Goal: Task Accomplishment & Management: Use online tool/utility

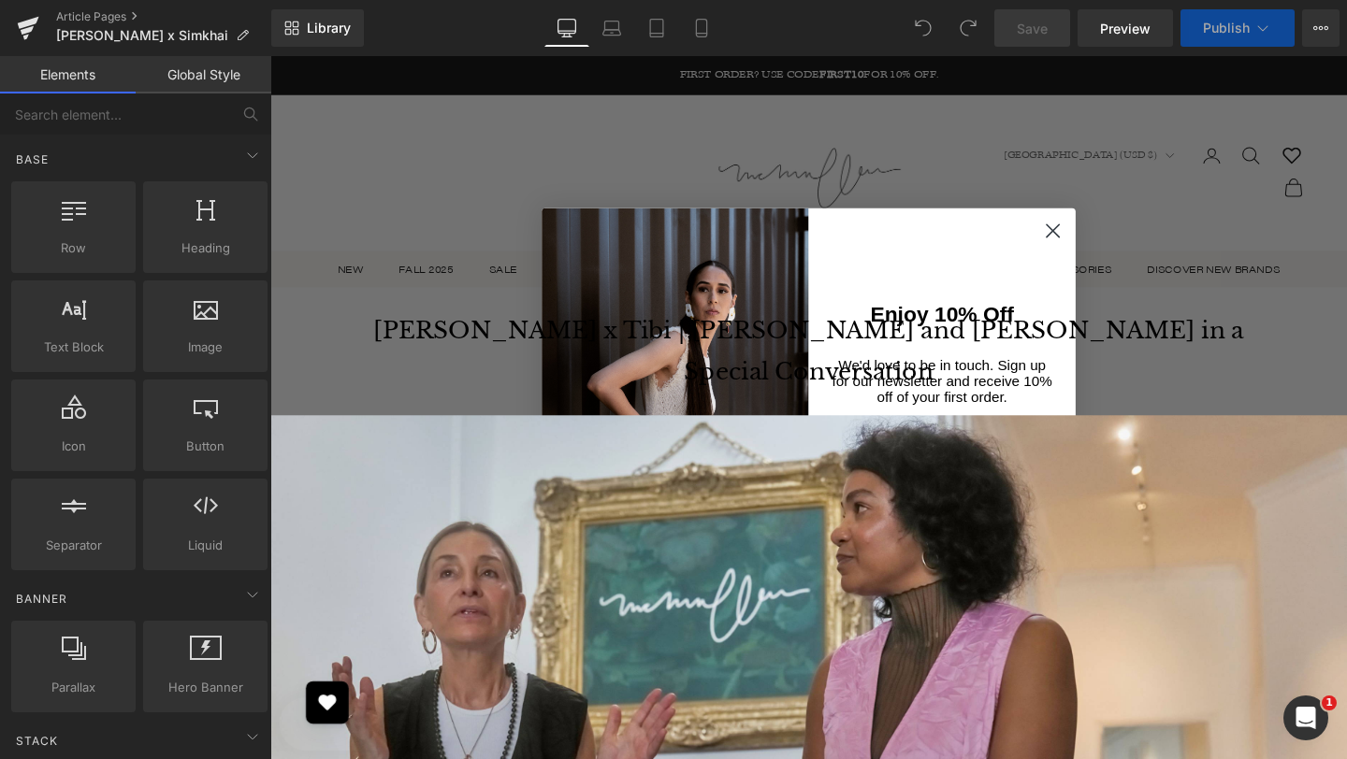
click at [1091, 238] on icon "Close dialog" at bounding box center [1093, 239] width 13 height 13
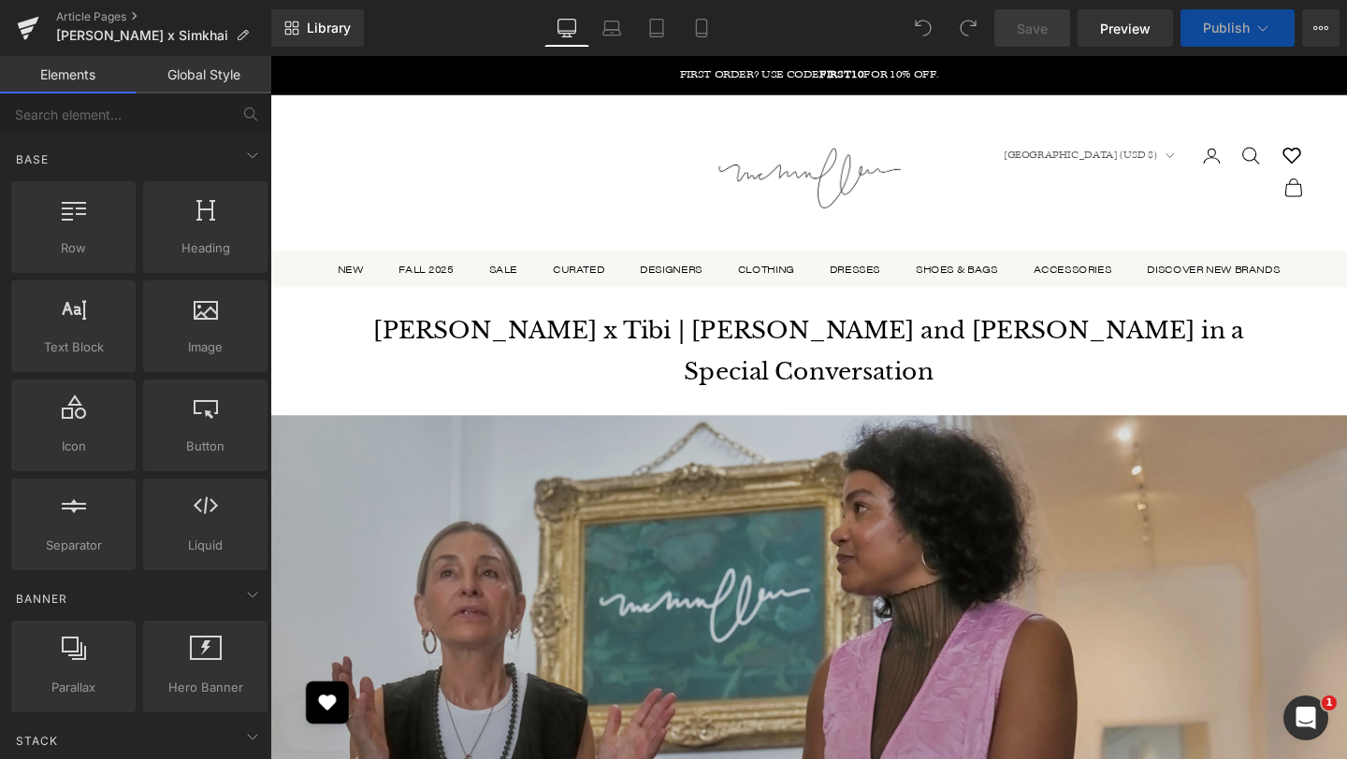
click at [928, 498] on img at bounding box center [836, 699] width 1132 height 530
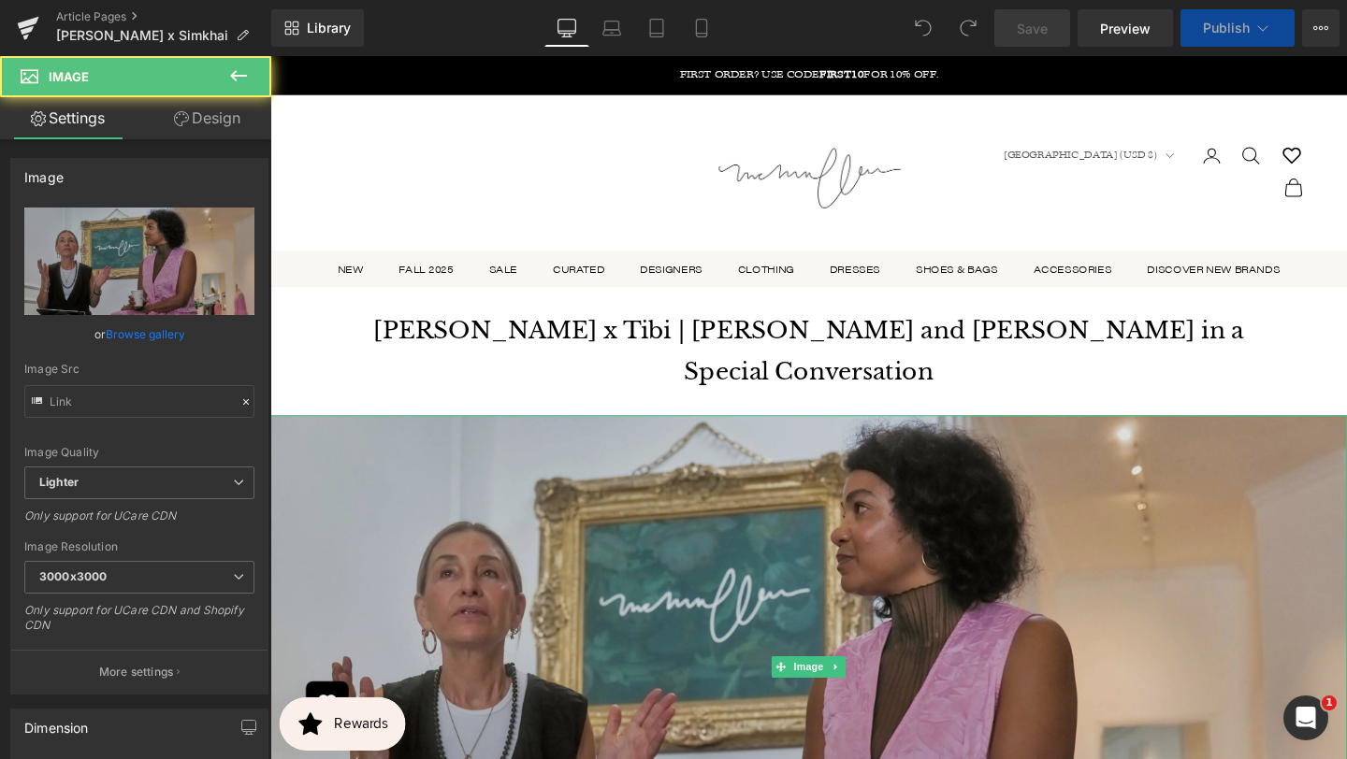
scroll to position [284, 0]
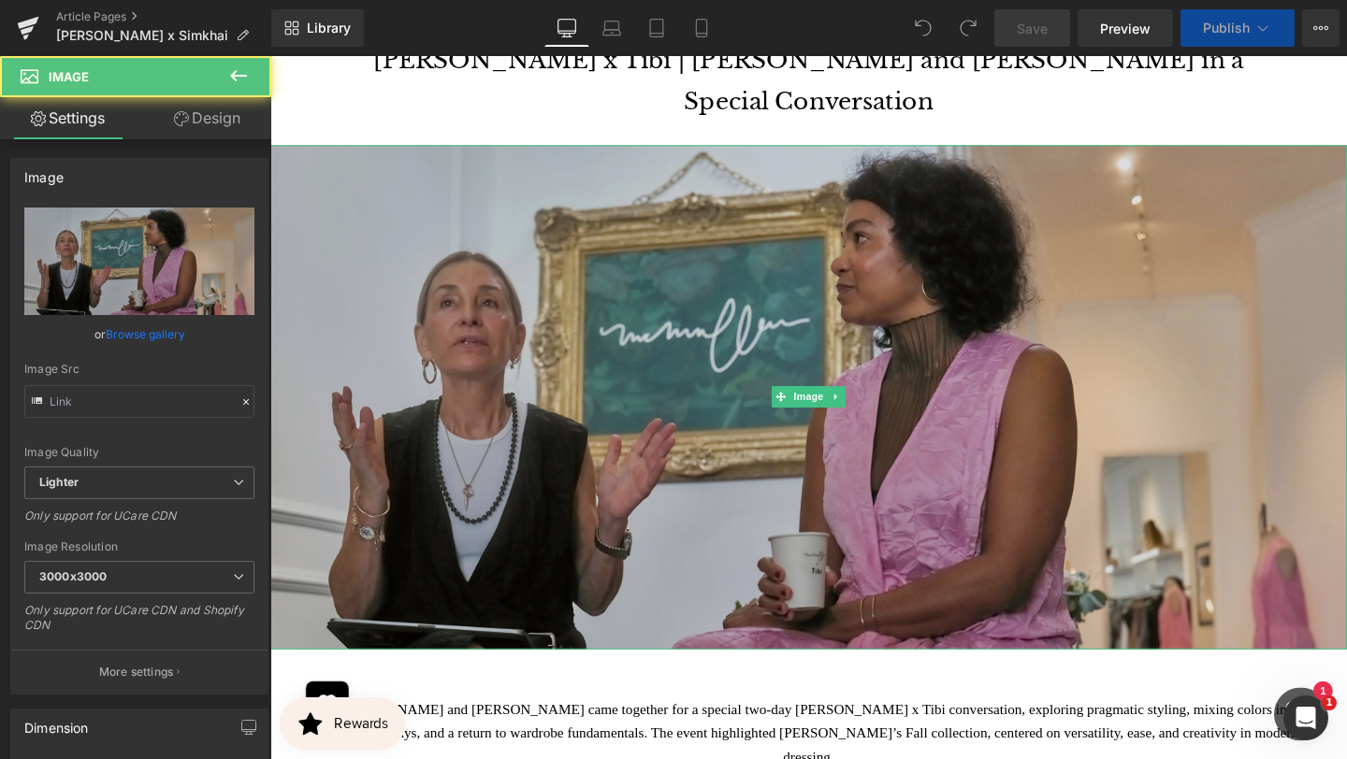
type input "[URL][DOMAIN_NAME]"
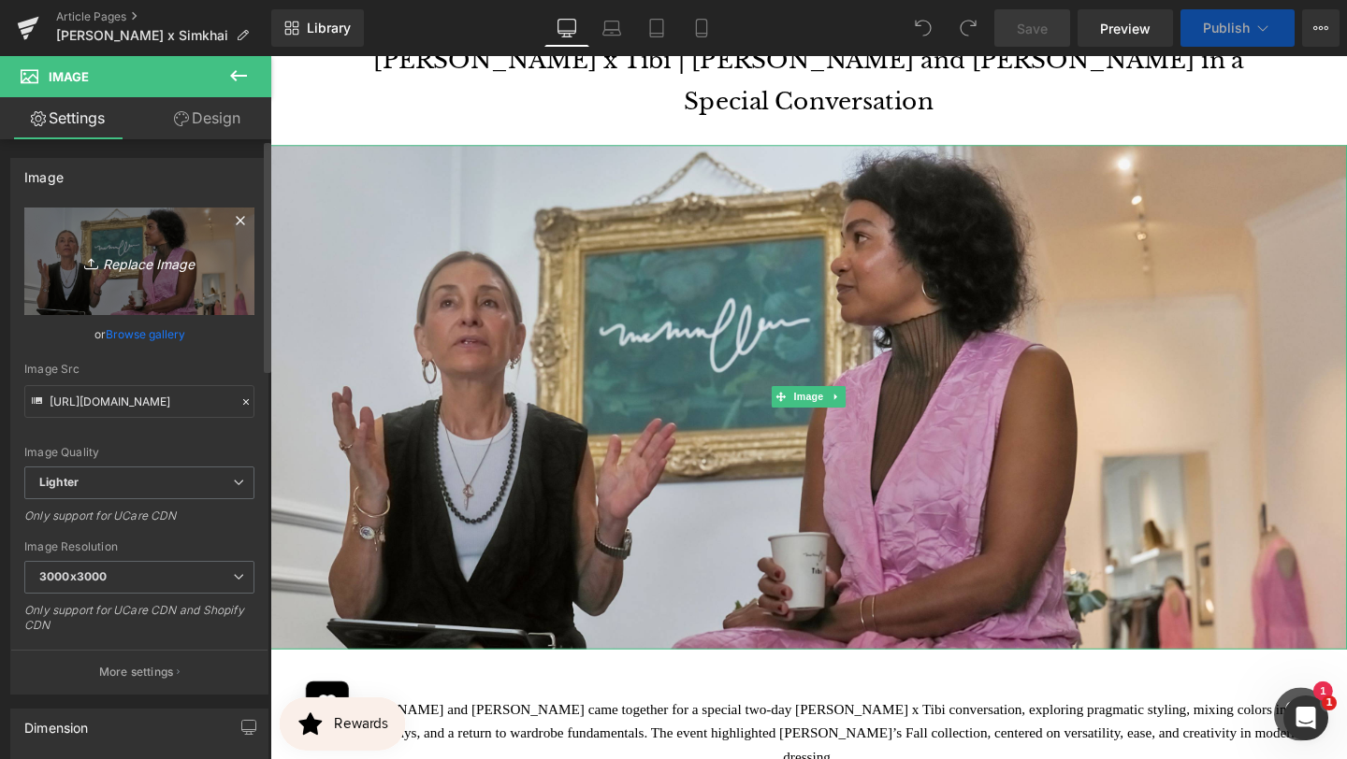
scroll to position [0, 0]
click at [153, 263] on icon "Replace Image" at bounding box center [140, 261] width 150 height 23
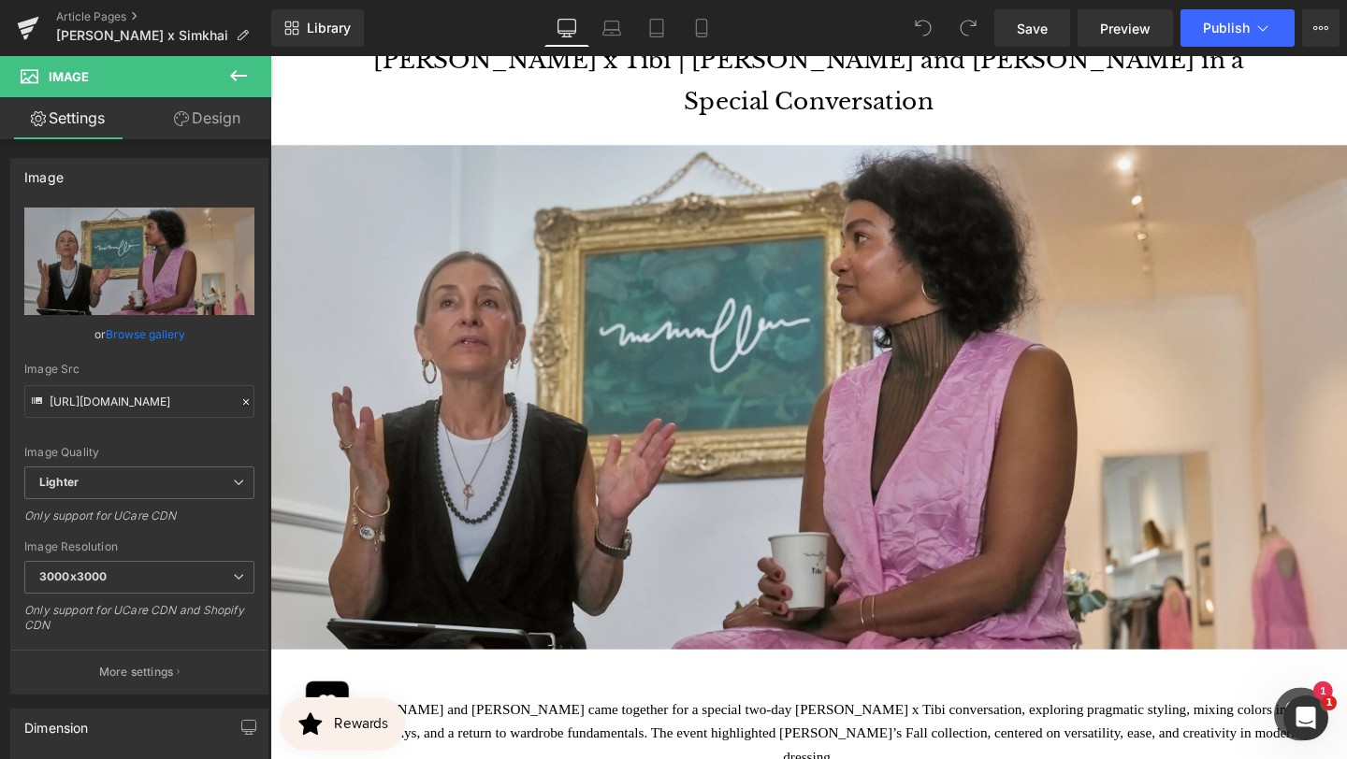
type input "C:\fakepath\Site Main Banner - Dont Edit! Just for site (3500 x 3000 px) (4000 …"
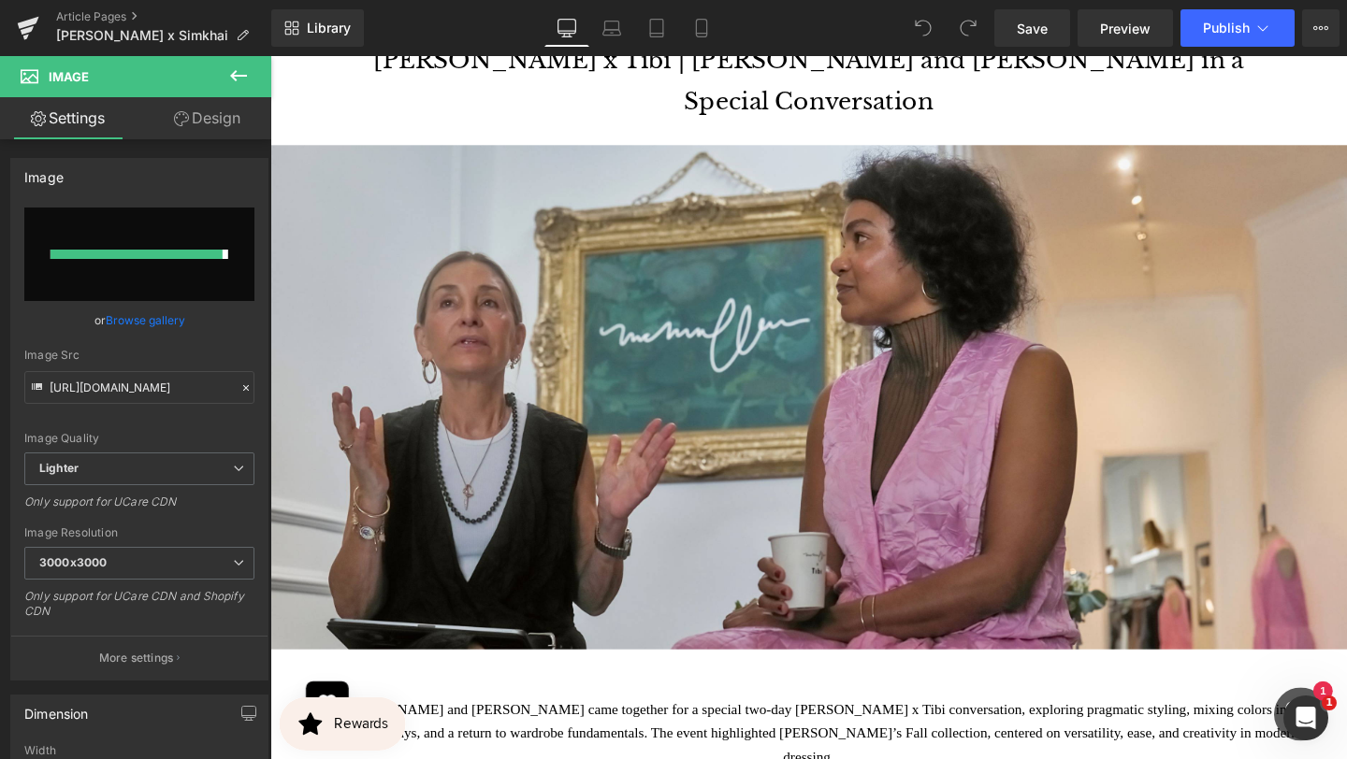
type input "[URL][DOMAIN_NAME]"
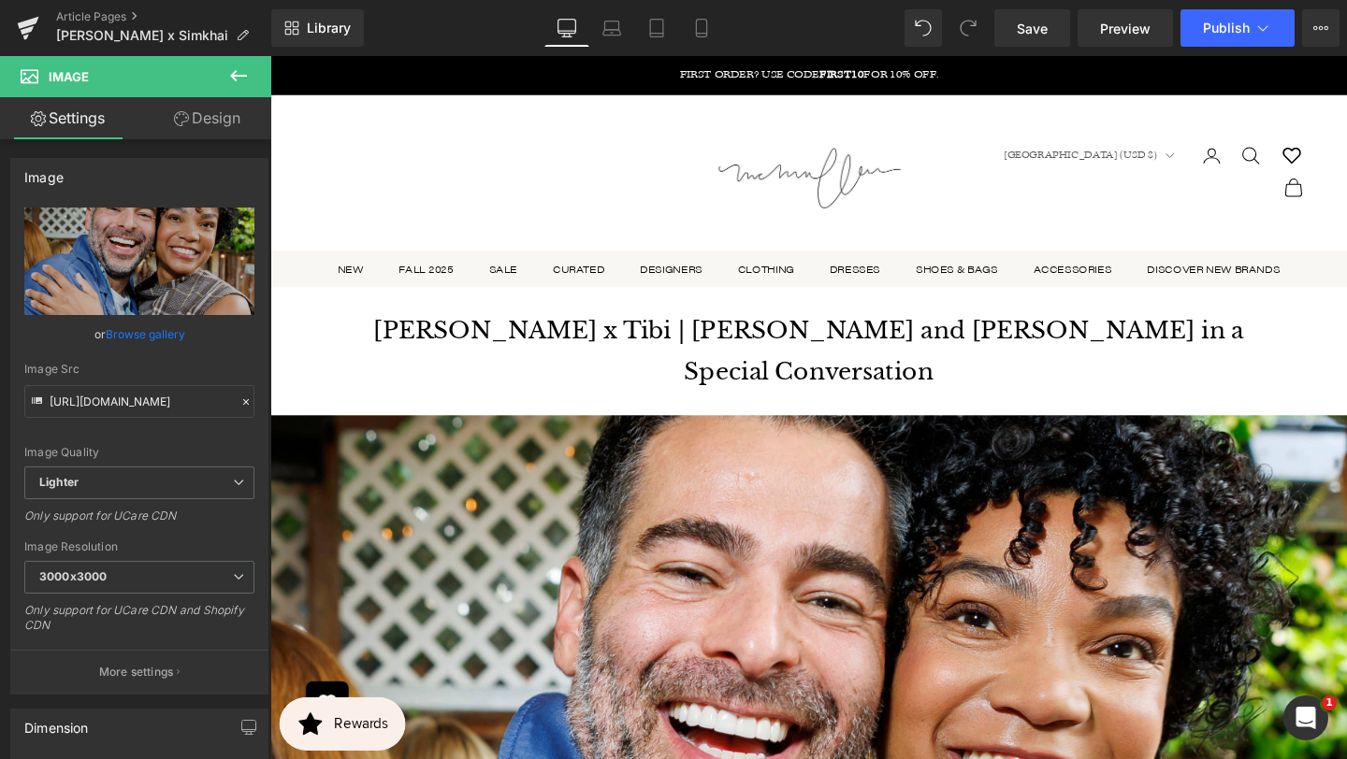
click at [1039, 390] on h1 "[PERSON_NAME] x Tibi | [PERSON_NAME] and [PERSON_NAME] in a Special Conversation" at bounding box center [836, 367] width 945 height 88
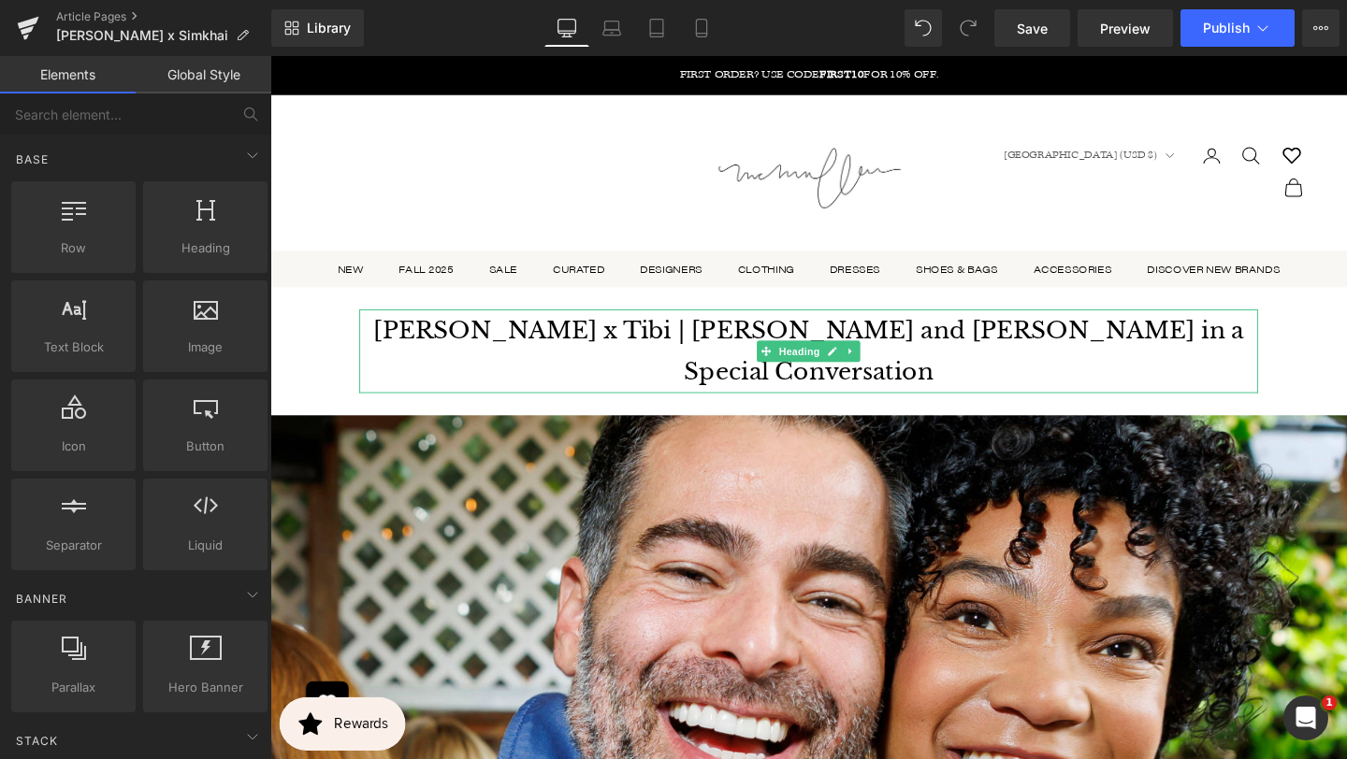
click at [1225, 365] on h1 "[PERSON_NAME] x Tibi | [PERSON_NAME] and [PERSON_NAME] in a Special Conversation" at bounding box center [836, 367] width 945 height 88
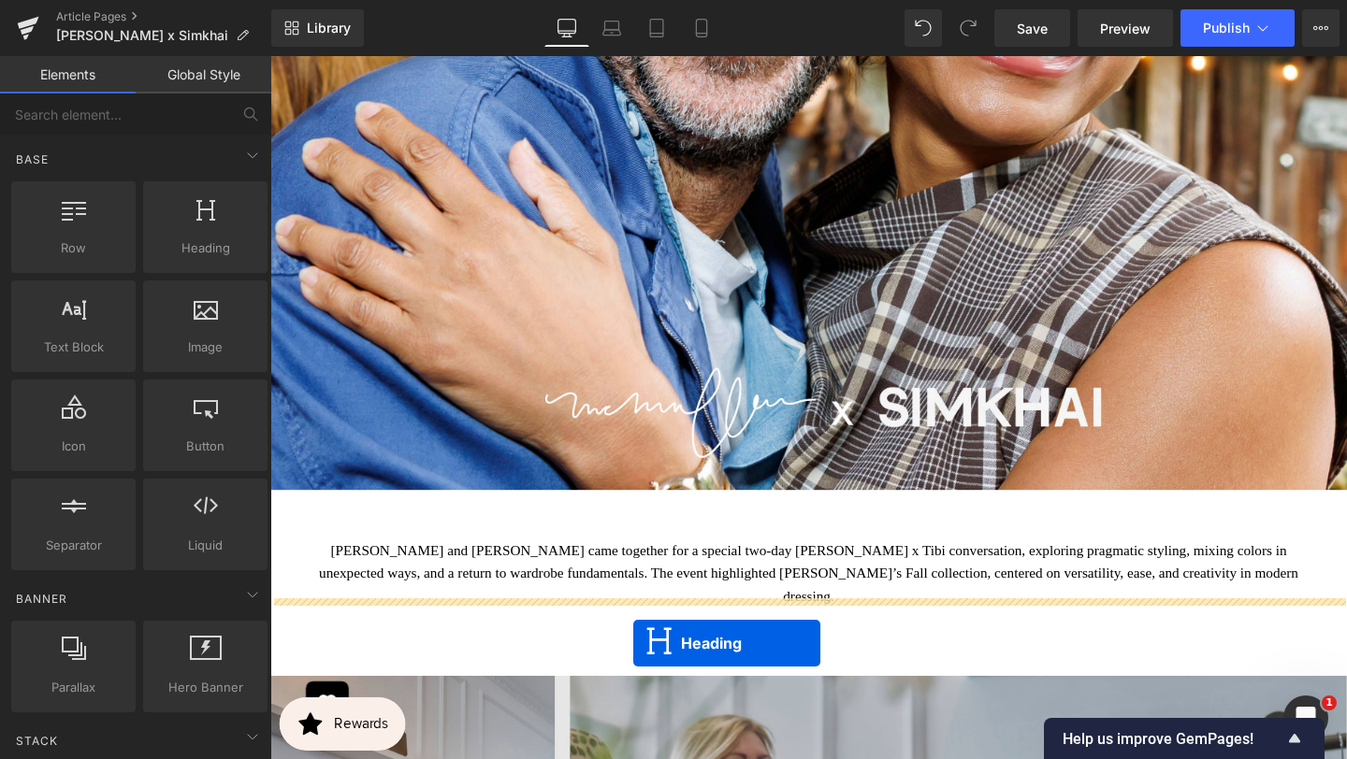
scroll to position [767, 0]
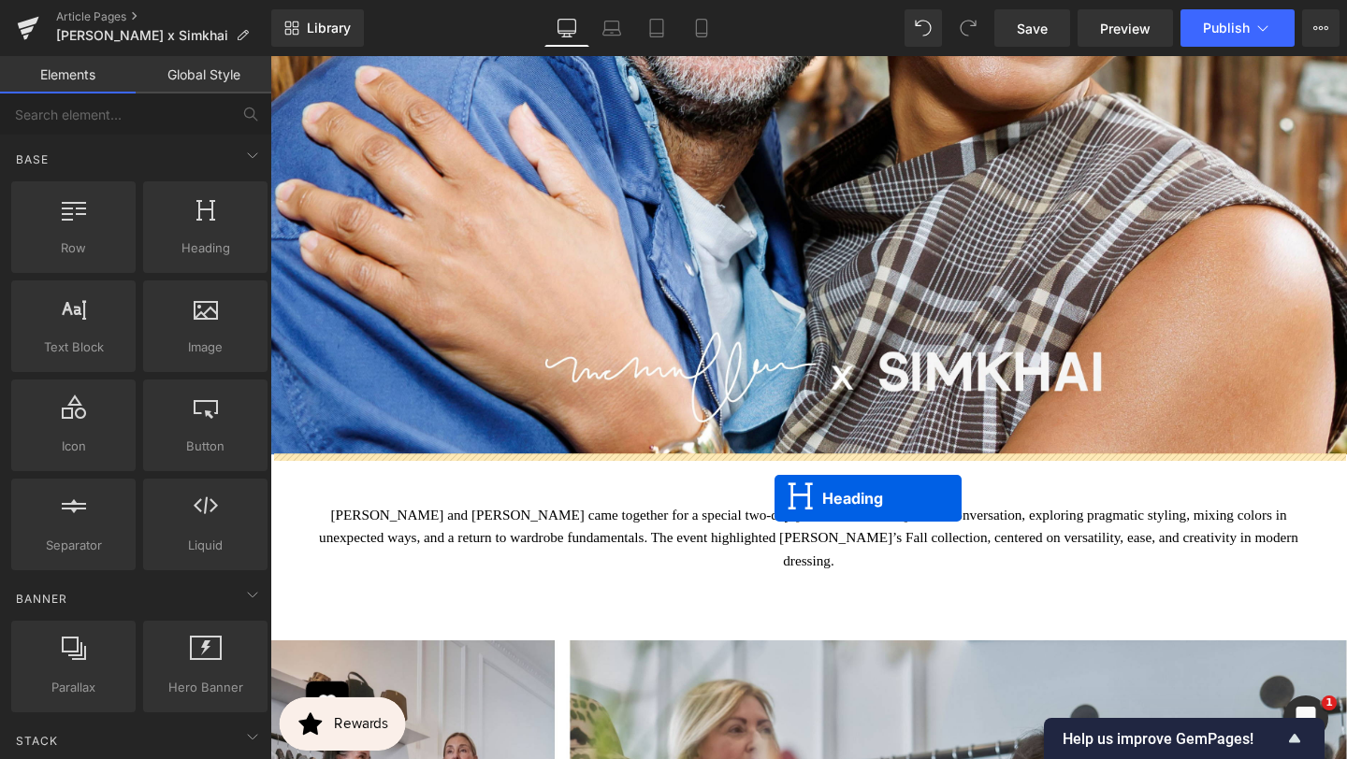
drag, startPoint x: 786, startPoint y: 354, endPoint x: 799, endPoint y: 516, distance: 162.3
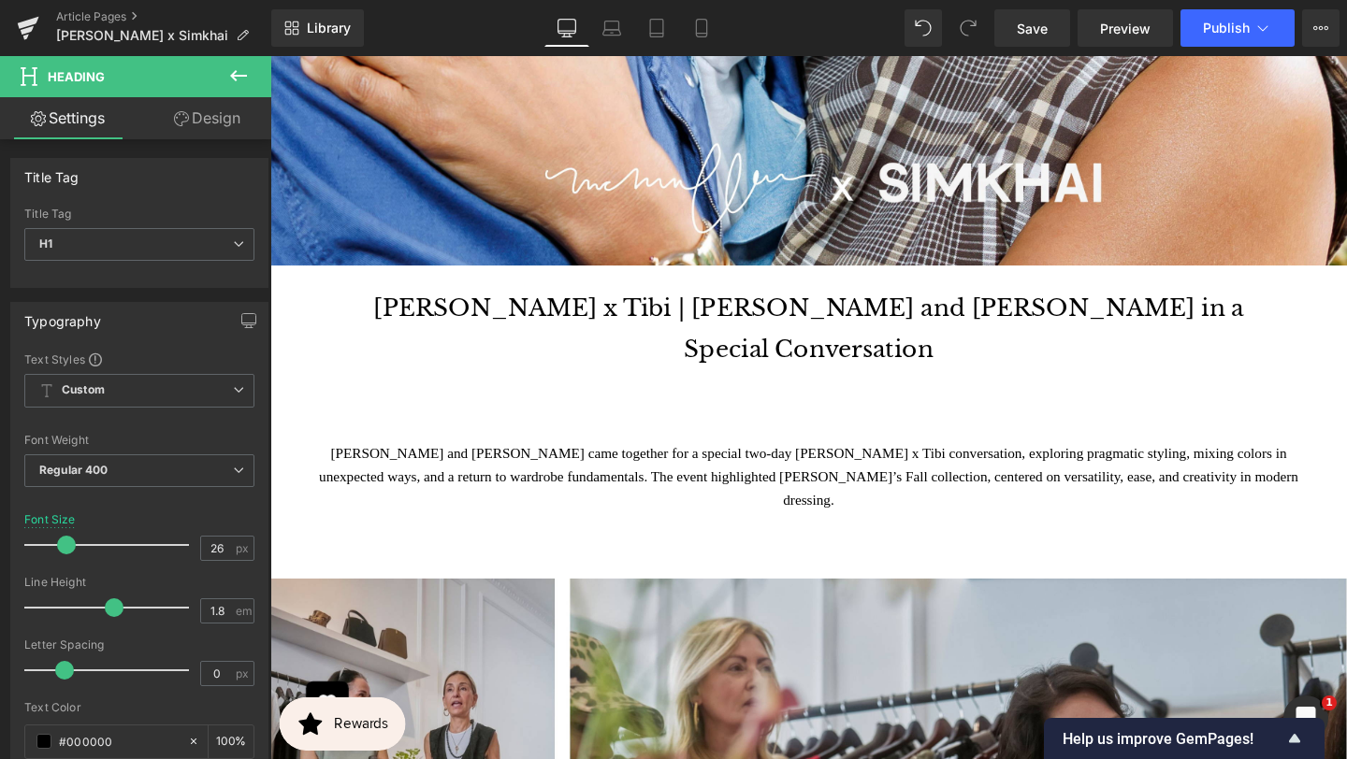
scroll to position [874, 0]
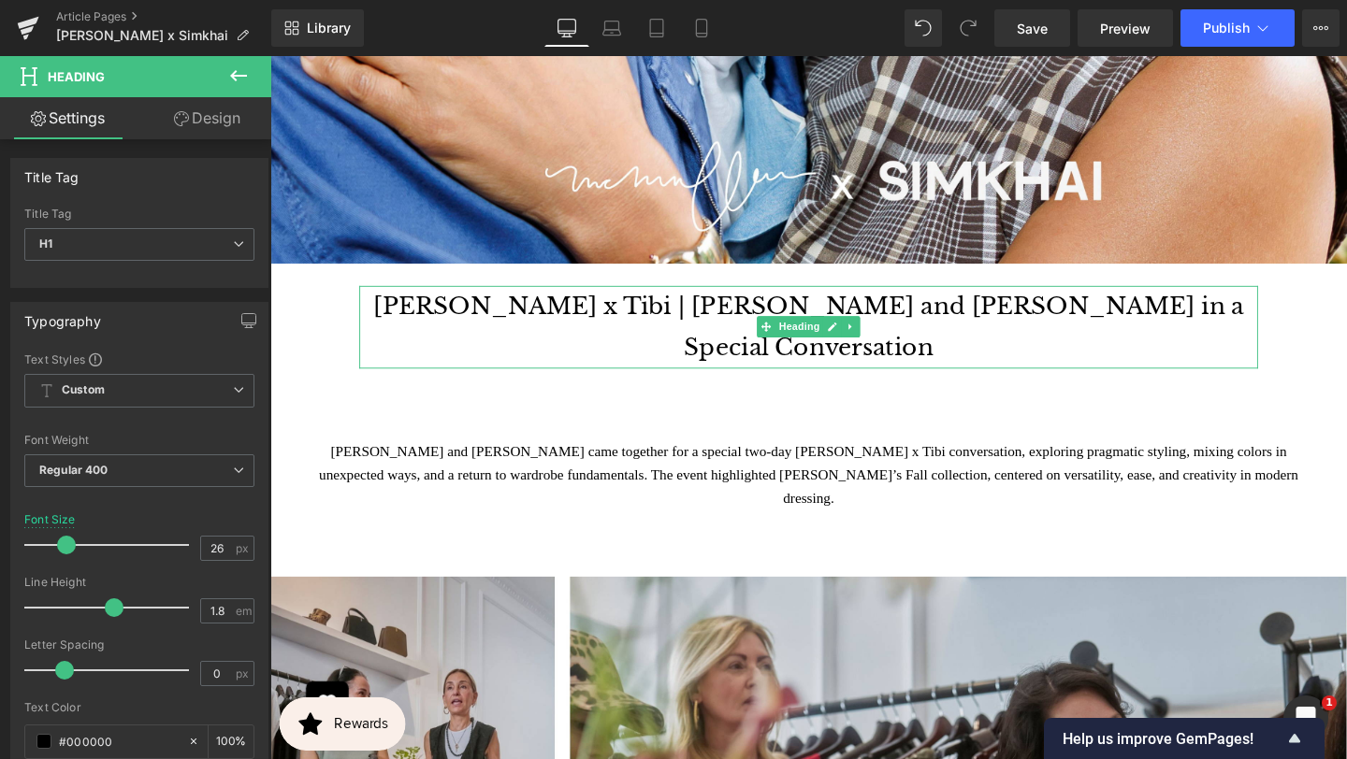
click at [838, 363] on h1 "[PERSON_NAME] x Tibi | [PERSON_NAME] and [PERSON_NAME] in a Special Conversation" at bounding box center [836, 341] width 945 height 88
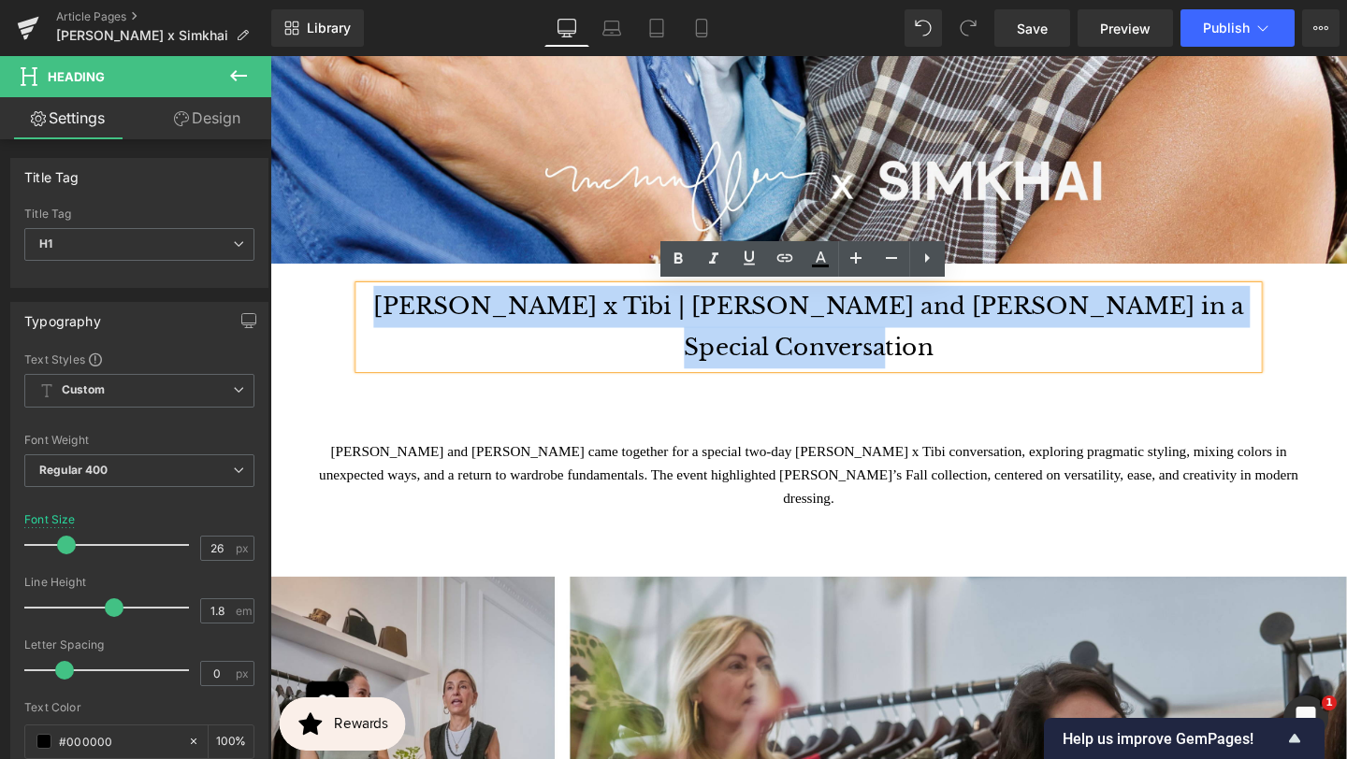
paste div
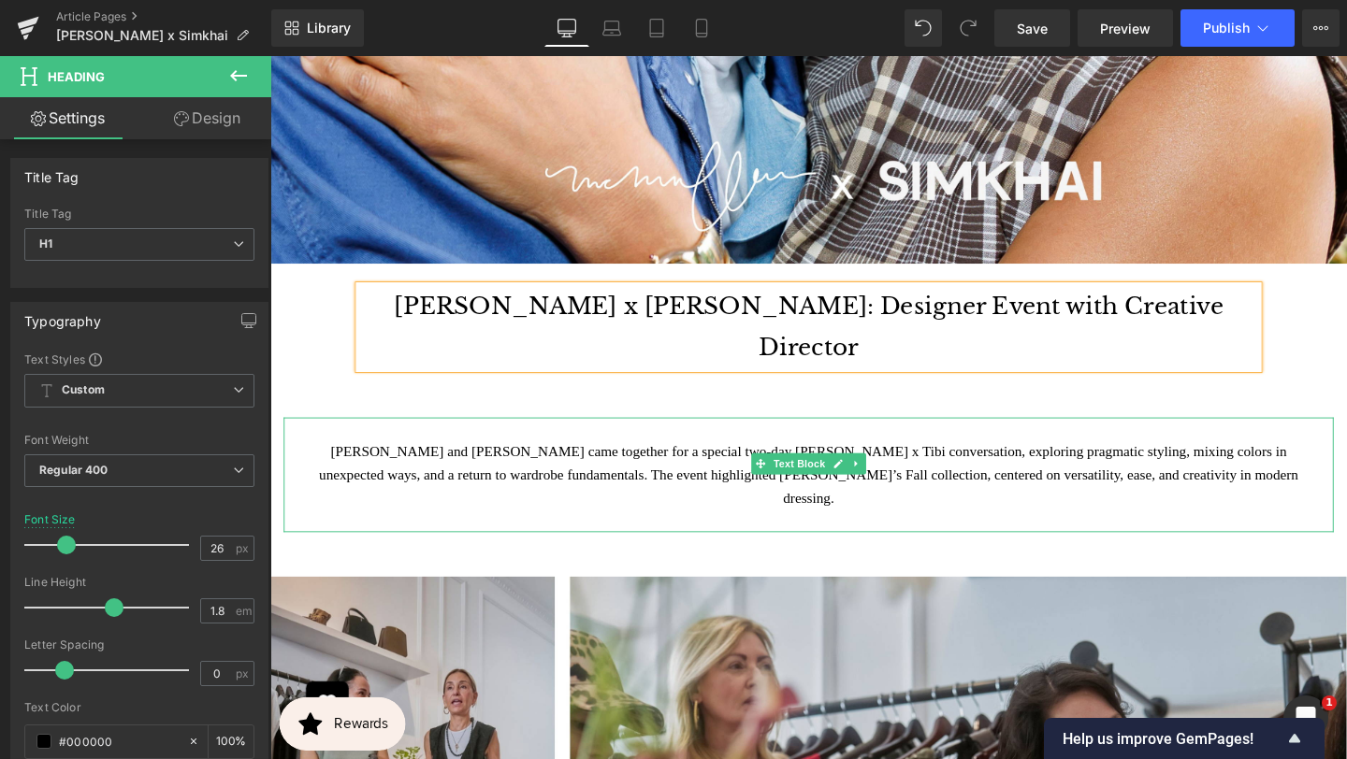
click at [699, 436] on div "[PERSON_NAME] and [PERSON_NAME] came together for a special two-day [PERSON_NAM…" at bounding box center [836, 496] width 1104 height 121
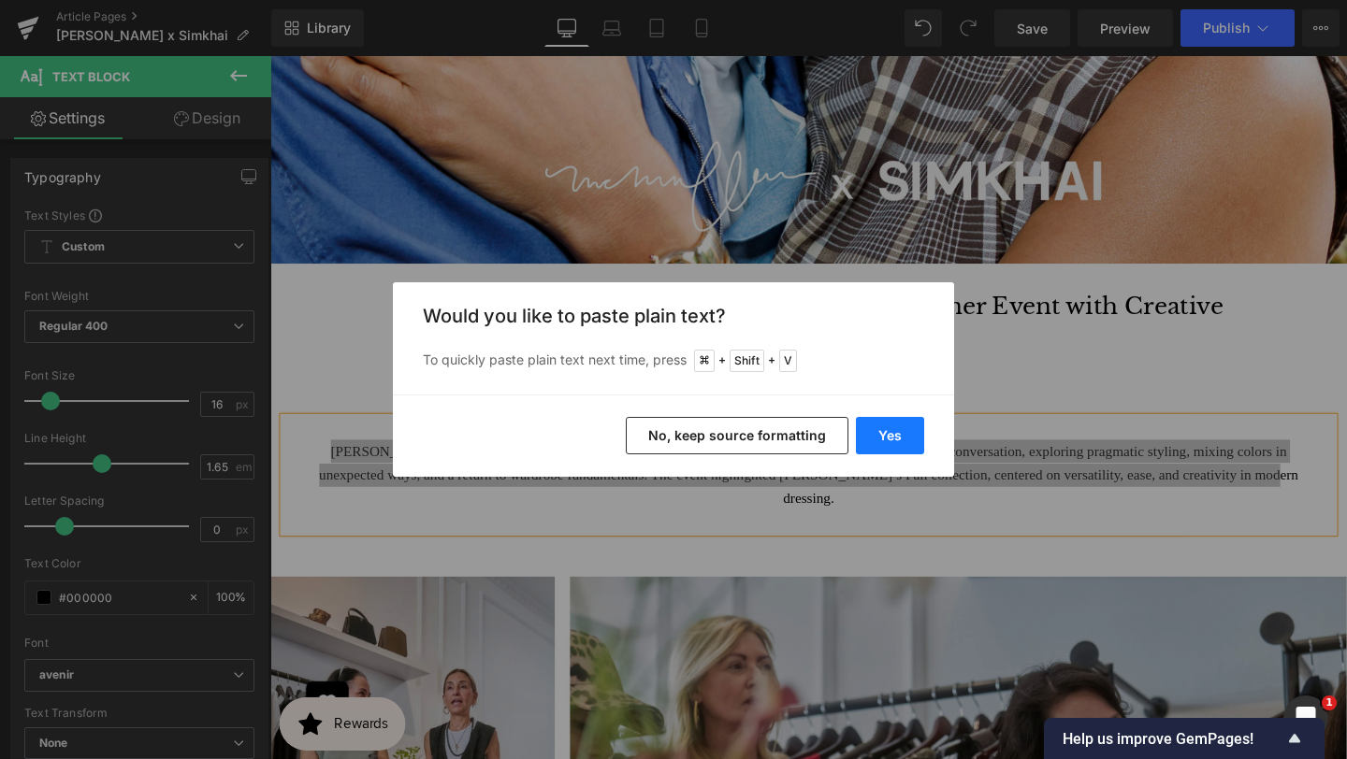
drag, startPoint x: 883, startPoint y: 435, endPoint x: 643, endPoint y: 398, distance: 242.2
click at [883, 435] on button "Yes" at bounding box center [890, 435] width 68 height 37
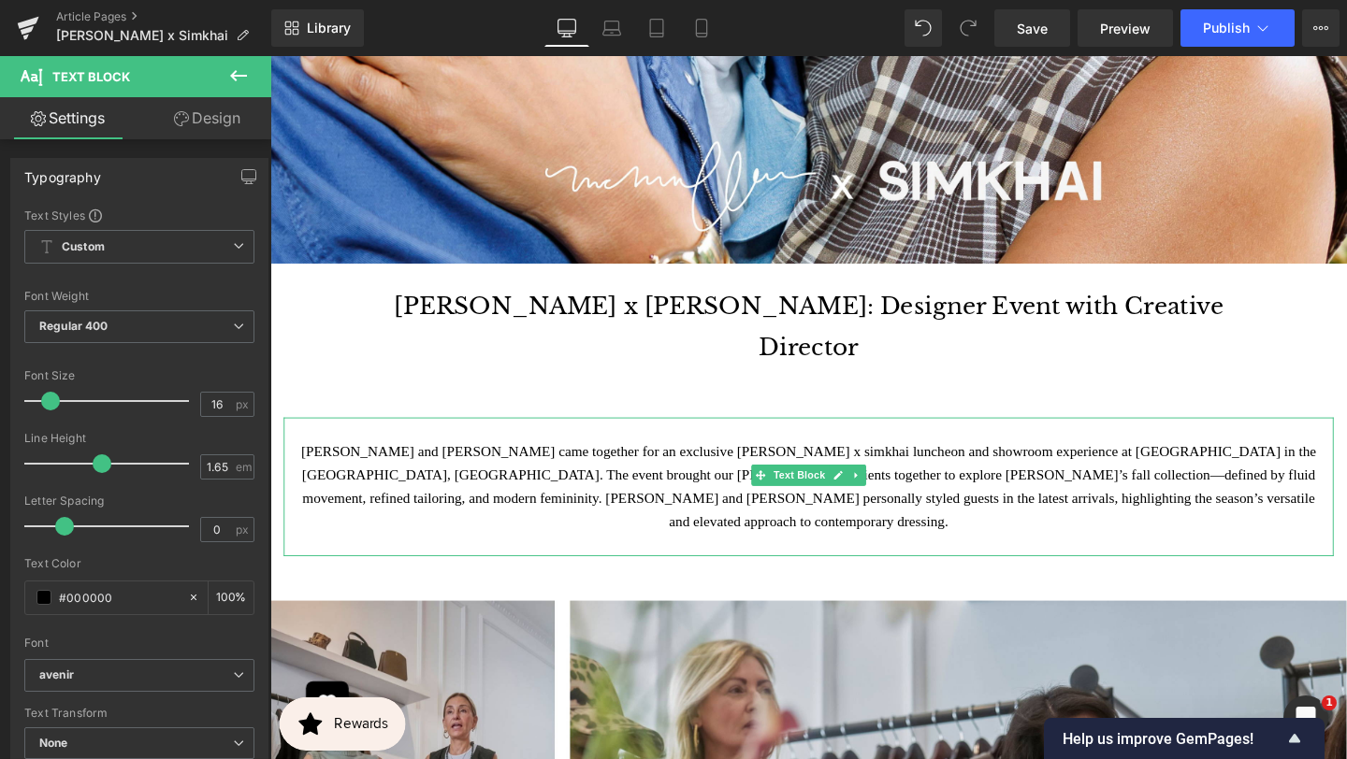
click at [870, 436] on div "[PERSON_NAME] and [PERSON_NAME] came together for an exclusive [PERSON_NAME] x …" at bounding box center [836, 509] width 1104 height 146
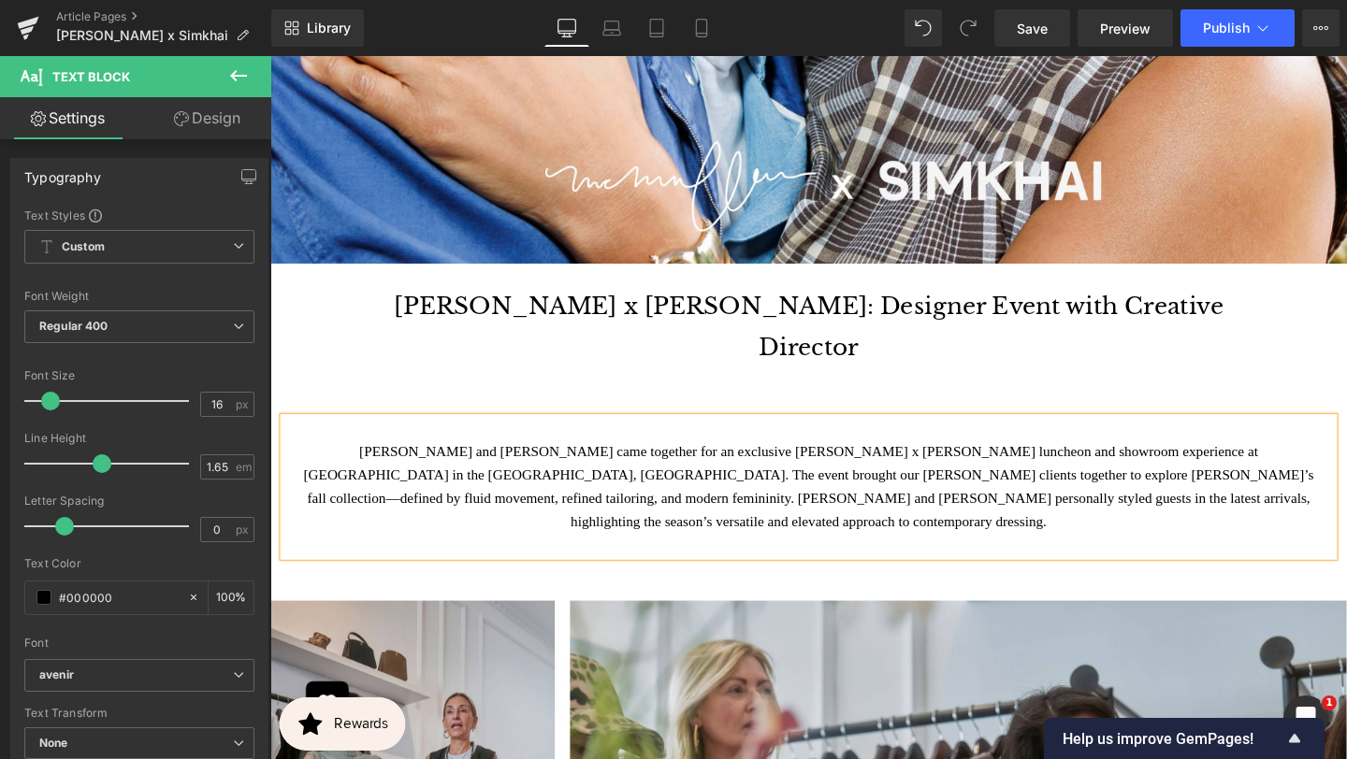
click at [820, 456] on div "[PERSON_NAME] and [PERSON_NAME] came together for an exclusive [PERSON_NAME] x …" at bounding box center [836, 509] width 1104 height 146
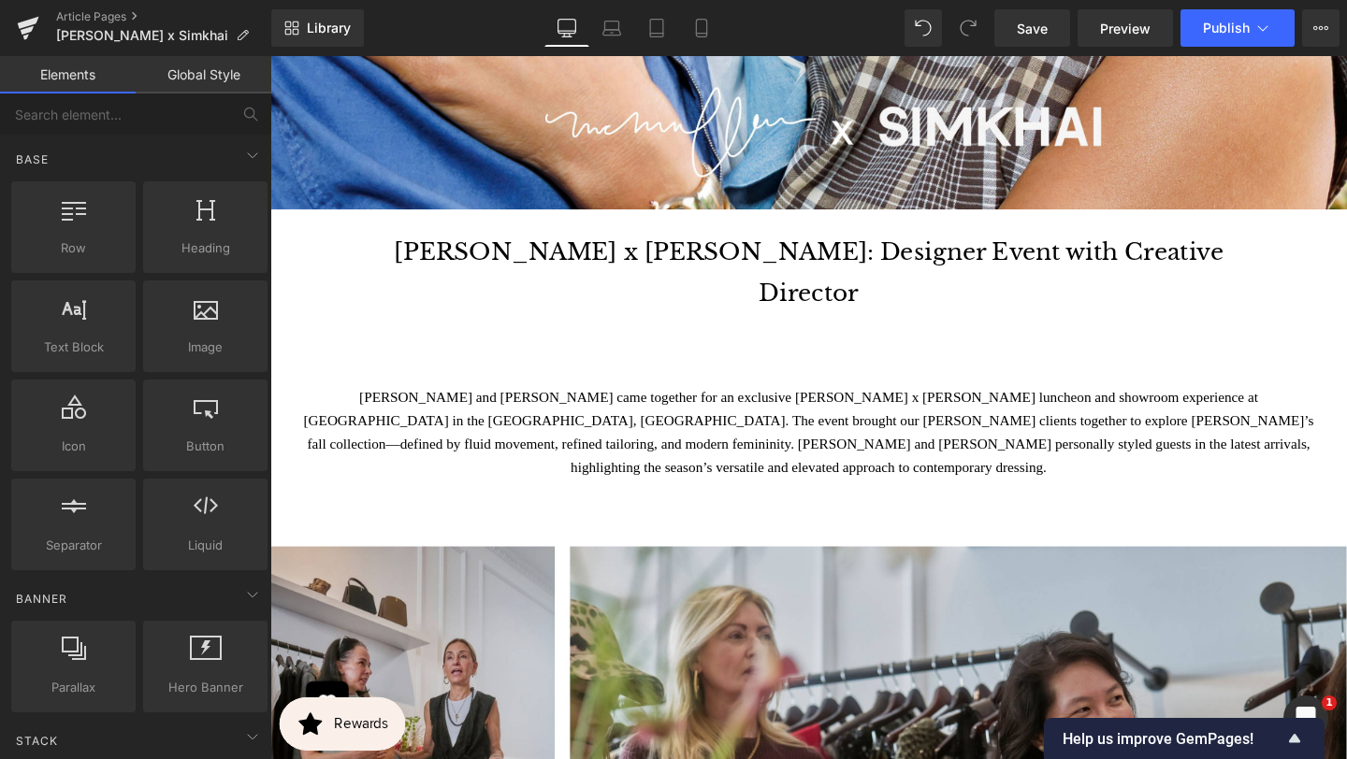
scroll to position [933, 0]
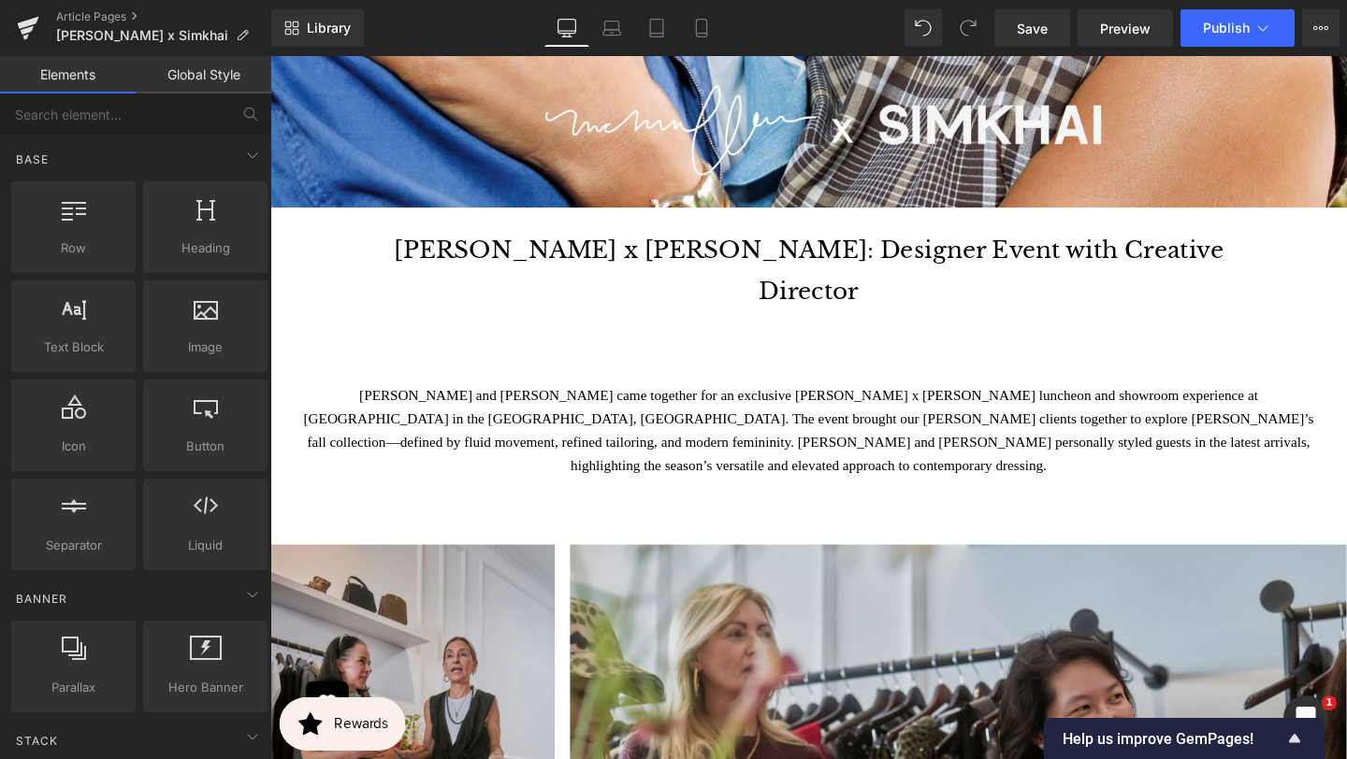
click at [825, 377] on div "[PERSON_NAME] and [PERSON_NAME] came together for an exclusive [PERSON_NAME] x …" at bounding box center [836, 450] width 1104 height 146
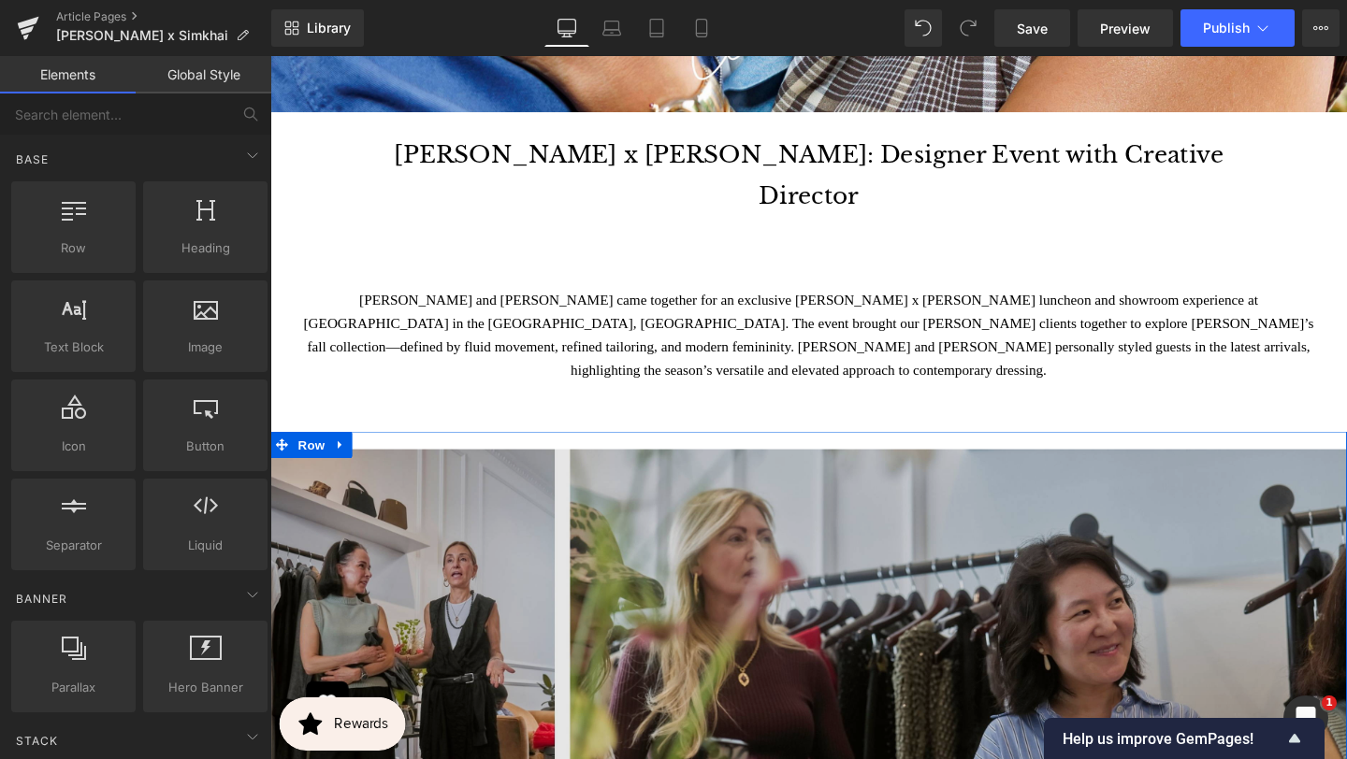
scroll to position [1033, 0]
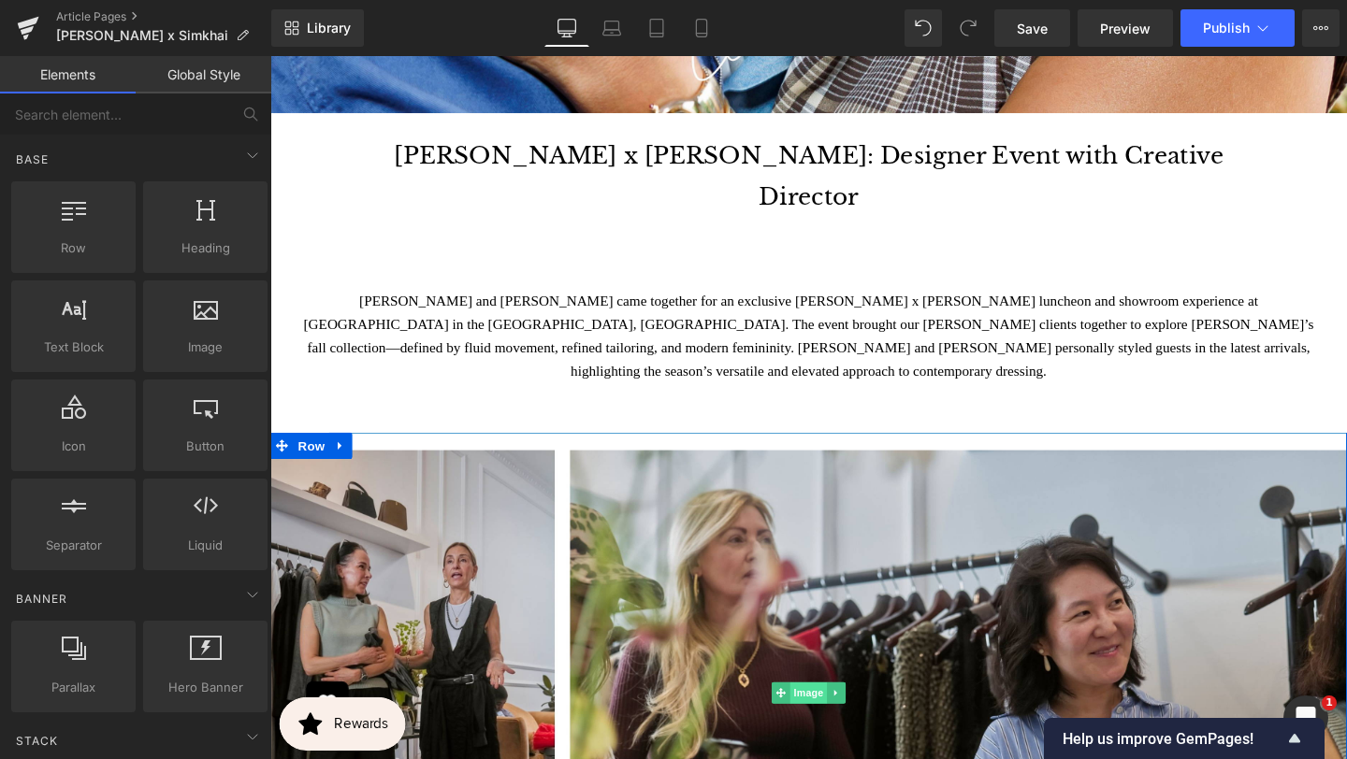
click at [826, 715] on span "Image" at bounding box center [836, 726] width 39 height 22
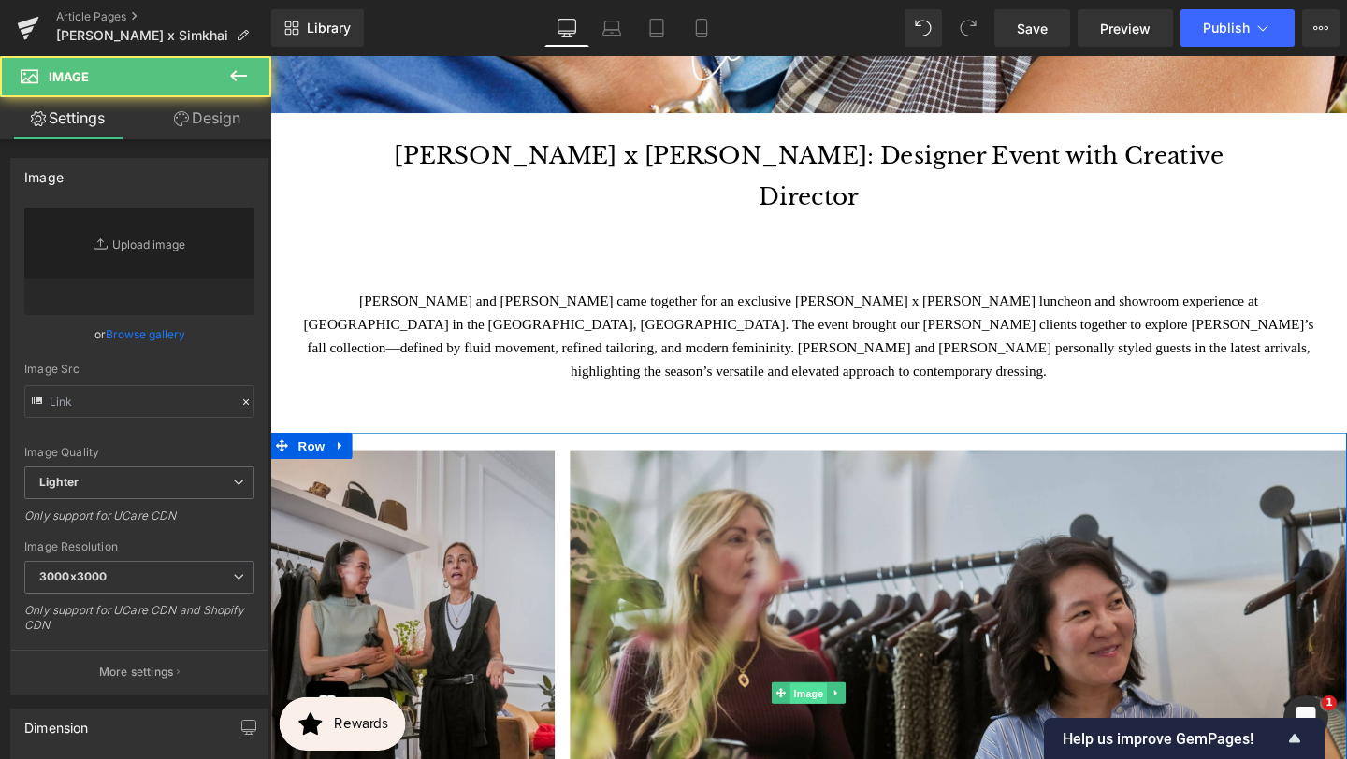
type input "[URL][DOMAIN_NAME]"
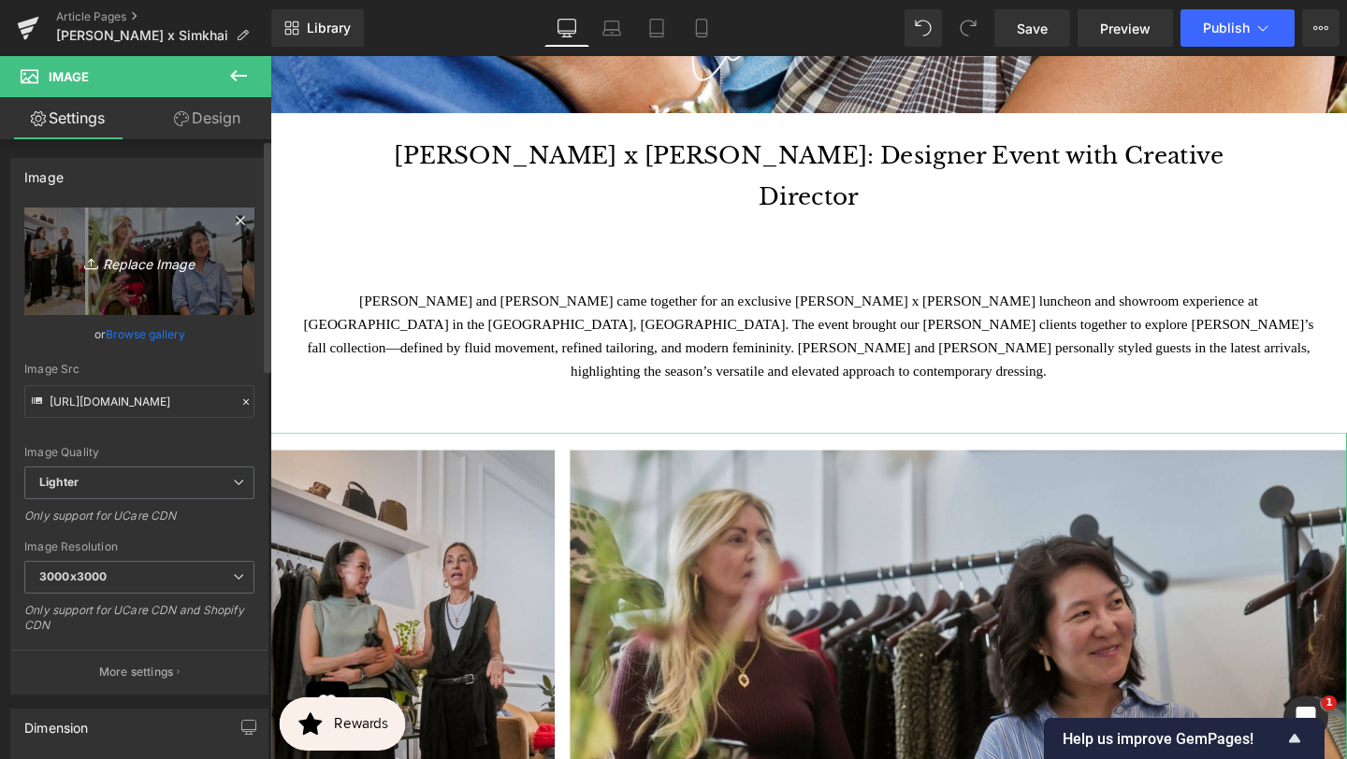
click at [132, 248] on link "Replace Image" at bounding box center [139, 262] width 230 height 108
type input "C:\fakepath\BANNER REAL SIZE SITE.jpg"
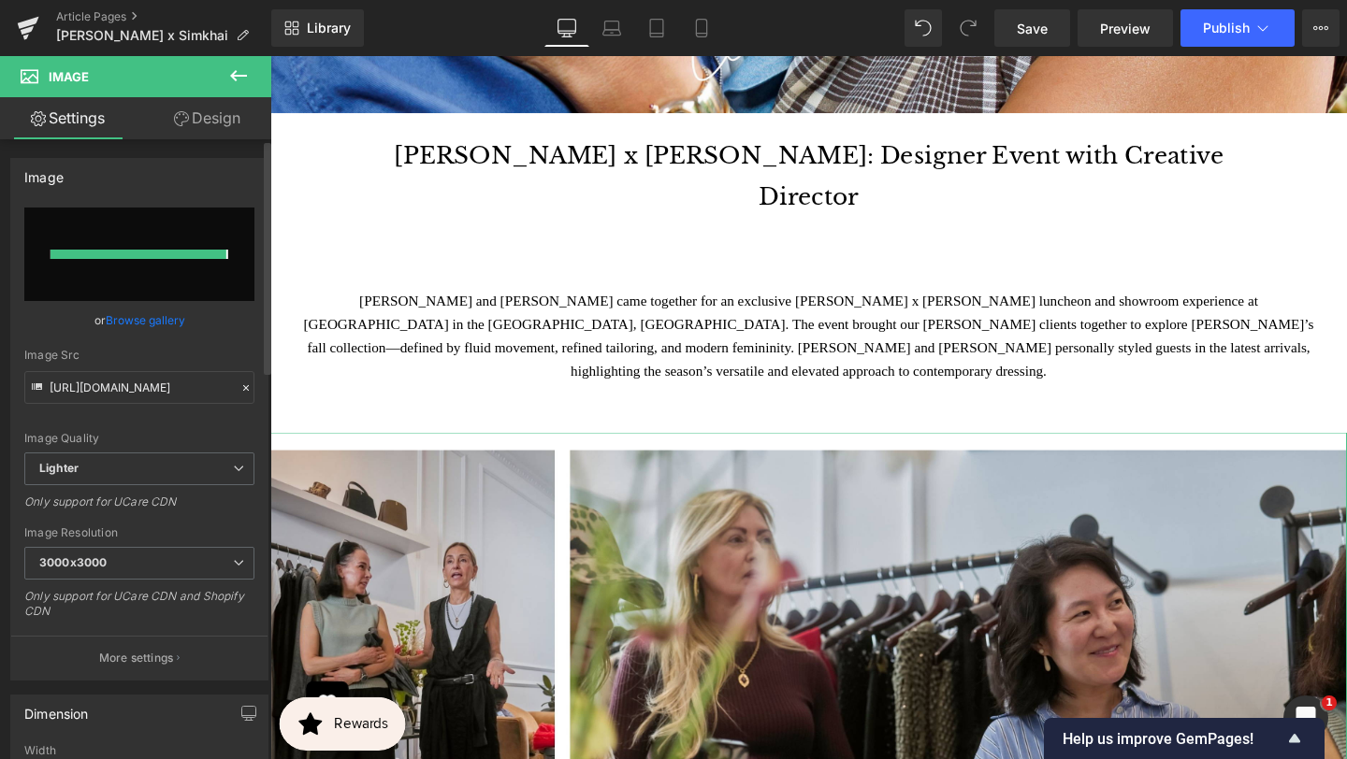
type input "[URL][DOMAIN_NAME]"
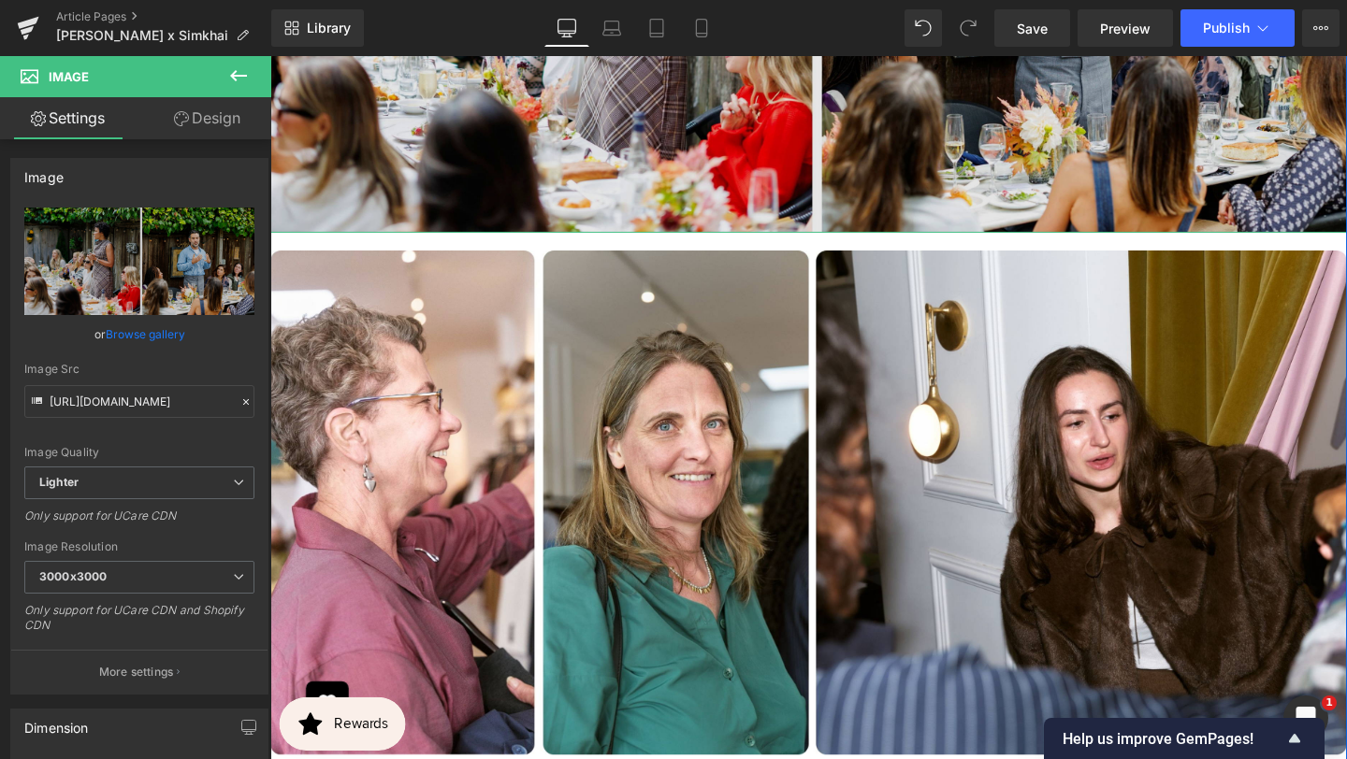
scroll to position [1876, 0]
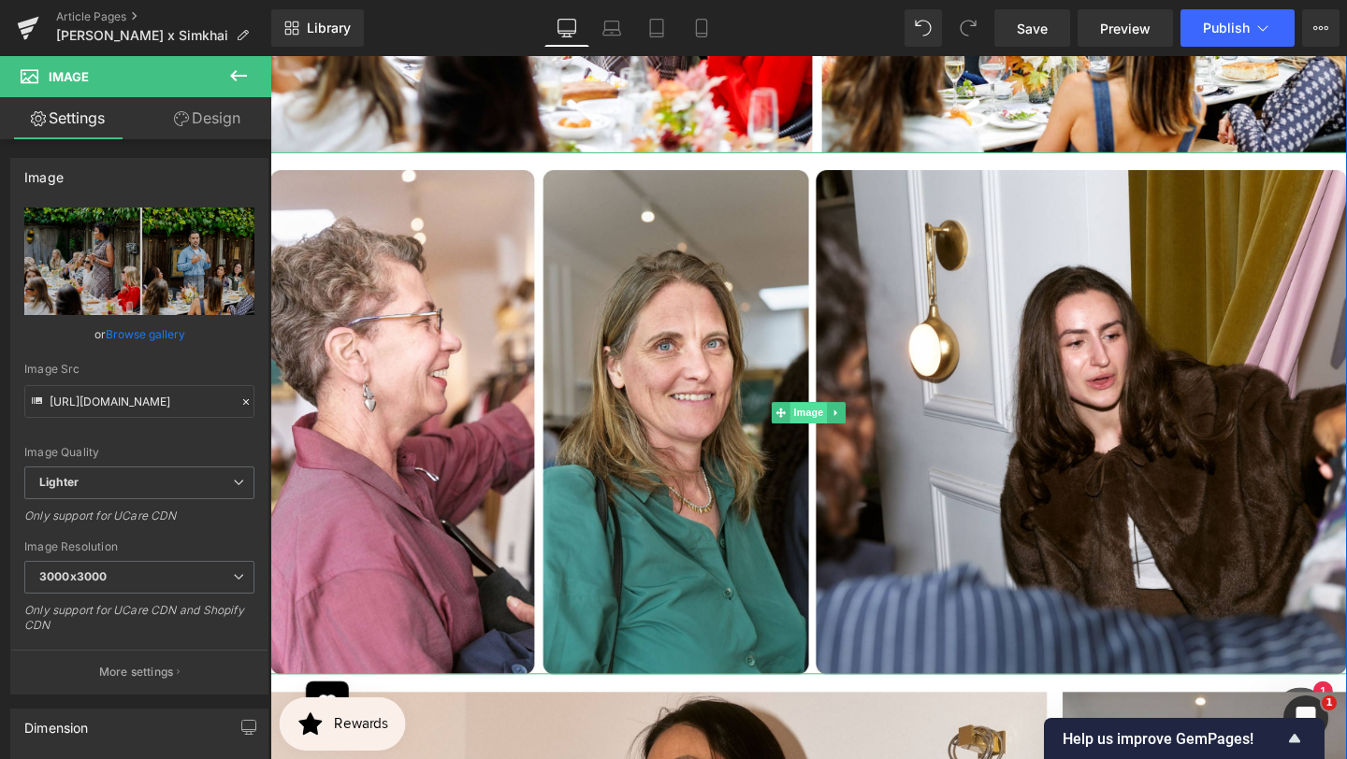
click at [823, 420] on span "Image" at bounding box center [836, 431] width 39 height 22
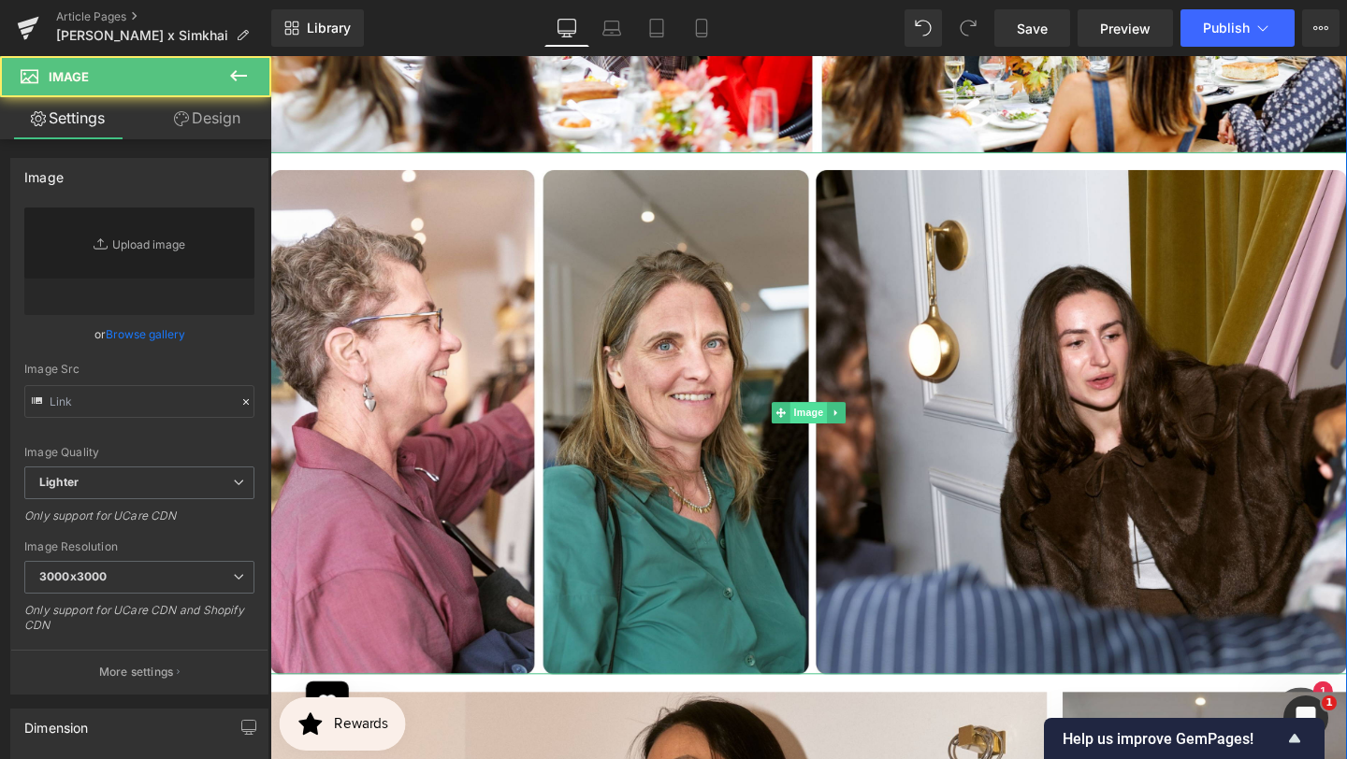
type input "[URL][DOMAIN_NAME]"
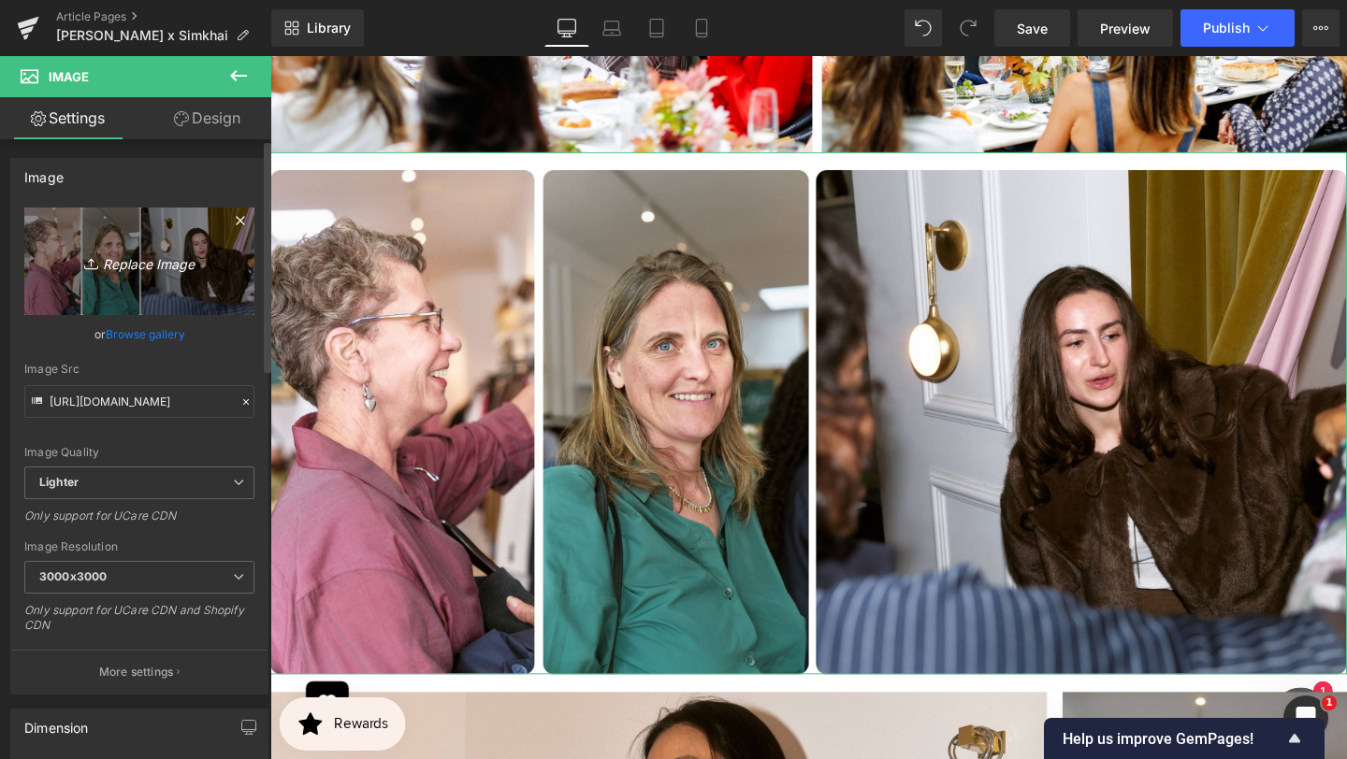
click at [116, 251] on icon "Replace Image" at bounding box center [140, 261] width 150 height 23
type input "C:\fakepath\BANNER REAL SIZE SITE (1).jpg"
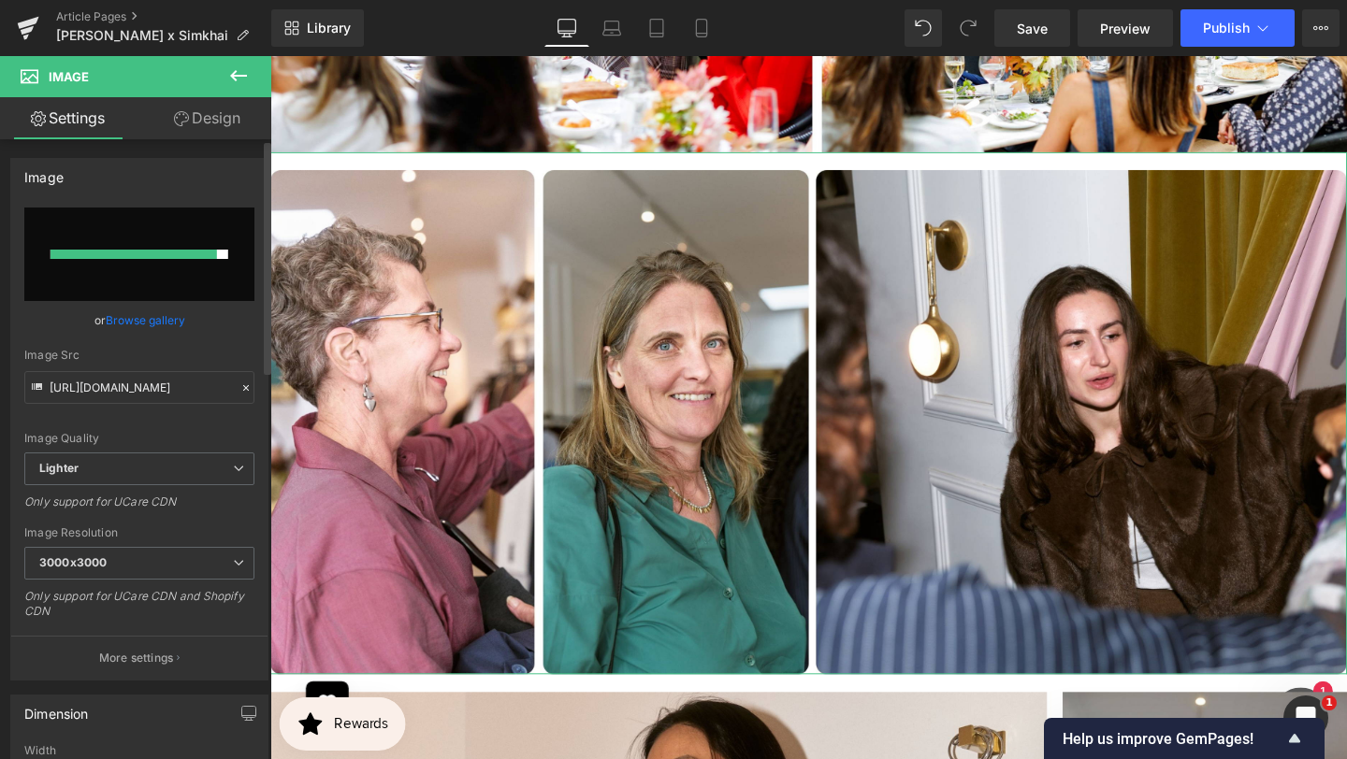
type input "[URL][DOMAIN_NAME]"
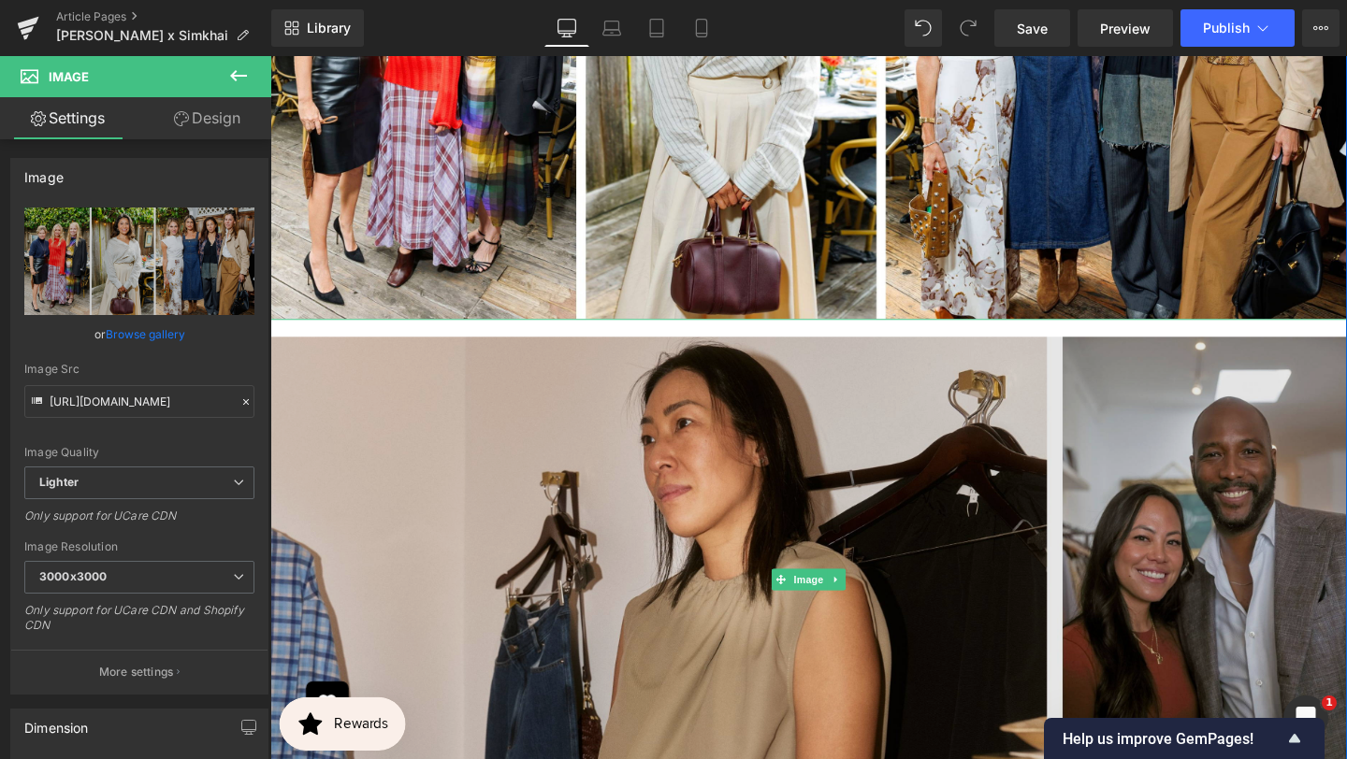
scroll to position [2280, 0]
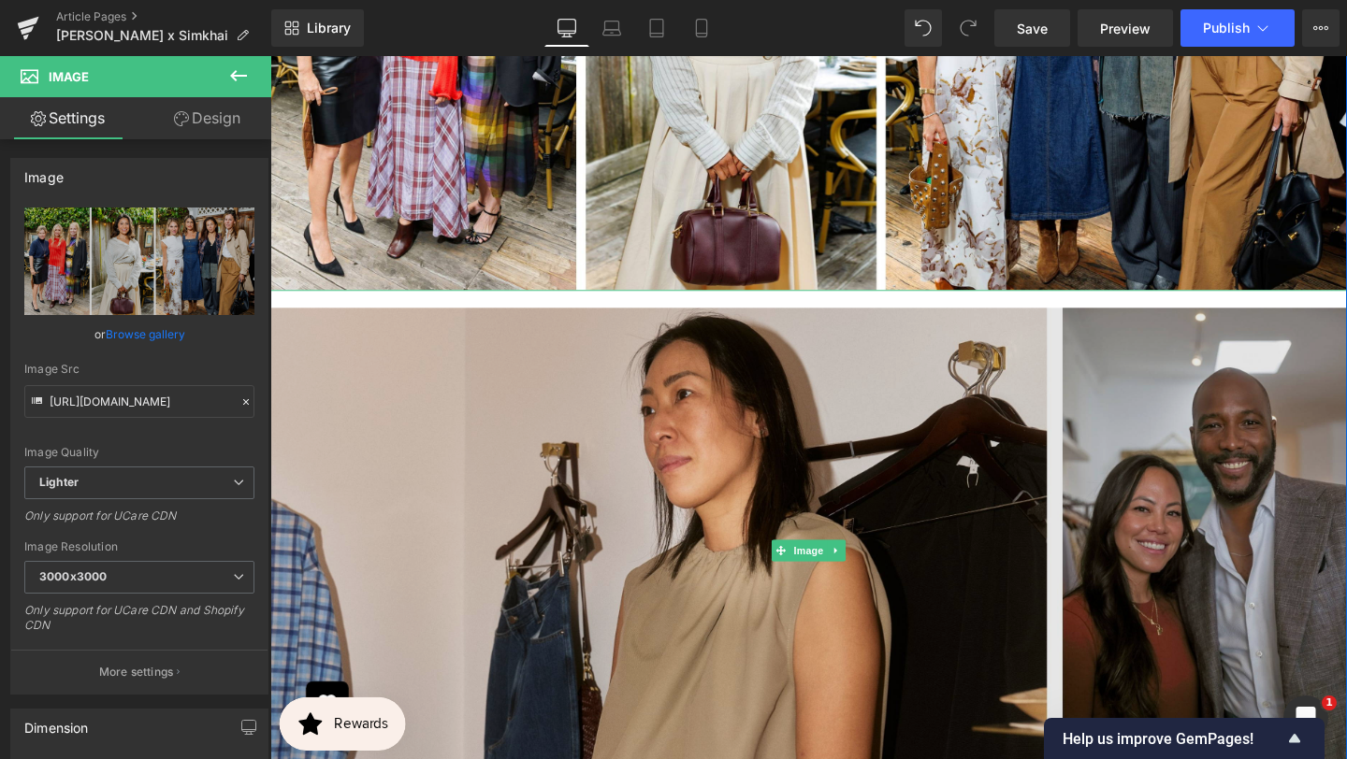
click at [827, 565] on span "Image" at bounding box center [836, 576] width 39 height 22
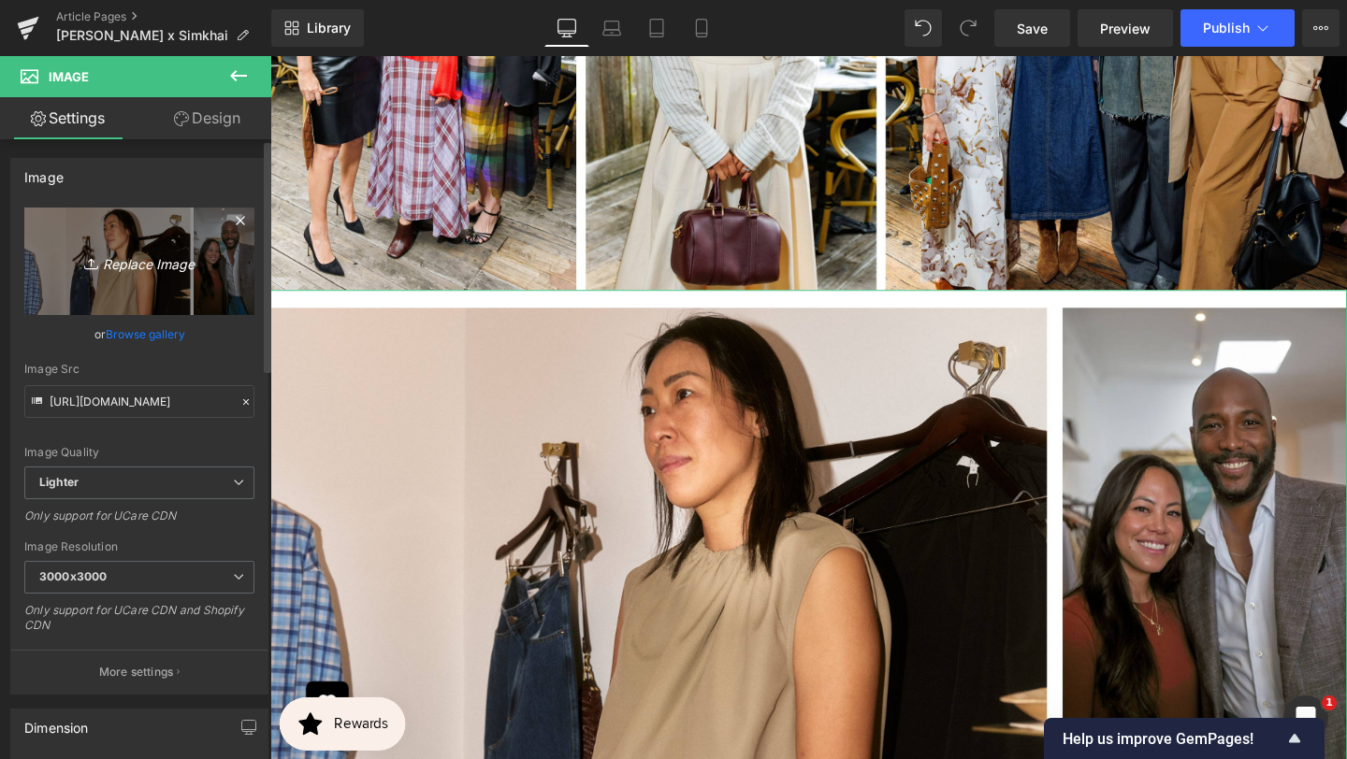
click at [135, 267] on icon "Replace Image" at bounding box center [140, 261] width 150 height 23
type input "C:\fakepath\BANNER REAL SIZE SITE (1).jpg"
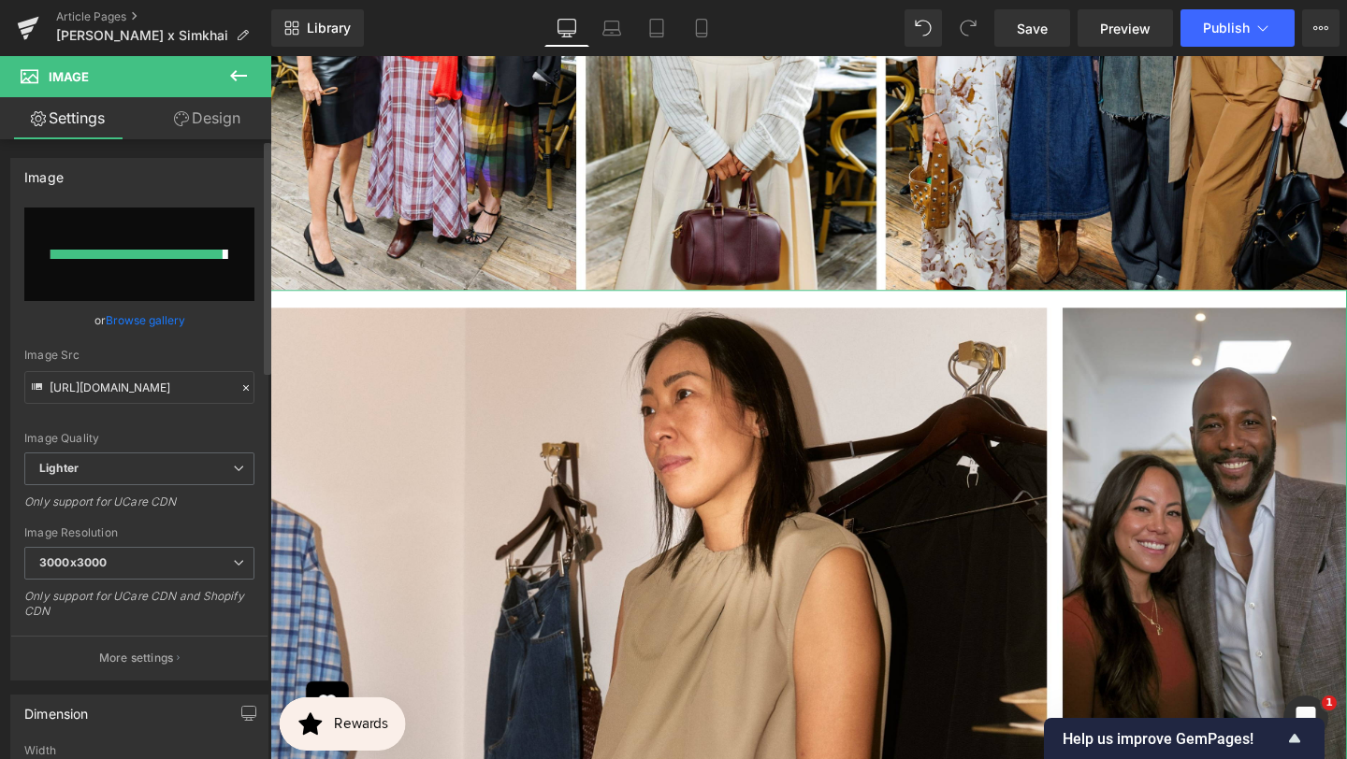
type input "[URL][DOMAIN_NAME]"
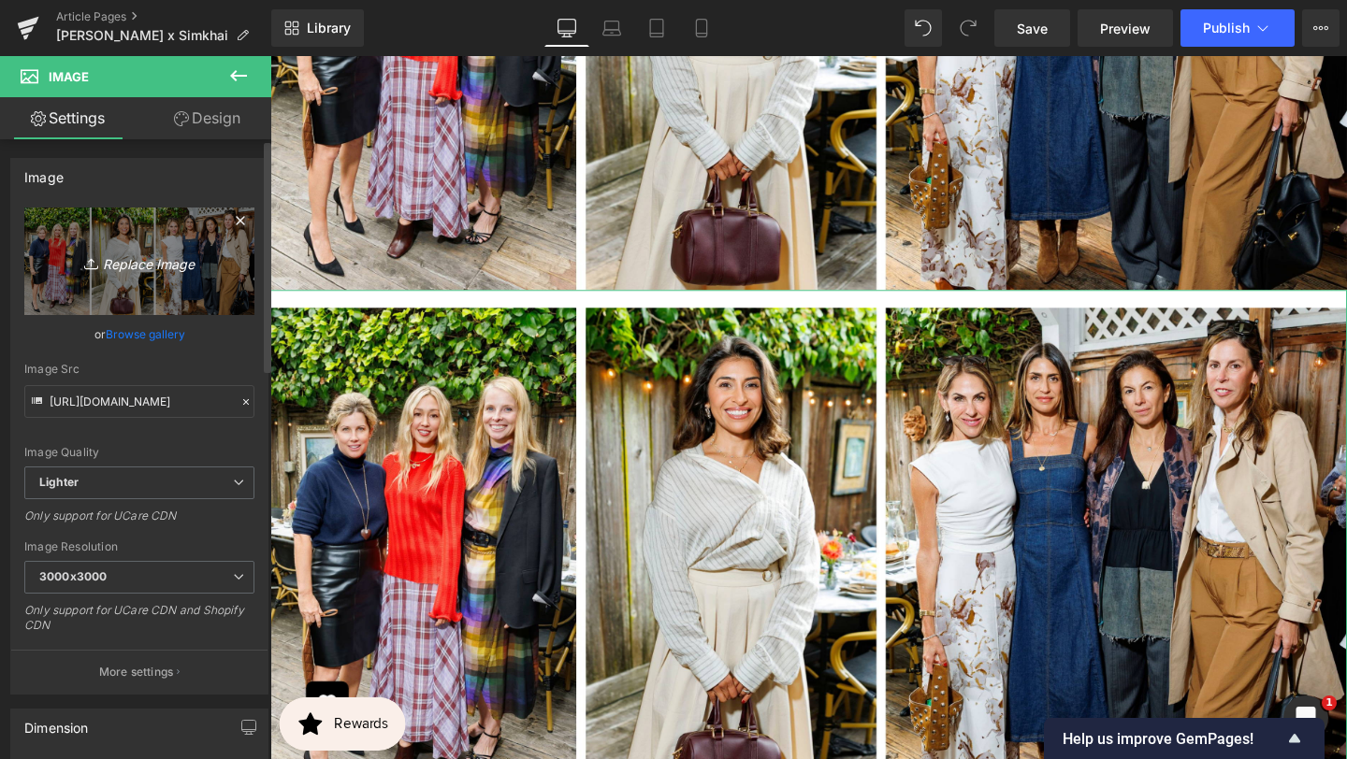
click at [139, 268] on icon "Replace Image" at bounding box center [140, 261] width 150 height 23
type input "C:\fakepath\BANNER REAL SIZE SITE (2).jpg"
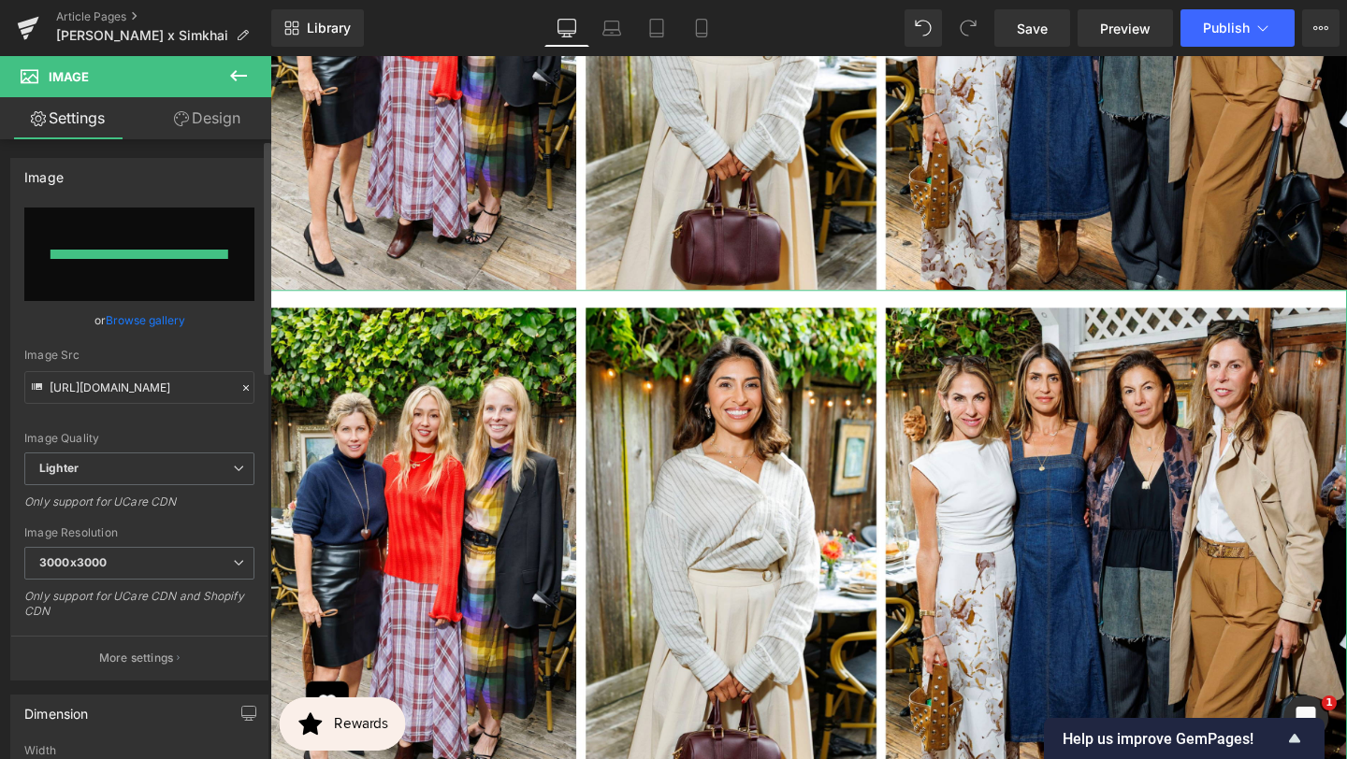
type input "[URL][DOMAIN_NAME]"
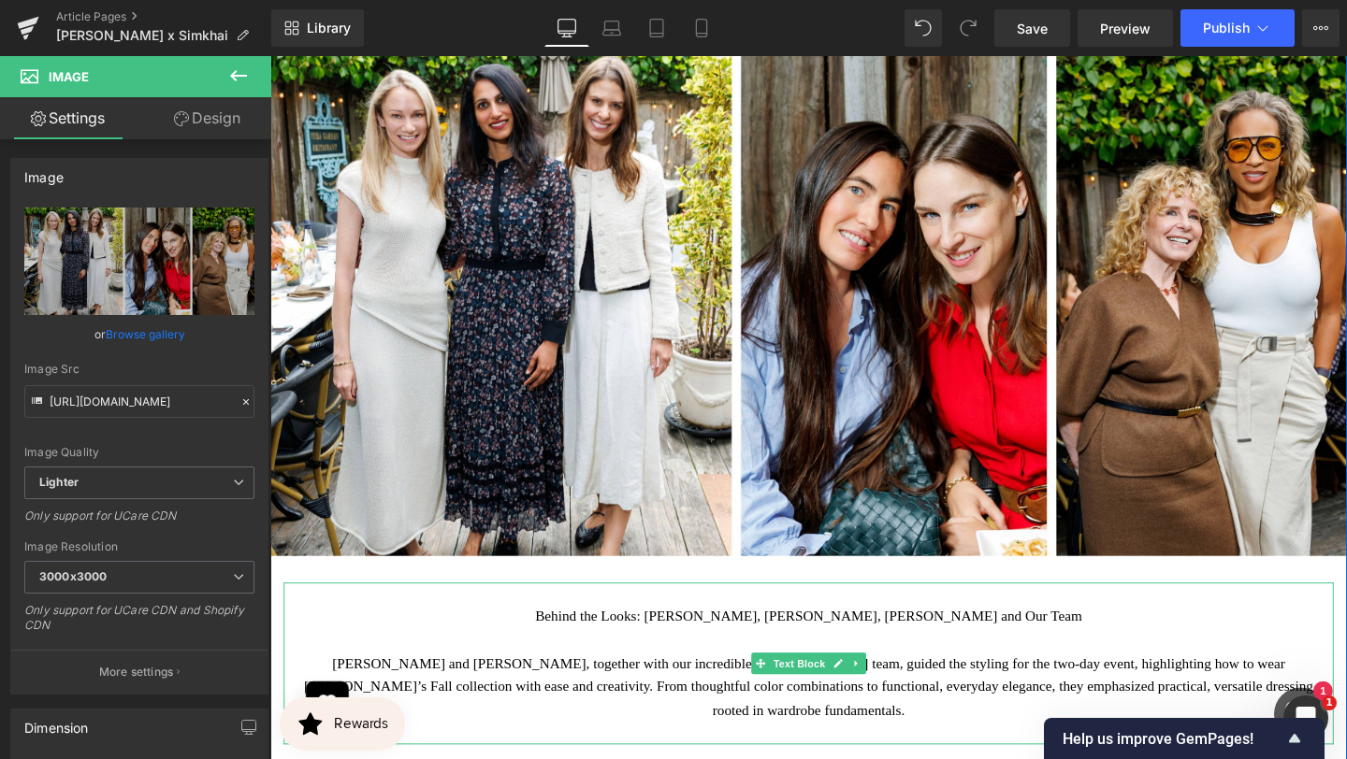
scroll to position [2580, 0]
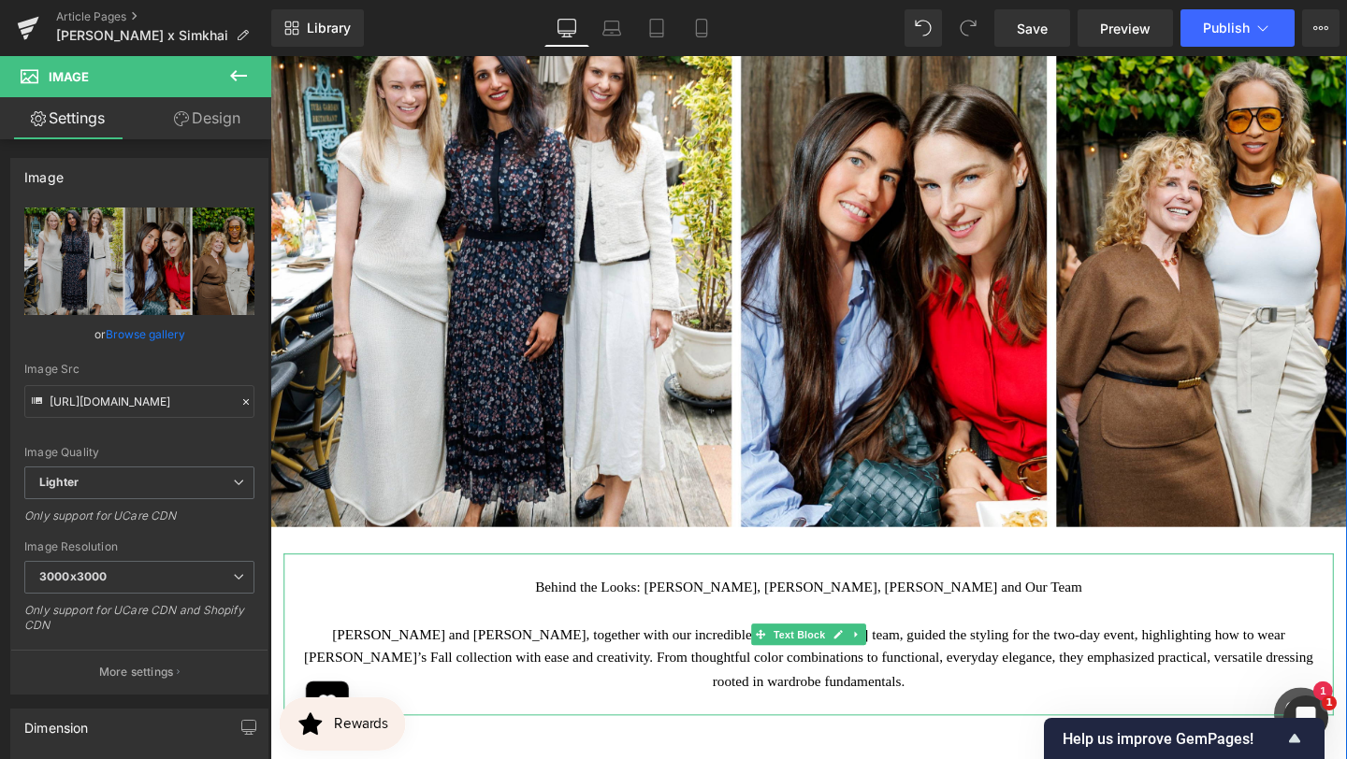
click at [588, 628] on p at bounding box center [836, 640] width 1076 height 24
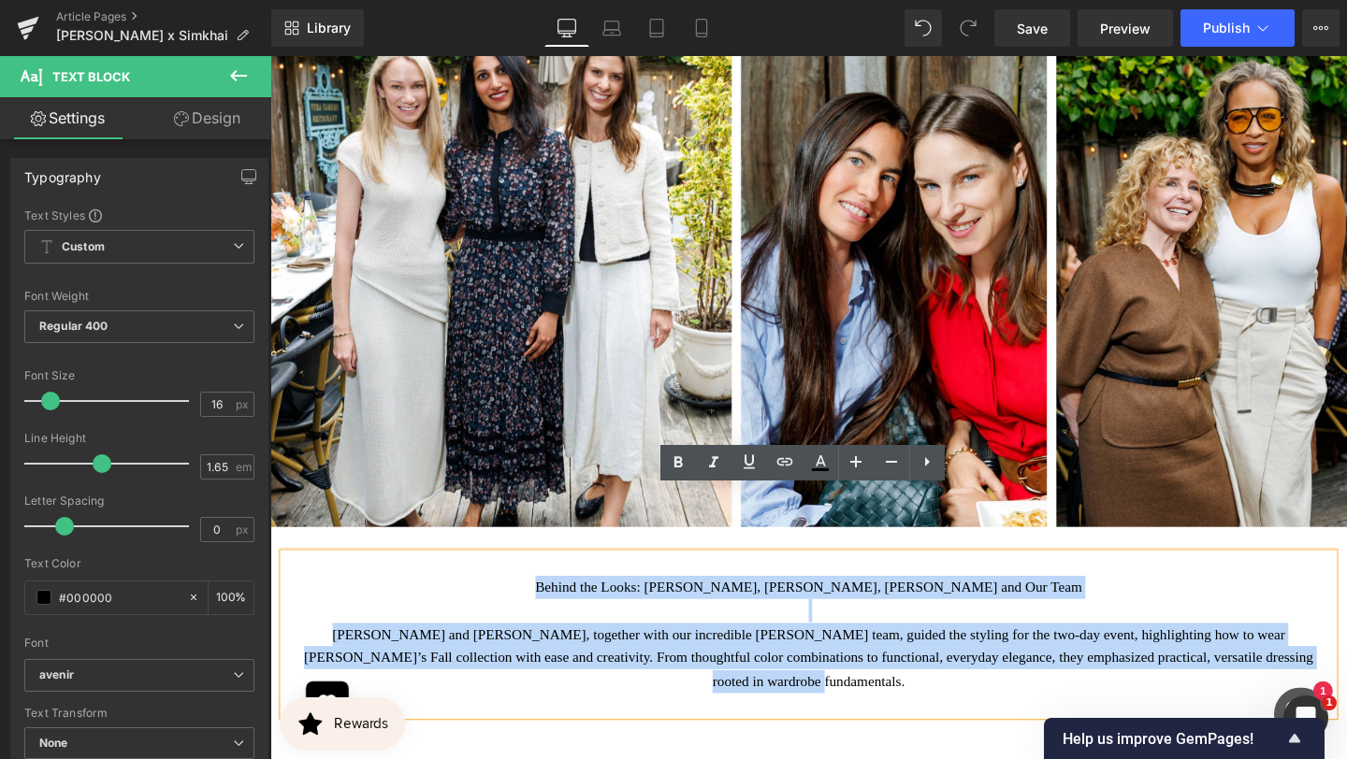
drag, startPoint x: 569, startPoint y: 548, endPoint x: 913, endPoint y: 649, distance: 358.7
click at [914, 658] on div "Behind the Looks: [PERSON_NAME], [PERSON_NAME], [PERSON_NAME] and Our Team [PER…" at bounding box center [836, 665] width 1104 height 170
copy div "Behind the Looks: [PERSON_NAME], [PERSON_NAME], [PERSON_NAME] and Our Team [PER…"
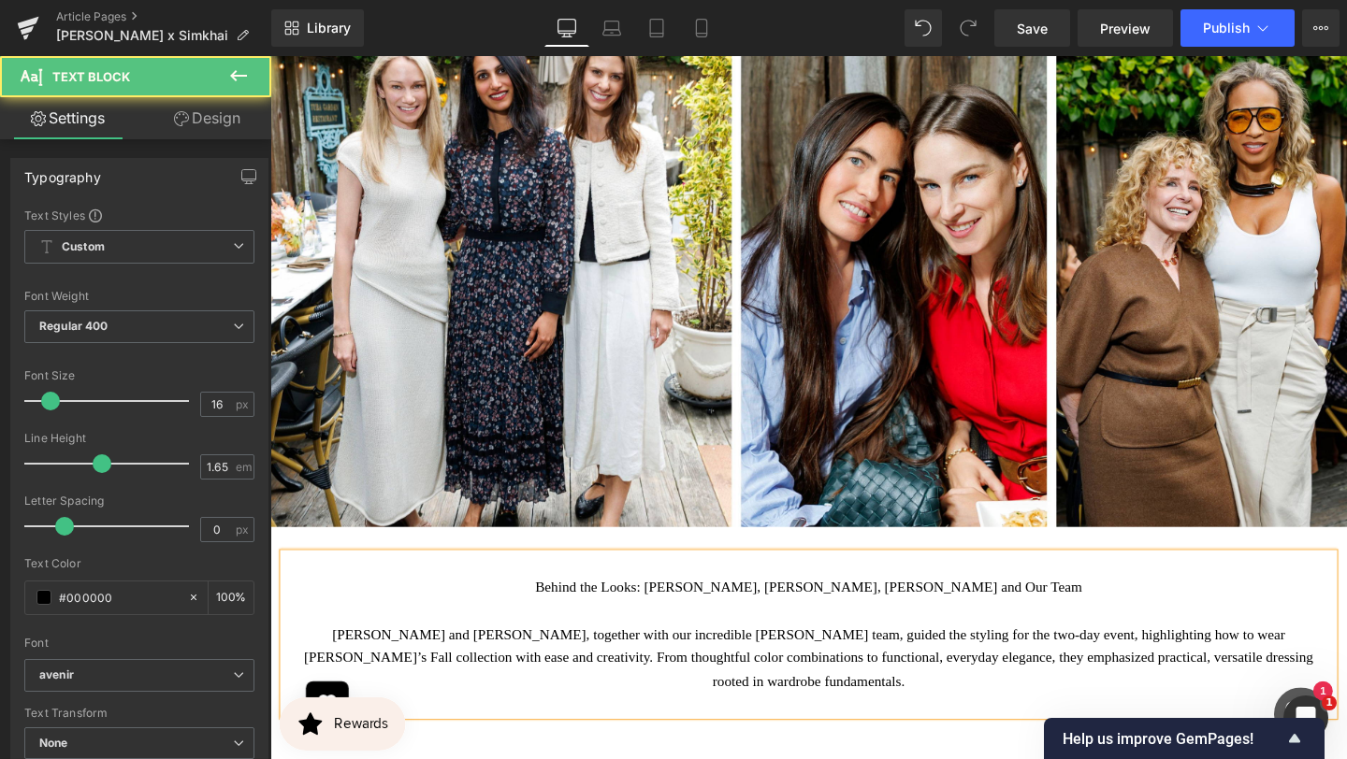
click at [772, 628] on p at bounding box center [836, 640] width 1076 height 24
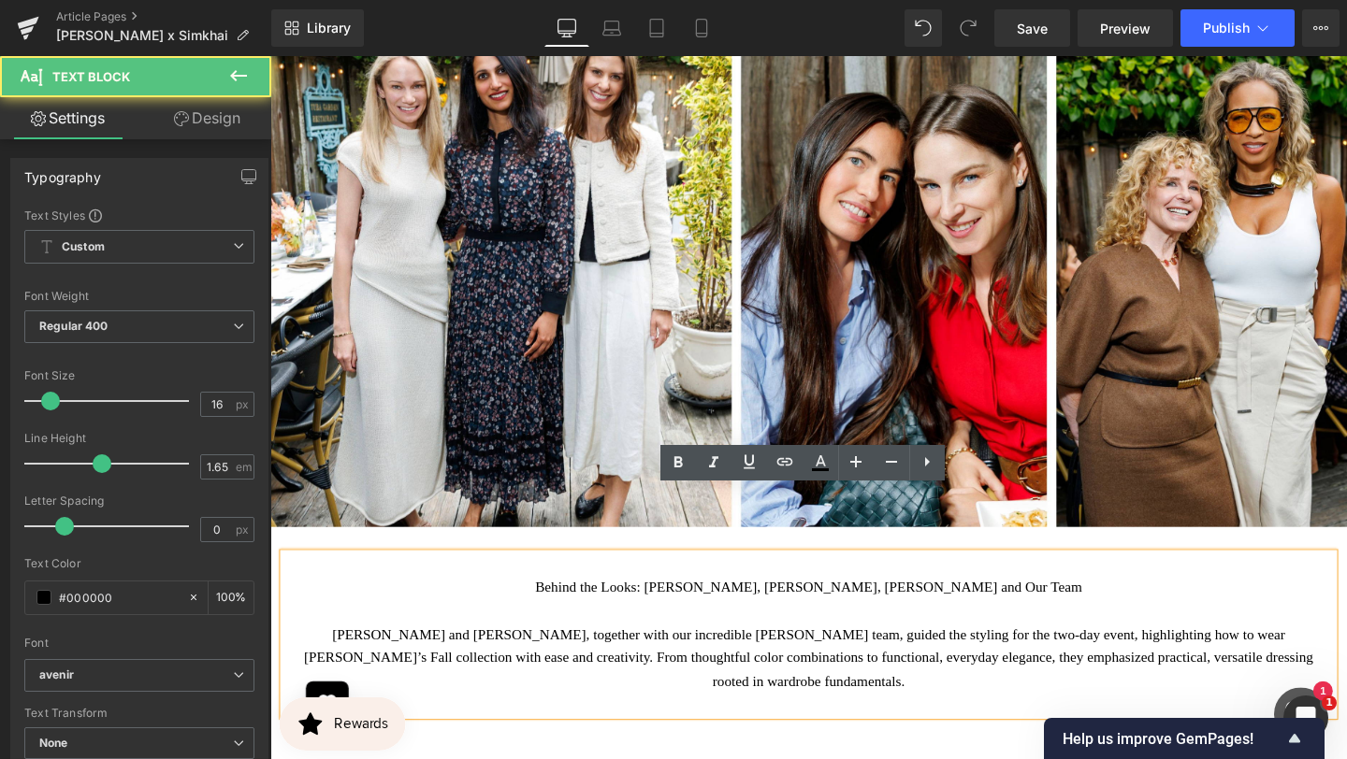
click at [773, 603] on p "Behind the Looks: [PERSON_NAME], [PERSON_NAME], [PERSON_NAME] and Our Team" at bounding box center [836, 615] width 1076 height 24
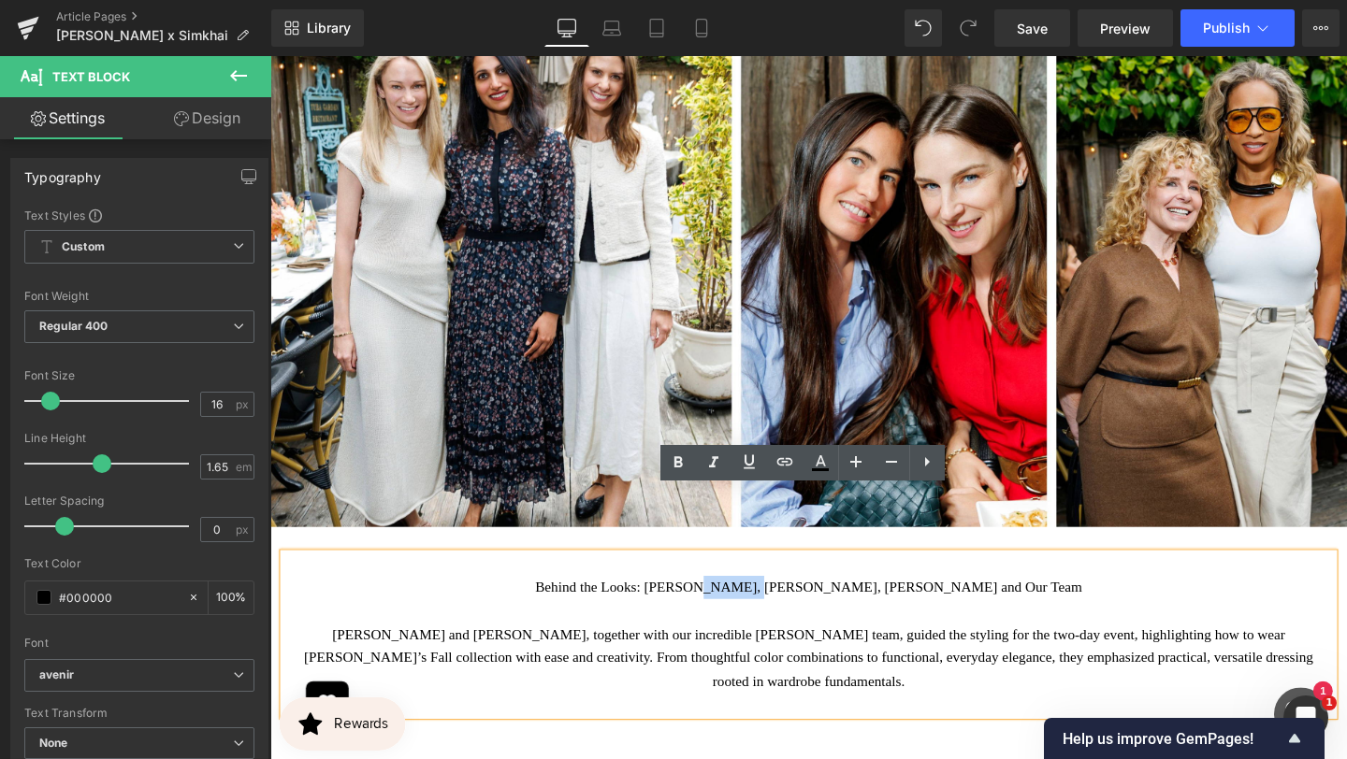
click at [773, 603] on p "Behind the Looks: [PERSON_NAME], [PERSON_NAME], [PERSON_NAME] and Our Team" at bounding box center [836, 615] width 1076 height 24
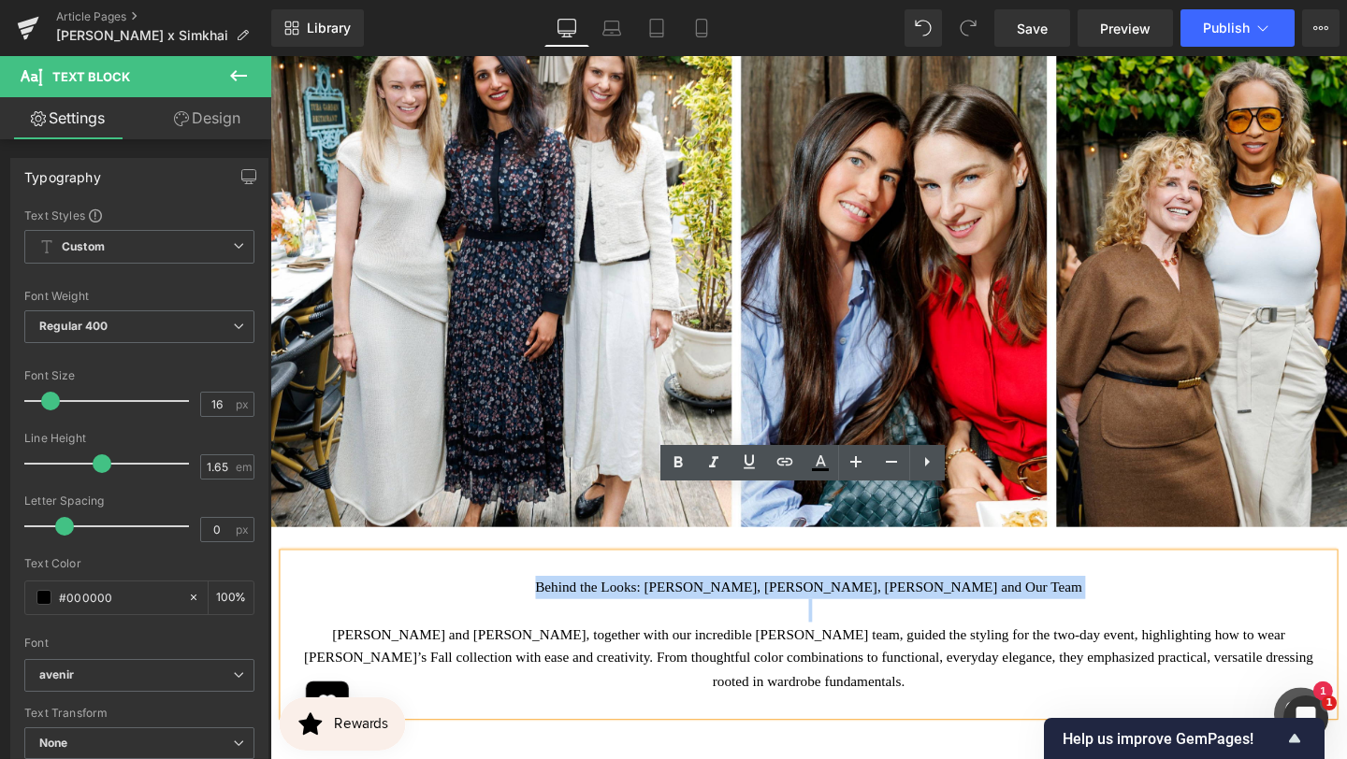
click at [773, 603] on p "Behind the Looks: [PERSON_NAME], [PERSON_NAME], [PERSON_NAME] and Our Team" at bounding box center [836, 615] width 1076 height 24
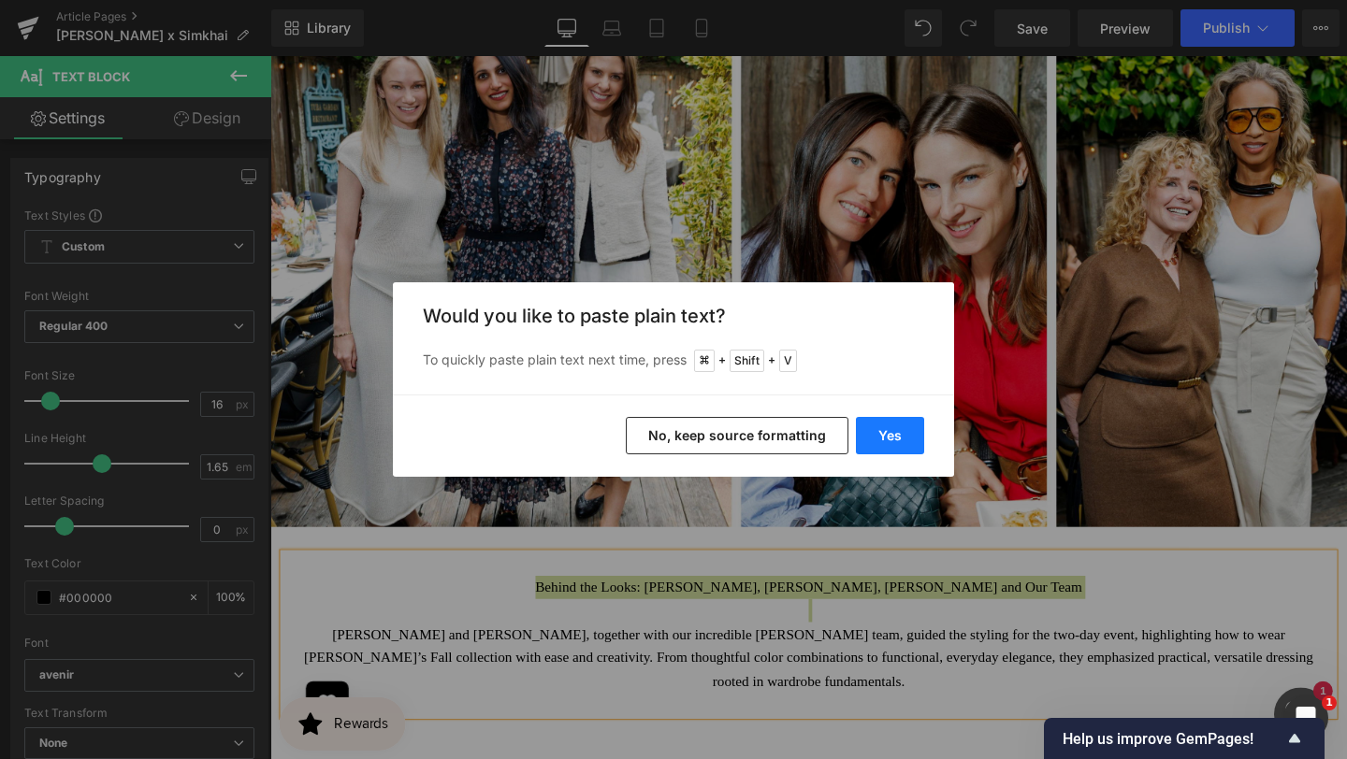
drag, startPoint x: 884, startPoint y: 437, endPoint x: 645, endPoint y: 401, distance: 241.1
click at [884, 437] on button "Yes" at bounding box center [890, 435] width 68 height 37
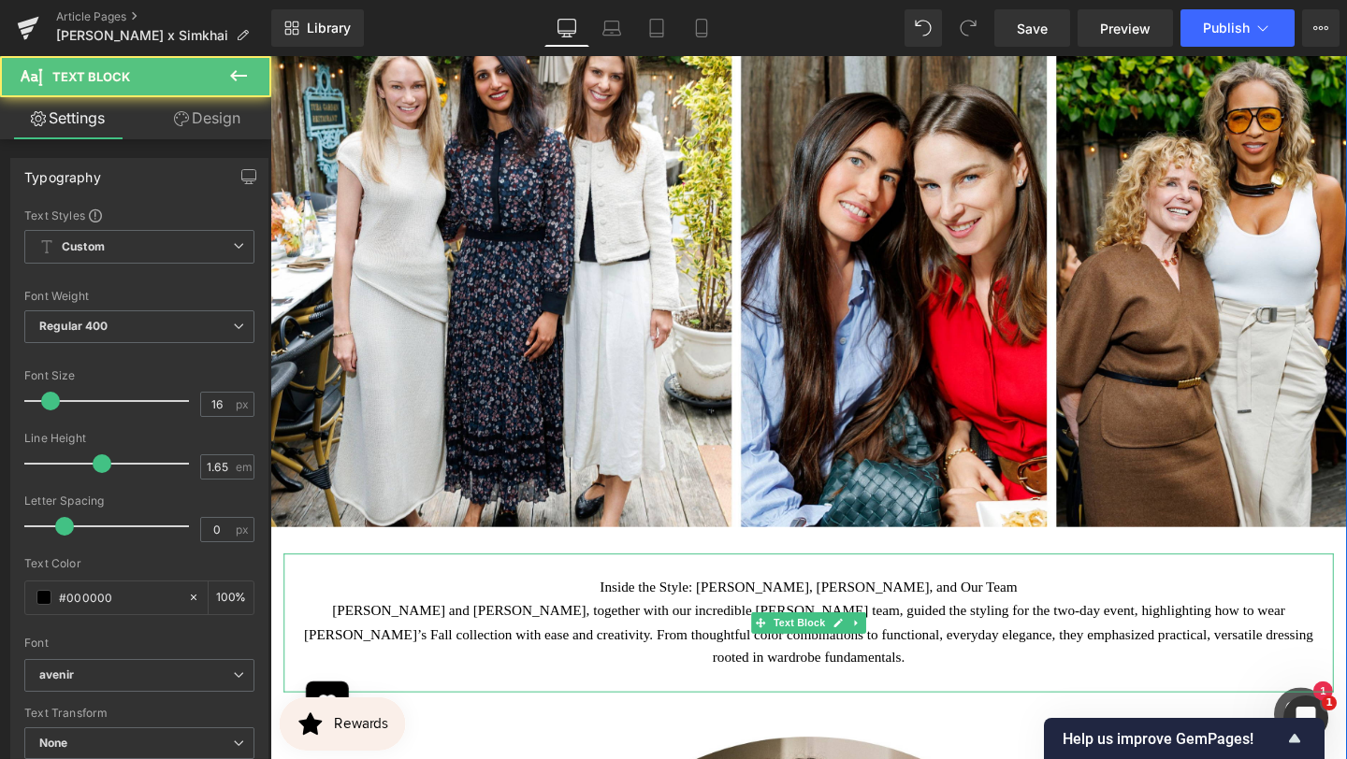
click at [1055, 603] on p "Inside the Style: [PERSON_NAME], [PERSON_NAME], and Our Team" at bounding box center [836, 615] width 1076 height 24
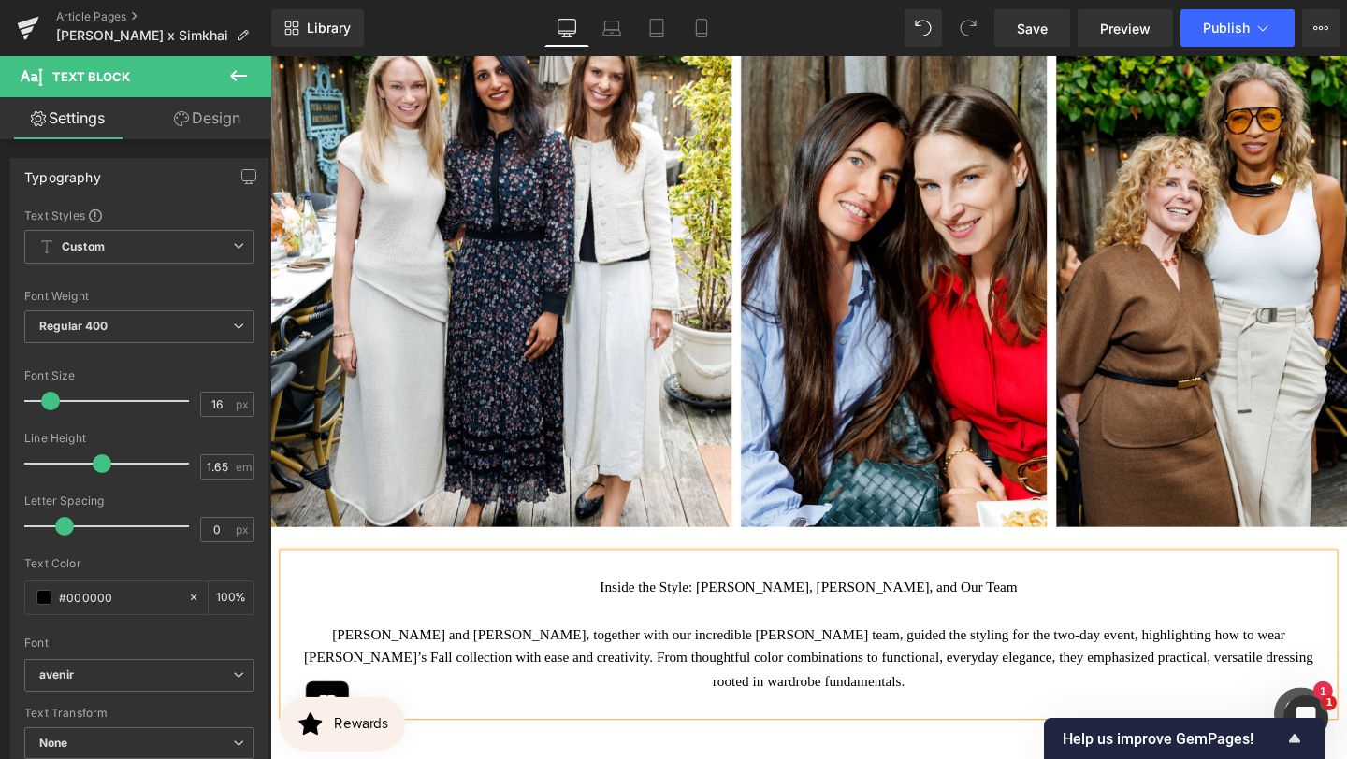
click at [665, 653] on p "[PERSON_NAME] and [PERSON_NAME], together with our incredible [PERSON_NAME] tea…" at bounding box center [836, 690] width 1076 height 74
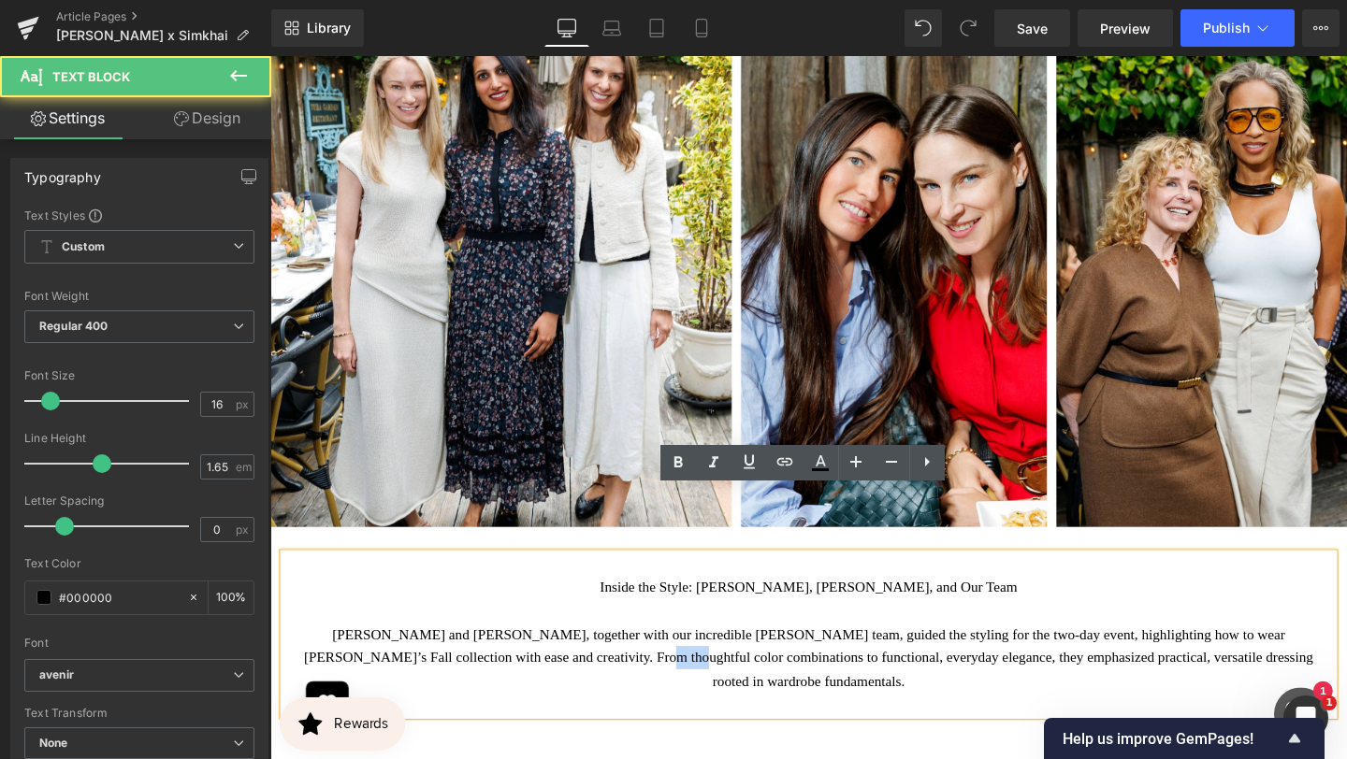
click at [665, 653] on p "[PERSON_NAME] and [PERSON_NAME], together with our incredible [PERSON_NAME] tea…" at bounding box center [836, 690] width 1076 height 74
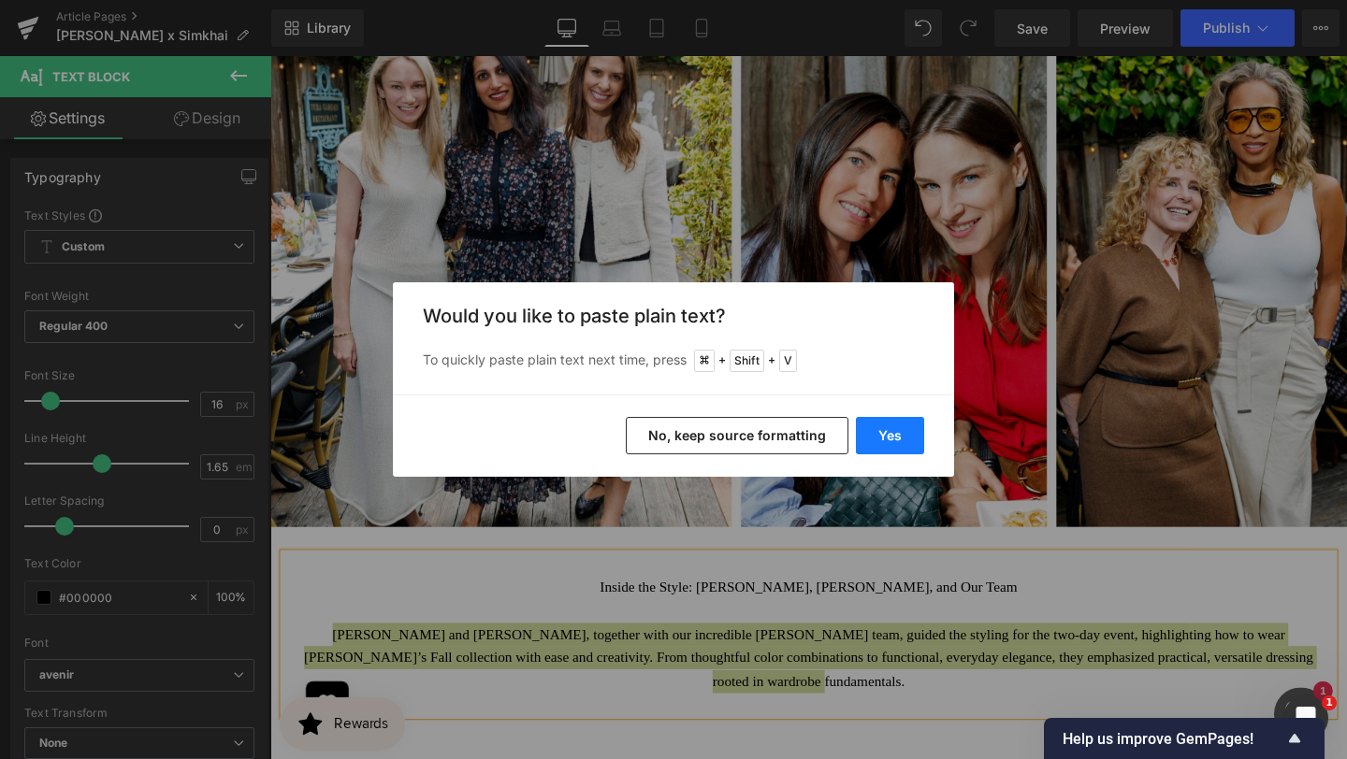
click at [874, 444] on button "Yes" at bounding box center [890, 435] width 68 height 37
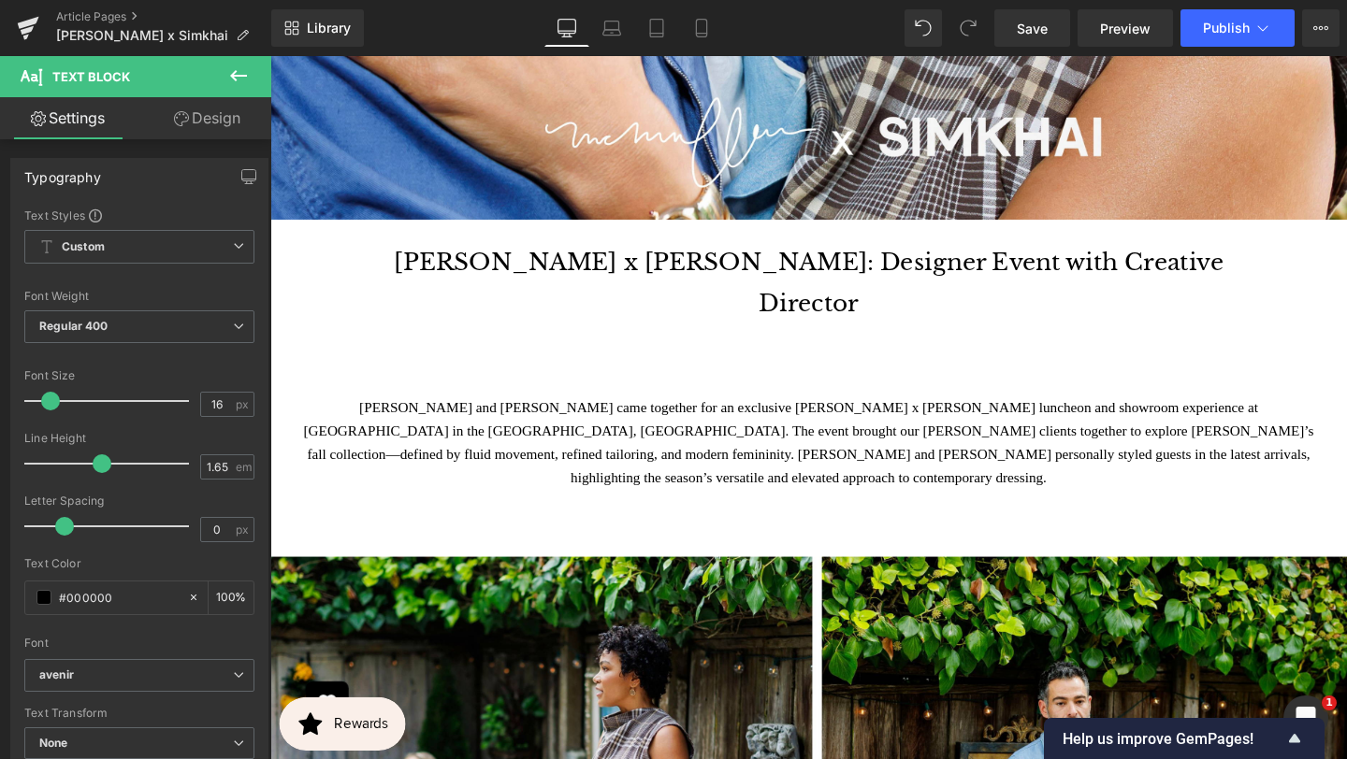
scroll to position [927, 0]
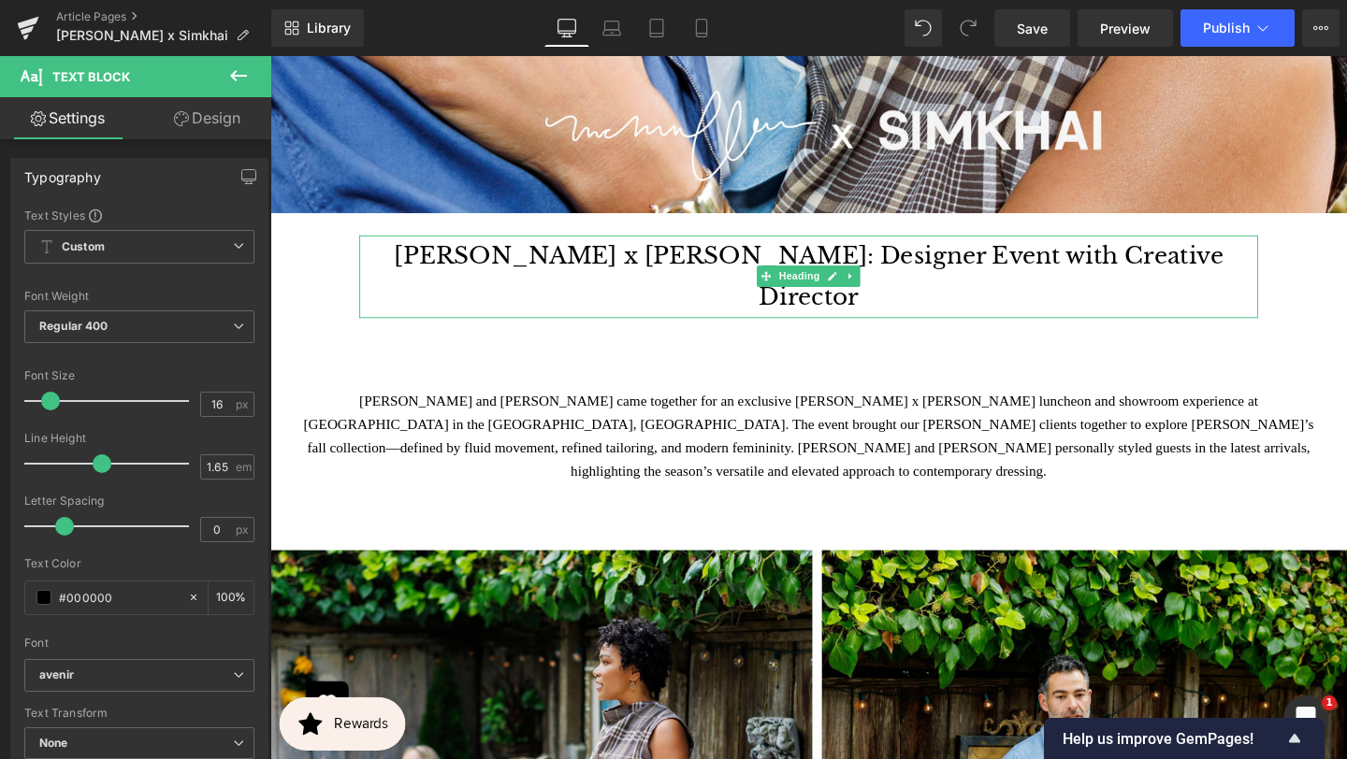
click at [881, 282] on icon at bounding box center [880, 287] width 10 height 11
click at [886, 283] on icon at bounding box center [891, 288] width 10 height 10
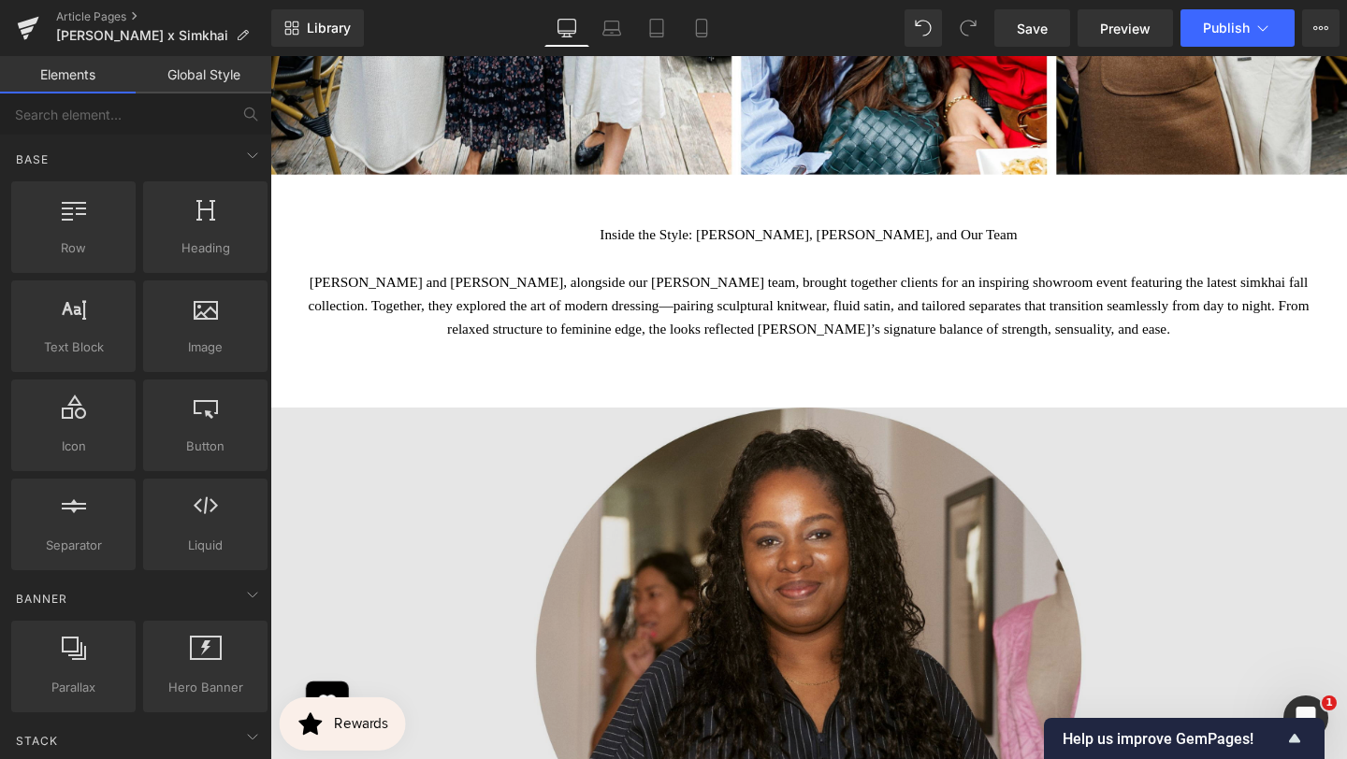
scroll to position [2755, 0]
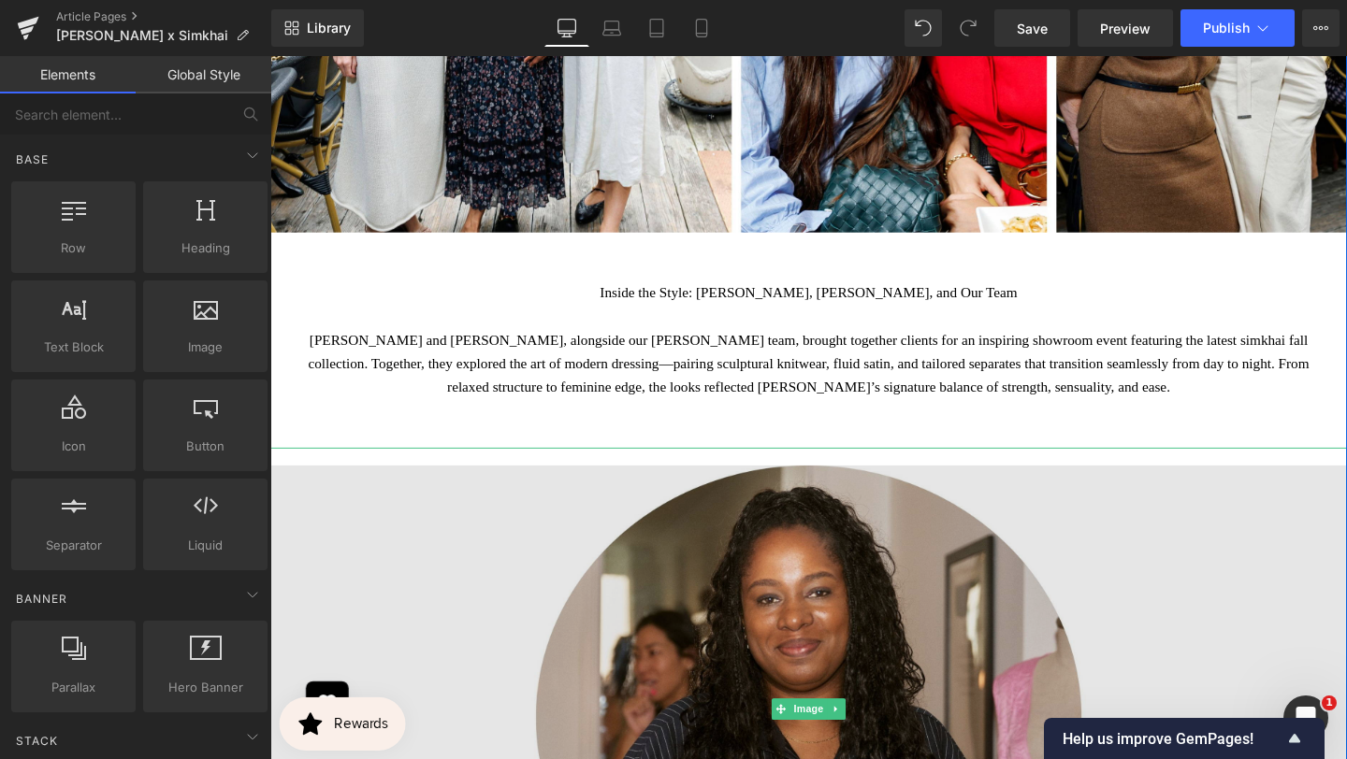
click at [781, 539] on img at bounding box center [836, 742] width 1132 height 549
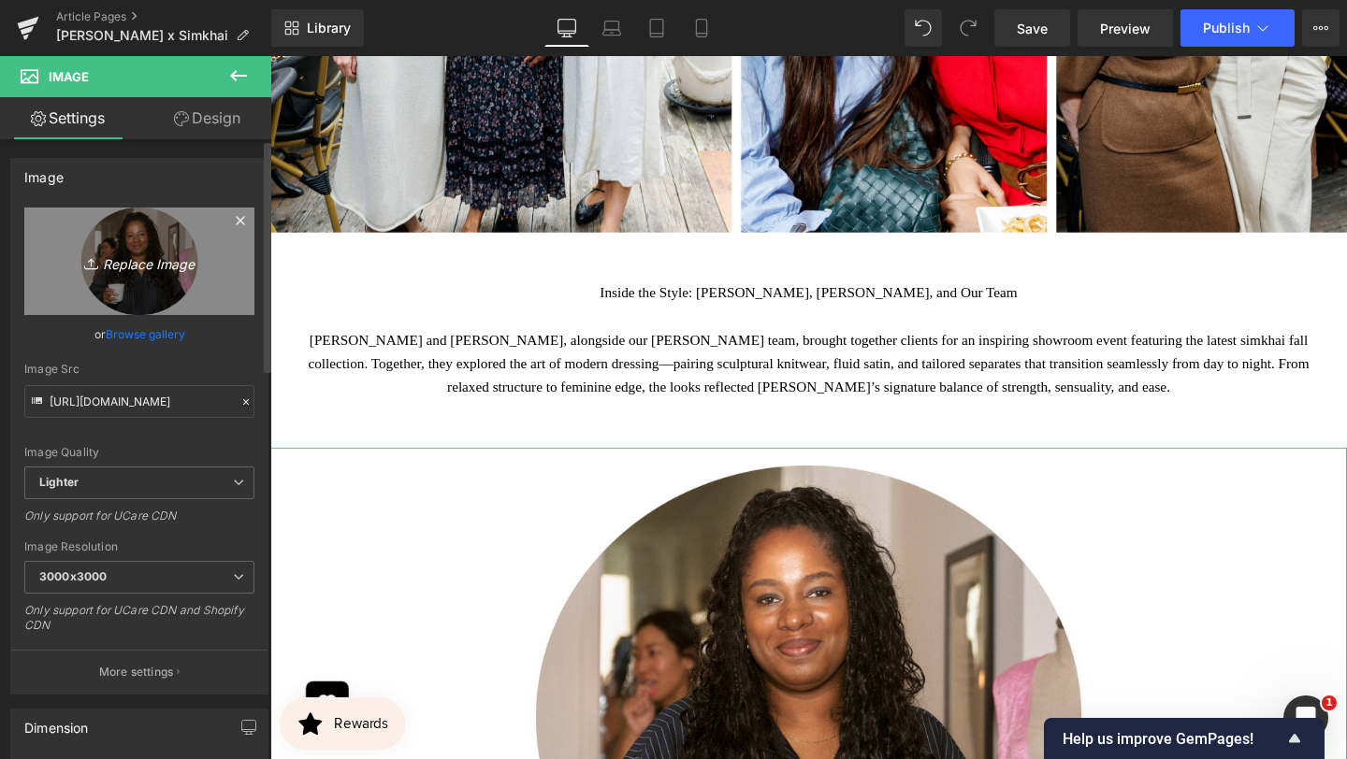
click at [156, 261] on icon "Replace Image" at bounding box center [140, 261] width 150 height 23
type input "C:\fakepath\BANNER REAL SIZE SITE.jpg"
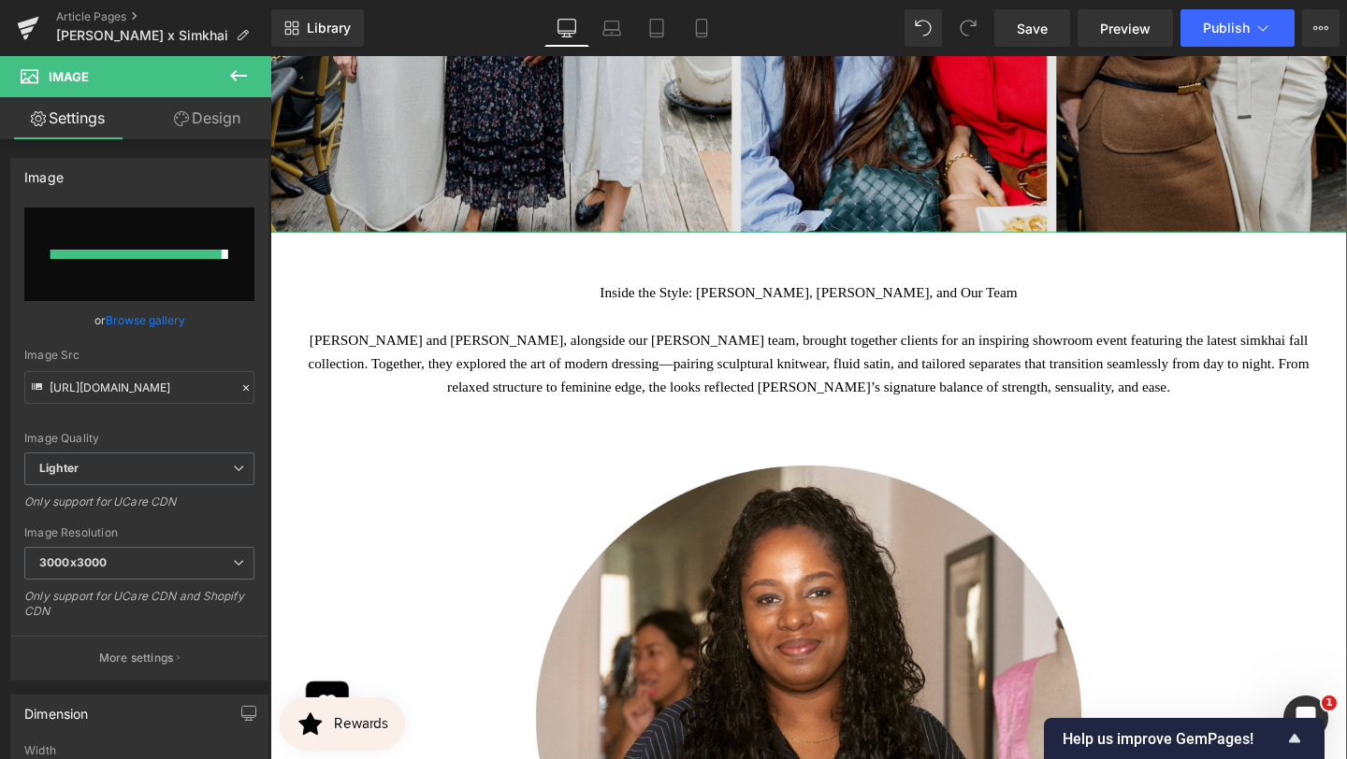
type input "[URL][DOMAIN_NAME]"
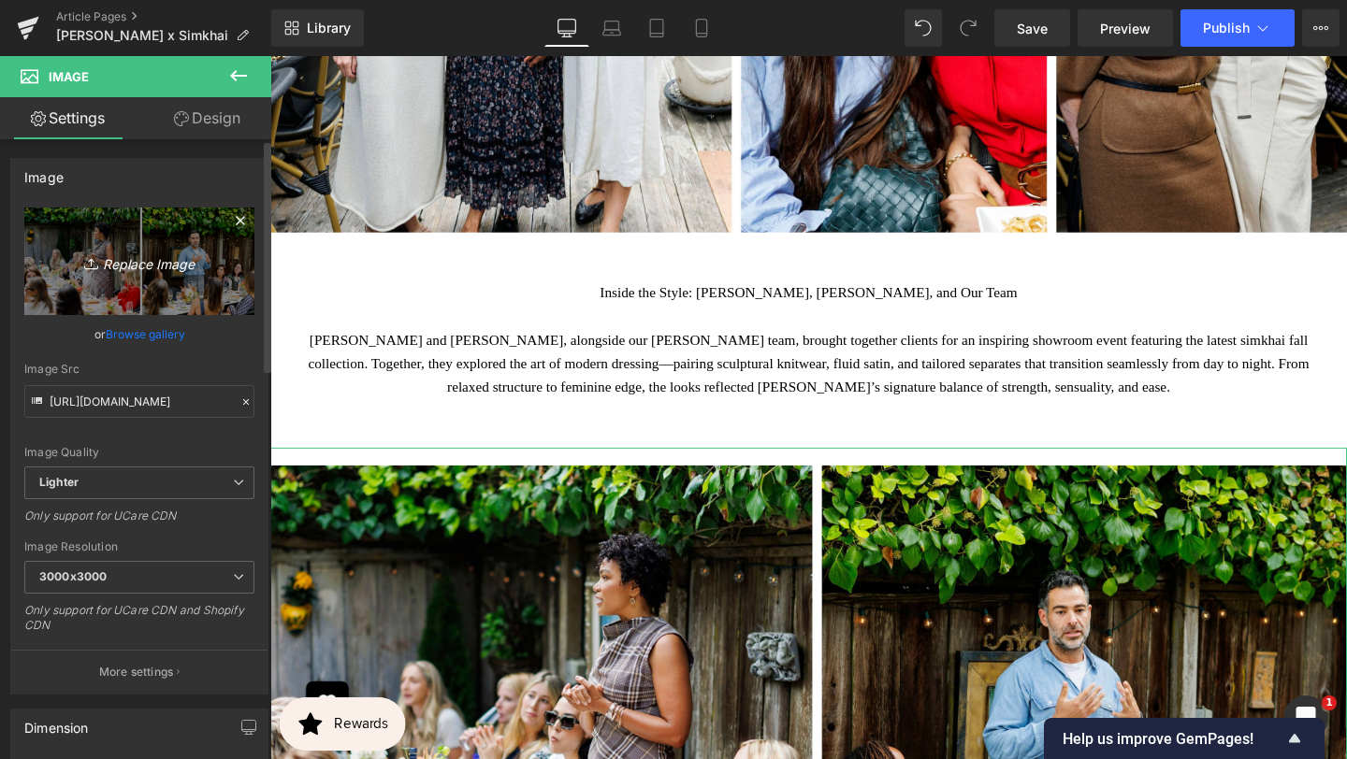
click at [164, 270] on icon "Replace Image" at bounding box center [140, 261] width 150 height 23
type input "C:\fakepath\BANNER REAL SIZE SITE (3).jpg"
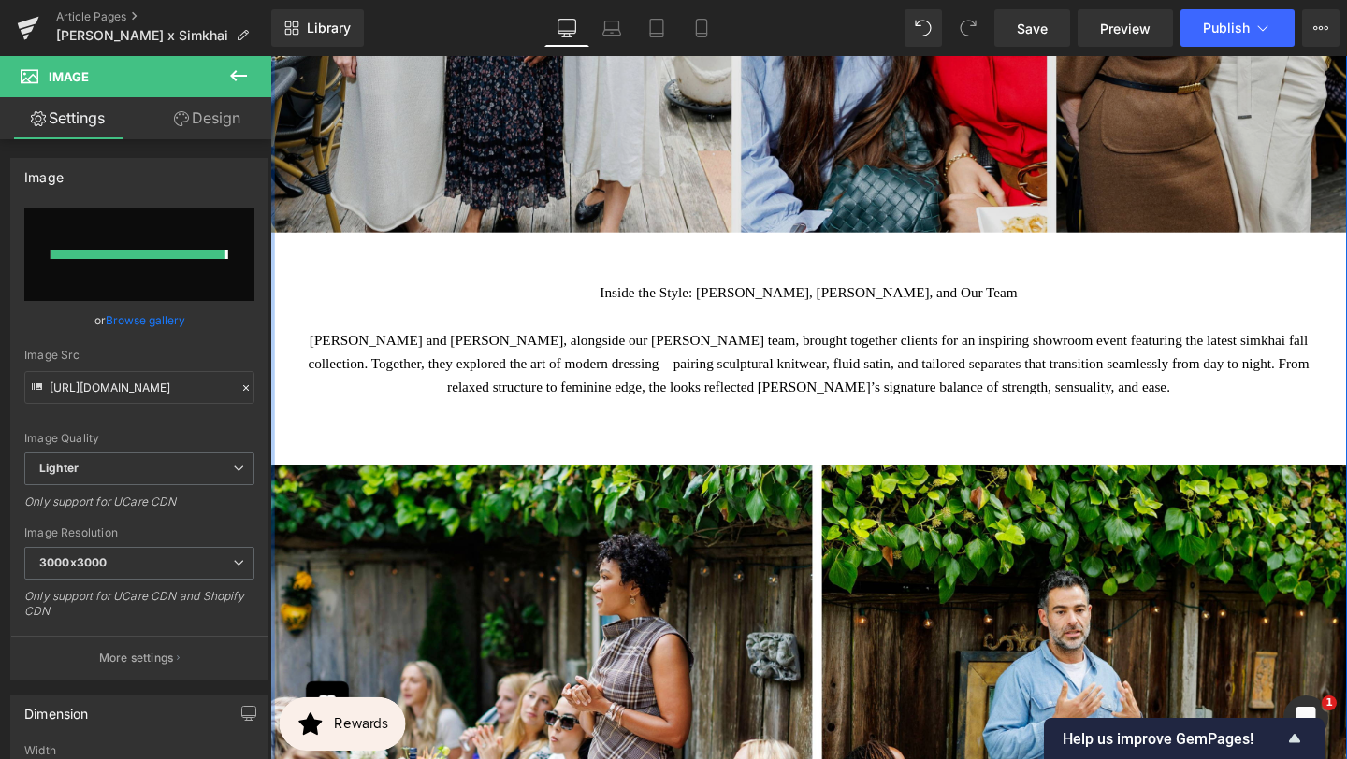
type input "[URL][DOMAIN_NAME]"
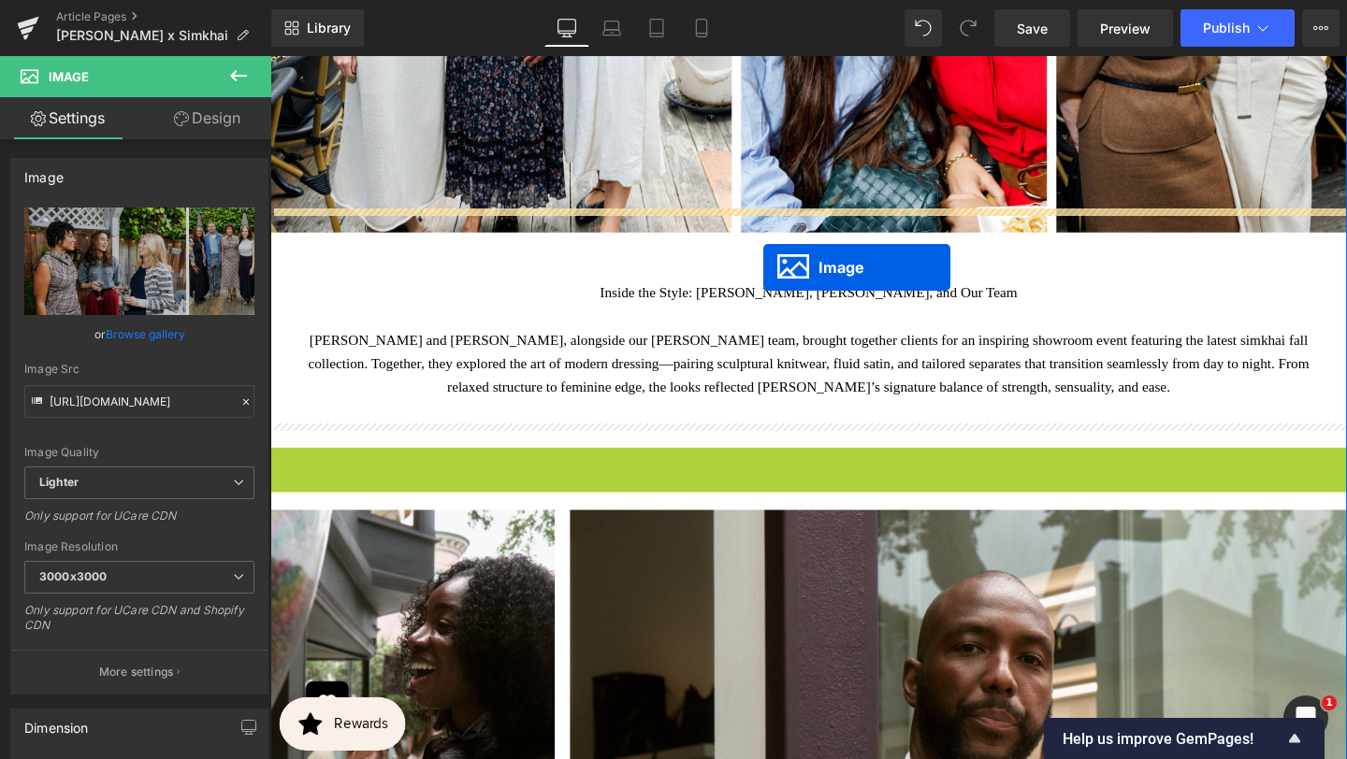
drag, startPoint x: 807, startPoint y: 709, endPoint x: 788, endPoint y: 282, distance: 426.9
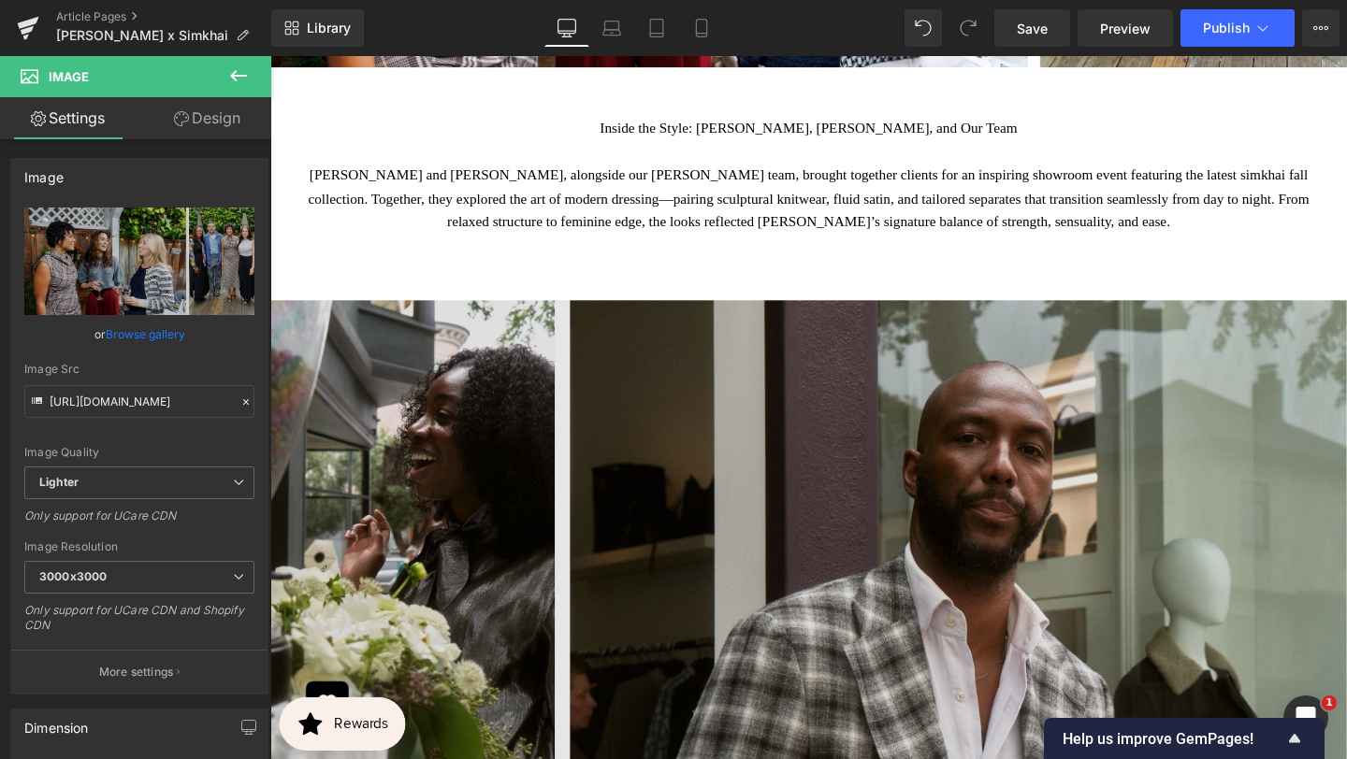
scroll to position [3486, 0]
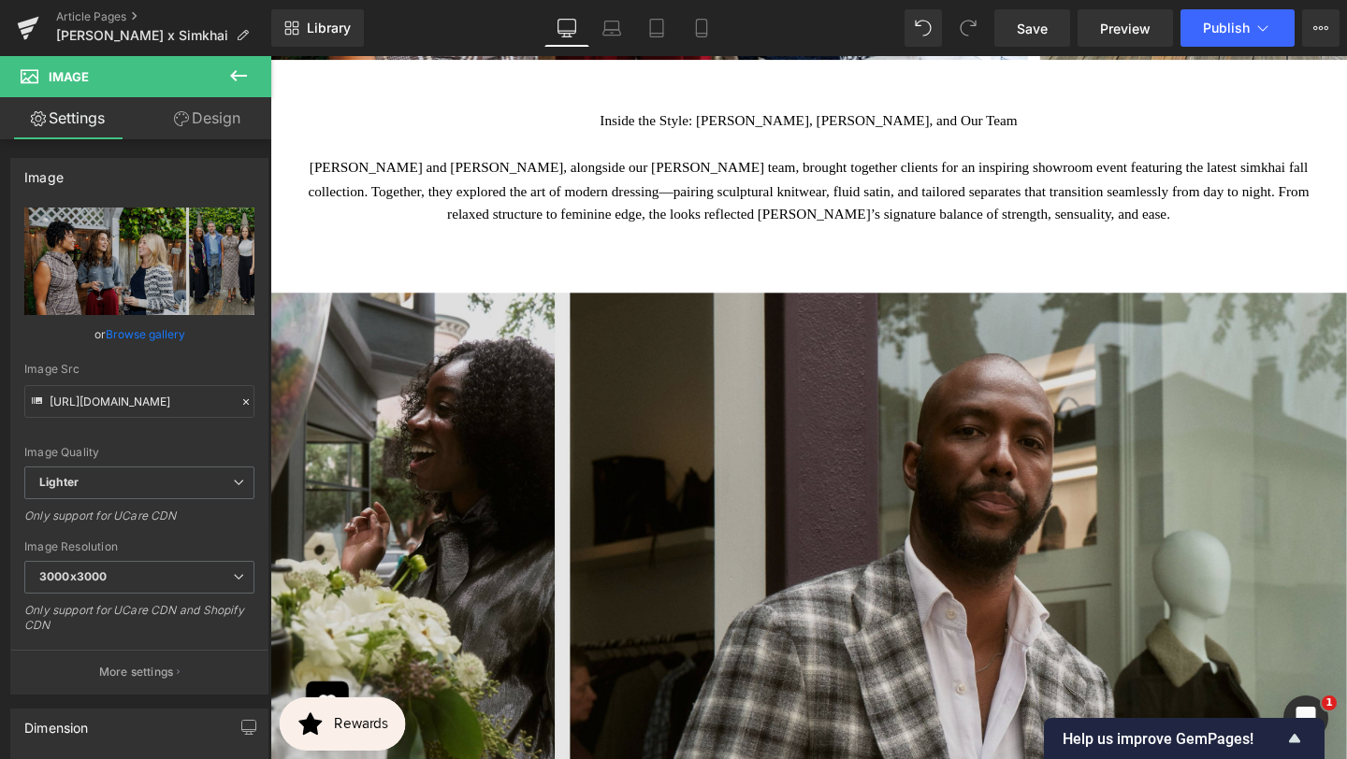
click at [596, 301] on img at bounding box center [836, 560] width 1132 height 549
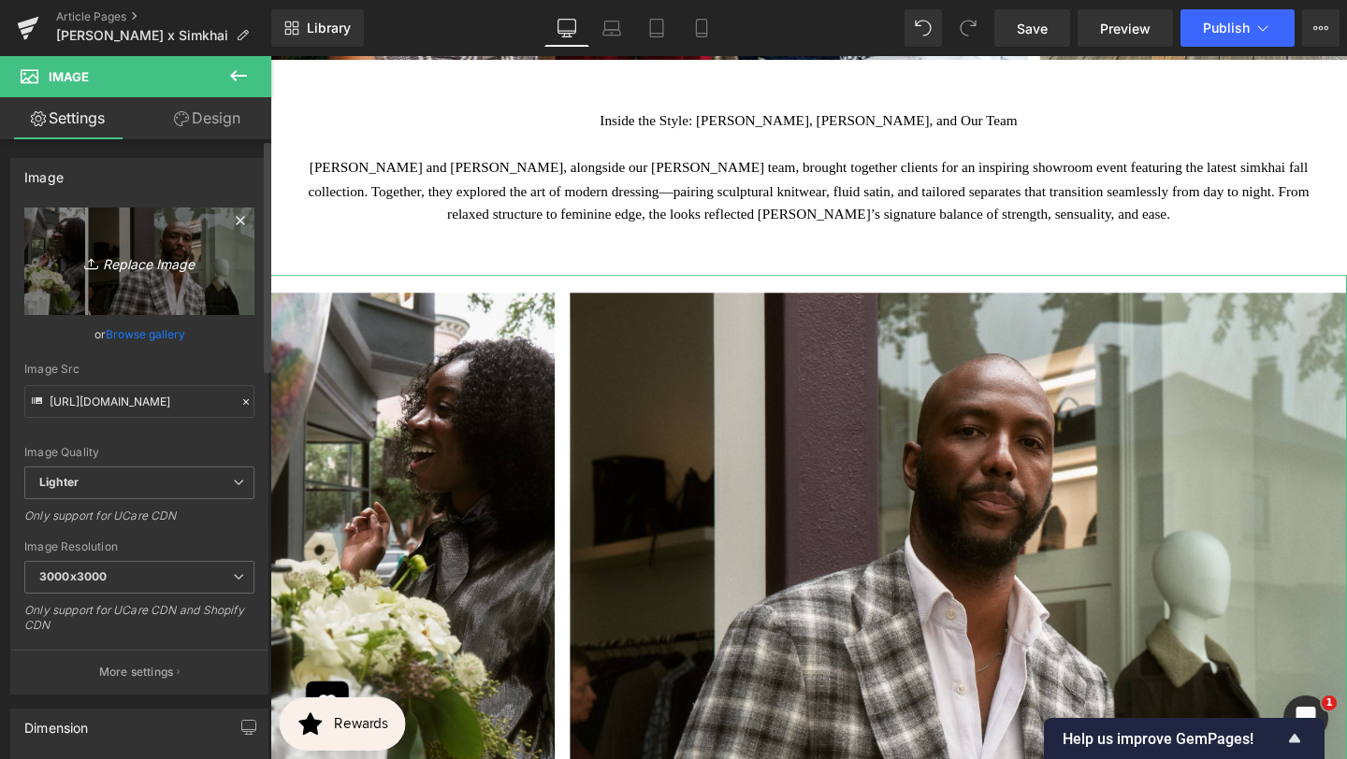
click at [162, 261] on icon "Replace Image" at bounding box center [140, 261] width 150 height 23
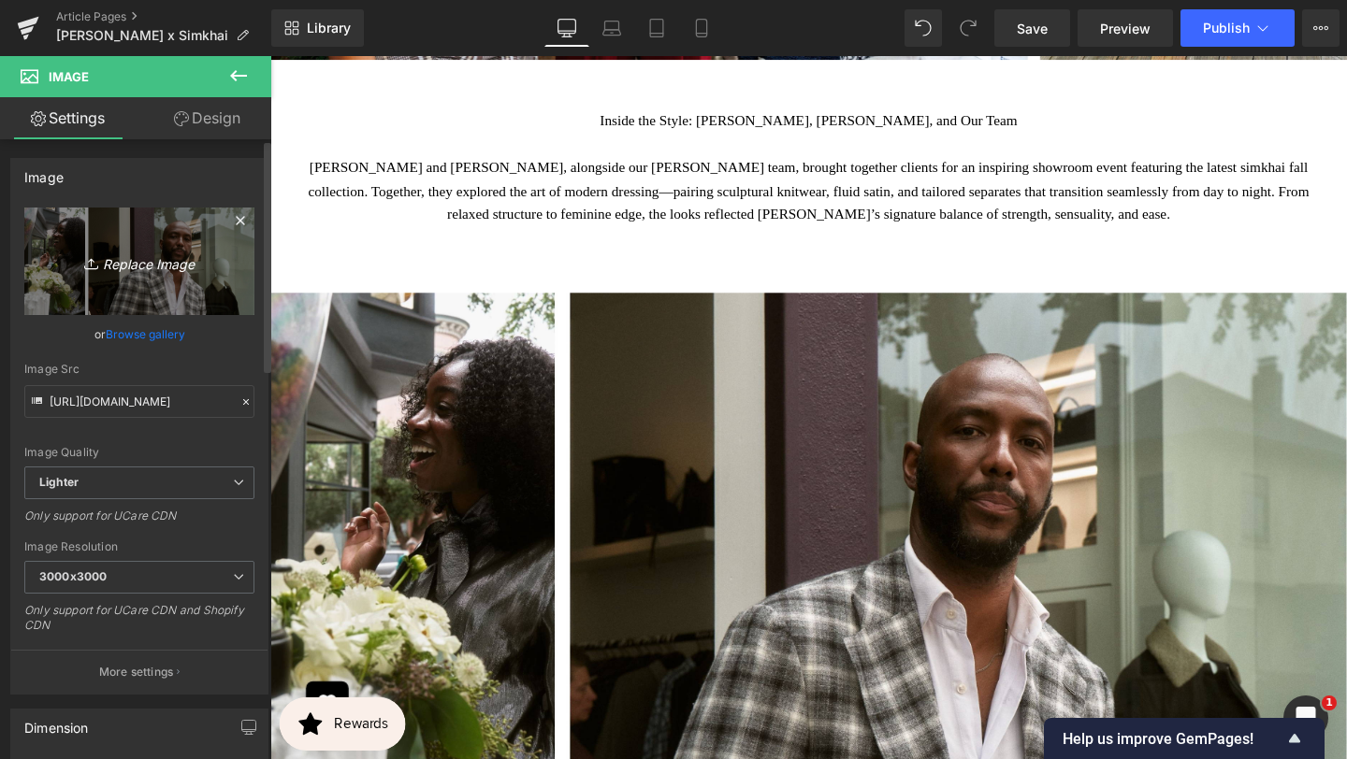
type input "C:\fakepath\BANNER REAL SIZE SITE (4).jpg"
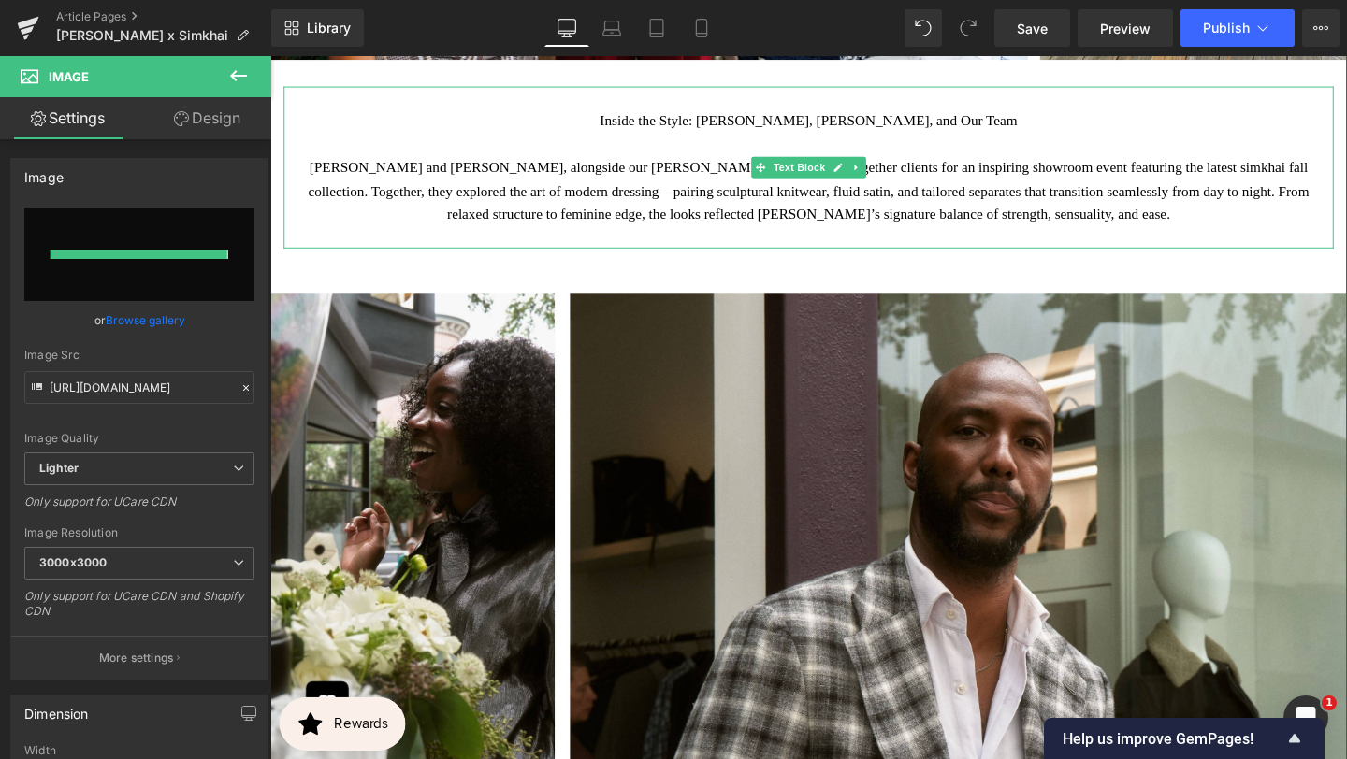
type input "[URL][DOMAIN_NAME]"
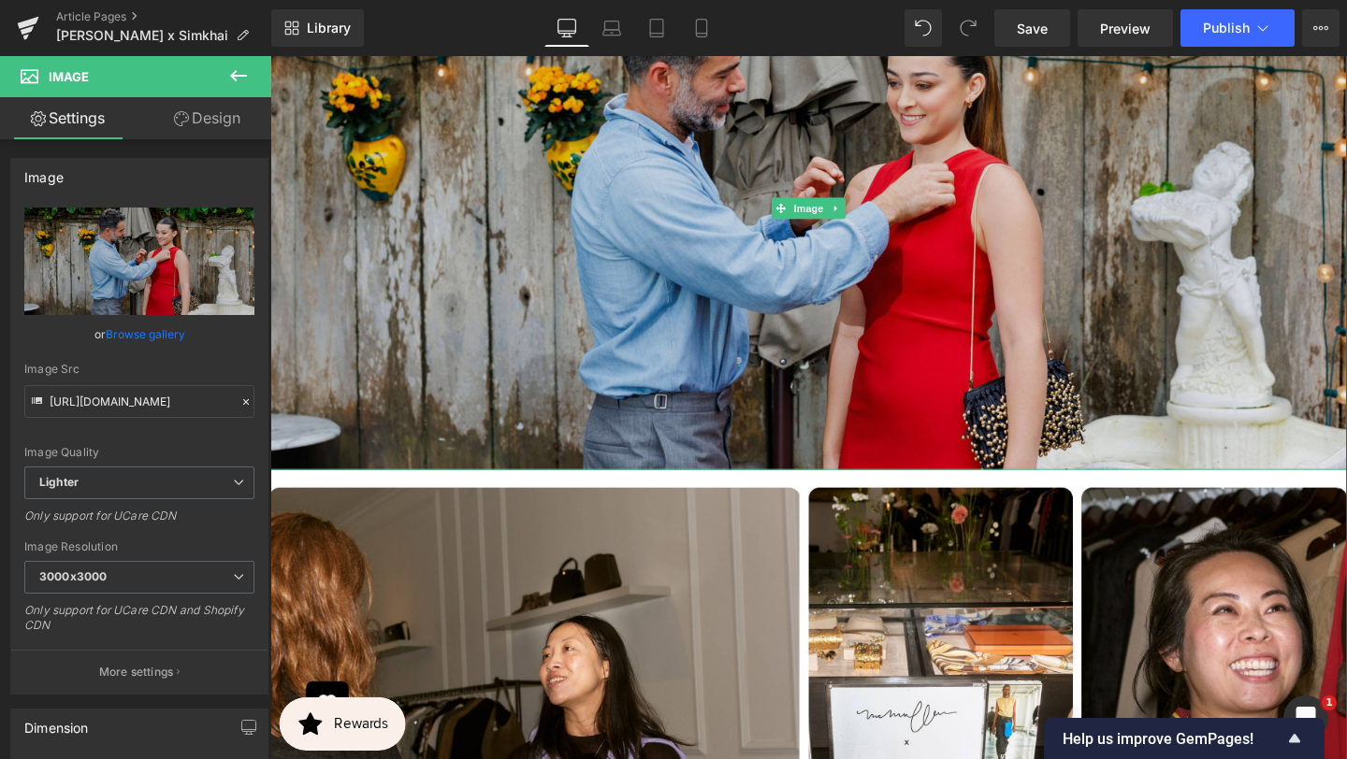
scroll to position [3833, 0]
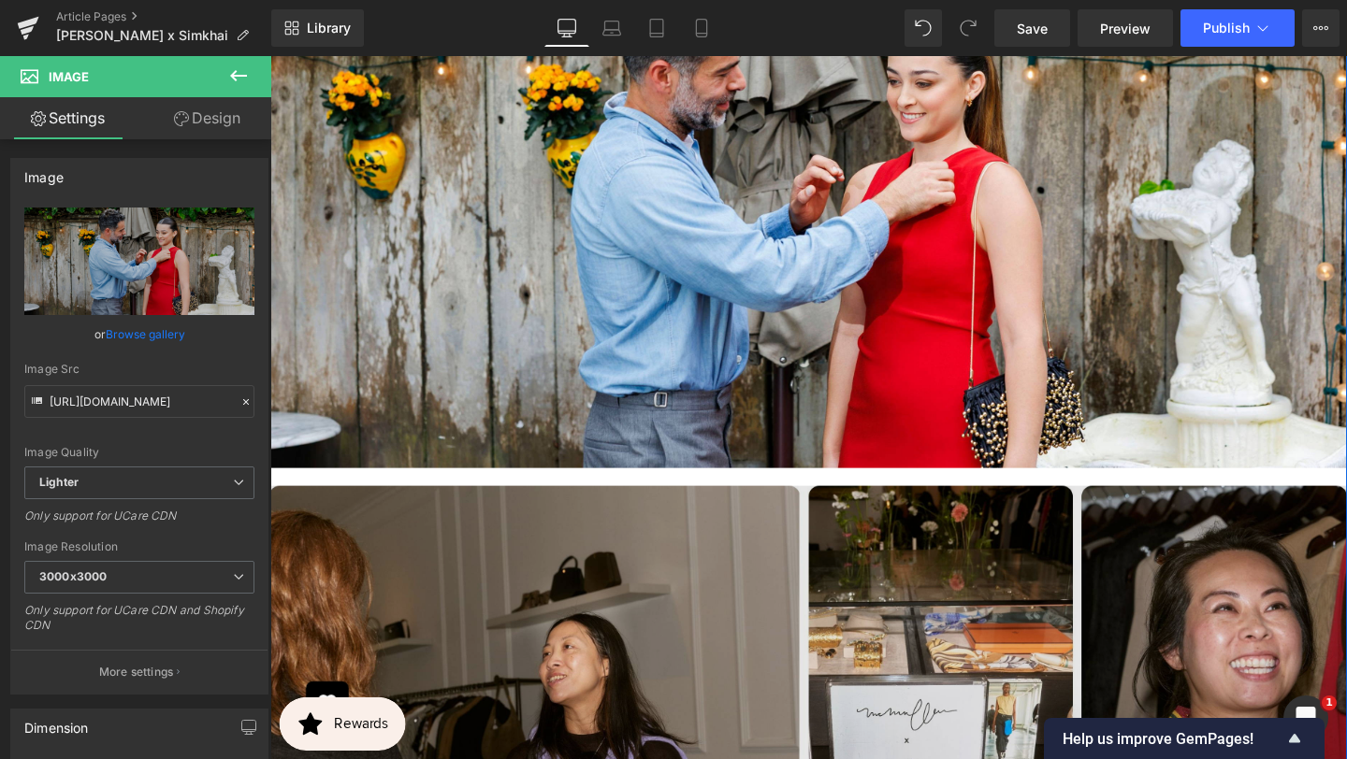
click at [571, 489] on img at bounding box center [836, 763] width 1132 height 549
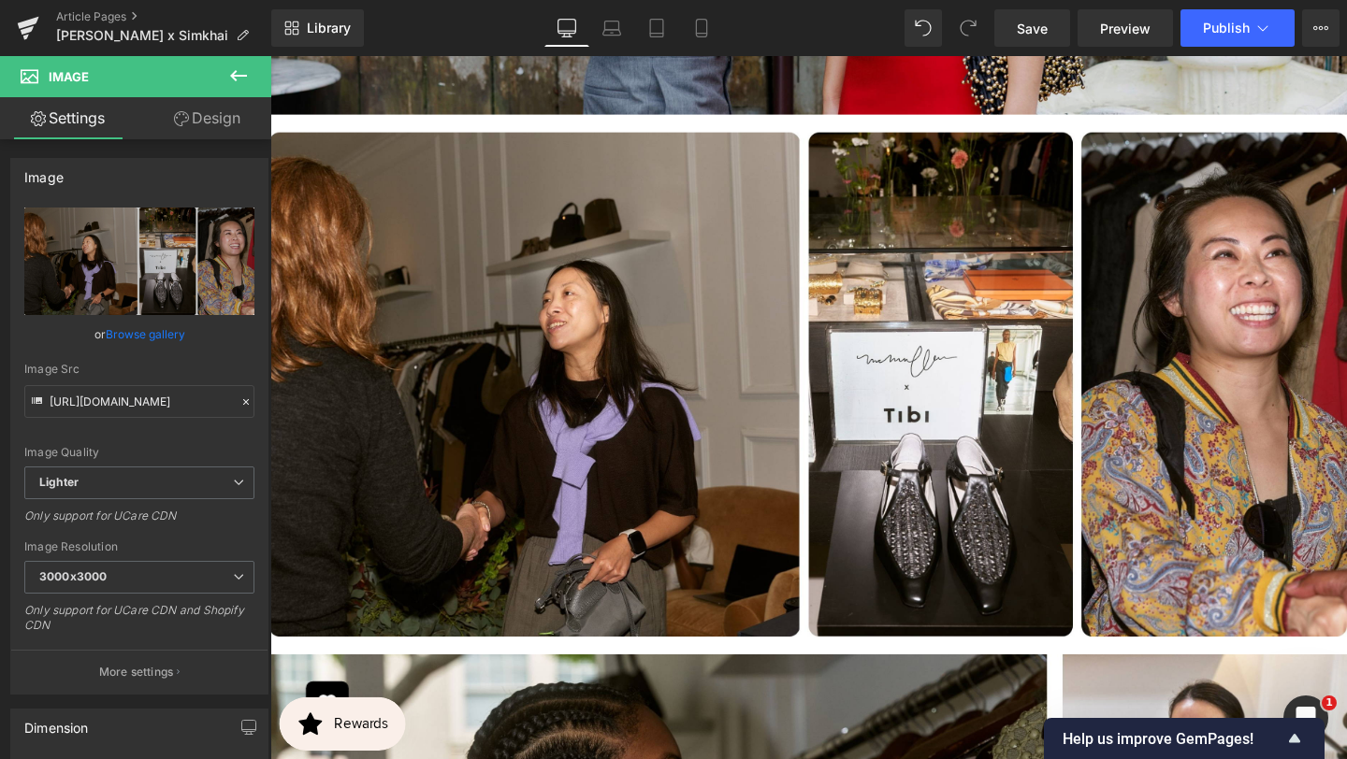
scroll to position [4218, 0]
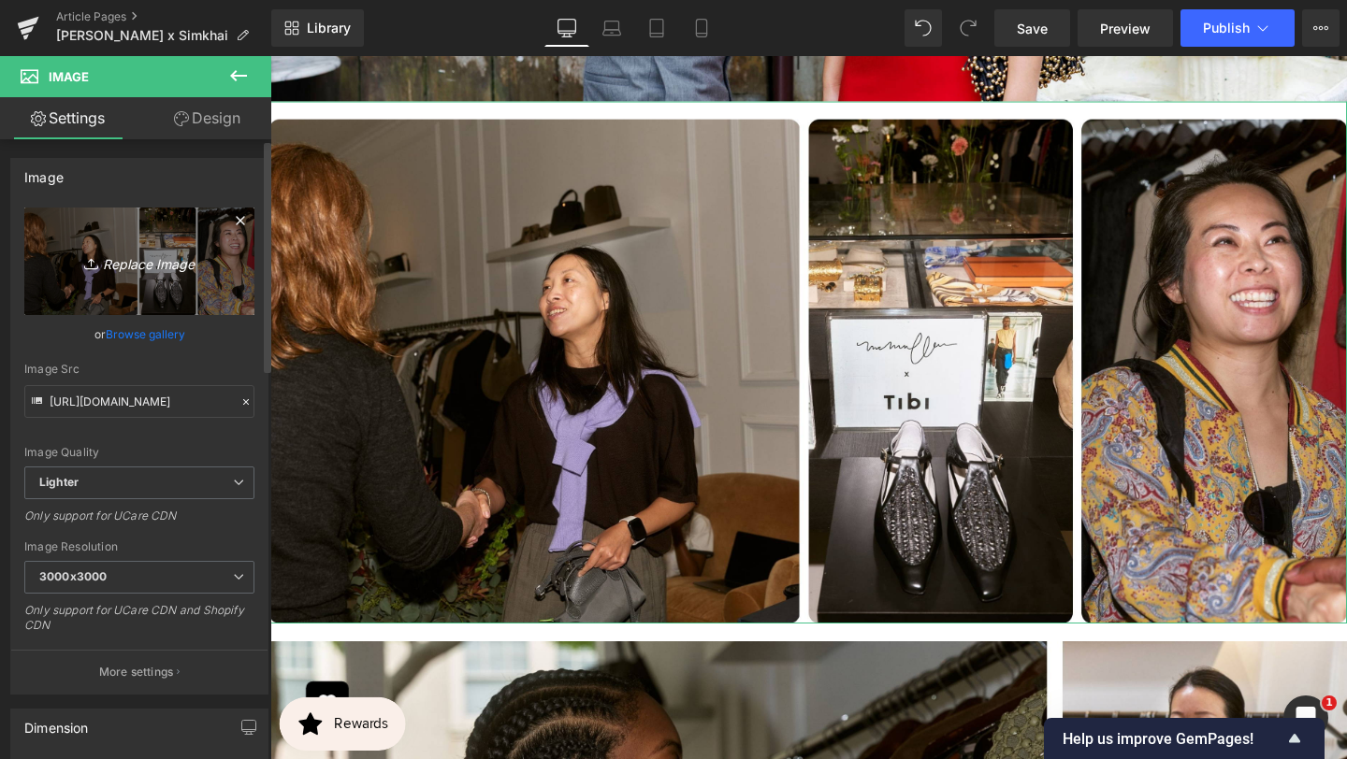
click at [167, 256] on icon "Replace Image" at bounding box center [140, 261] width 150 height 23
type input "C:\fakepath\BANNER REAL SIZE SITE (5).jpg"
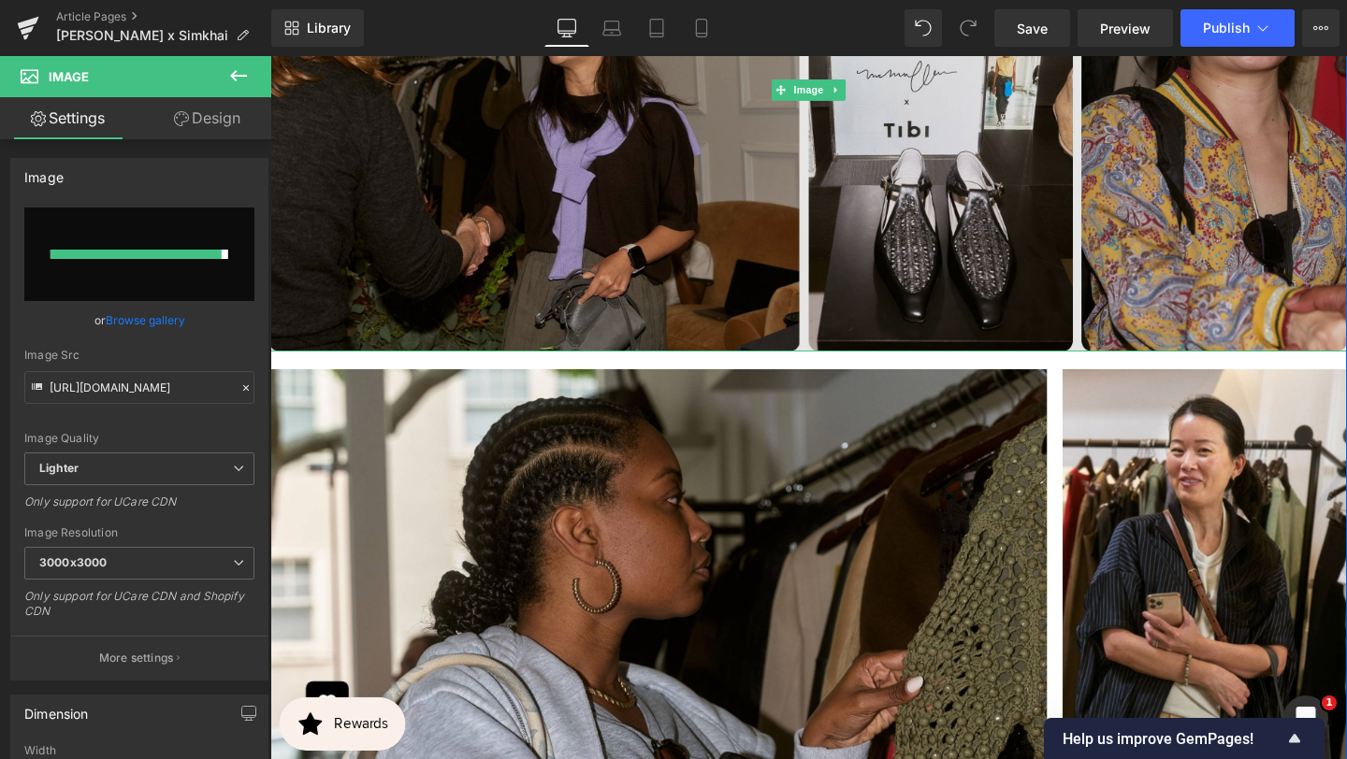
scroll to position [4618, 0]
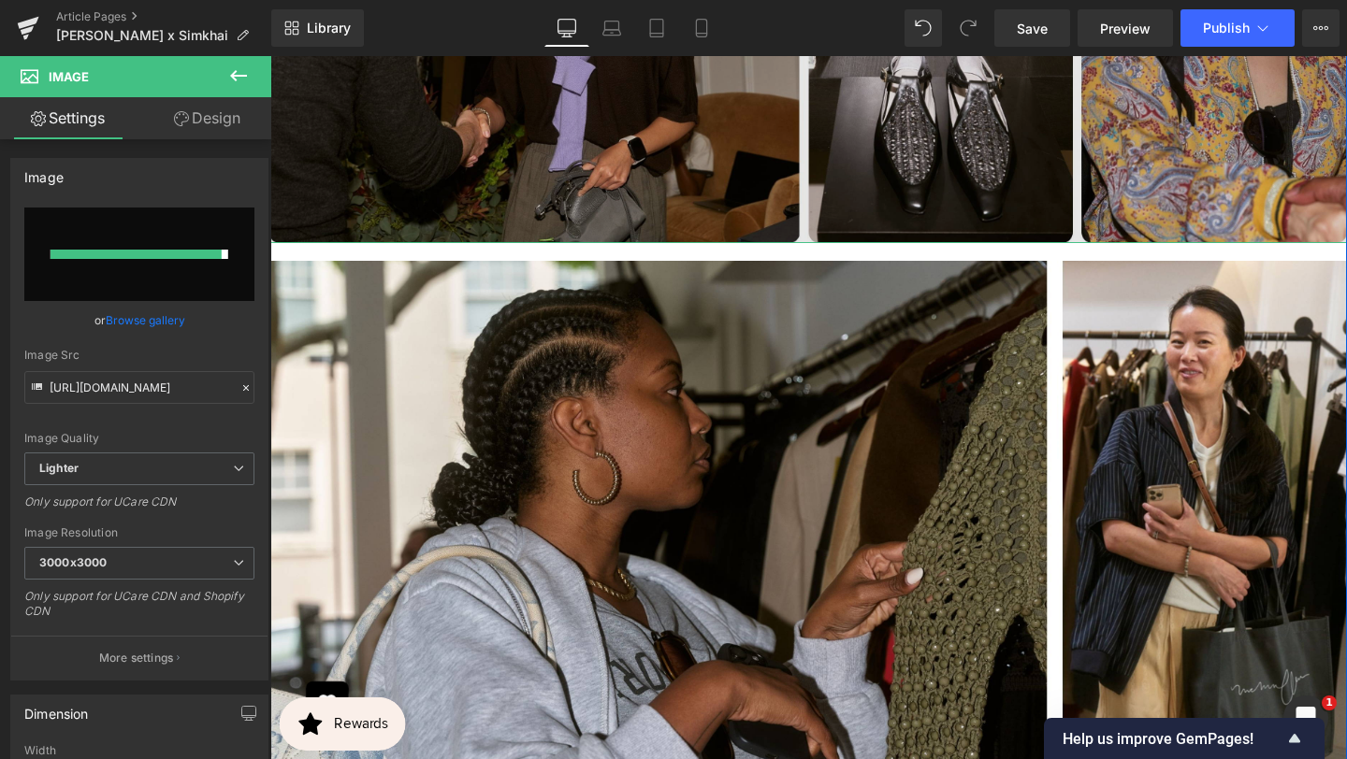
type input "[URL][DOMAIN_NAME]"
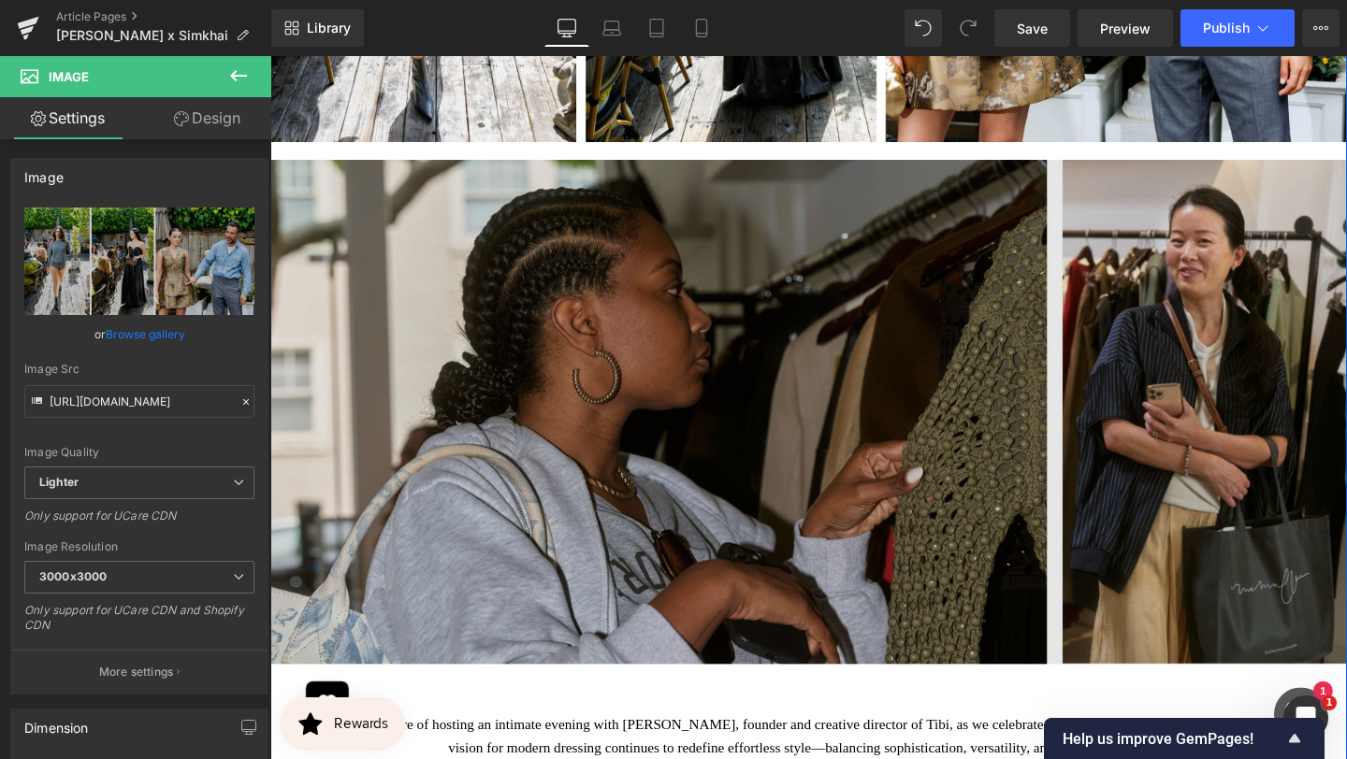
scroll to position [4761, 0]
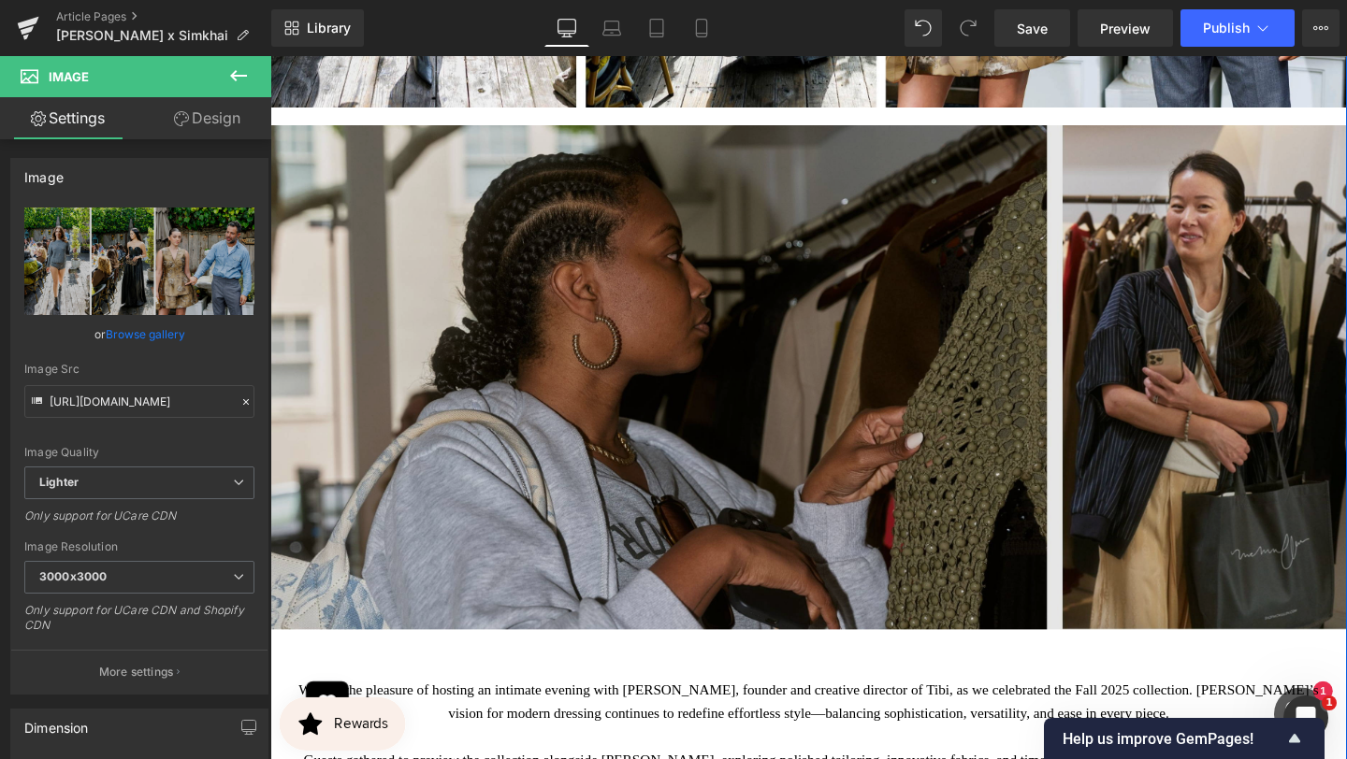
click at [750, 339] on img at bounding box center [836, 384] width 1132 height 549
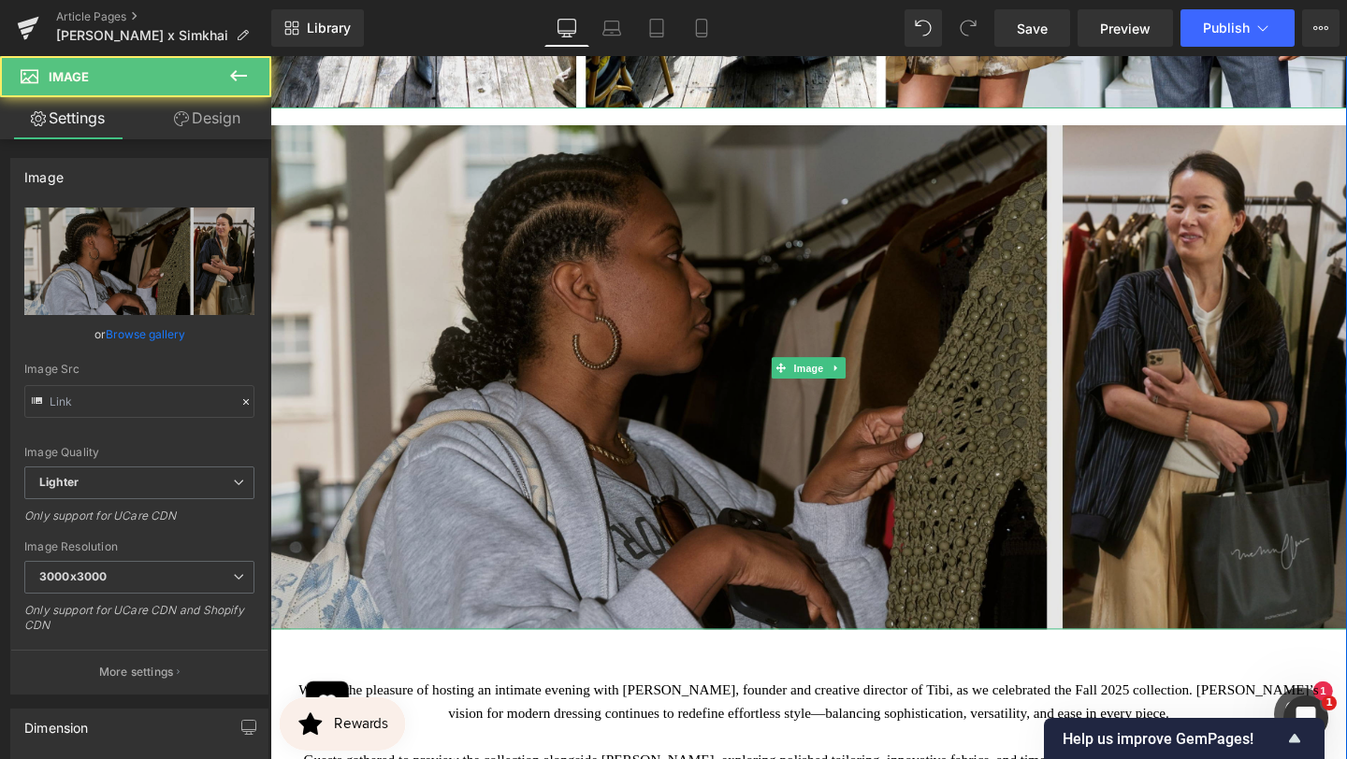
type input "[URL][DOMAIN_NAME]"
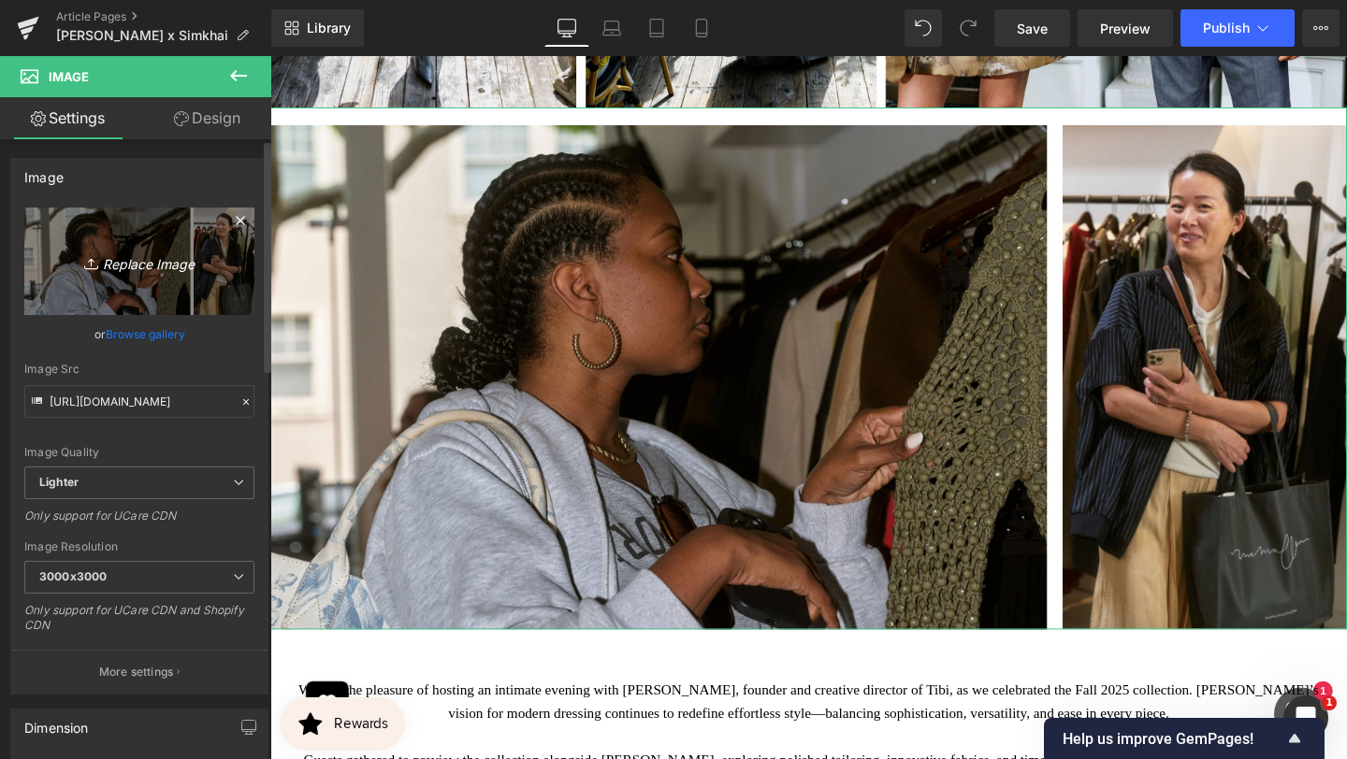
click at [163, 261] on icon "Replace Image" at bounding box center [140, 261] width 150 height 23
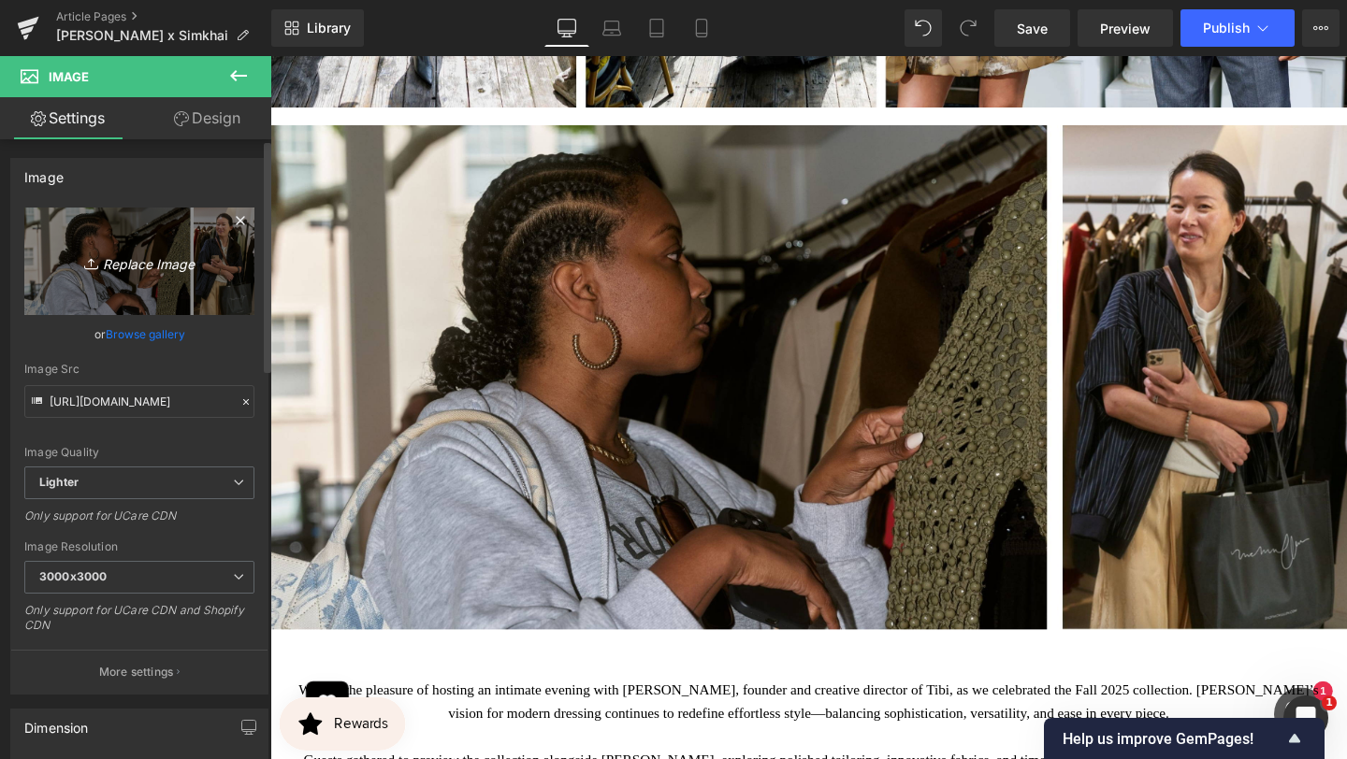
type input "C:\fakepath\BANNER REAL SIZE SITE (6).jpg"
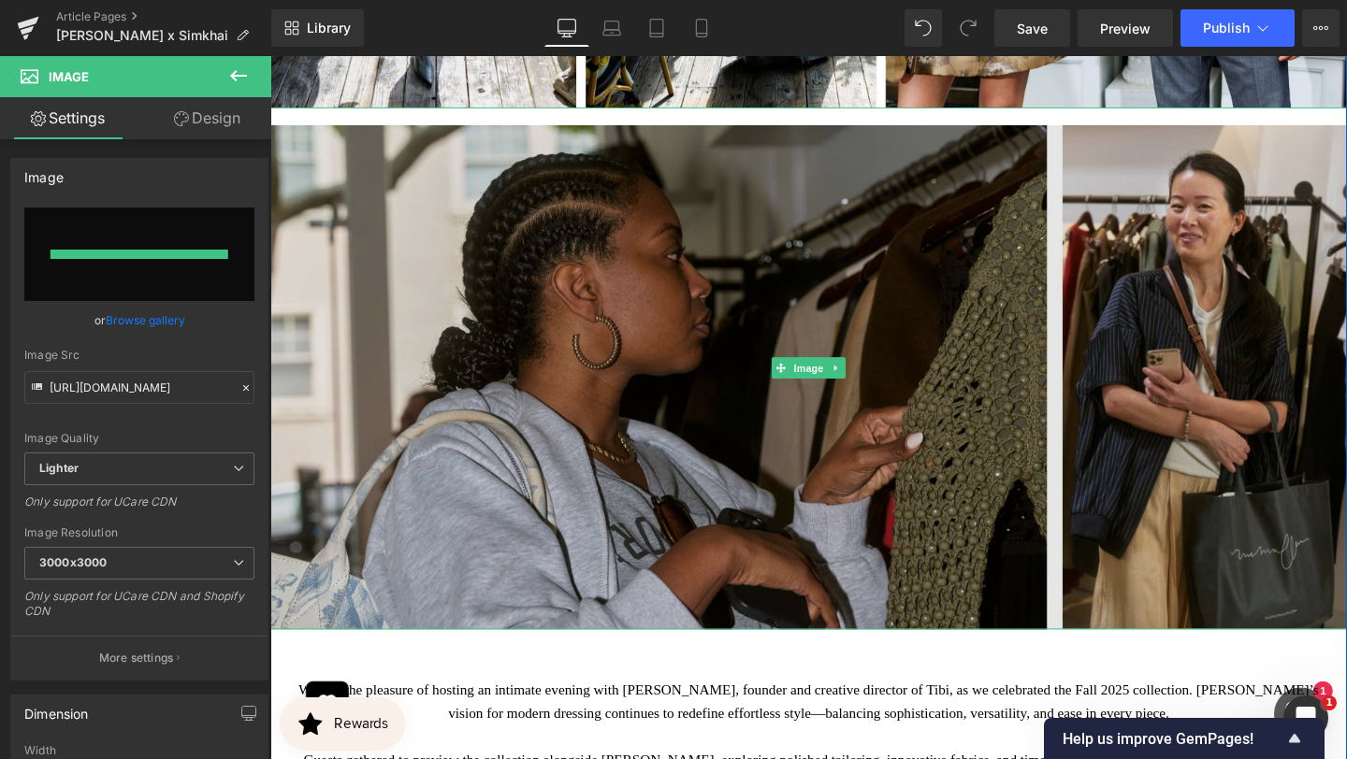
type input "[URL][DOMAIN_NAME]"
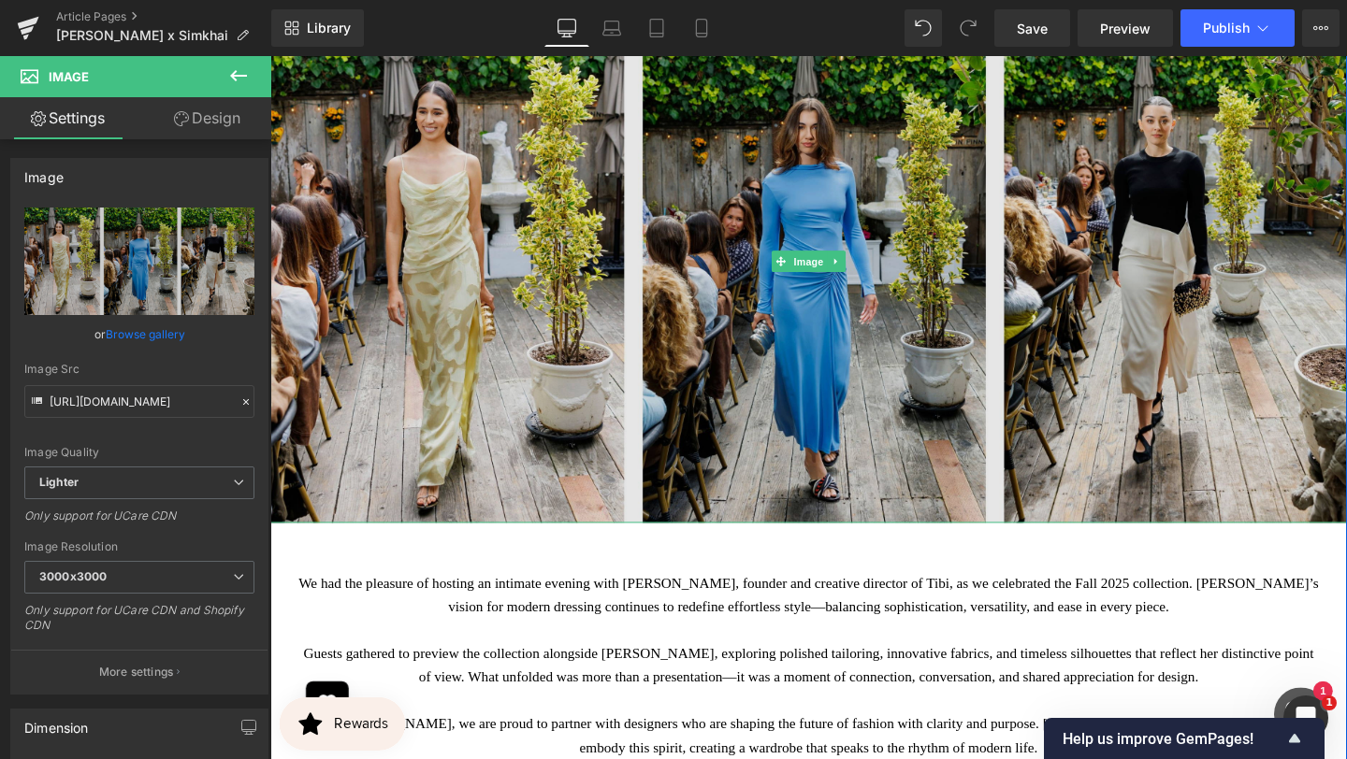
scroll to position [4900, 0]
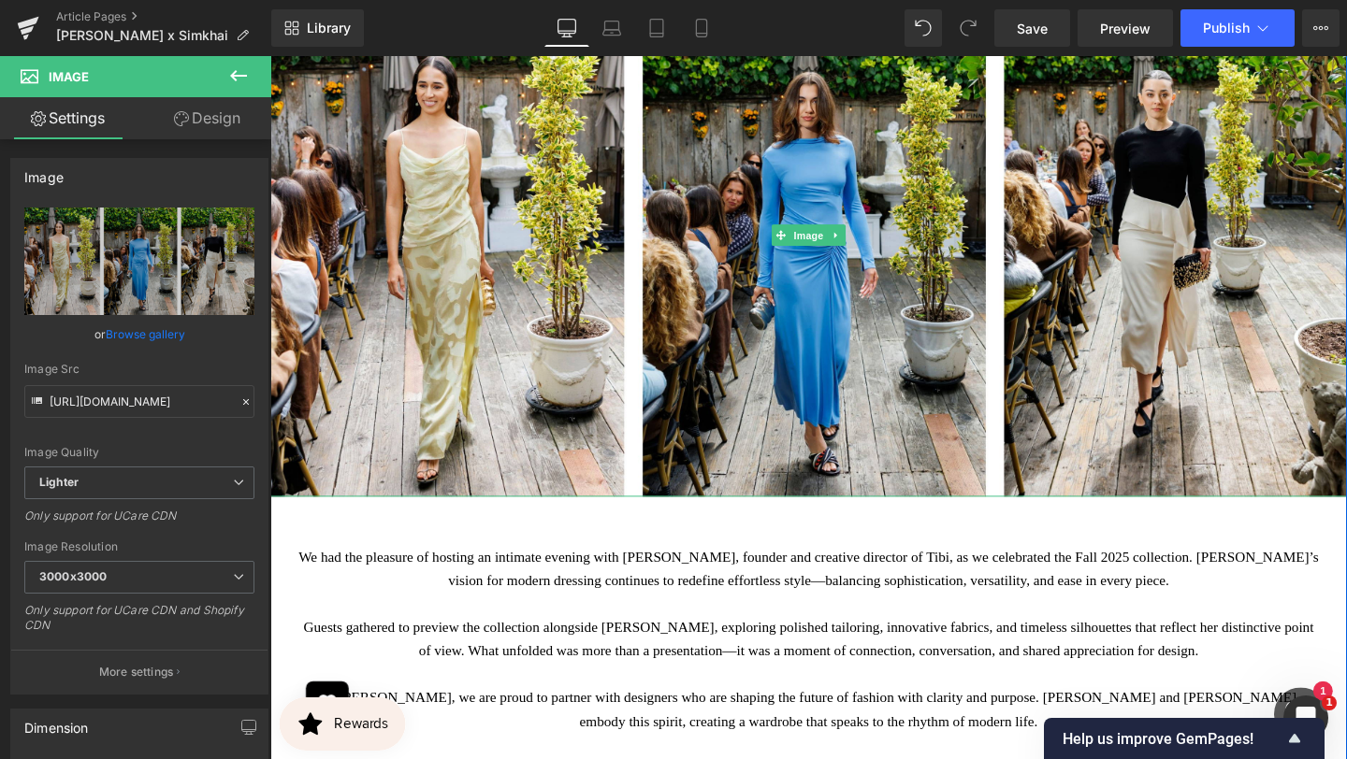
click at [869, 239] on icon at bounding box center [865, 244] width 10 height 11
click at [858, 240] on icon at bounding box center [855, 245] width 10 height 10
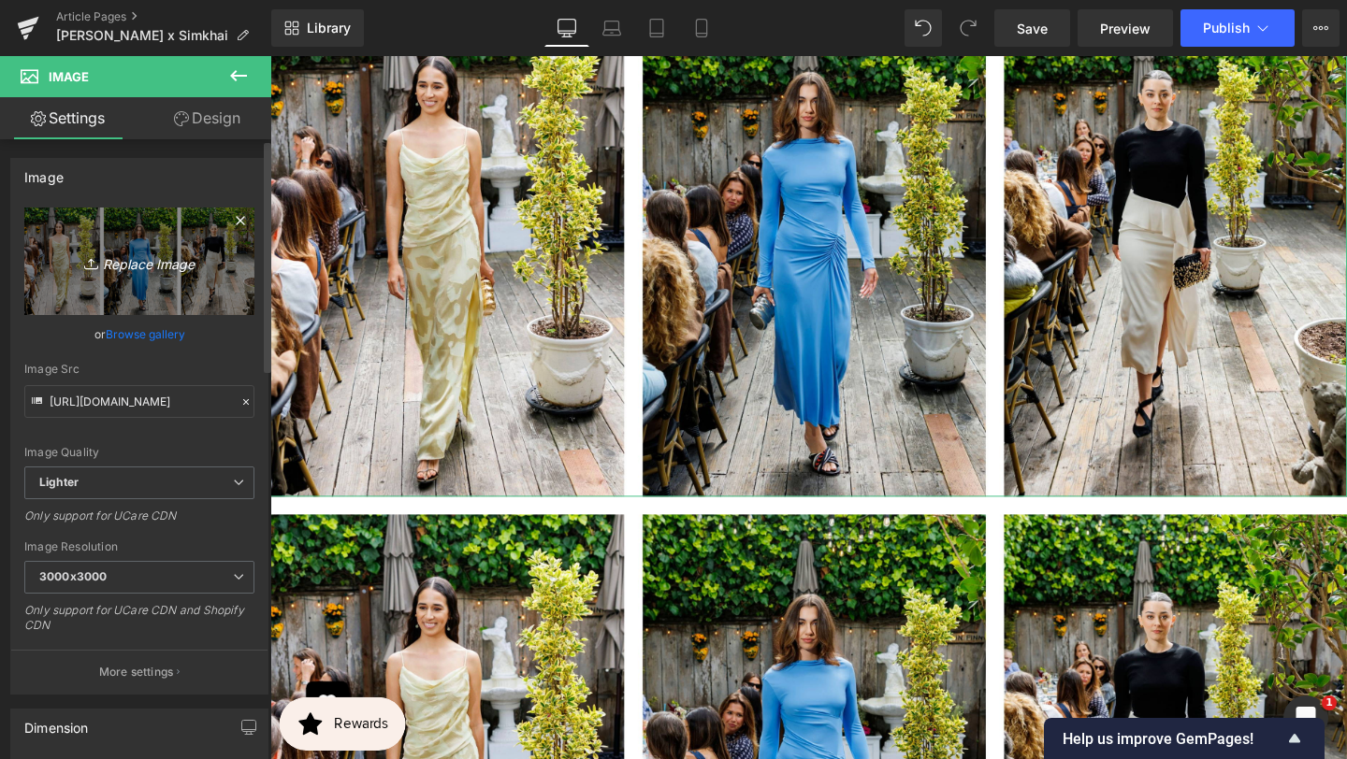
click at [124, 270] on icon "Replace Image" at bounding box center [140, 261] width 150 height 23
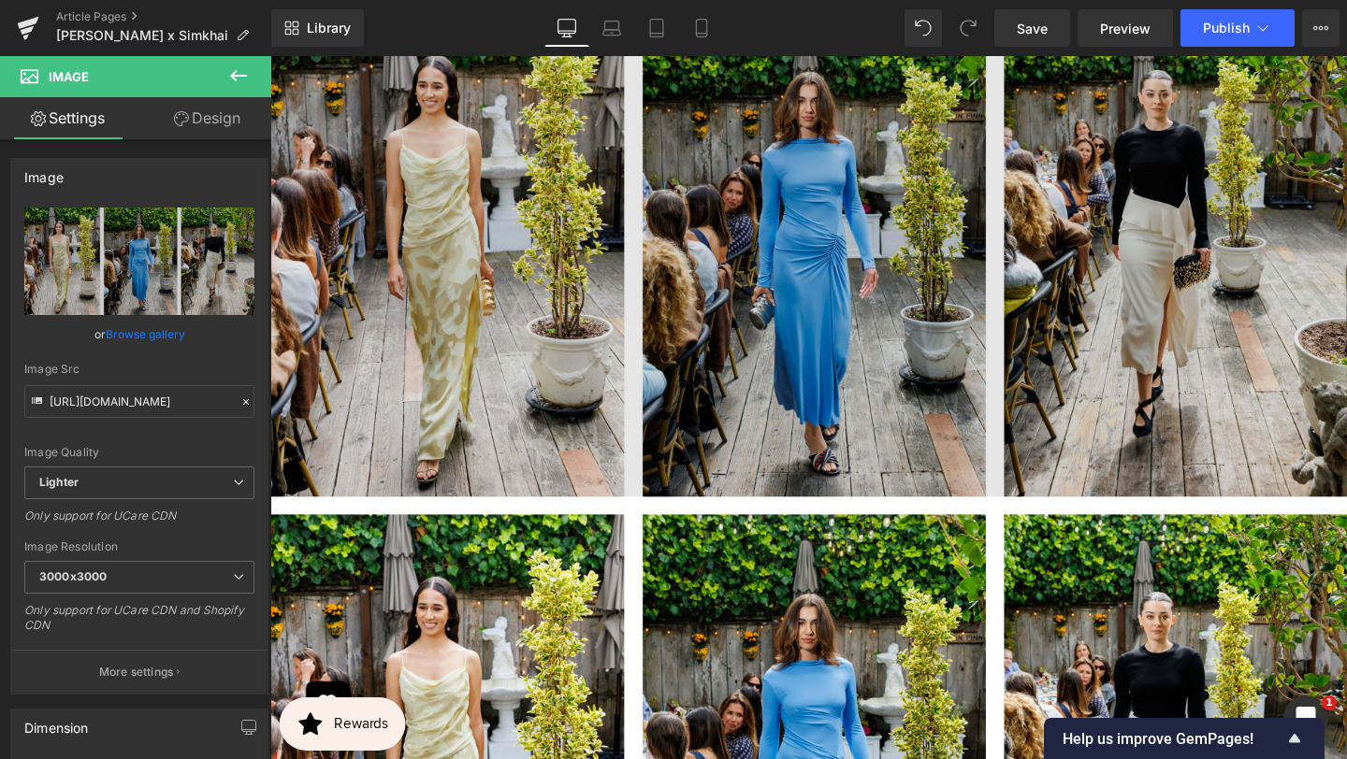
type input "C:\fakepath\BANNER REAL SIZE SITE (7).jpg"
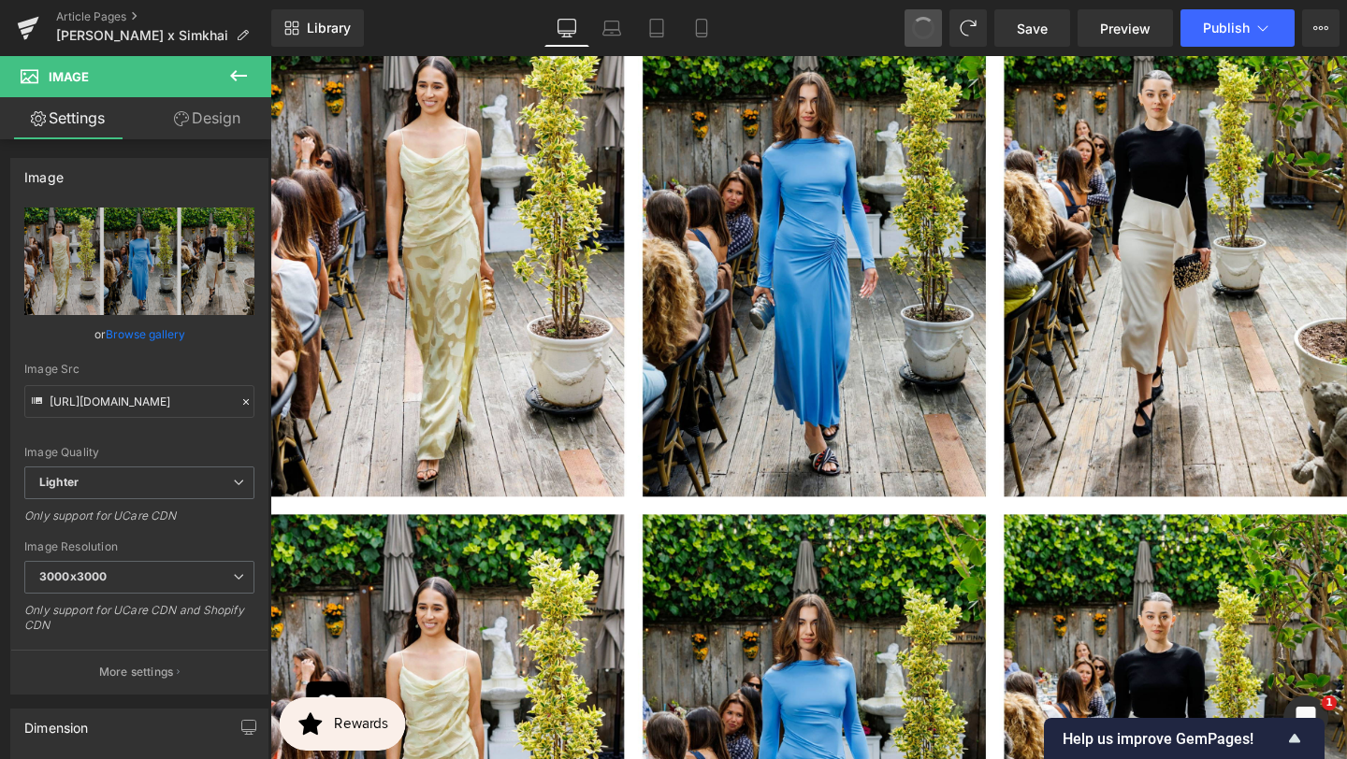
type input "[URL][DOMAIN_NAME]"
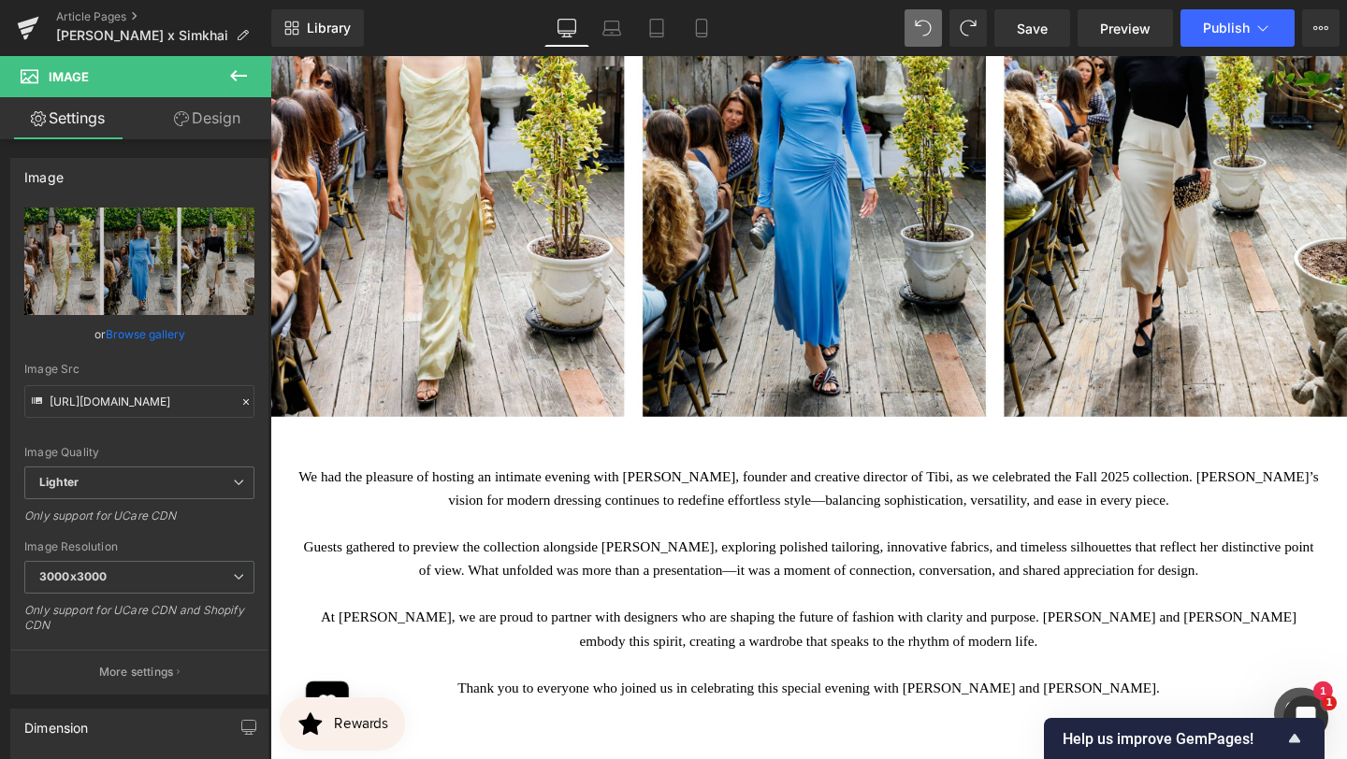
scroll to position [5548, 0]
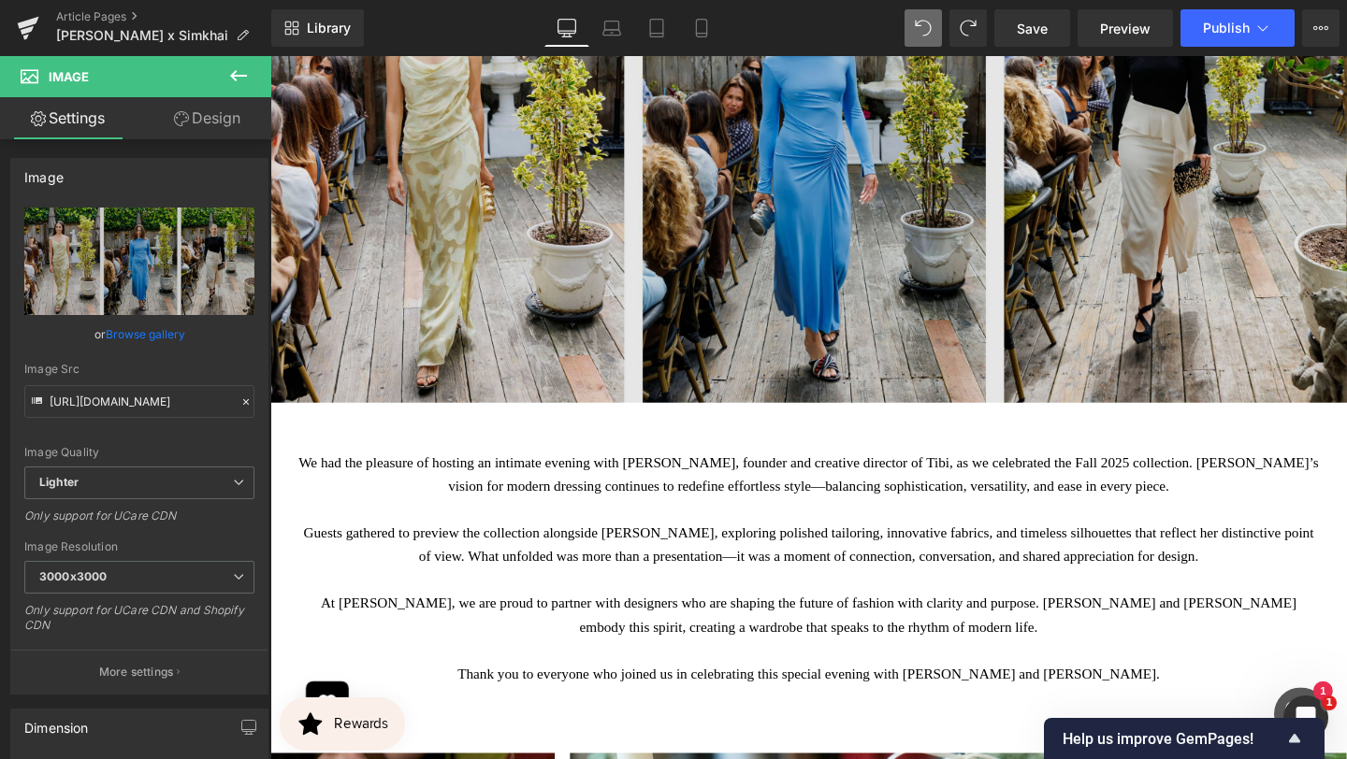
click at [841, 286] on img at bounding box center [836, 146] width 1132 height 549
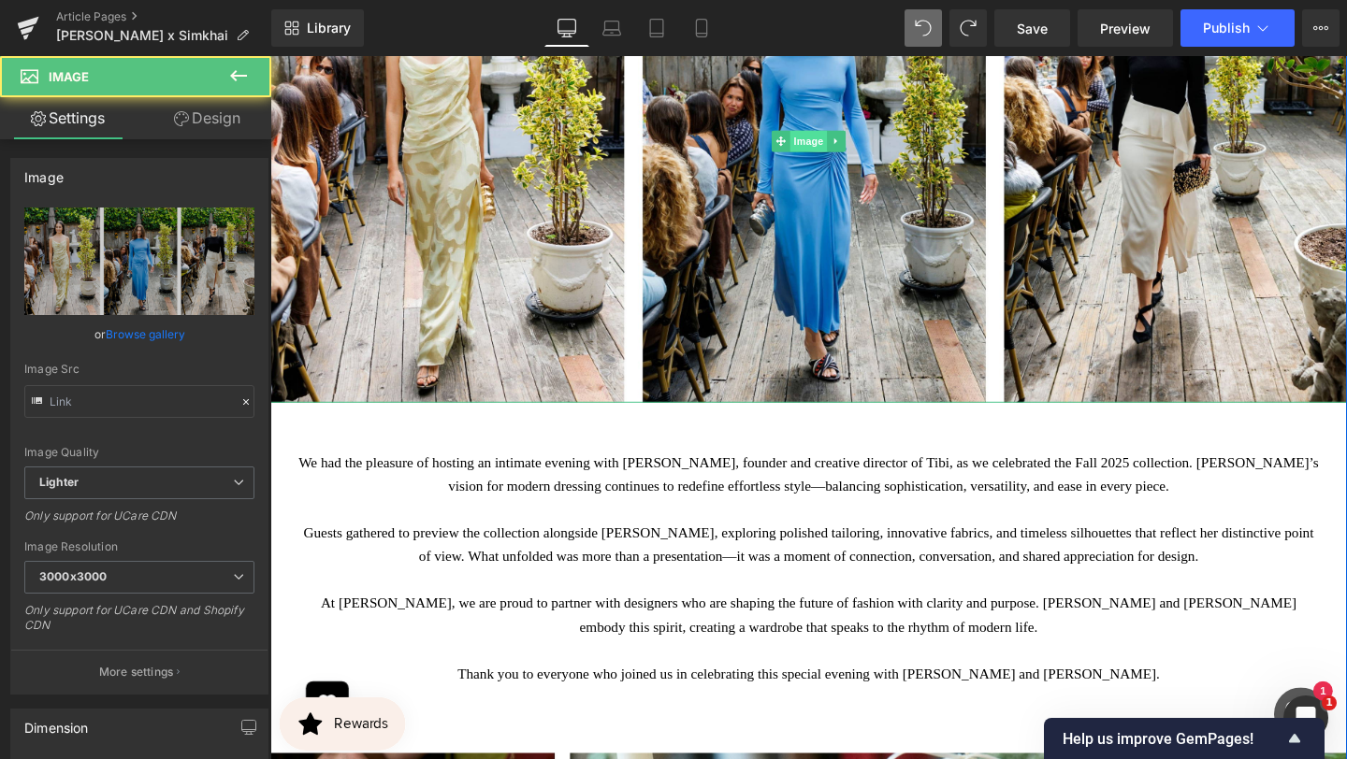
type input "[URL][DOMAIN_NAME]"
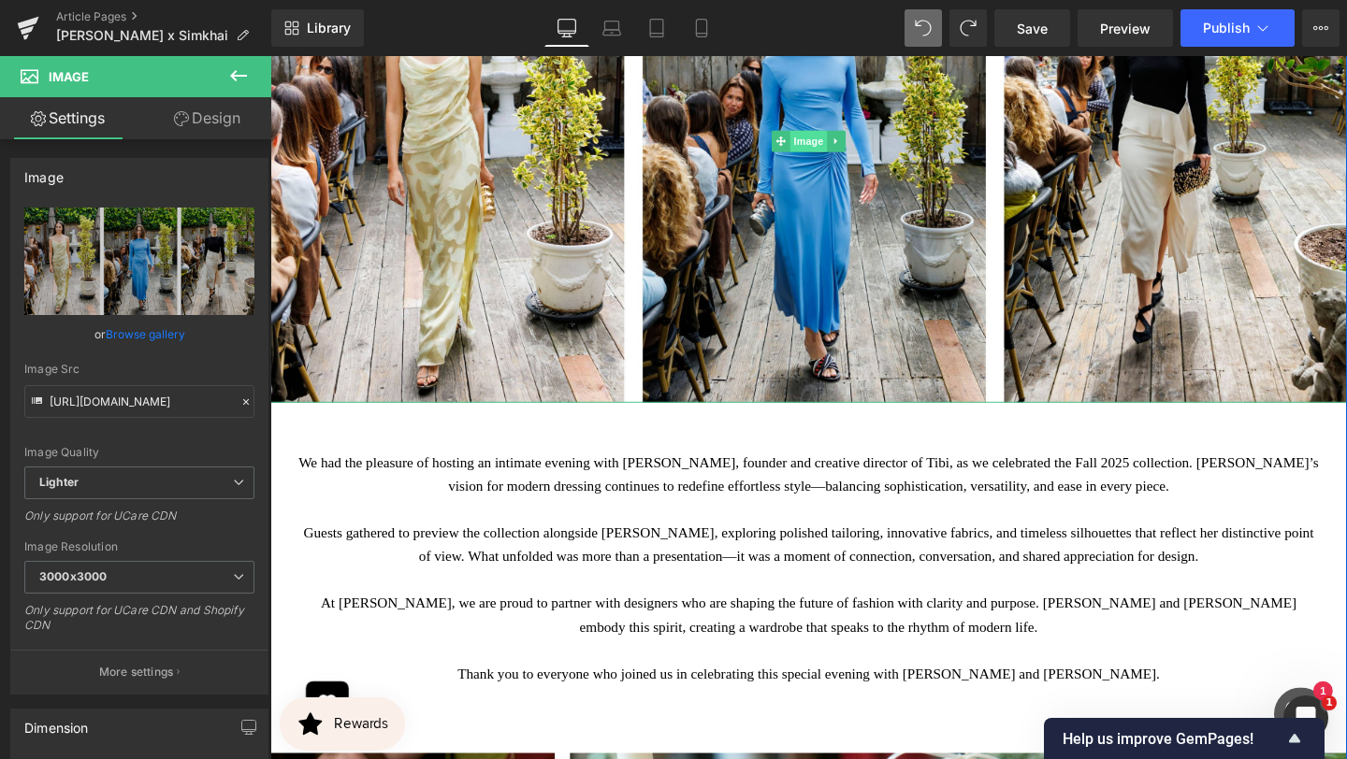
click at [834, 135] on span "Image" at bounding box center [836, 146] width 39 height 22
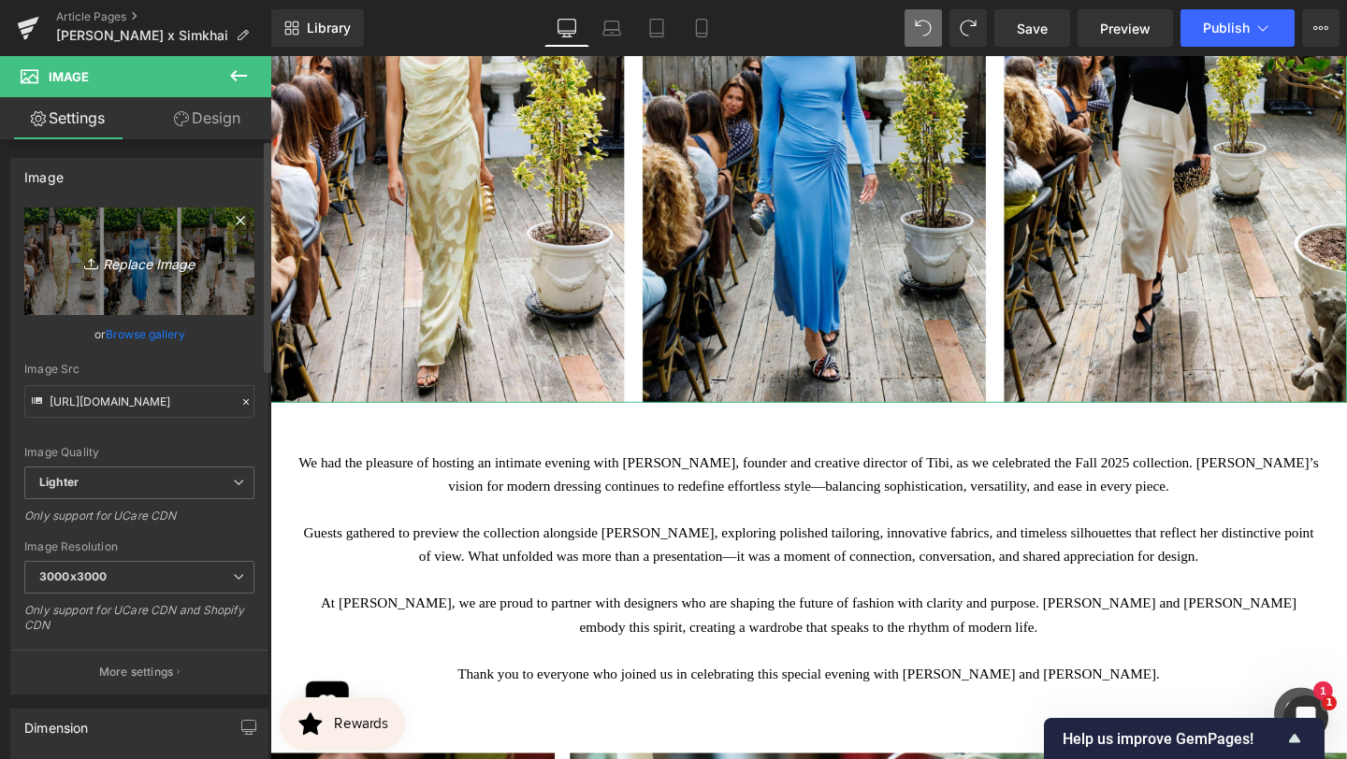
click at [145, 254] on icon "Replace Image" at bounding box center [140, 261] width 150 height 23
type input "C:\fakepath\BANNER REAL SIZE SITE (7).jpg"
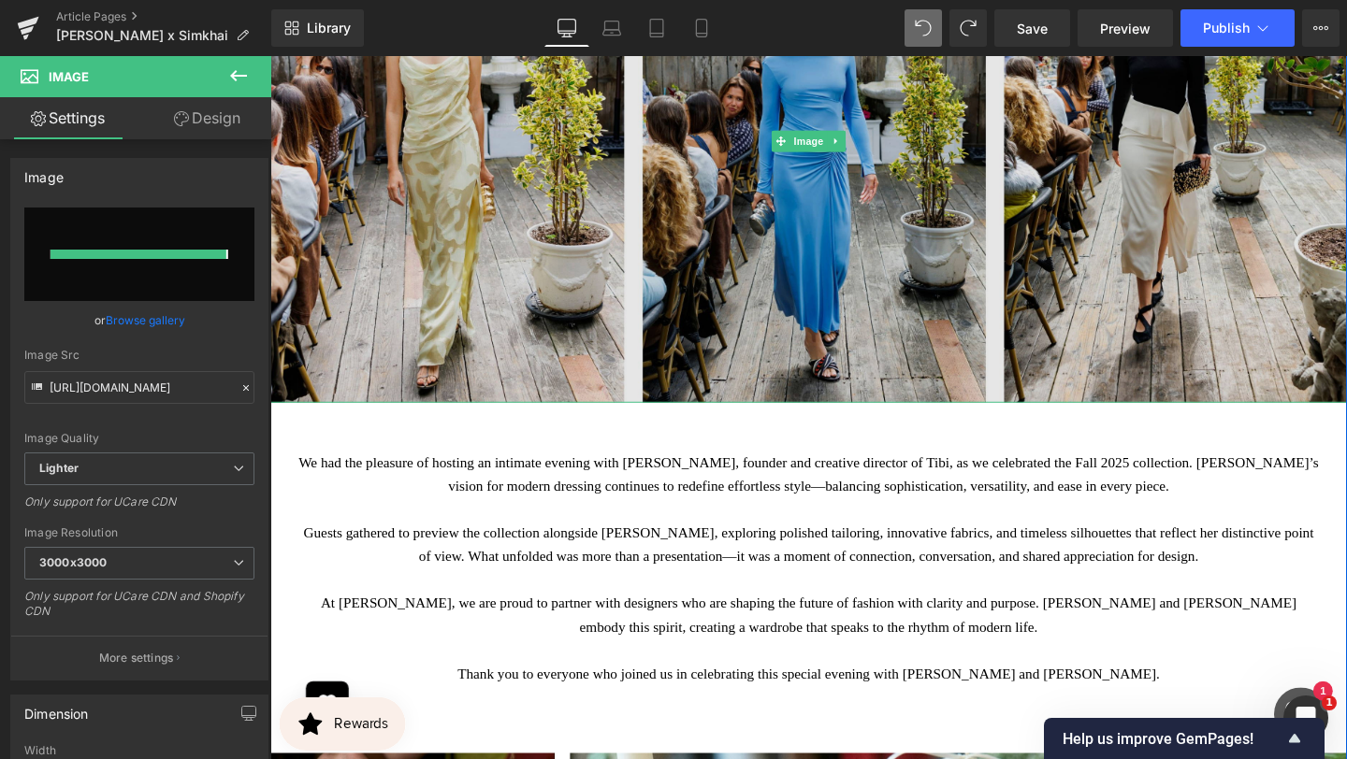
type input "[URL][DOMAIN_NAME]"
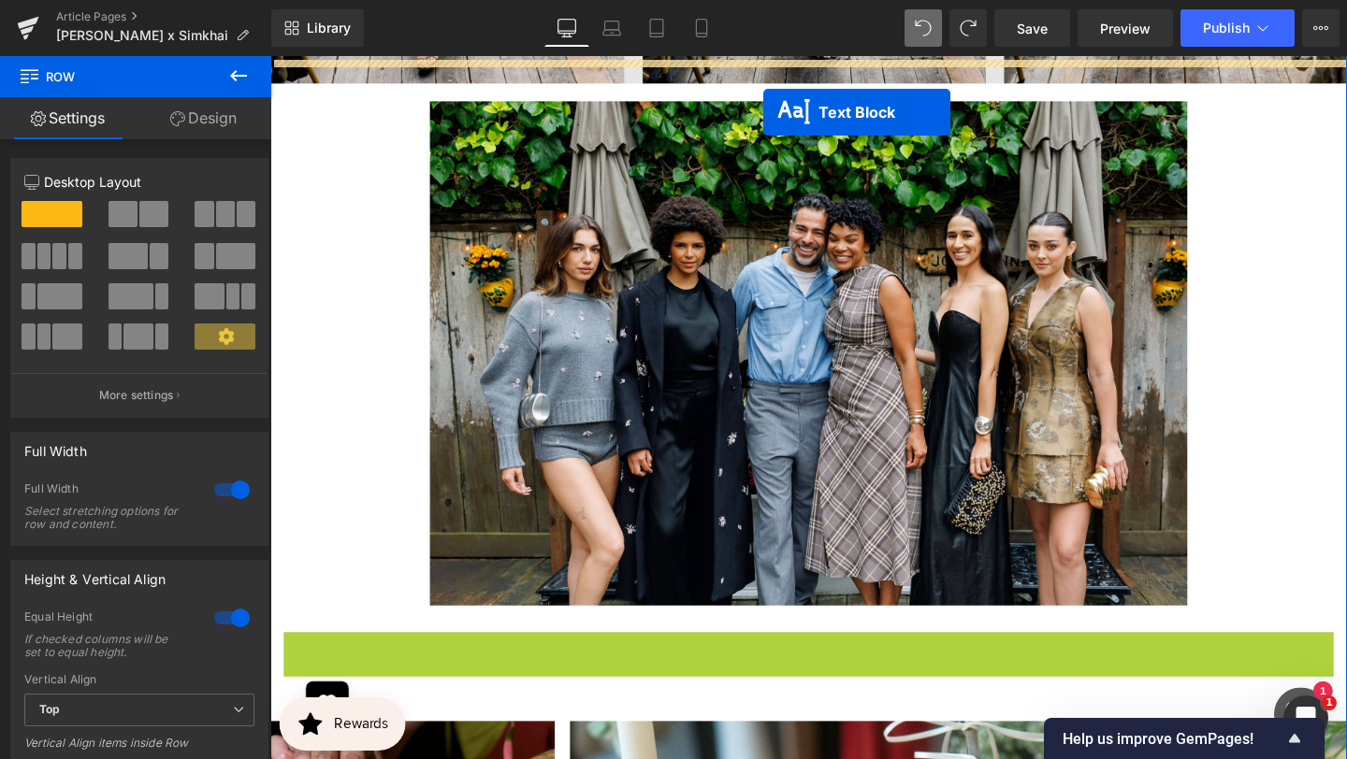
scroll to position [5185, 0]
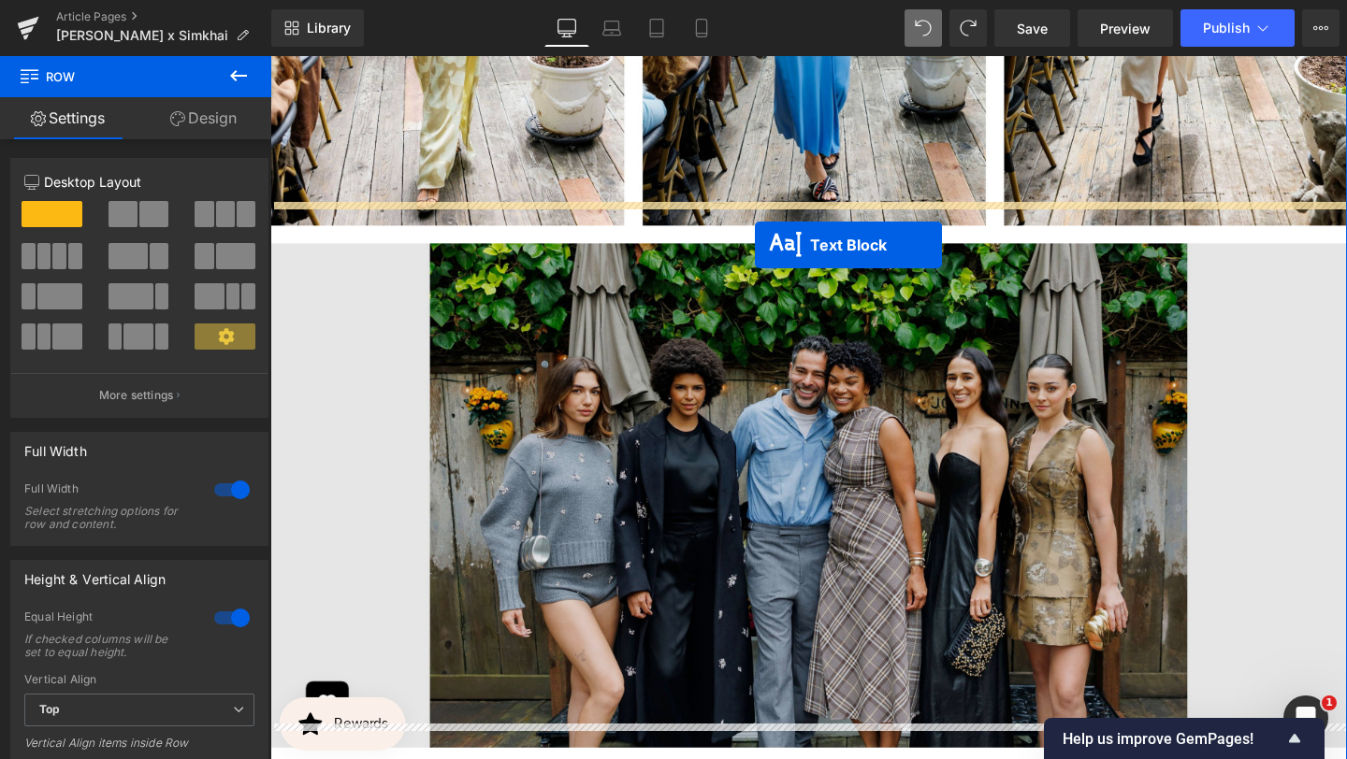
drag, startPoint x: 788, startPoint y: 559, endPoint x: 779, endPoint y: 253, distance: 306.0
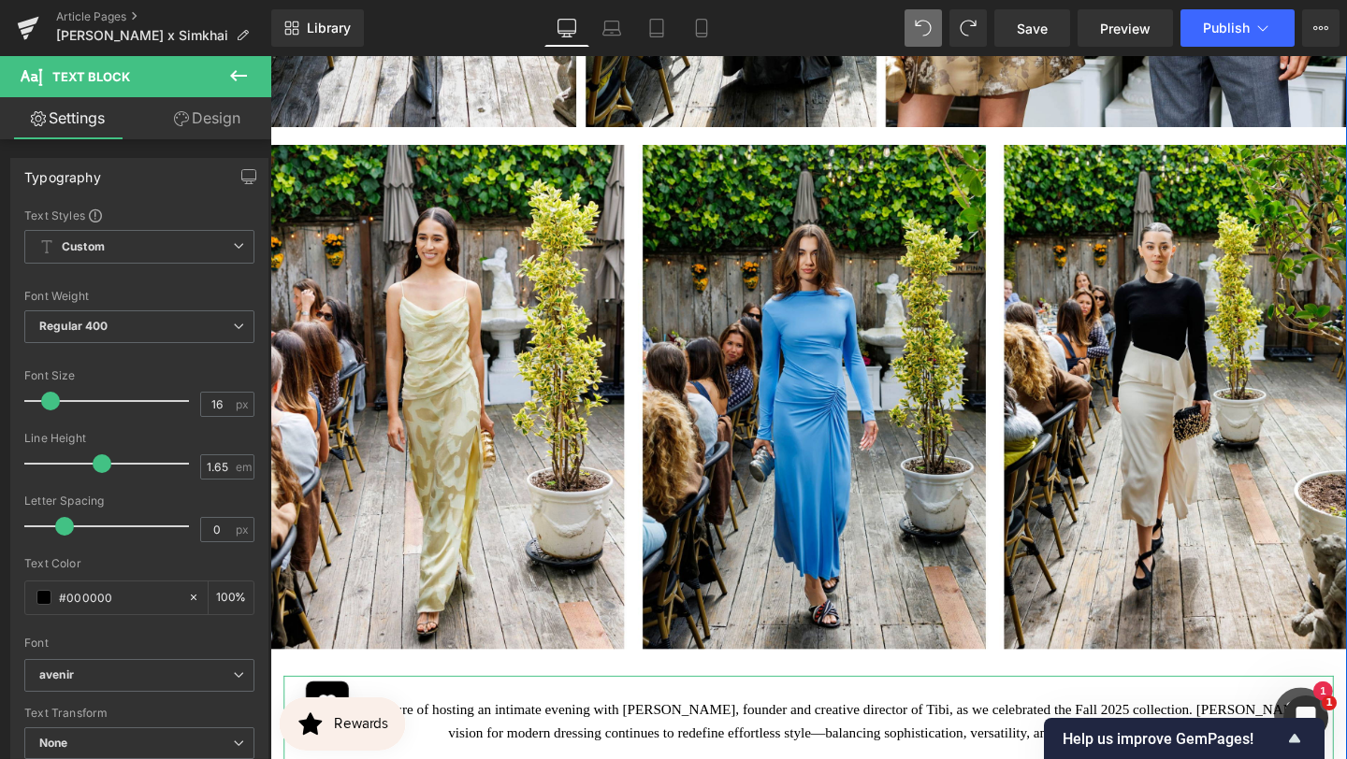
scroll to position [4705, 0]
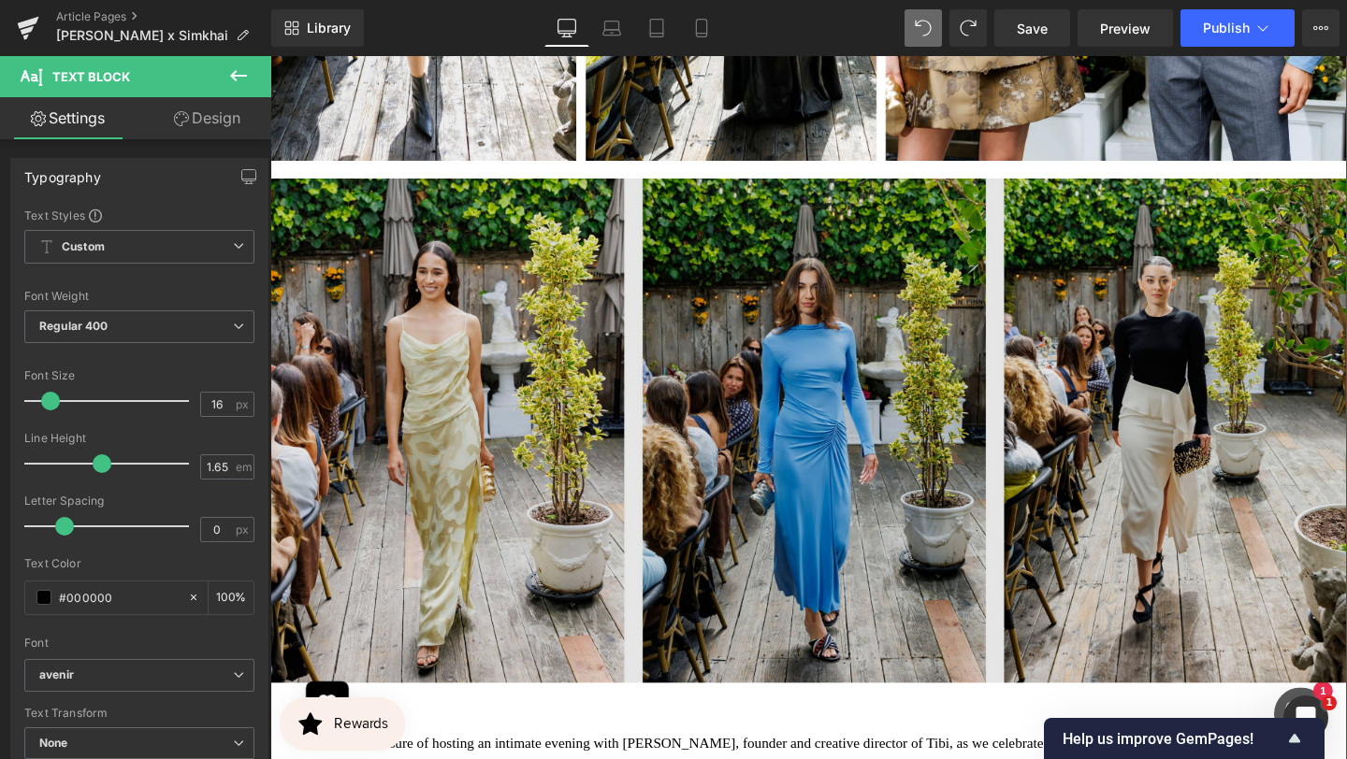
click at [806, 453] on img at bounding box center [836, 440] width 1132 height 549
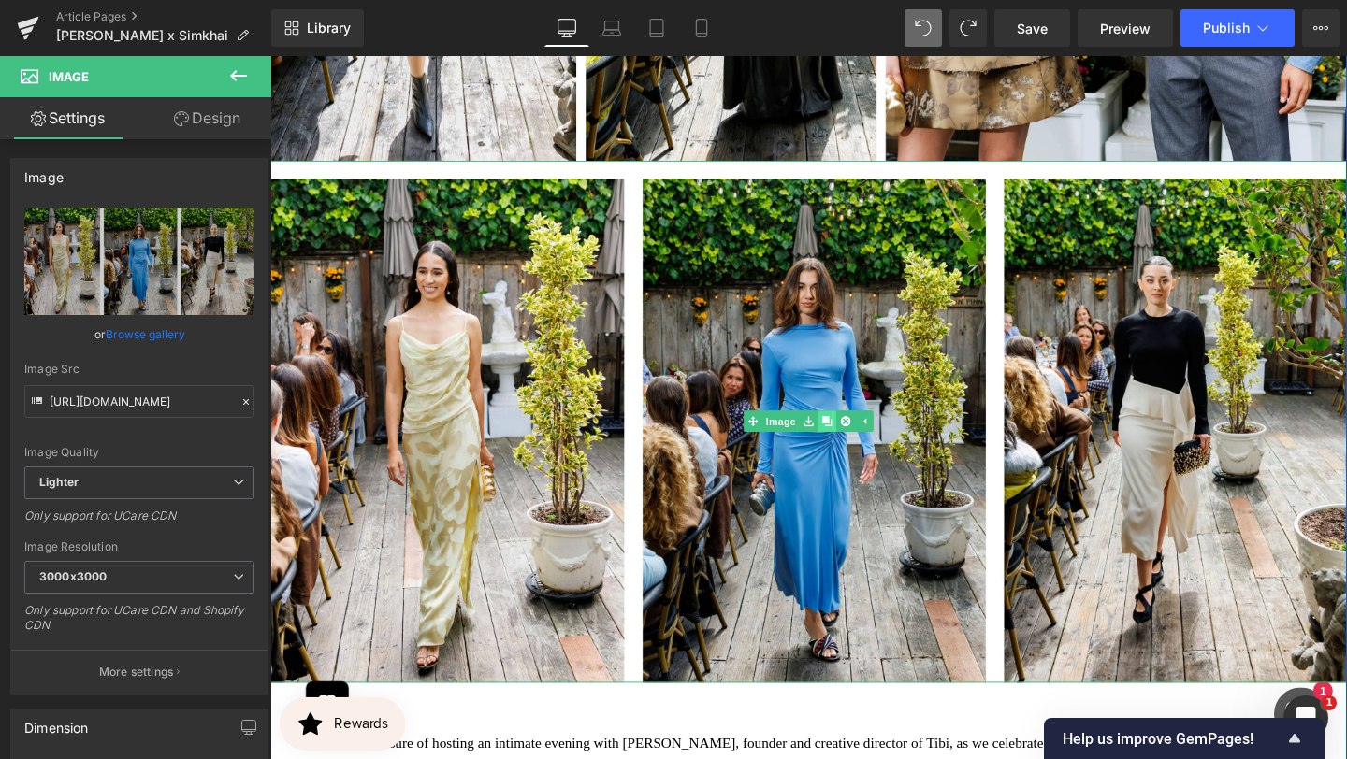
click at [852, 436] on icon at bounding box center [855, 441] width 10 height 10
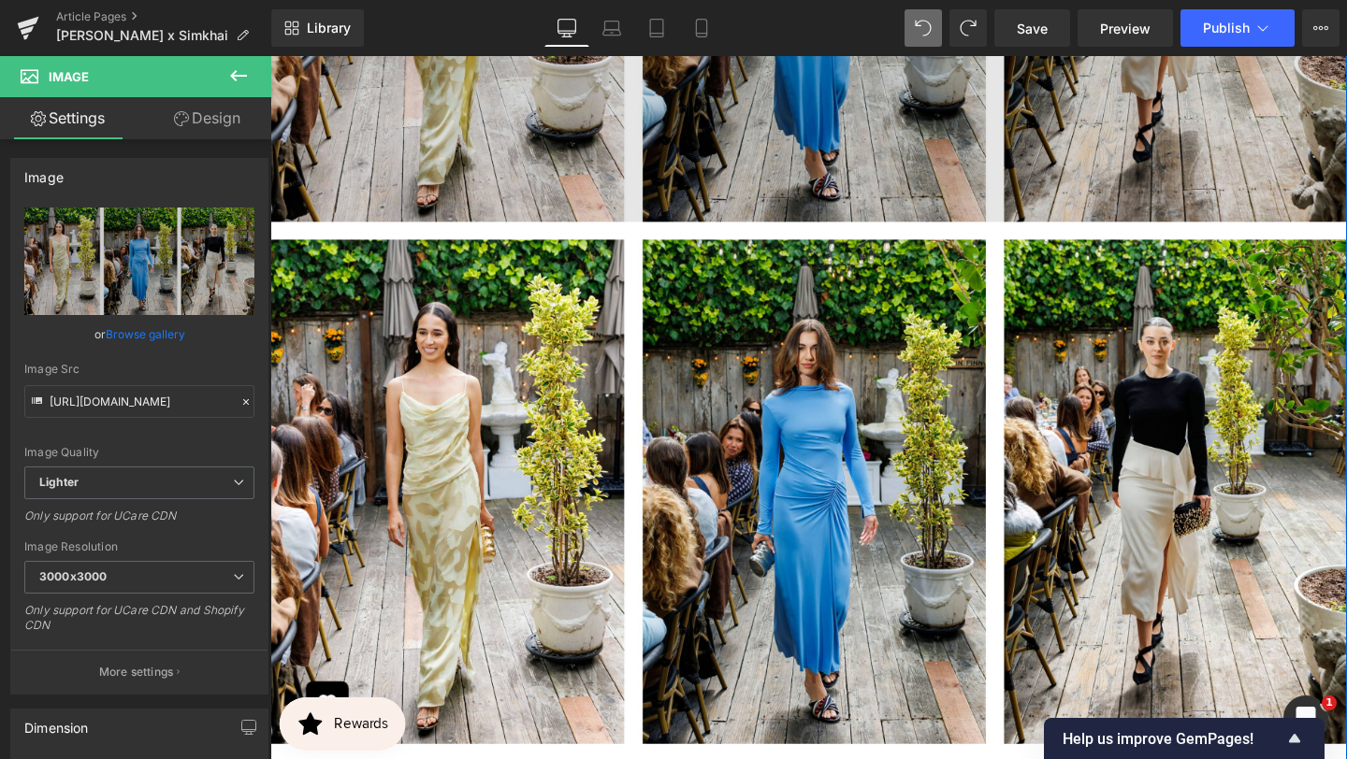
scroll to position [5264, 0]
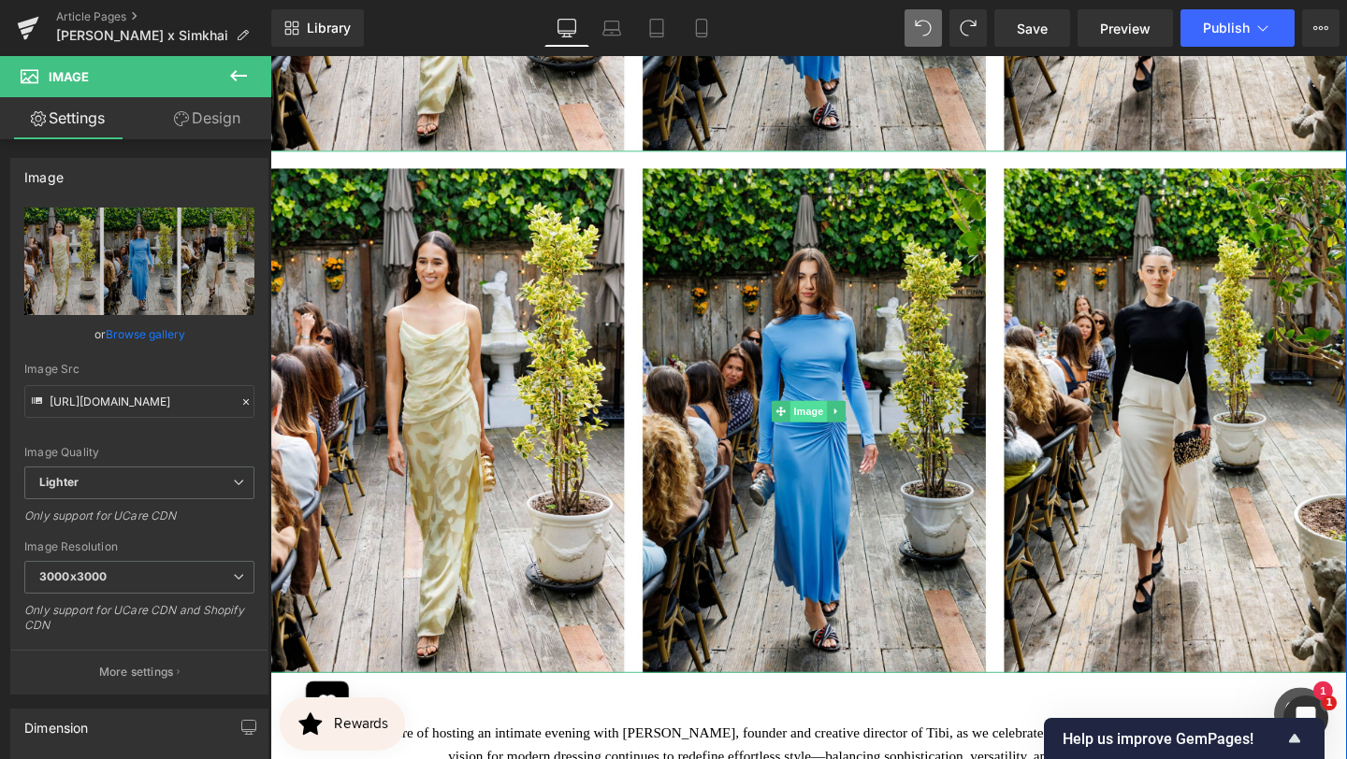
click at [824, 419] on span "Image" at bounding box center [836, 430] width 39 height 22
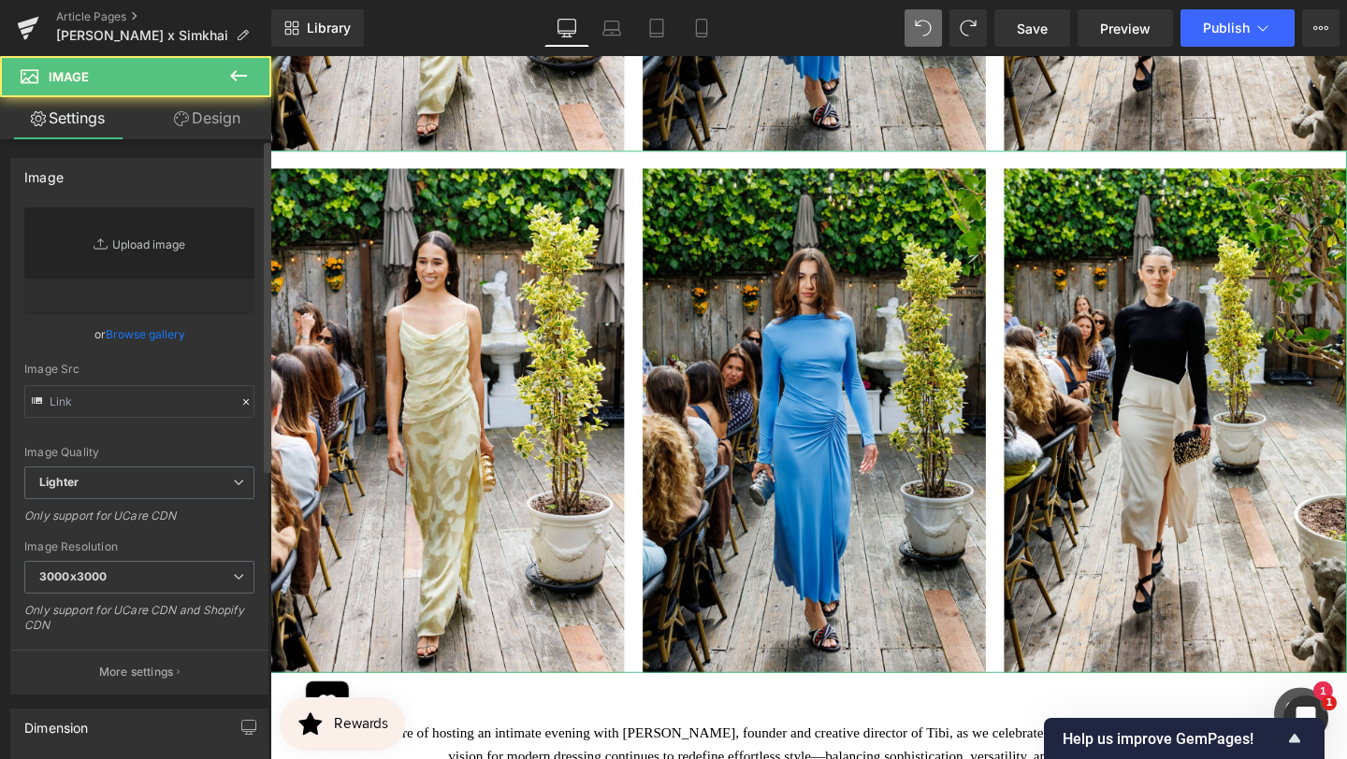
type input "[URL][DOMAIN_NAME]"
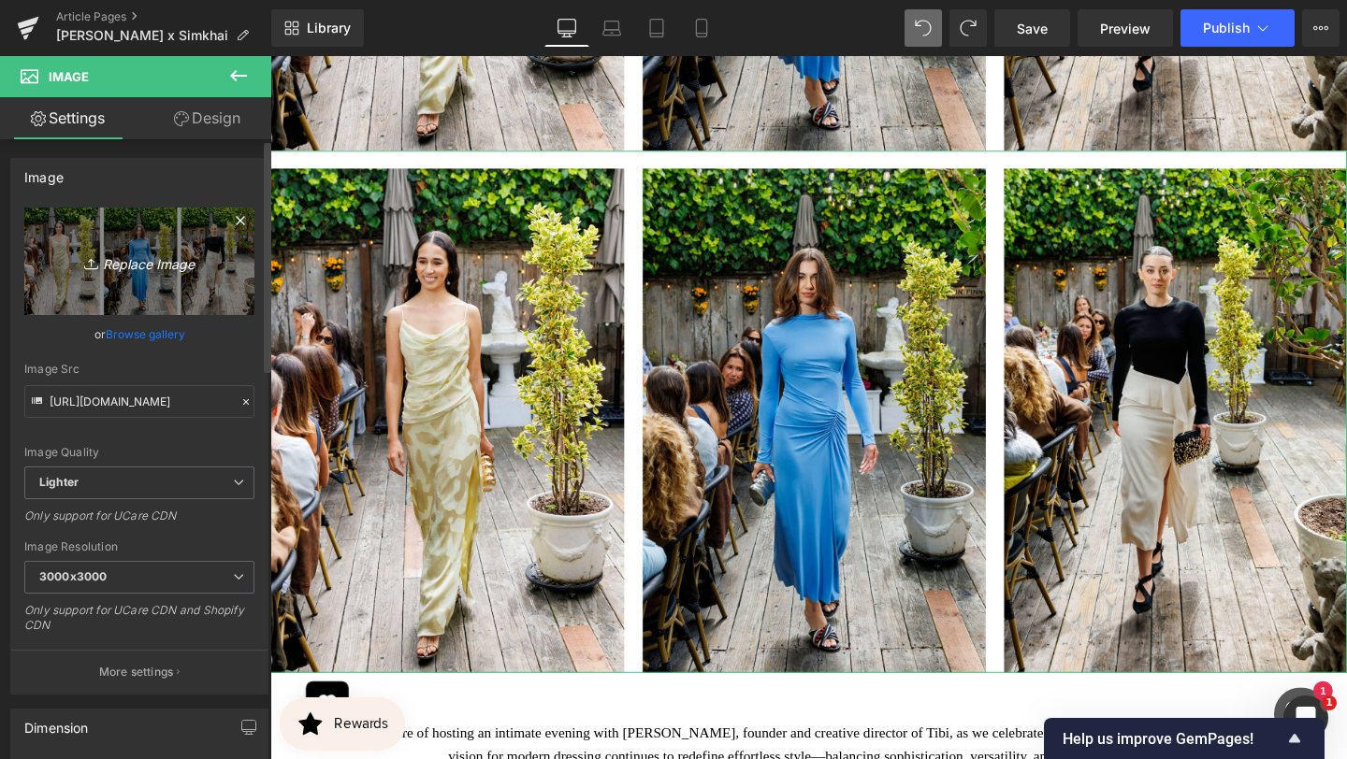
click at [158, 259] on icon "Replace Image" at bounding box center [140, 261] width 150 height 23
type input "C:\fakepath\BANNER REAL SIZE SITE (8).jpg"
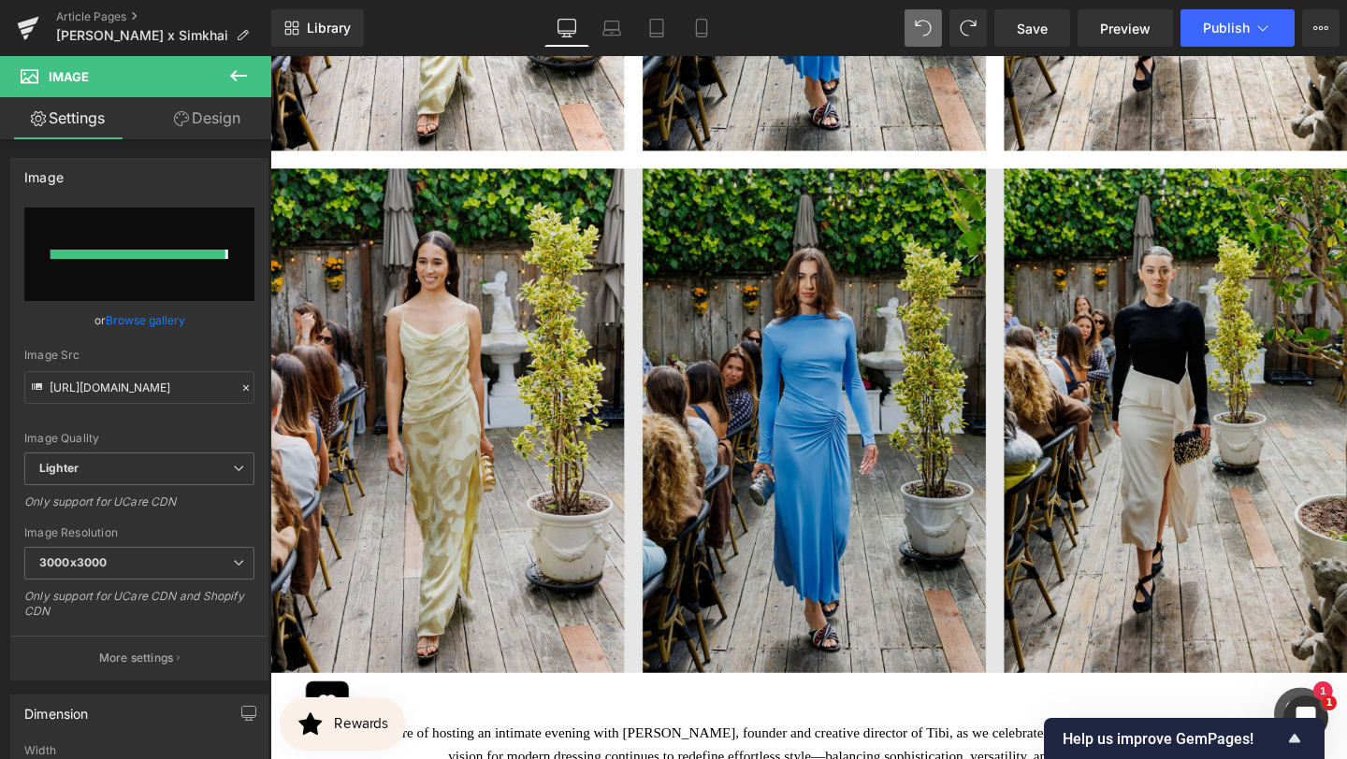
type input "[URL][DOMAIN_NAME]"
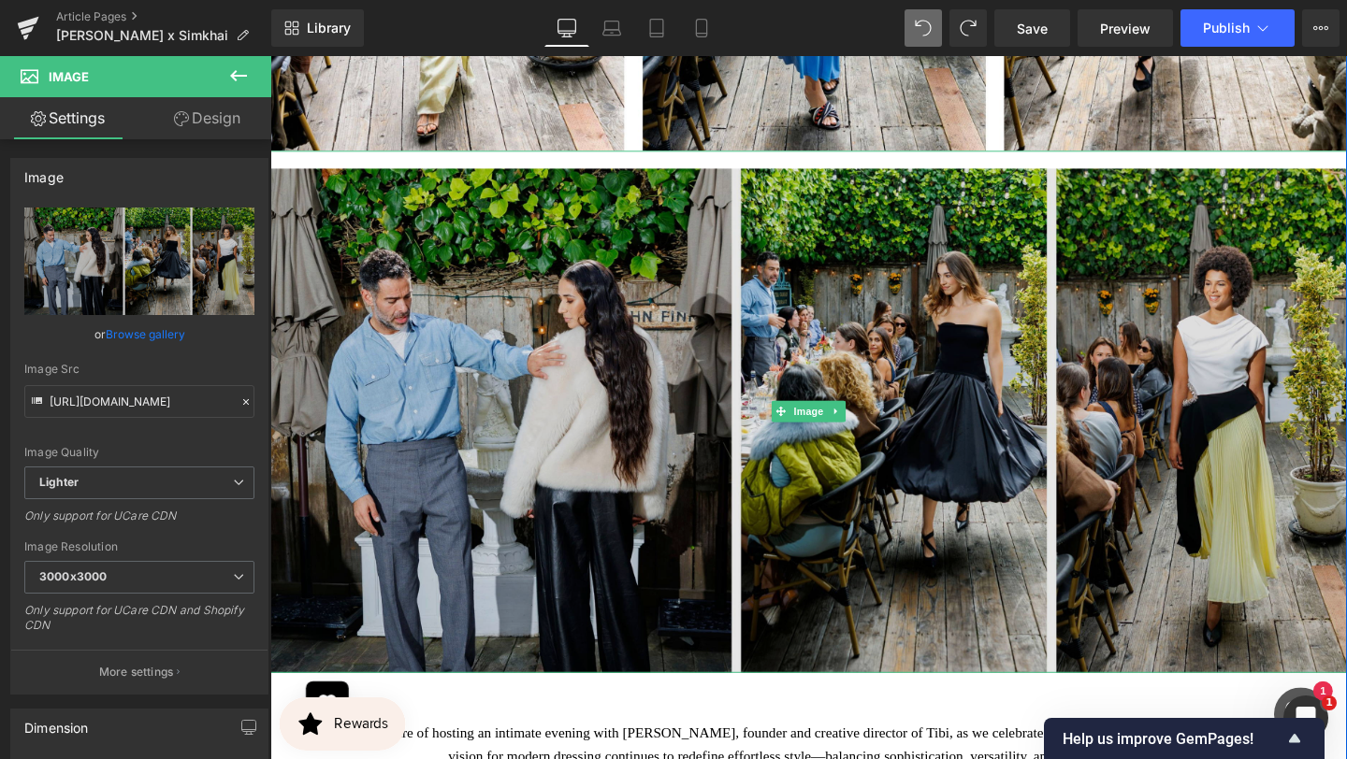
click at [860, 156] on img at bounding box center [836, 430] width 1132 height 549
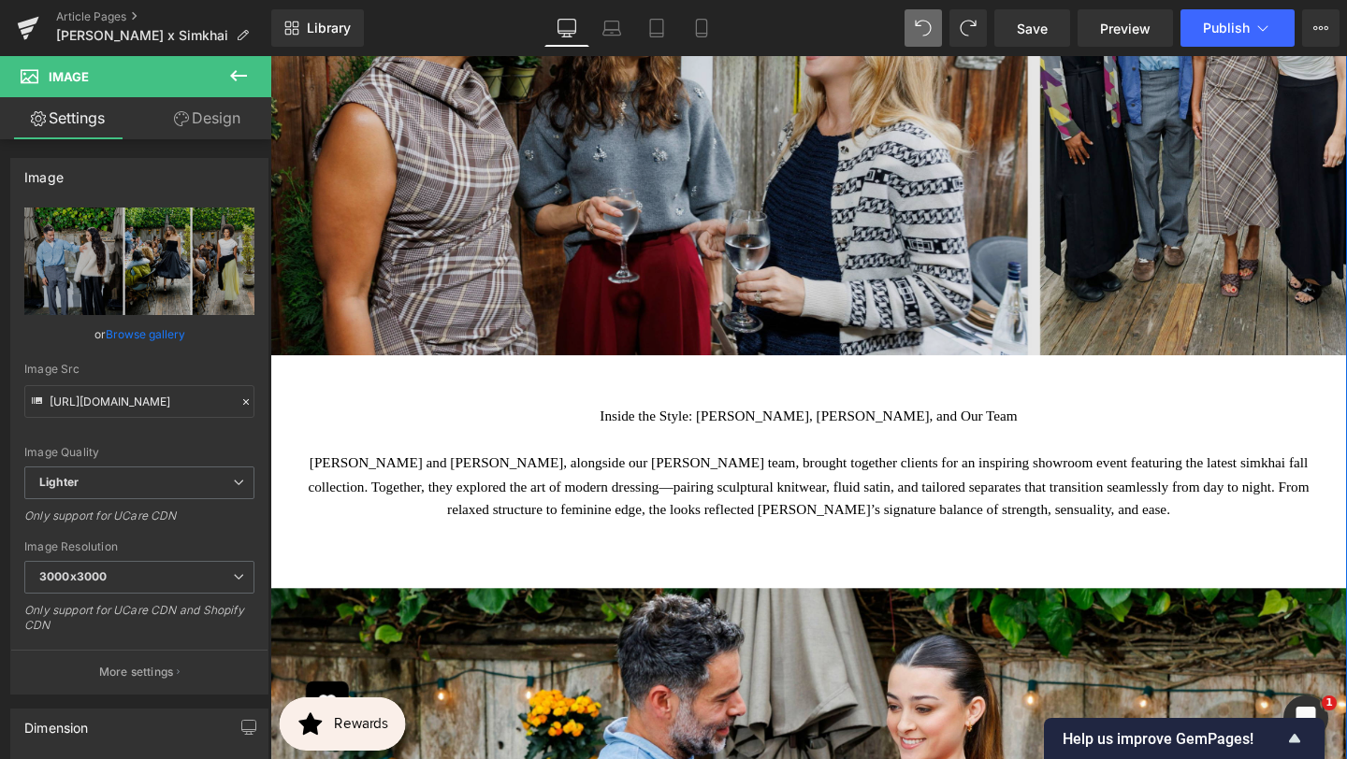
scroll to position [3170, 0]
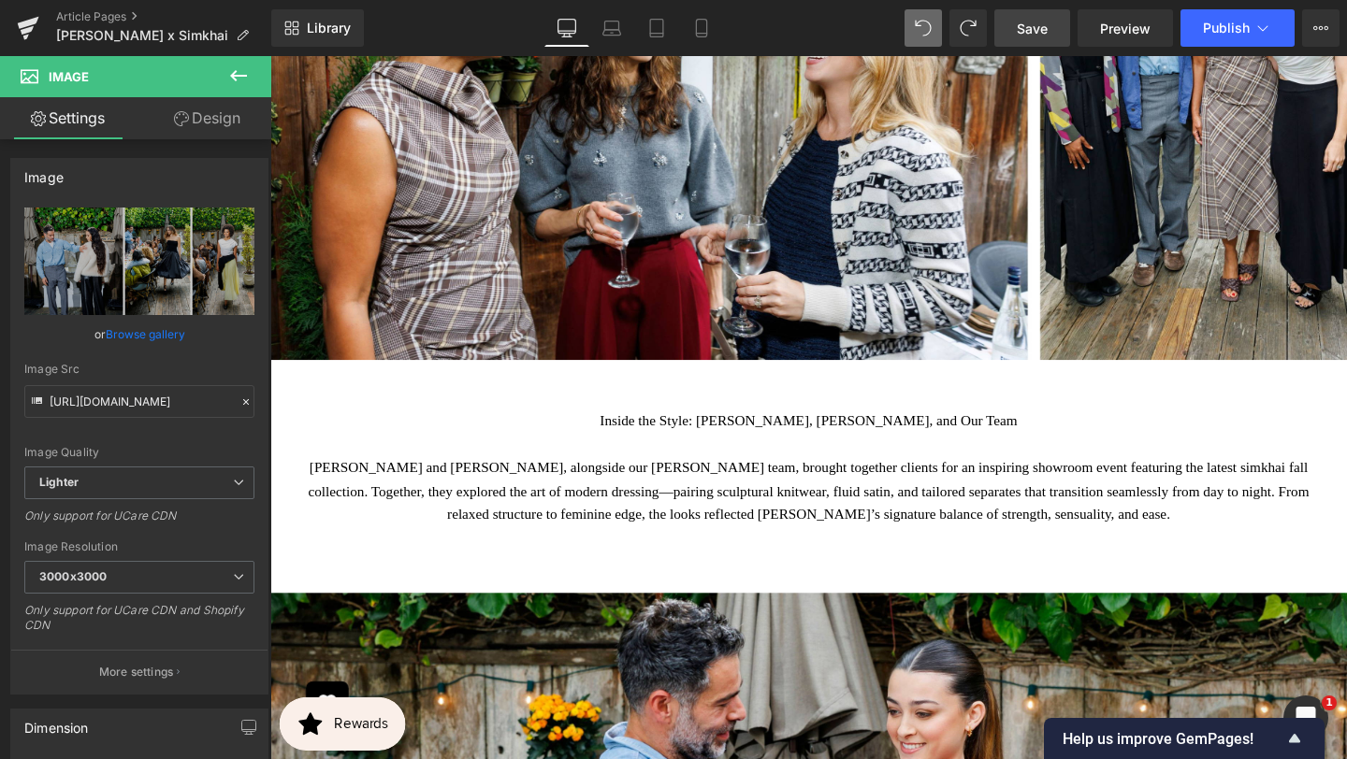
click at [1018, 35] on link "Save" at bounding box center [1032, 27] width 76 height 37
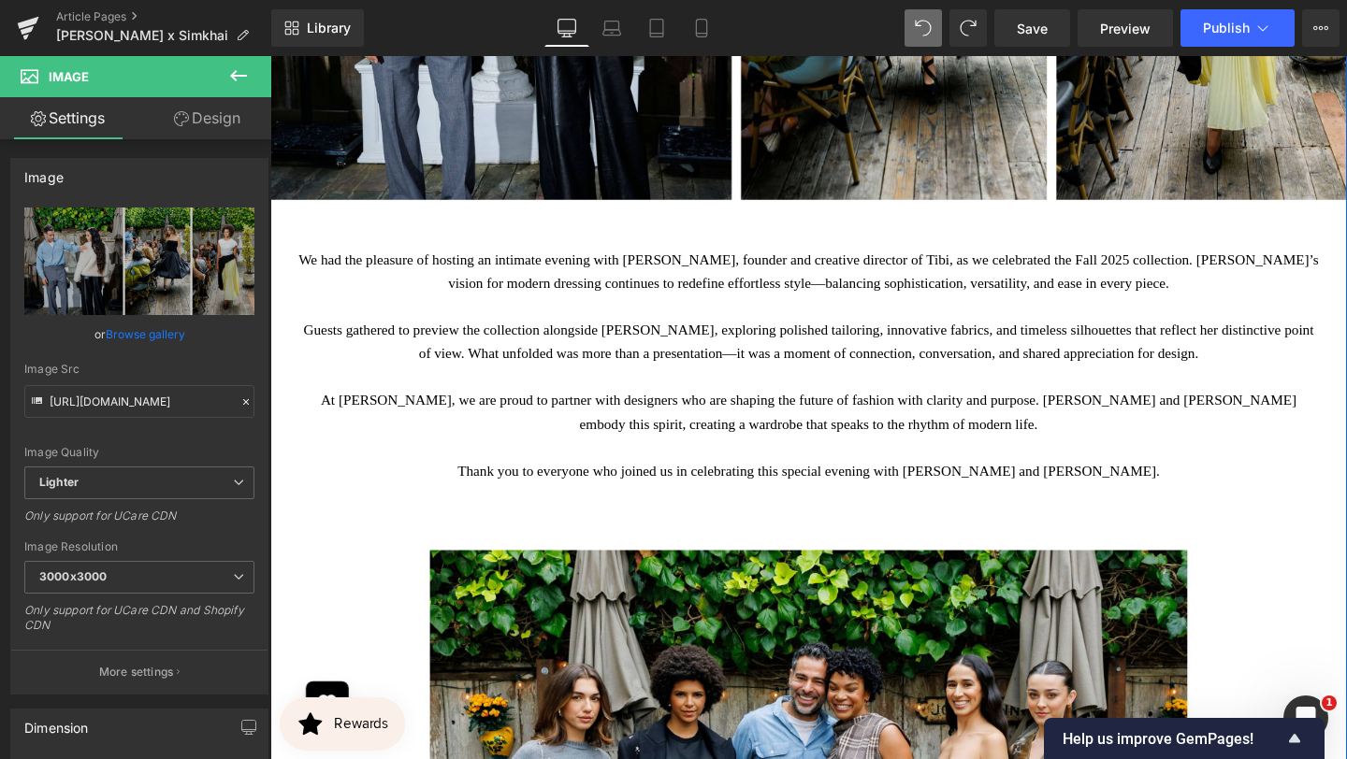
scroll to position [5721, 0]
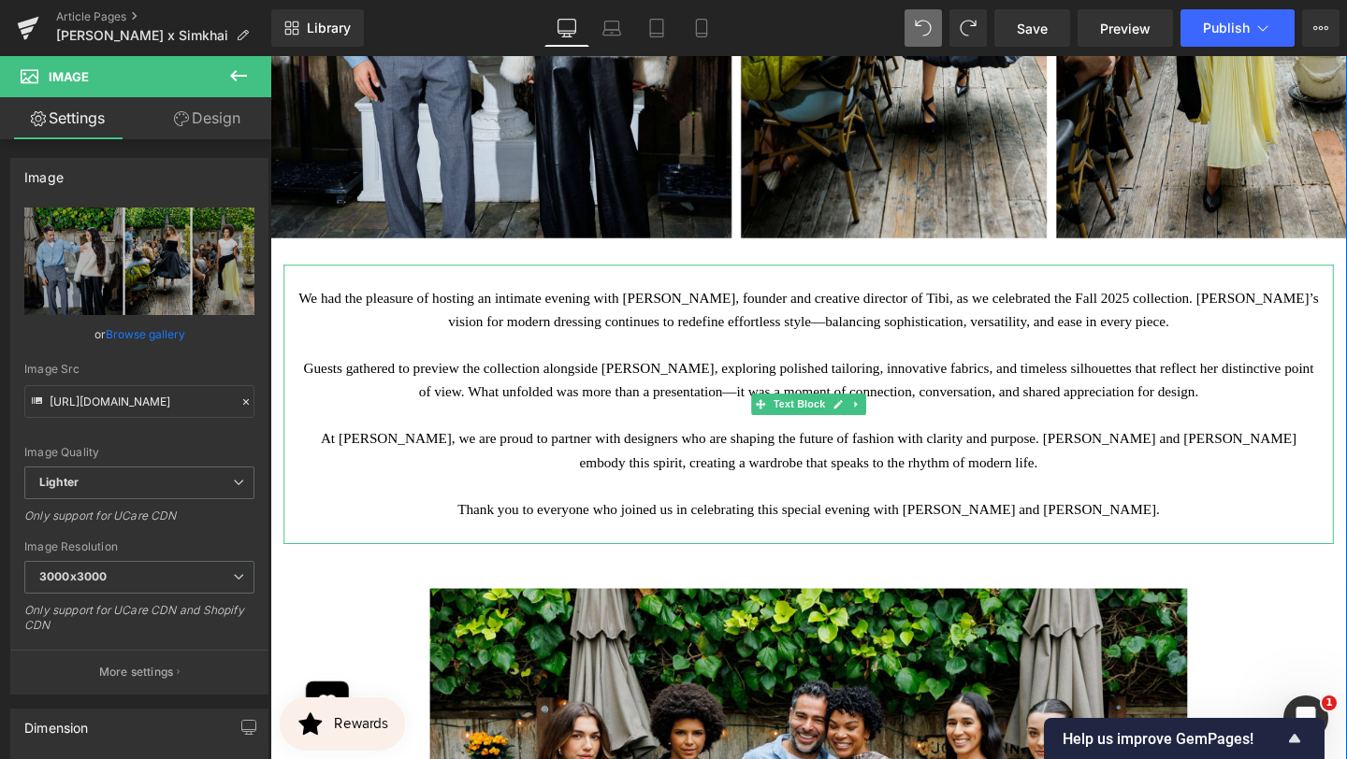
click at [785, 299] on p "We had the pleasure of hosting an intimate evening with [PERSON_NAME], founder …" at bounding box center [836, 324] width 1076 height 50
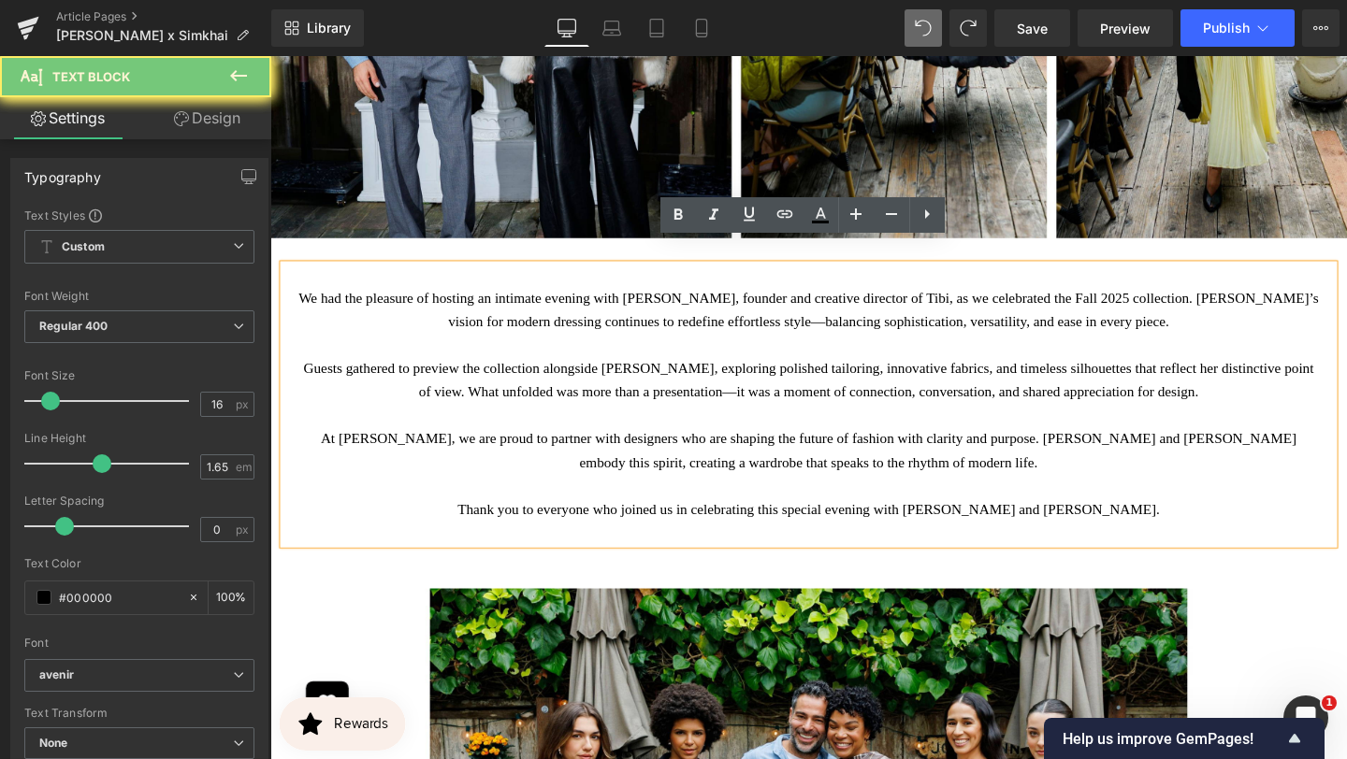
click at [394, 299] on p "We had the pleasure of hosting an intimate evening with [PERSON_NAME], founder …" at bounding box center [836, 324] width 1076 height 50
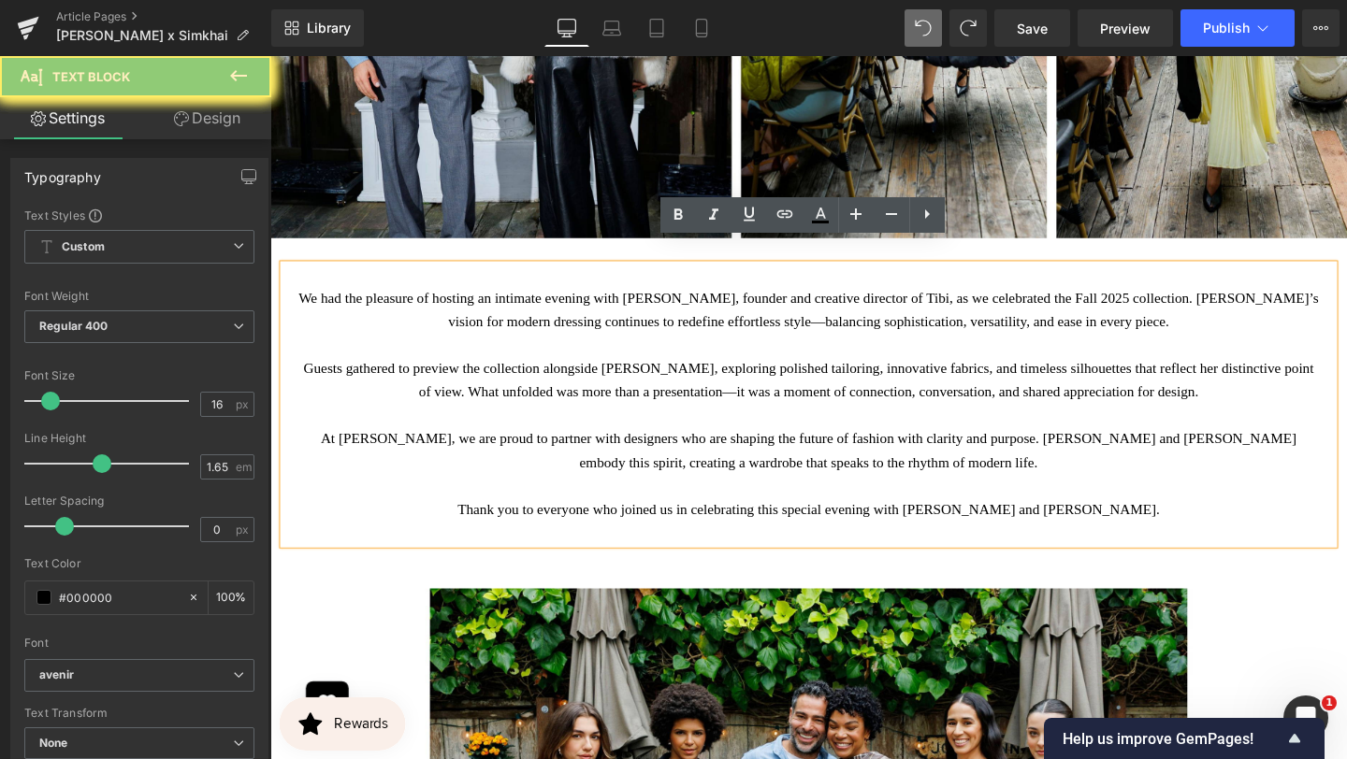
drag, startPoint x: 315, startPoint y: 279, endPoint x: 1150, endPoint y: 502, distance: 864.6
click at [1150, 502] on div "We had the pleasure of hosting an intimate evening with [PERSON_NAME], founder …" at bounding box center [836, 423] width 1104 height 294
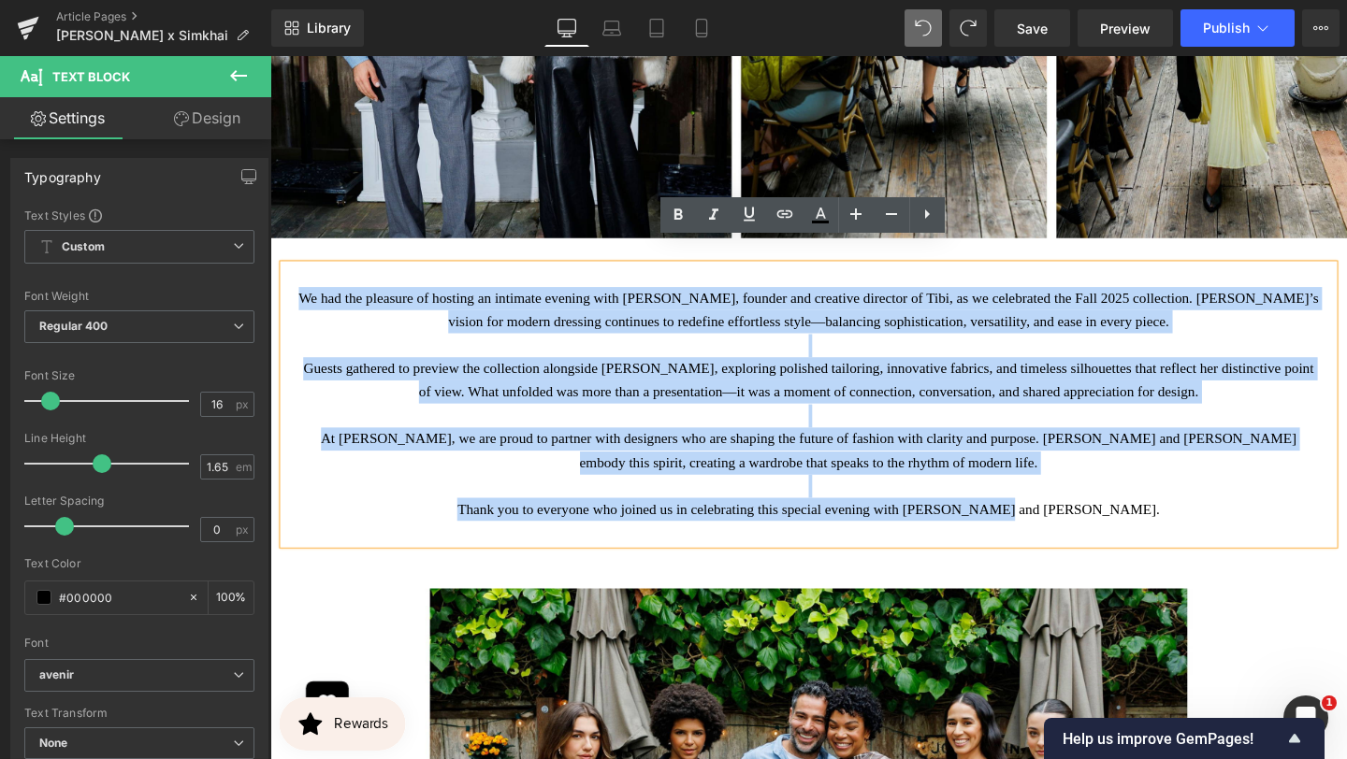
copy div "We had the pleasure of hosting an intimate evening with [PERSON_NAME], founder …"
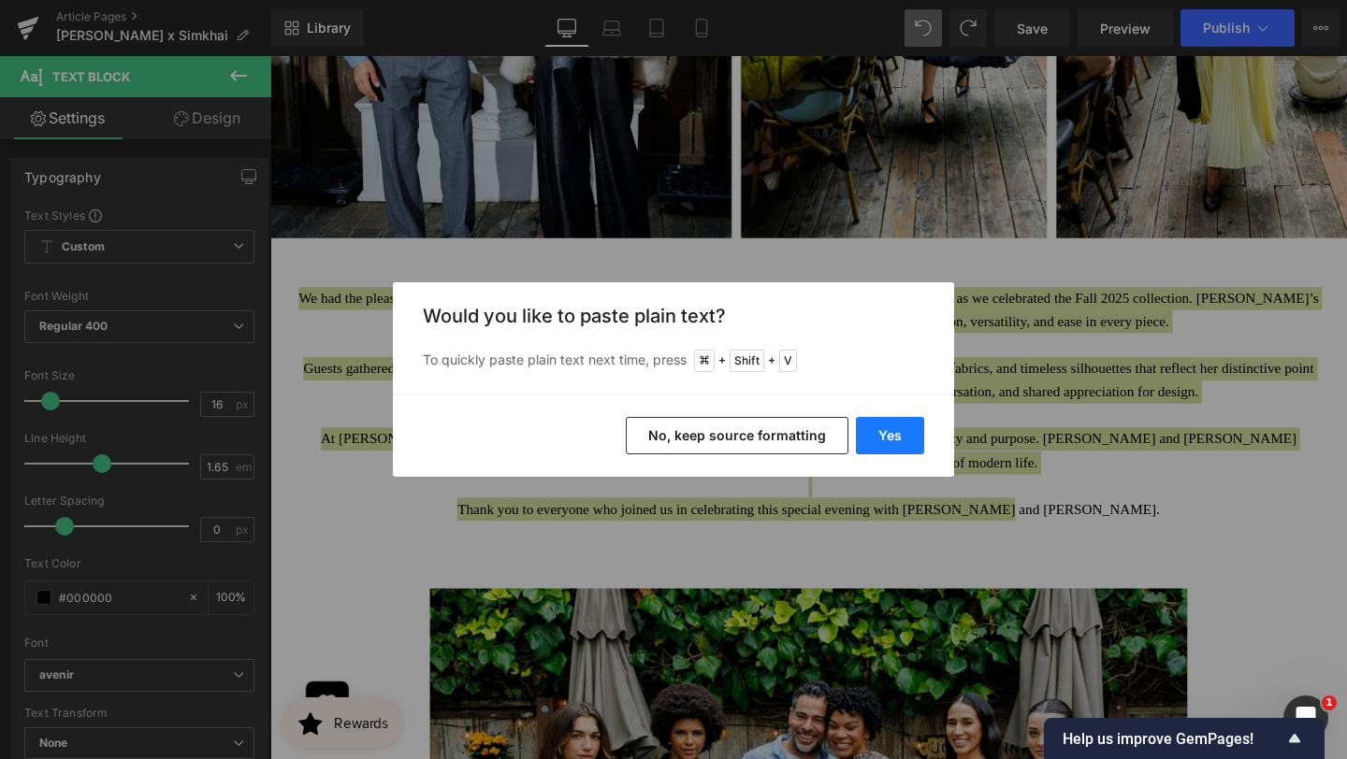
click at [873, 432] on button "Yes" at bounding box center [890, 435] width 68 height 37
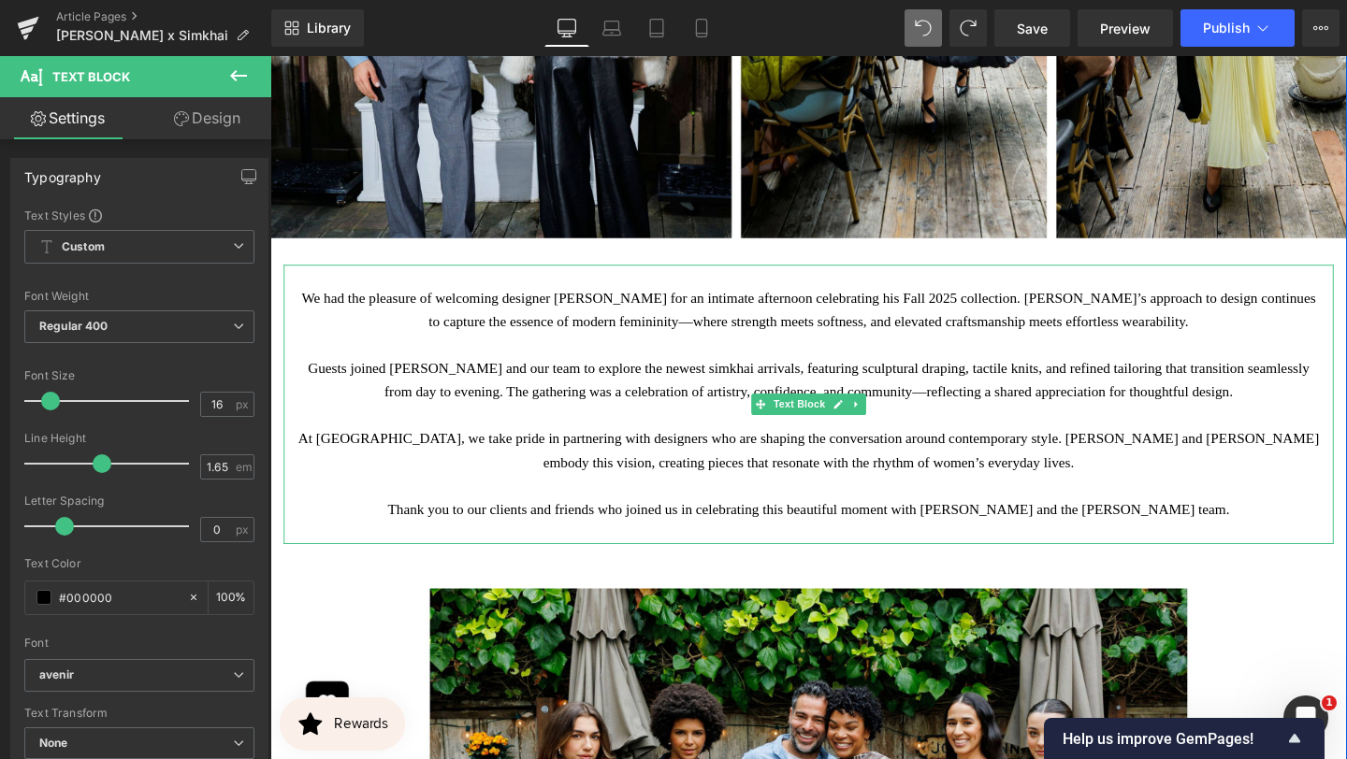
click at [1001, 521] on p "Thank you to our clients and friends who joined us in celebrating this beautifu…" at bounding box center [836, 533] width 1076 height 24
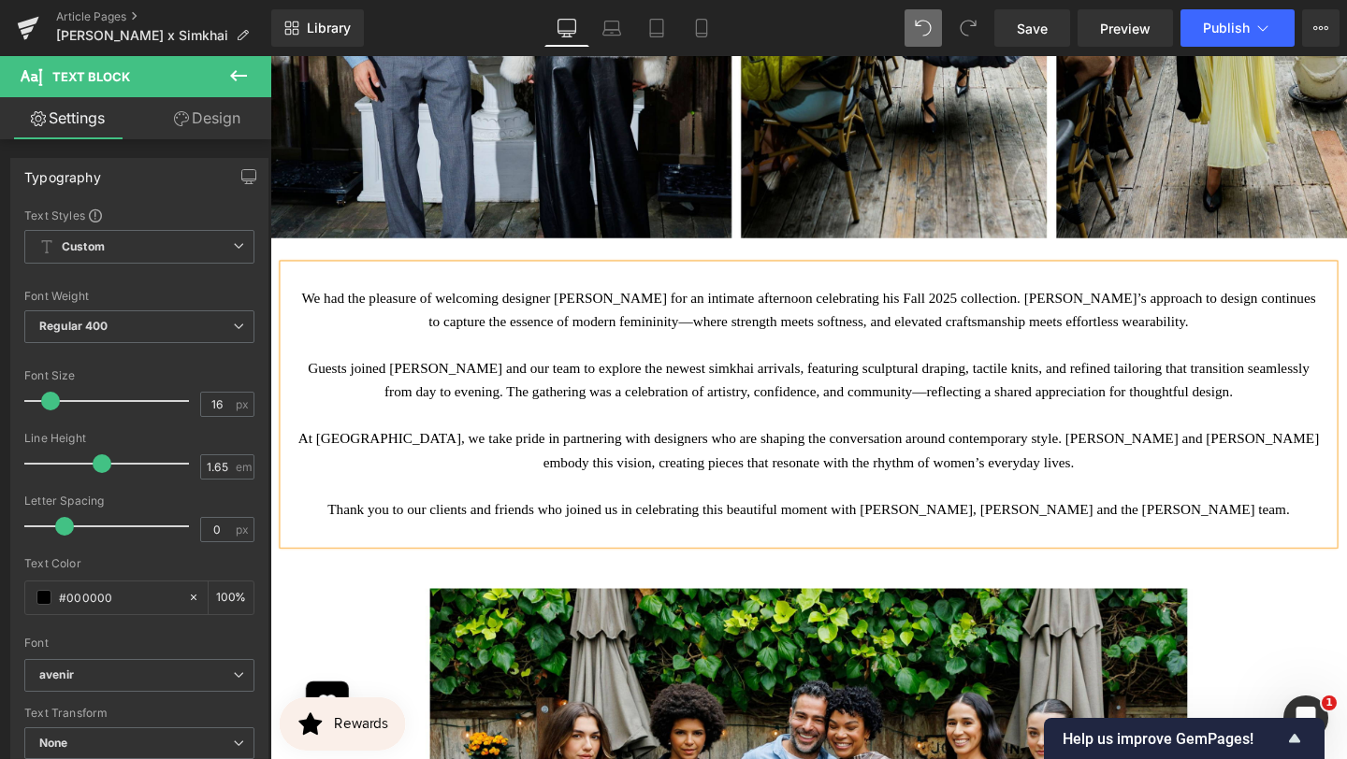
click at [760, 373] on p "Guests joined [PERSON_NAME] and our team to explore the newest simkhai arrivals…" at bounding box center [836, 398] width 1076 height 50
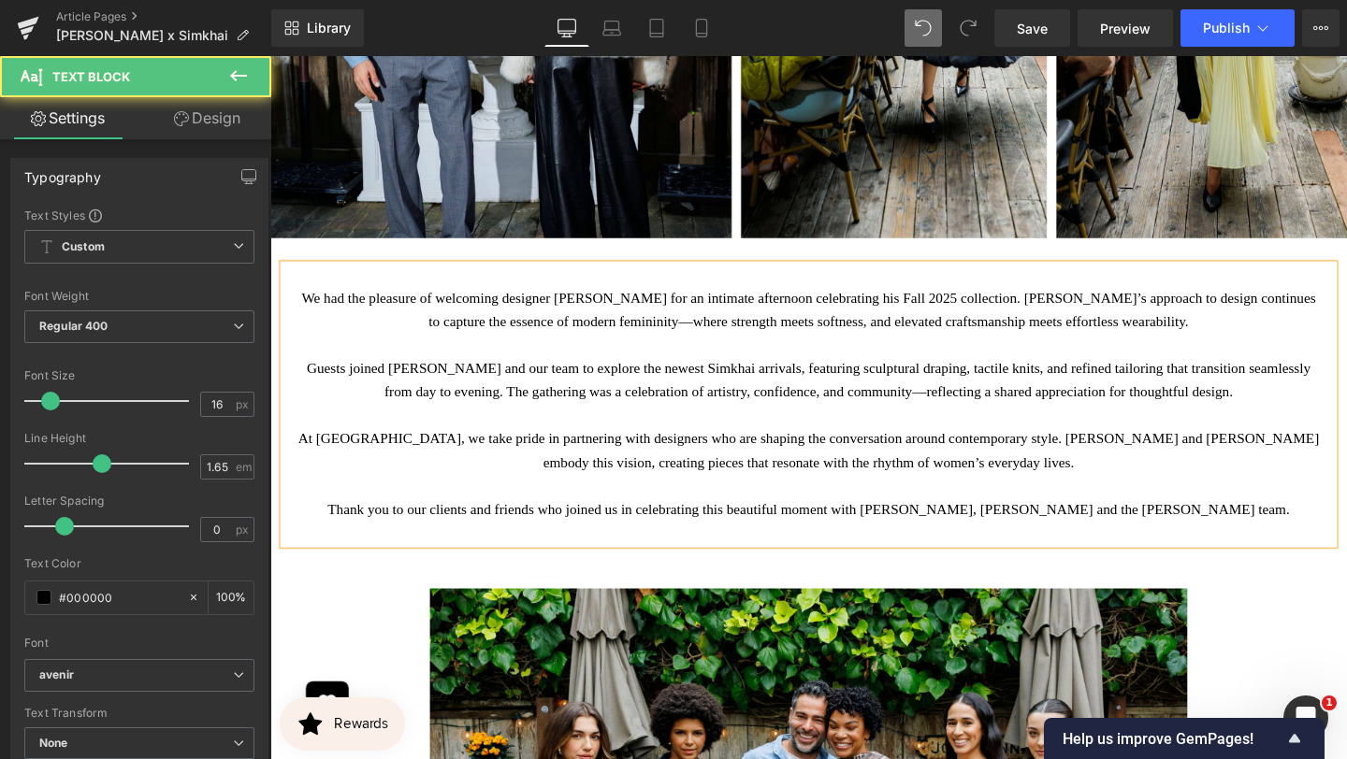
click at [449, 387] on p "Guests joined [PERSON_NAME] and our team to explore the newest Simkhai arrivals…" at bounding box center [836, 398] width 1076 height 50
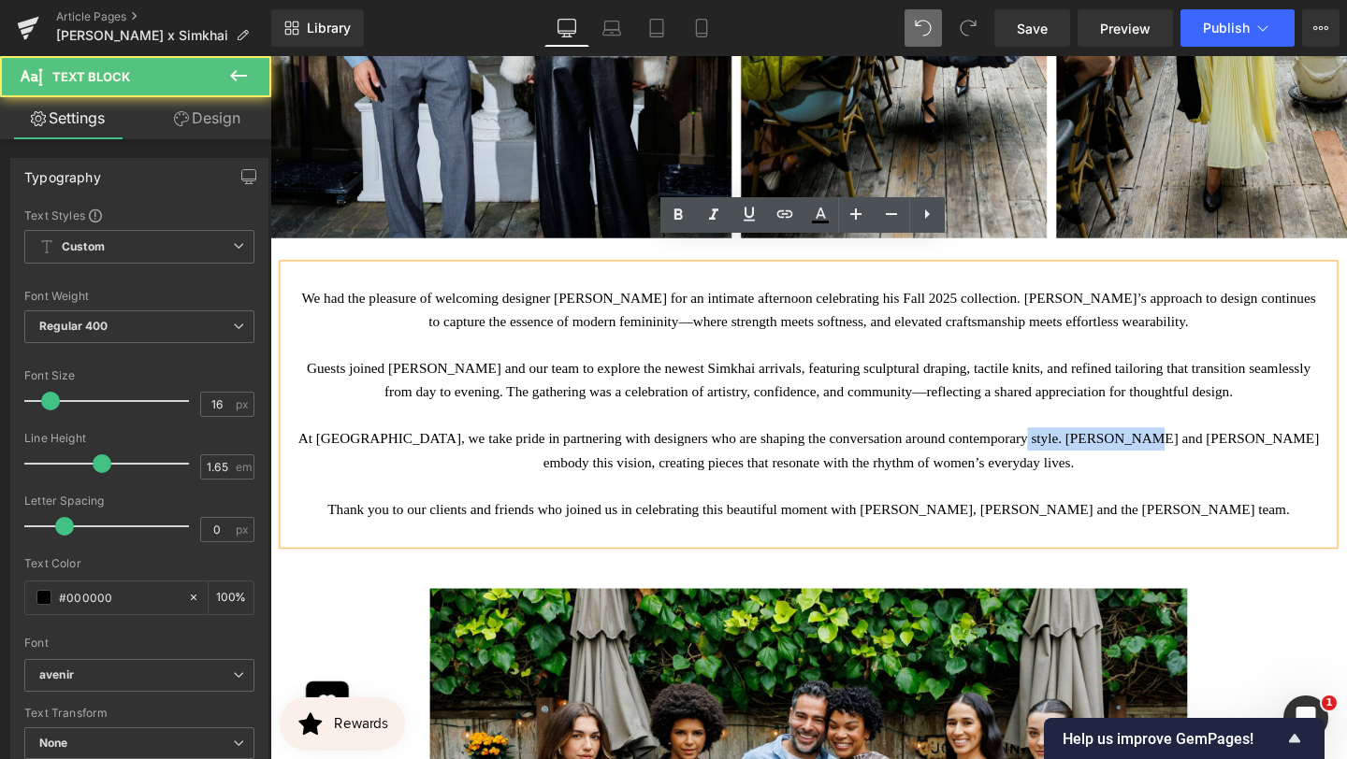
drag, startPoint x: 1240, startPoint y: 434, endPoint x: 1099, endPoint y: 428, distance: 141.3
click at [1099, 447] on p "At [GEOGRAPHIC_DATA], we take pride in partnering with designers who are shapin…" at bounding box center [836, 472] width 1076 height 50
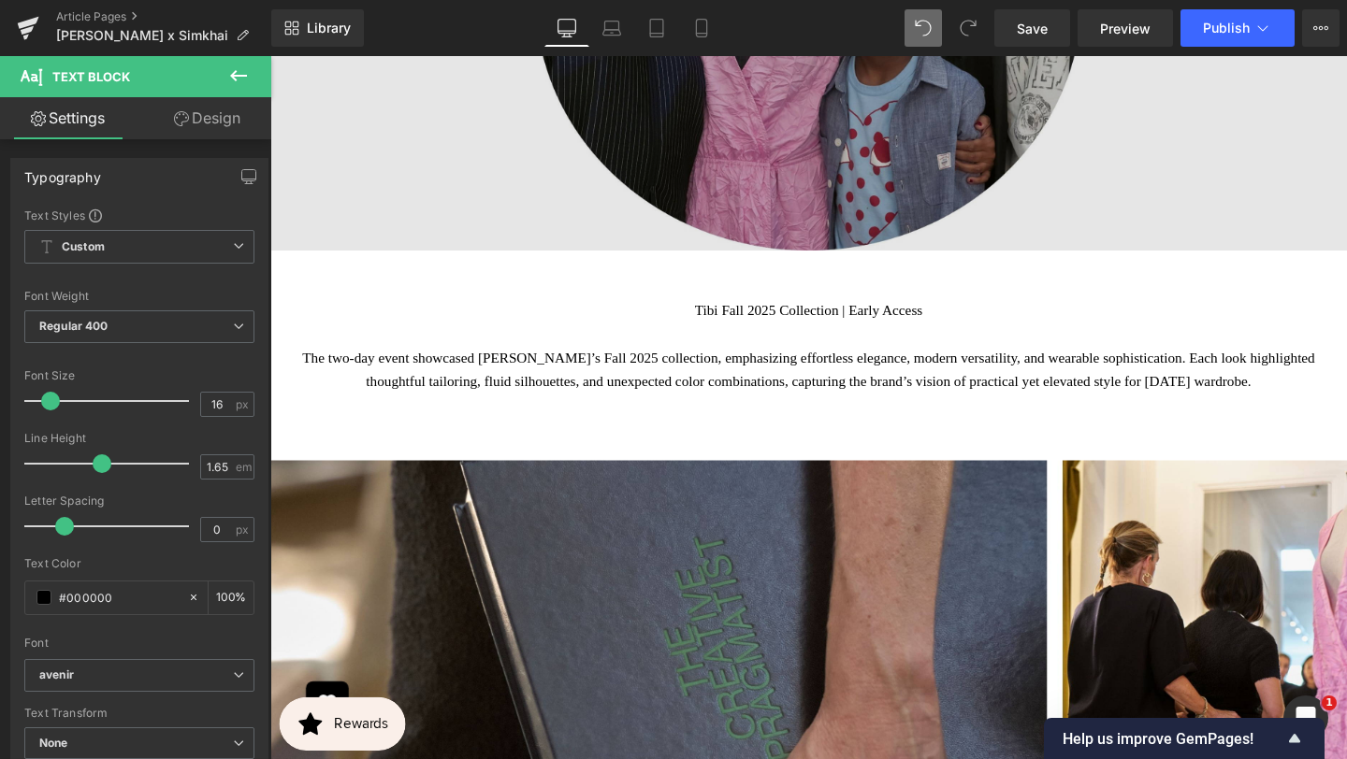
scroll to position [8247, 0]
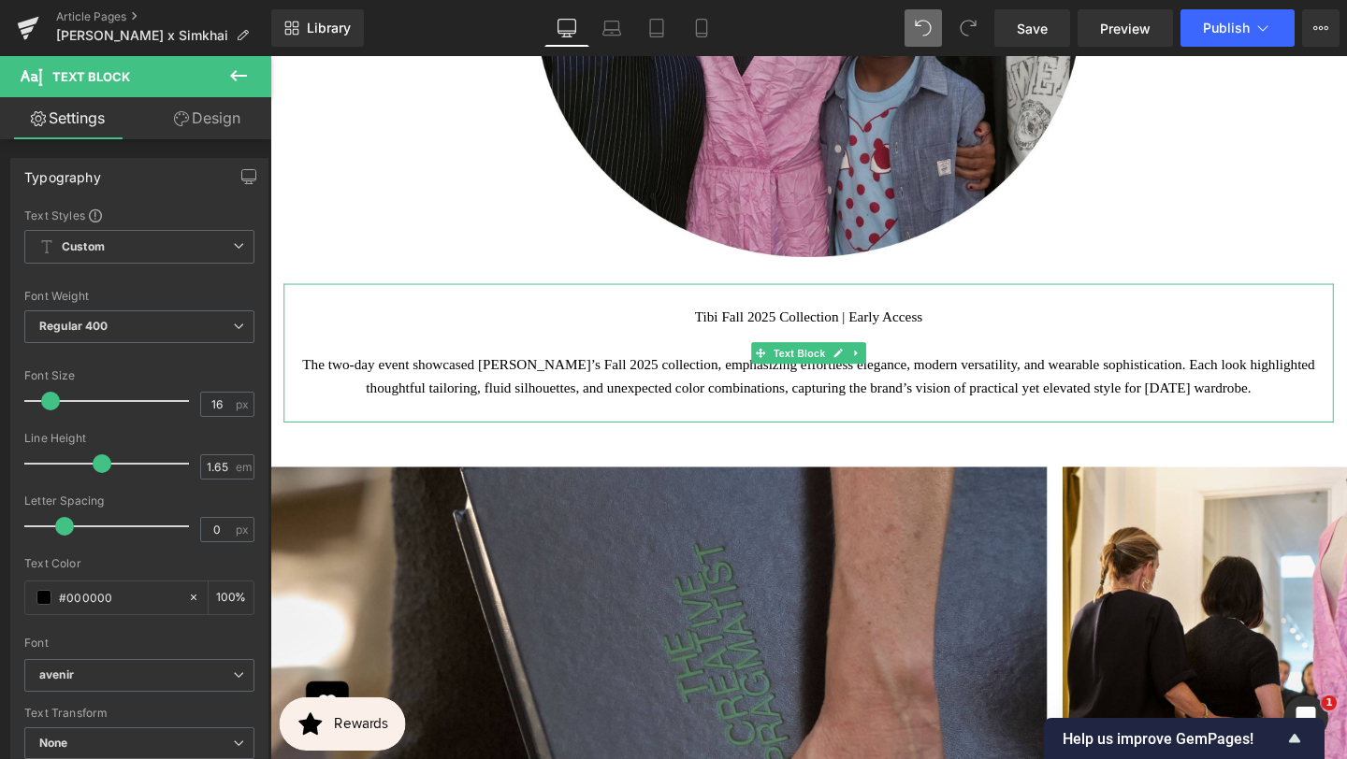
click at [1342, 389] on p "Tibi Fall 2025 Collection | Early Access The two-day event showcased [PERSON_NA…" at bounding box center [836, 368] width 1076 height 99
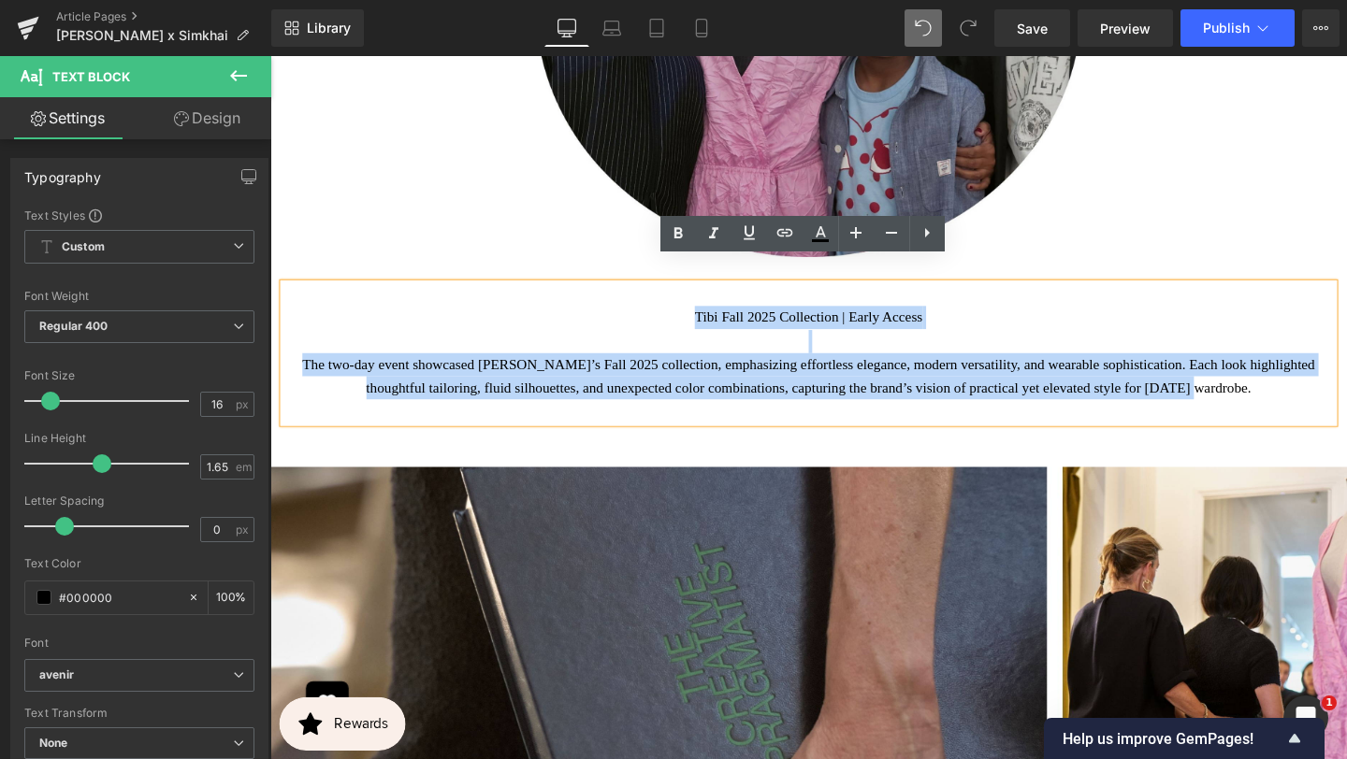
copy p "Tibi Fall 2025 Collection | Early Access The two-day event showcased [PERSON_NA…"
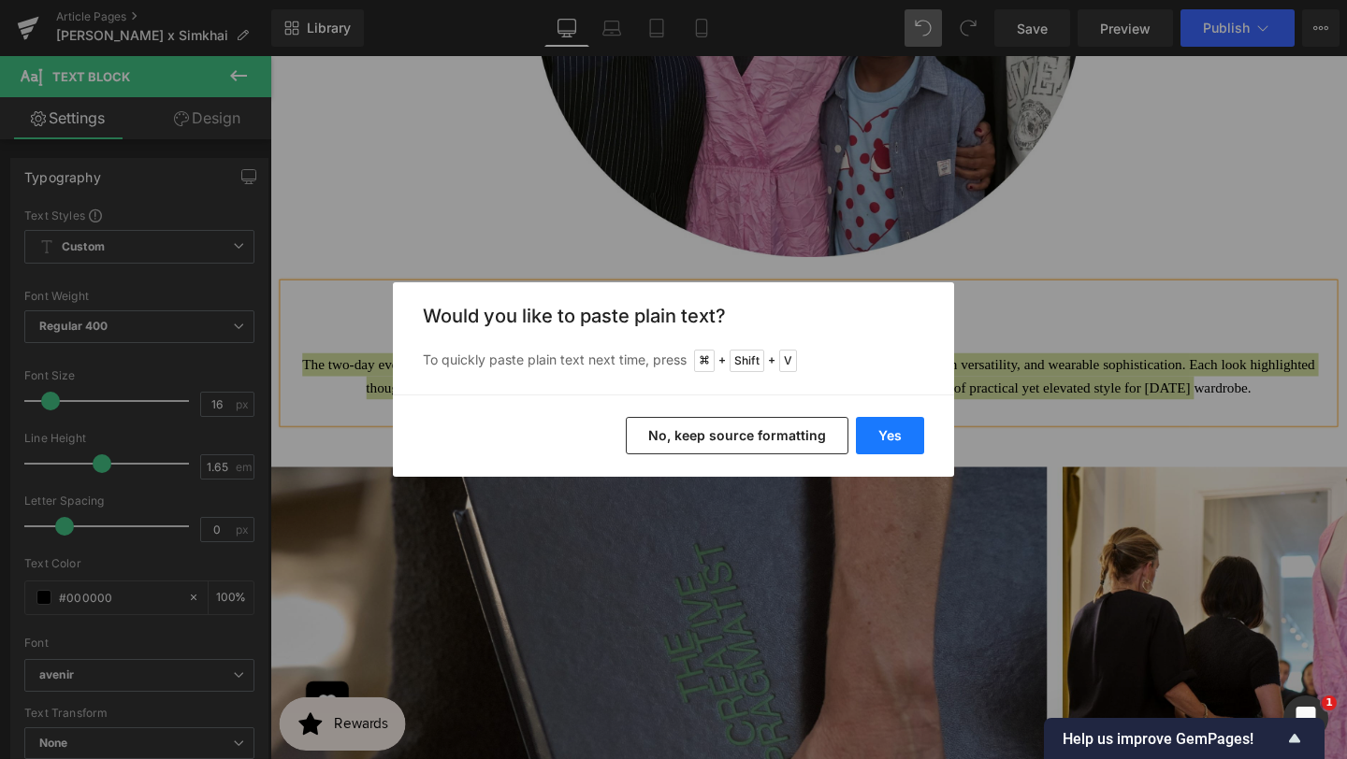
drag, startPoint x: 894, startPoint y: 439, endPoint x: 656, endPoint y: 403, distance: 241.1
click at [894, 439] on button "Yes" at bounding box center [890, 435] width 68 height 37
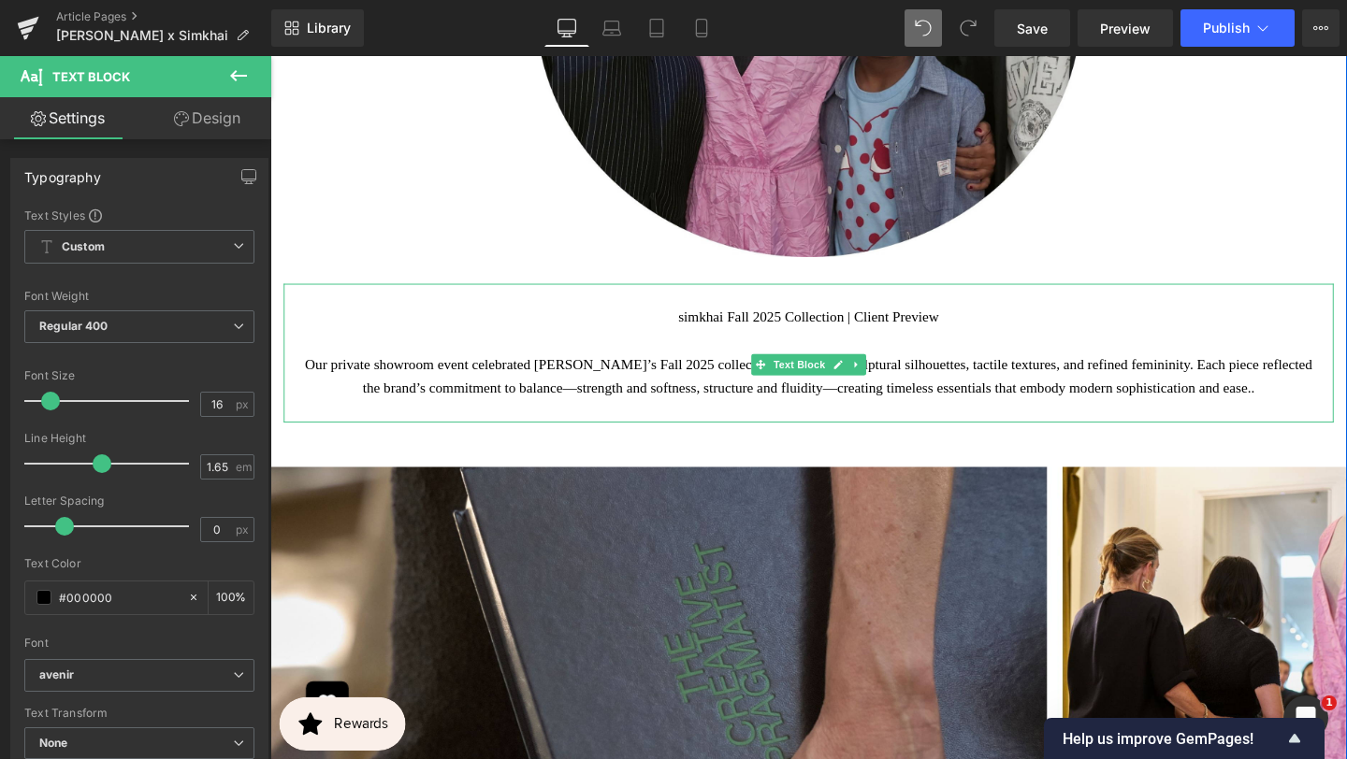
click at [912, 323] on span "simkhai Fall 2025 Collection | Client Preview" at bounding box center [837, 331] width 274 height 16
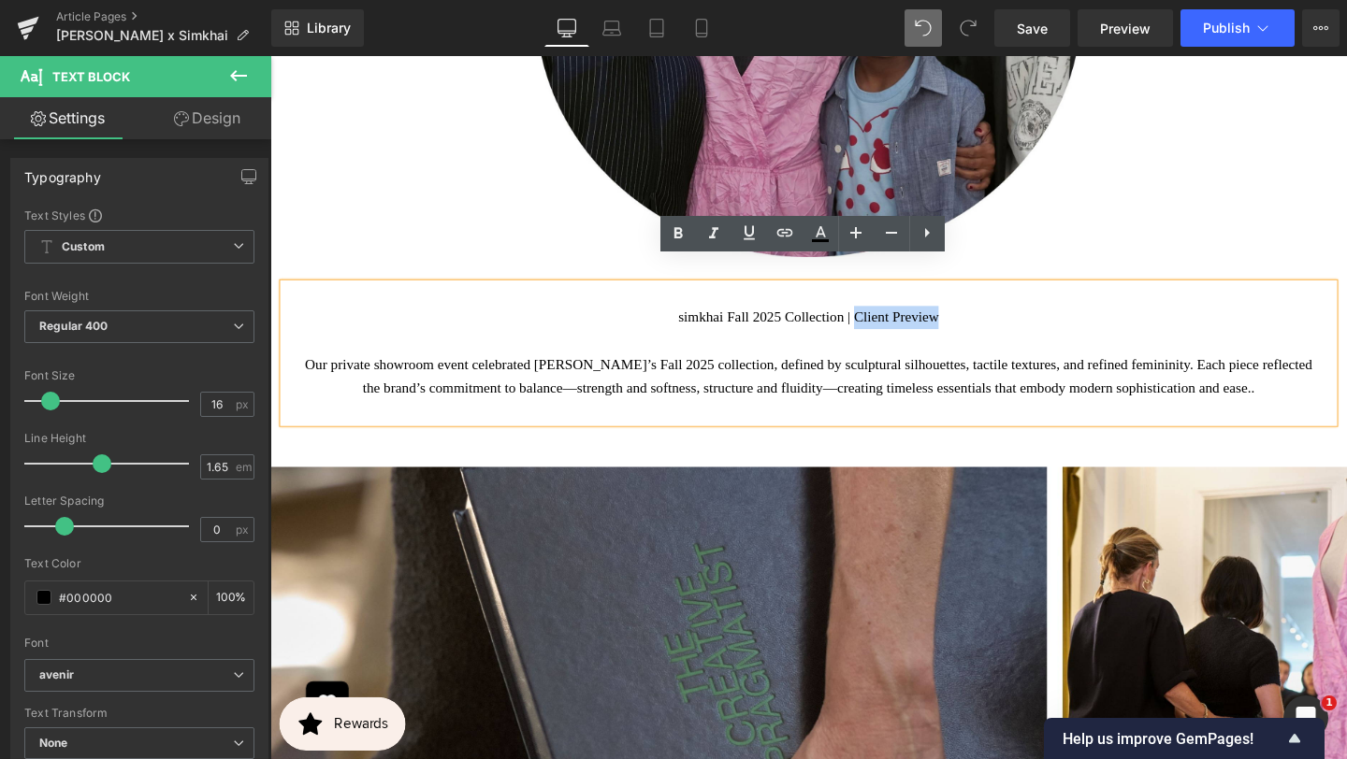
drag, startPoint x: 890, startPoint y: 300, endPoint x: 982, endPoint y: 300, distance: 91.7
click at [984, 319] on p "simkhai Fall 2025 Collection | Client Preview" at bounding box center [836, 331] width 1076 height 24
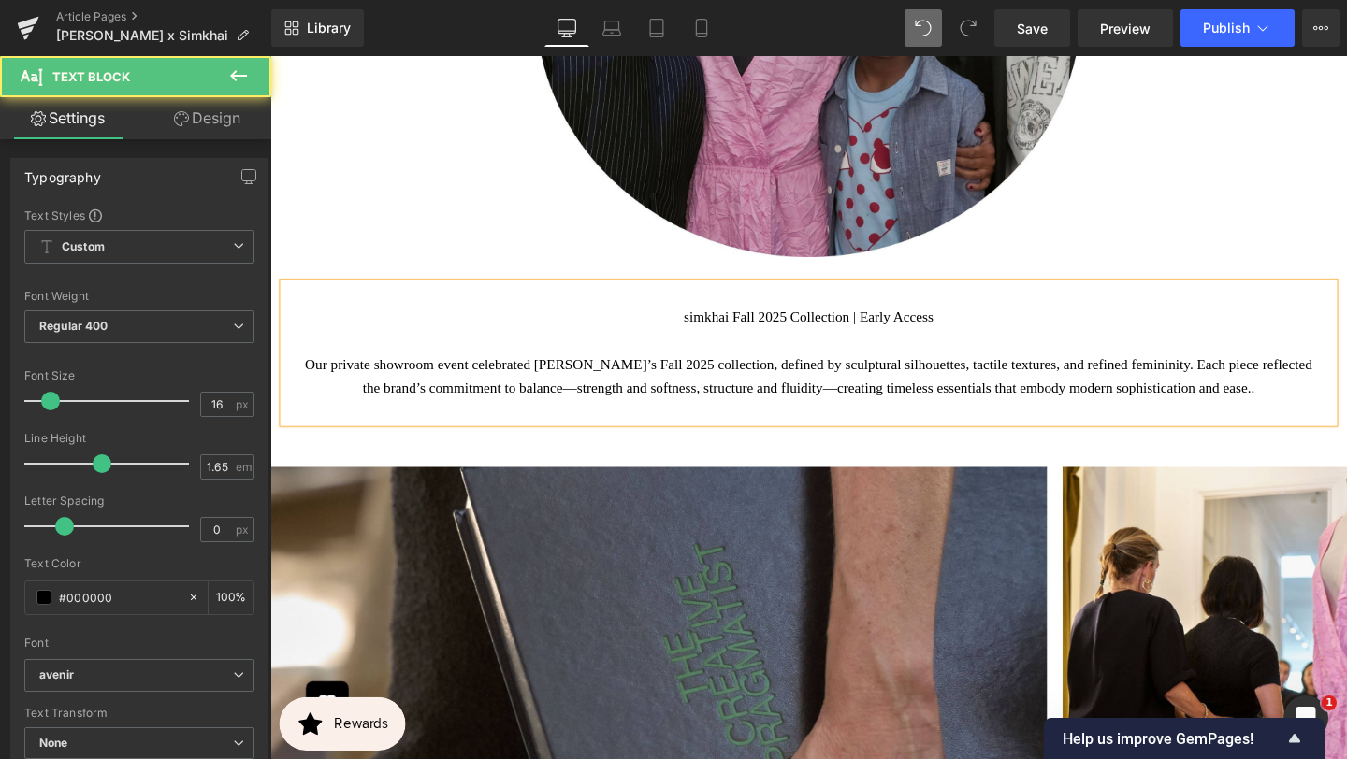
click at [605, 372] on span "Our private showroom event celebrated [PERSON_NAME]’s Fall 2025 collection, def…" at bounding box center [836, 392] width 1059 height 40
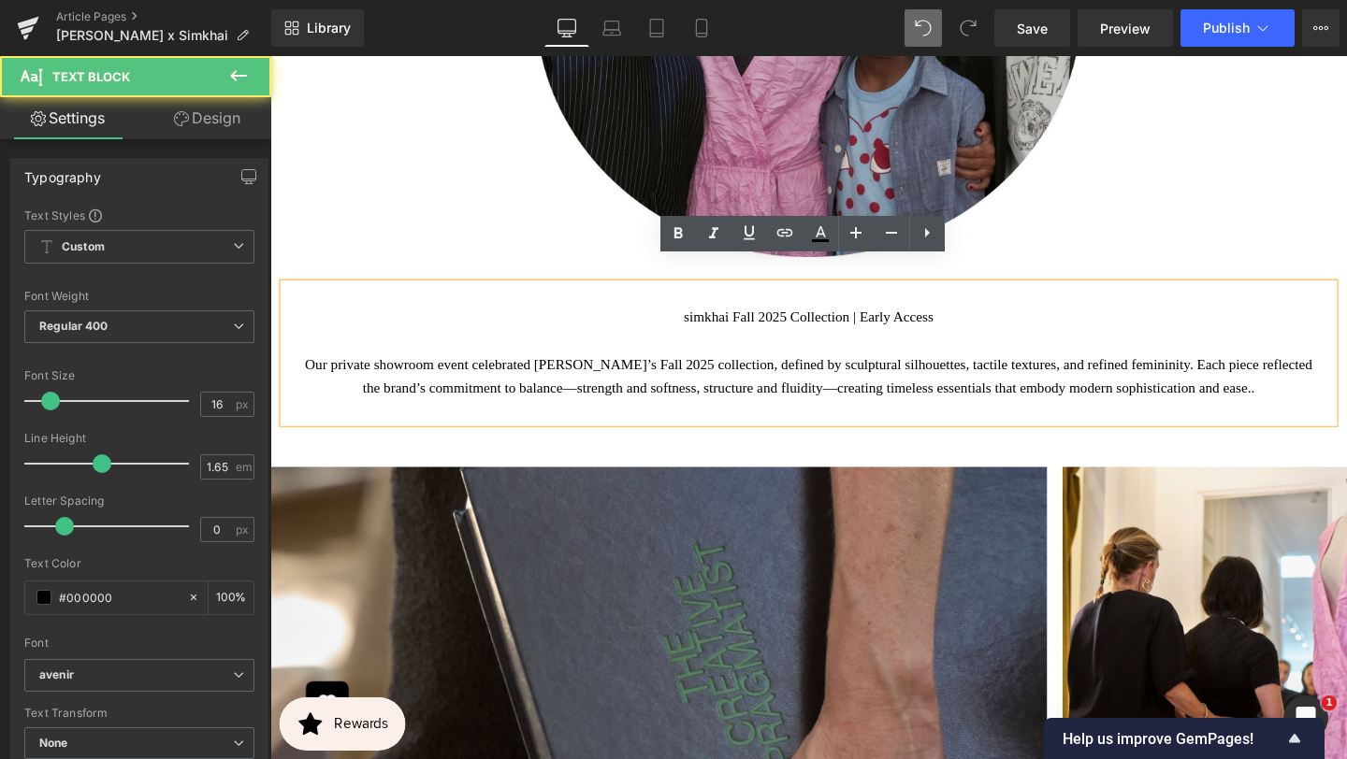
click at [599, 372] on span "Our private showroom event celebrated [PERSON_NAME]’s Fall 2025 collection, def…" at bounding box center [836, 392] width 1059 height 40
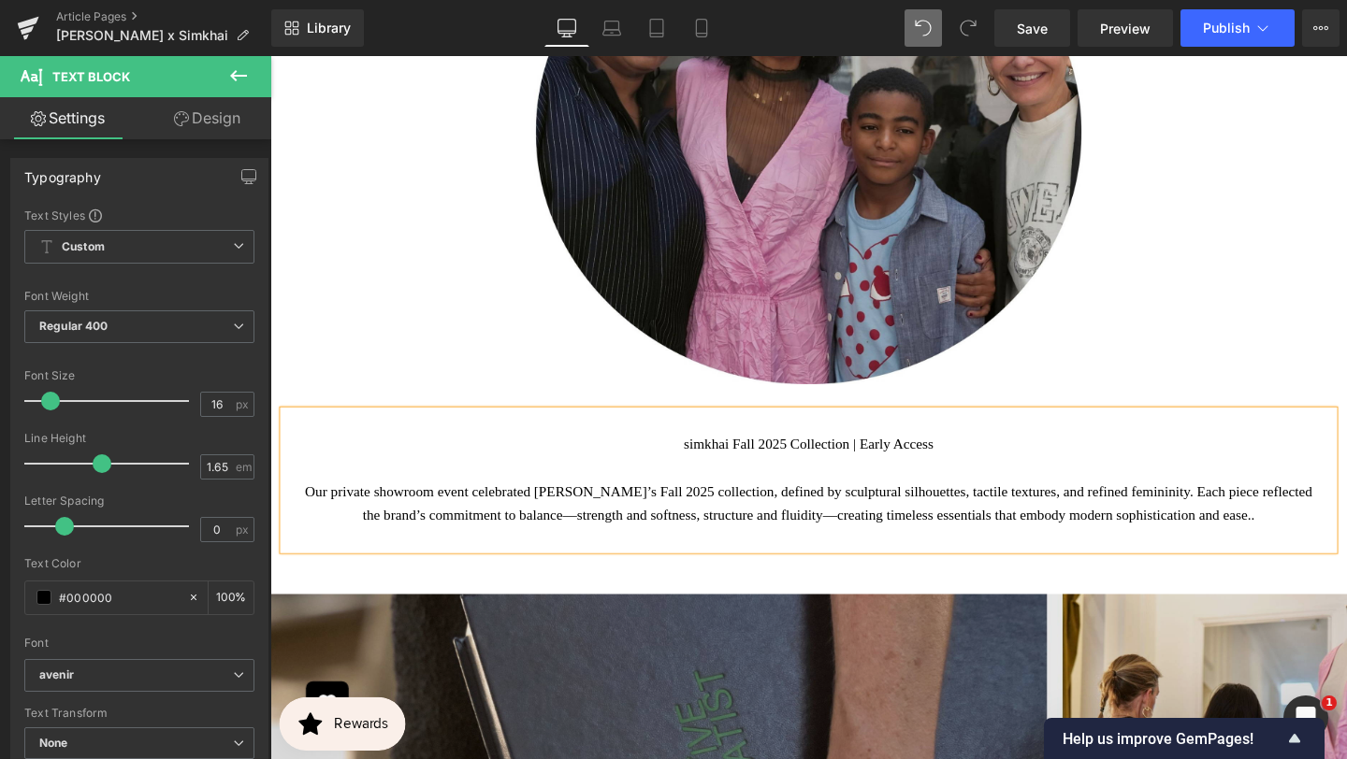
scroll to position [8148, 0]
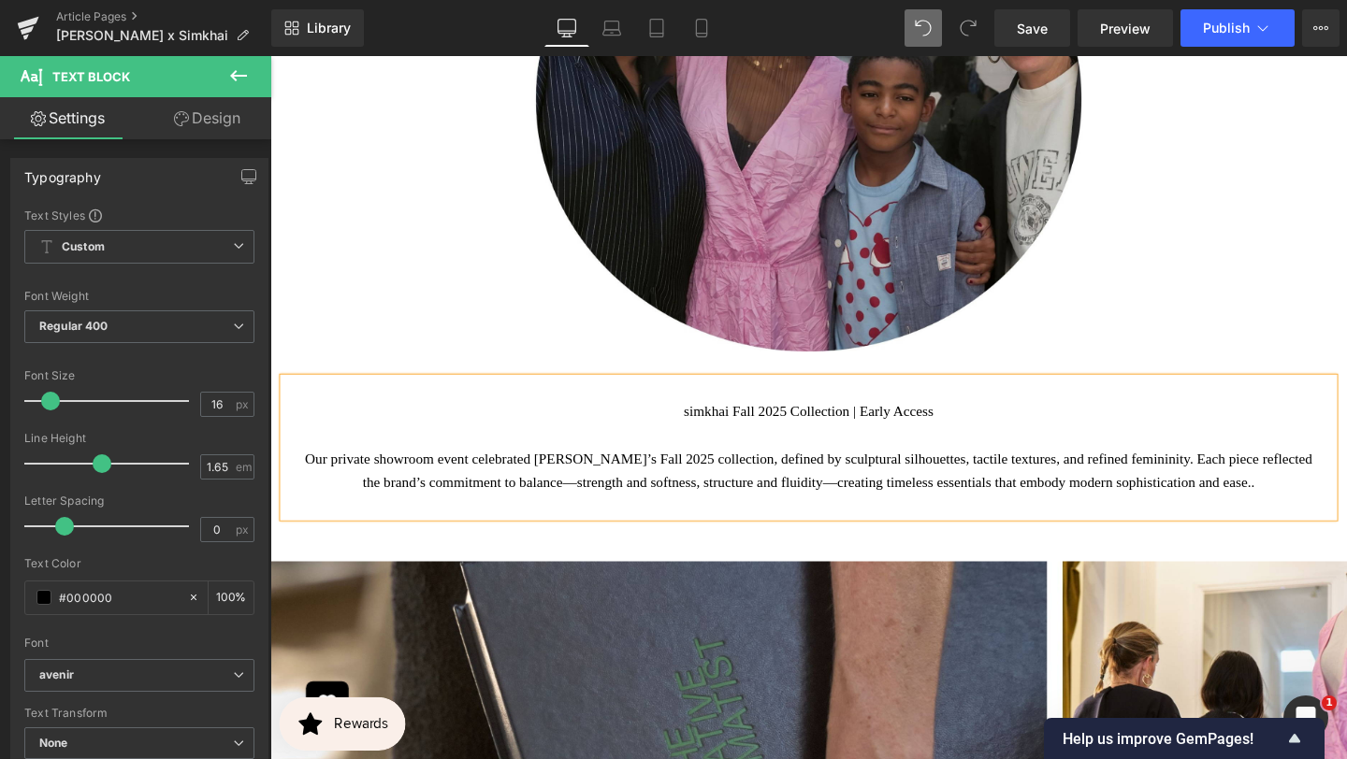
click at [705, 422] on span "simkhai Fall 2025 Collection | Early Access" at bounding box center [836, 430] width 263 height 16
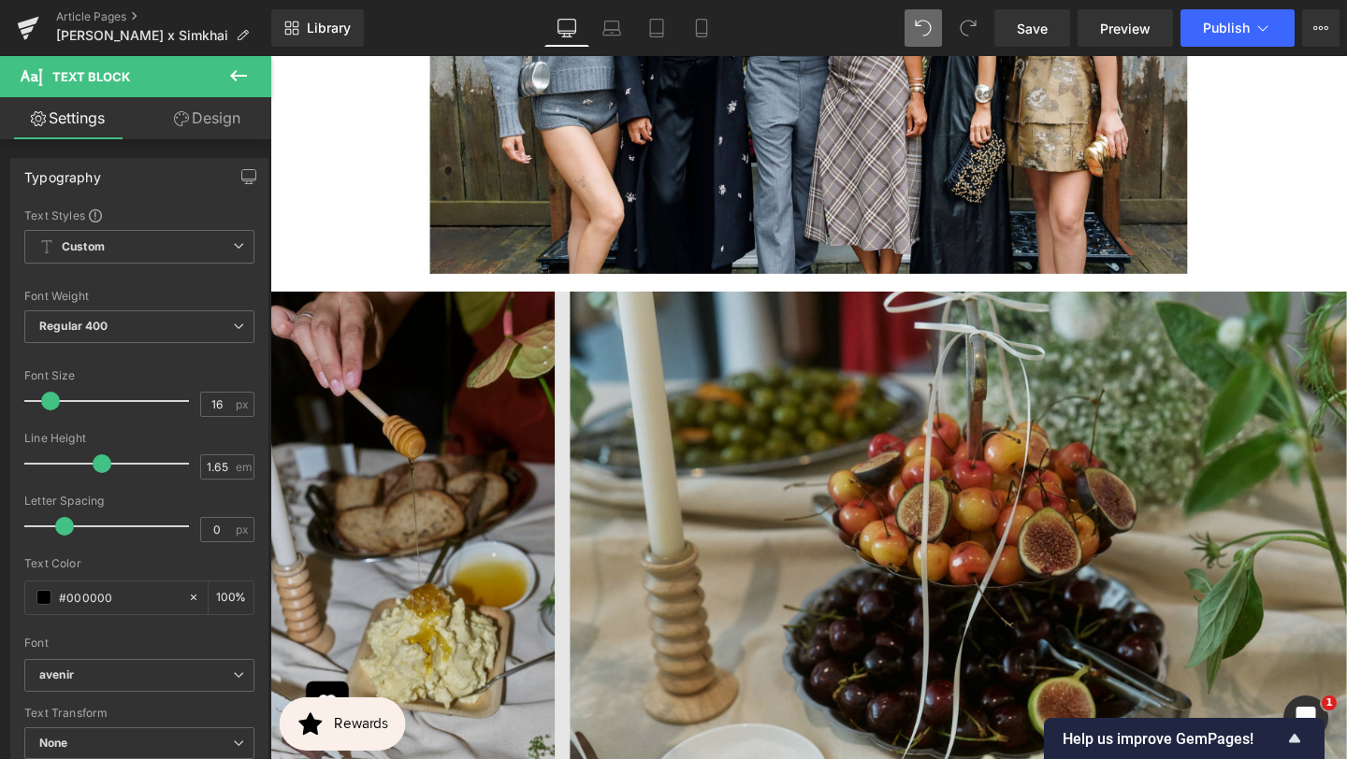
scroll to position [6588, 0]
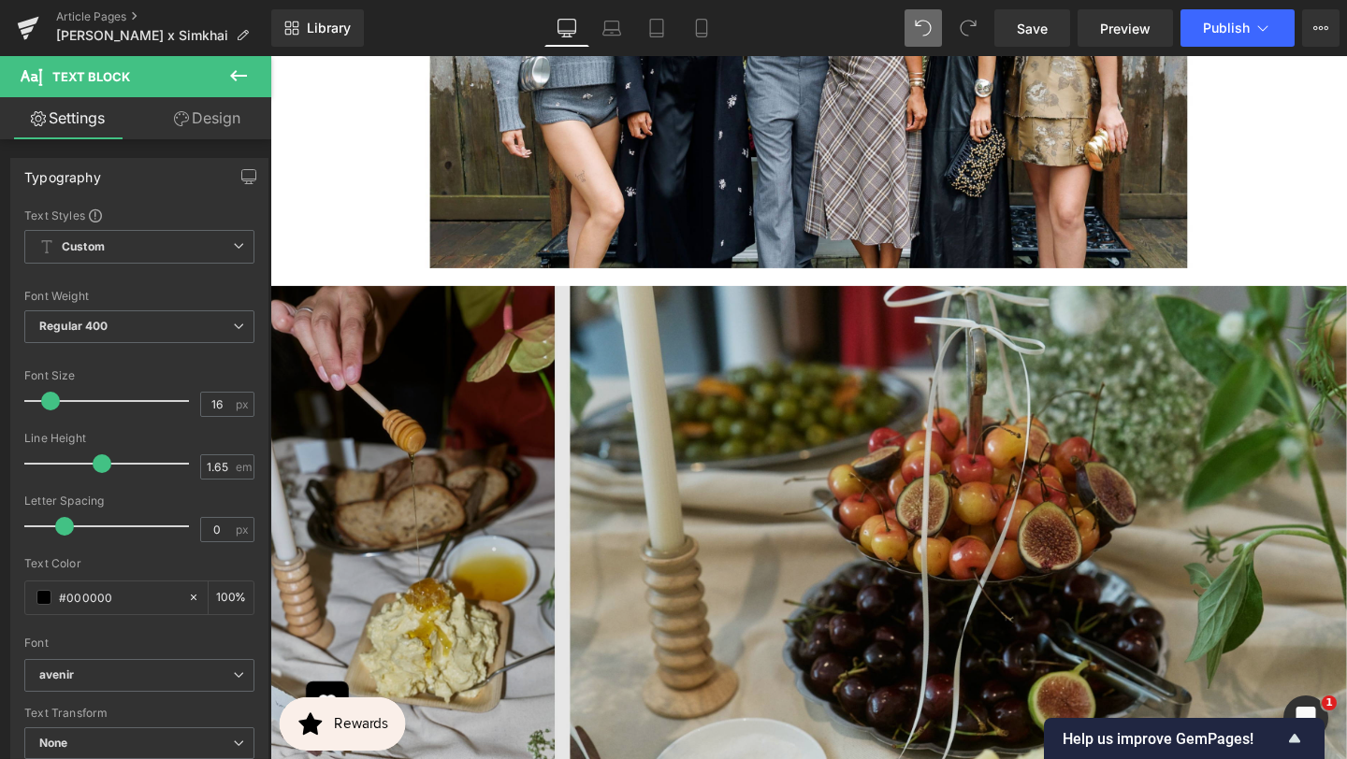
click at [870, 418] on img at bounding box center [836, 554] width 1132 height 549
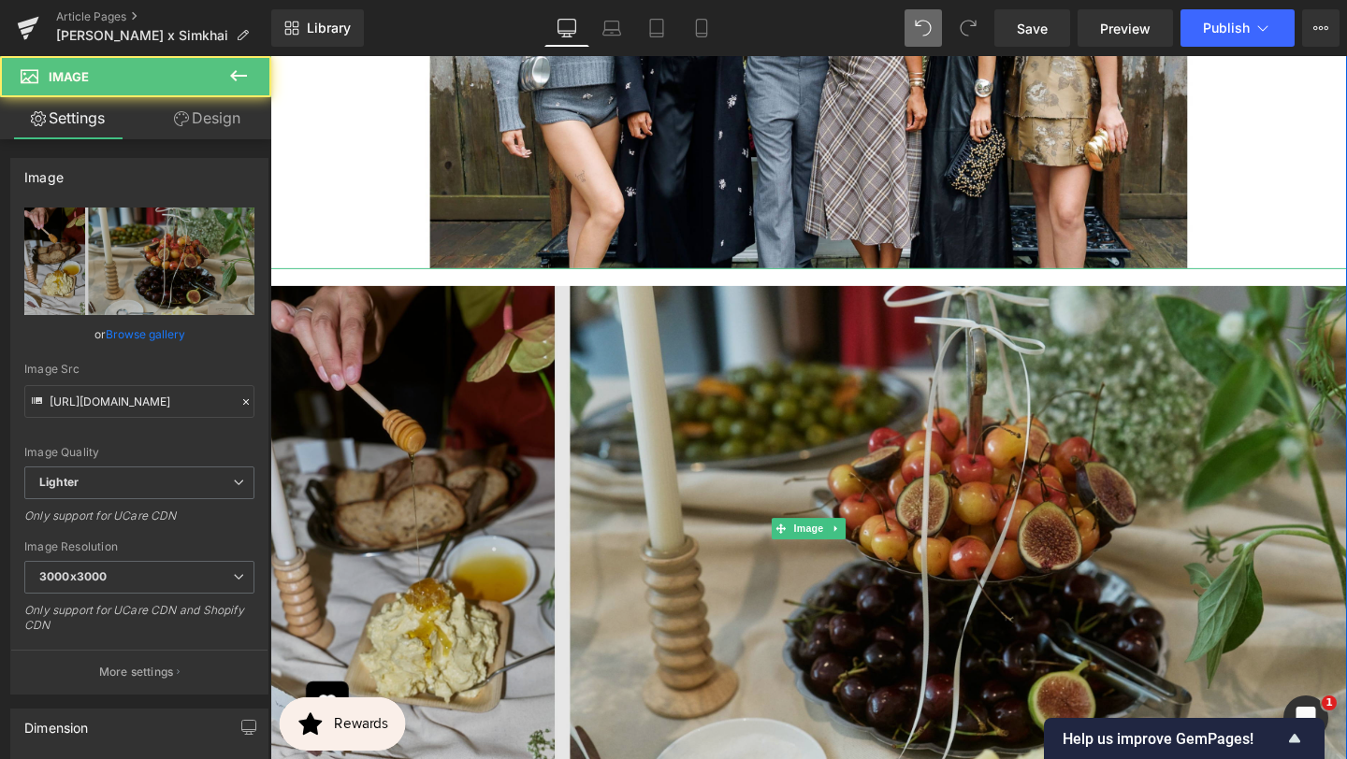
click at [723, 392] on img at bounding box center [836, 554] width 1132 height 549
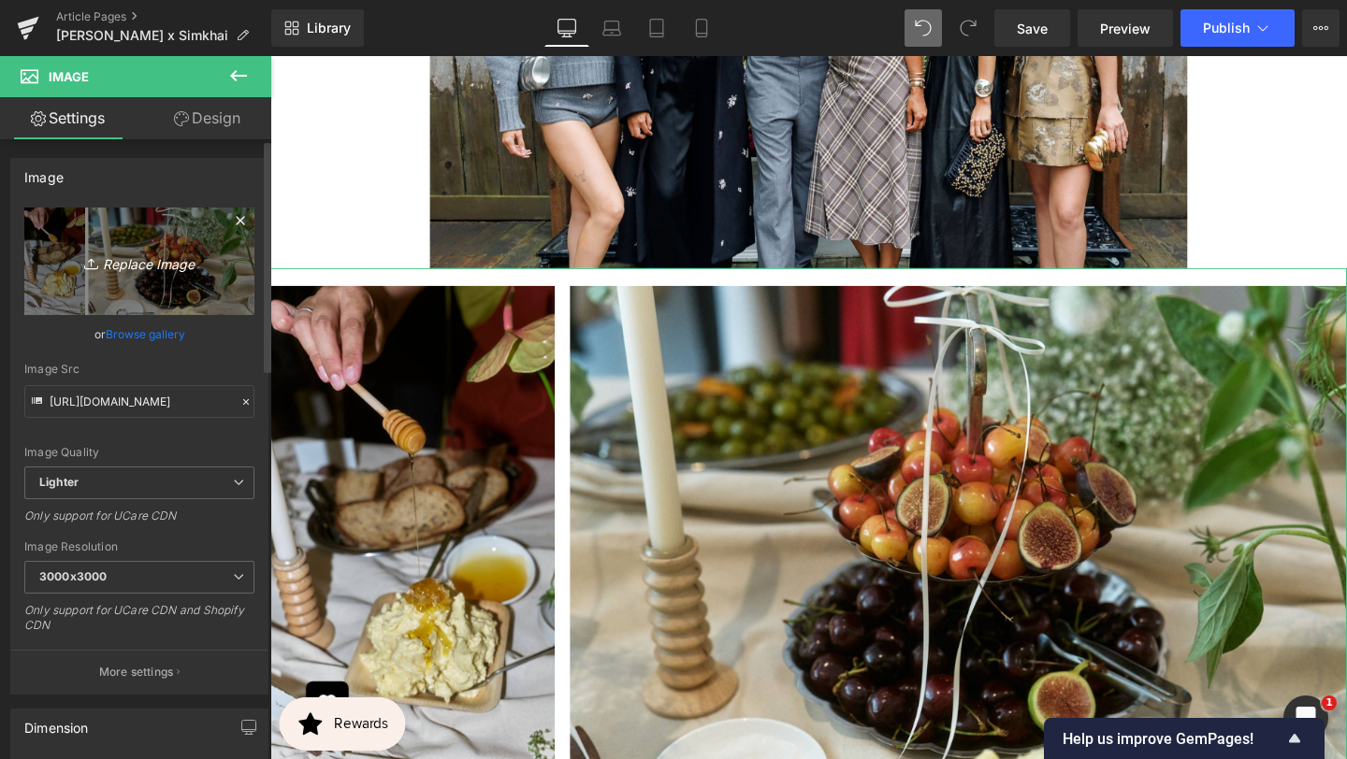
click at [157, 260] on icon "Replace Image" at bounding box center [140, 261] width 150 height 23
type input "C:\fakepath\BANNER REAL SIZE SITE (9).jpg"
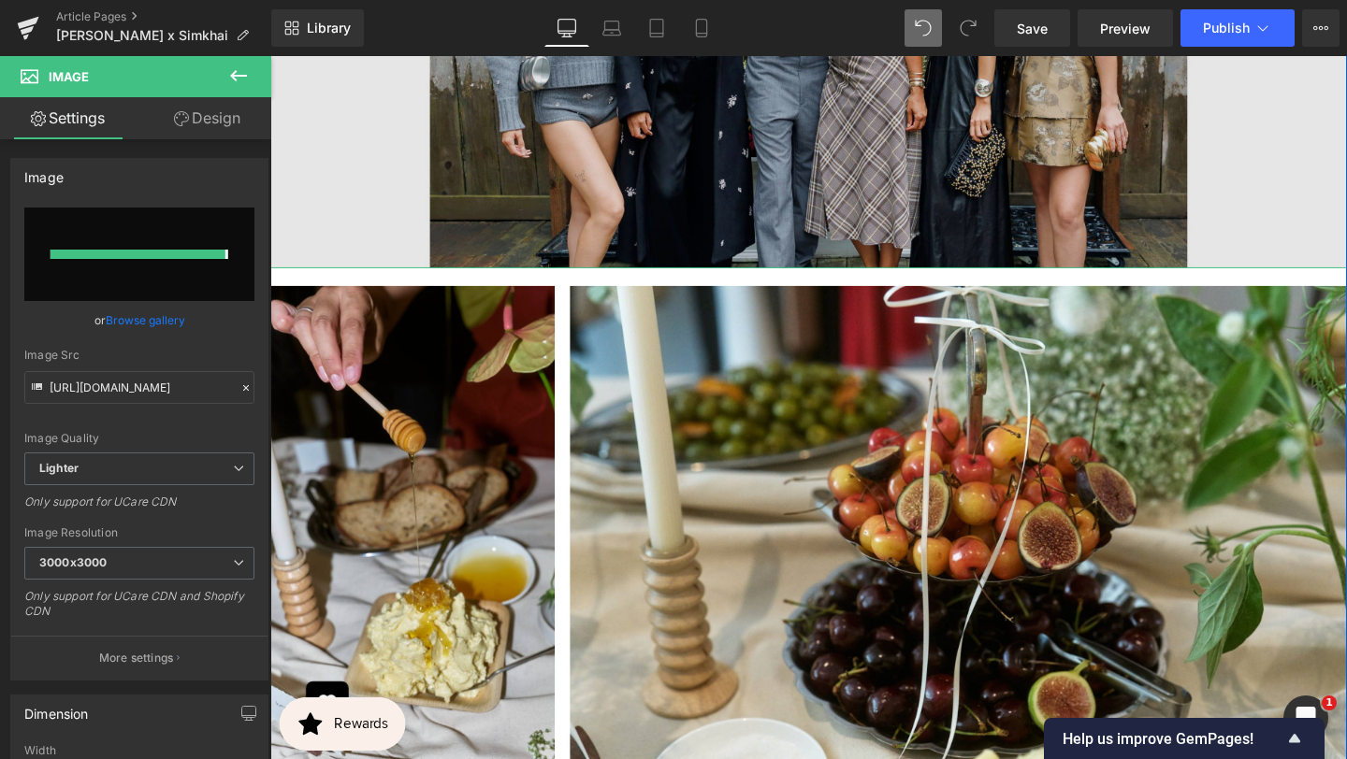
type input "[URL][DOMAIN_NAME]"
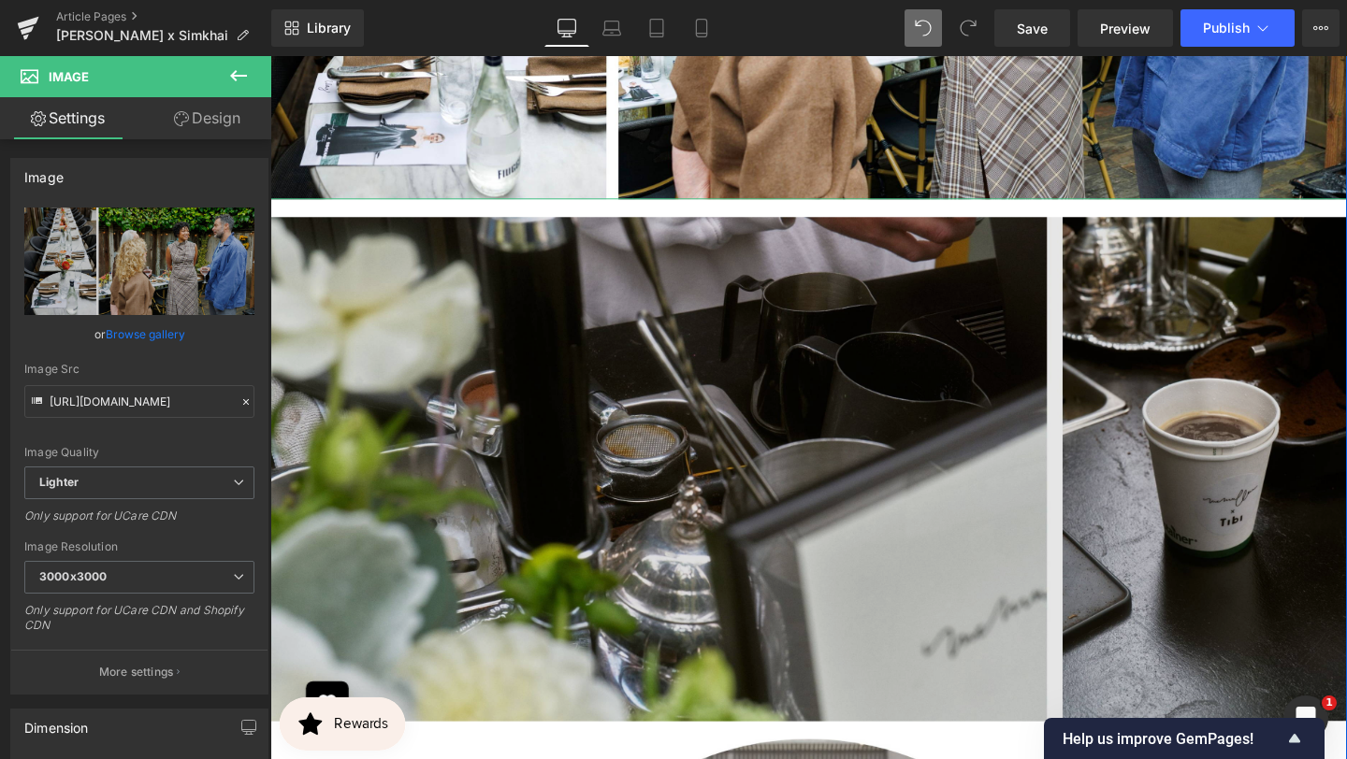
scroll to position [7211, 0]
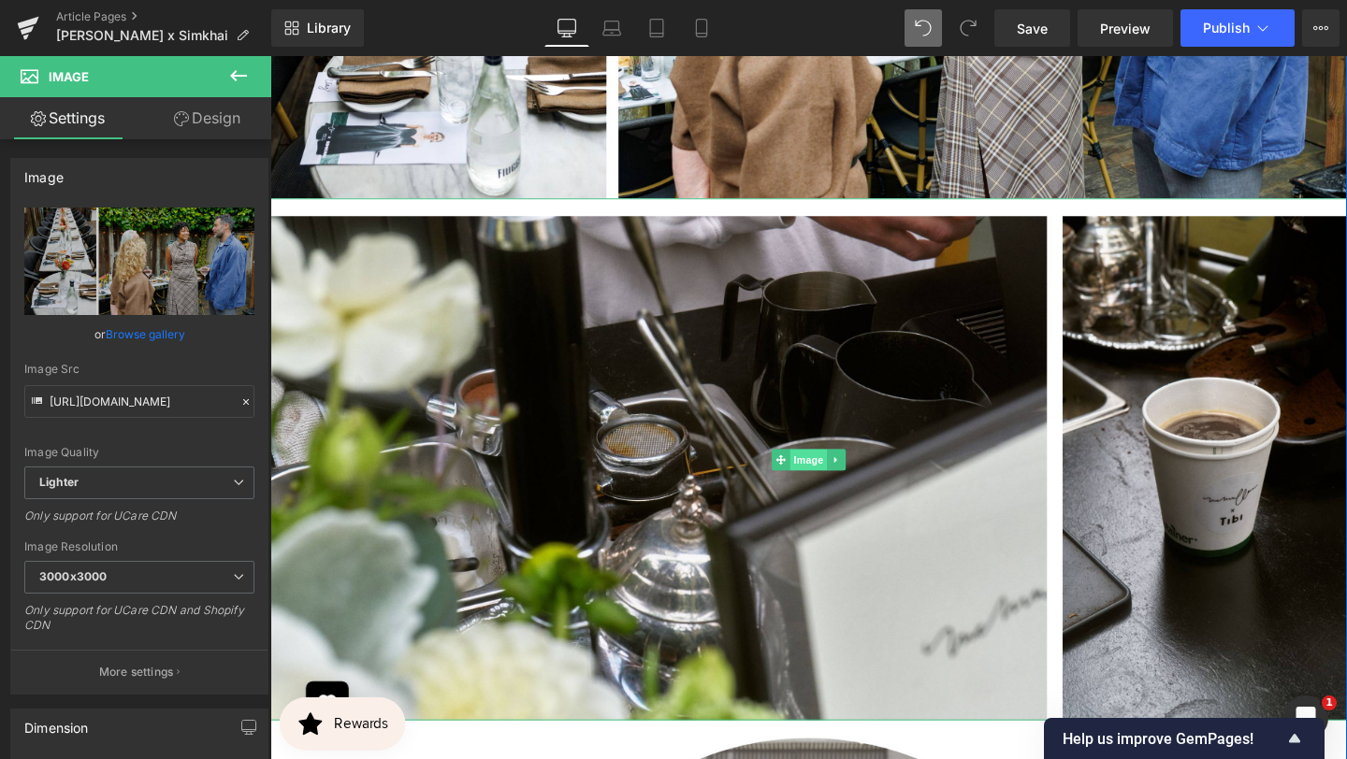
click at [827, 470] on span "Image" at bounding box center [836, 481] width 39 height 22
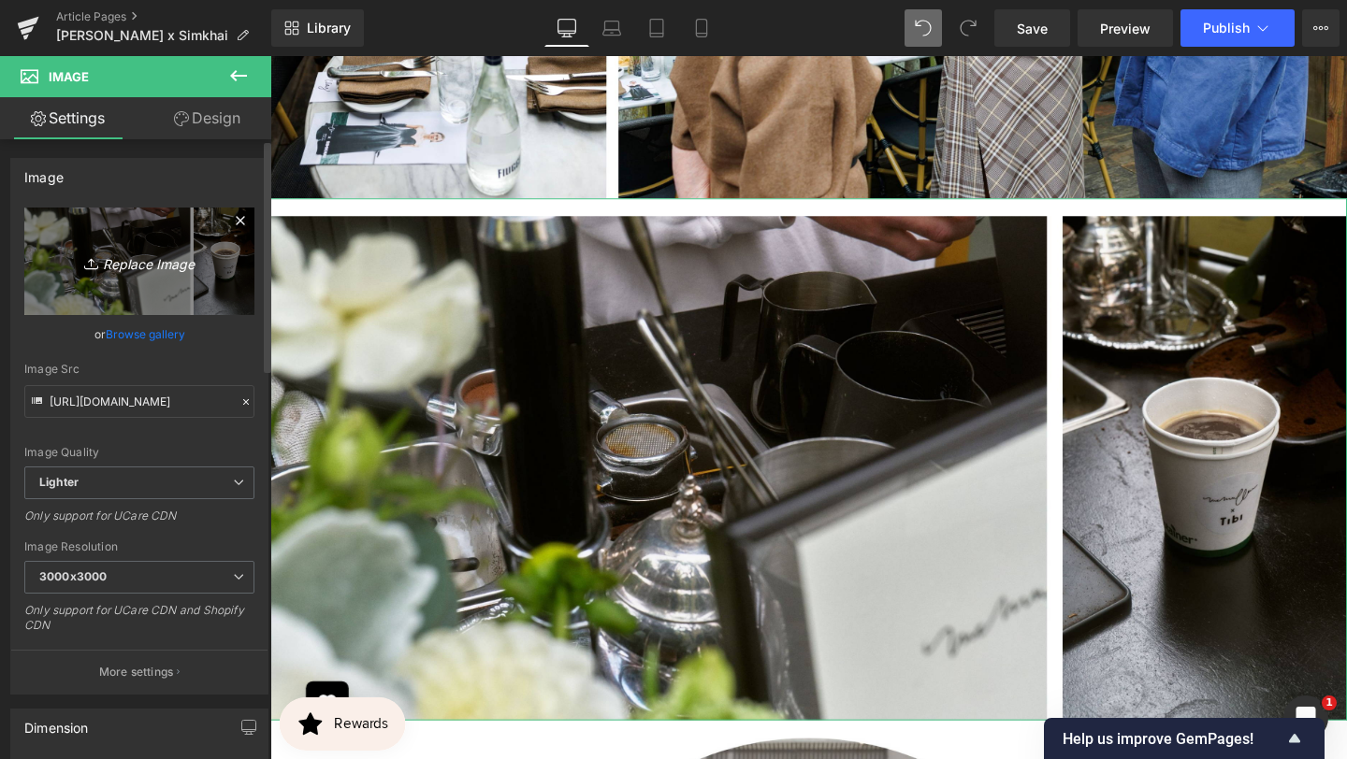
click at [147, 267] on icon "Replace Image" at bounding box center [140, 261] width 150 height 23
click at [163, 259] on icon "Replace Image" at bounding box center [140, 261] width 150 height 23
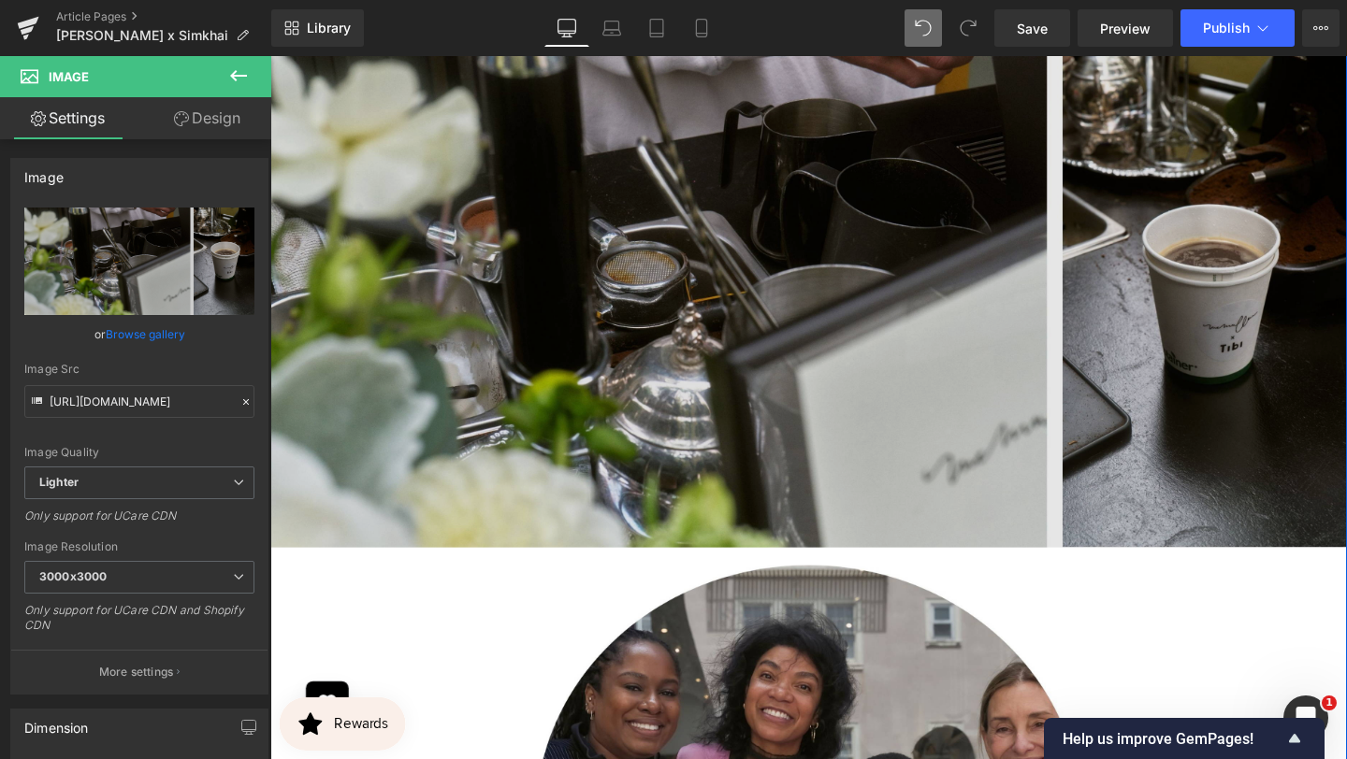
scroll to position [7414, 0]
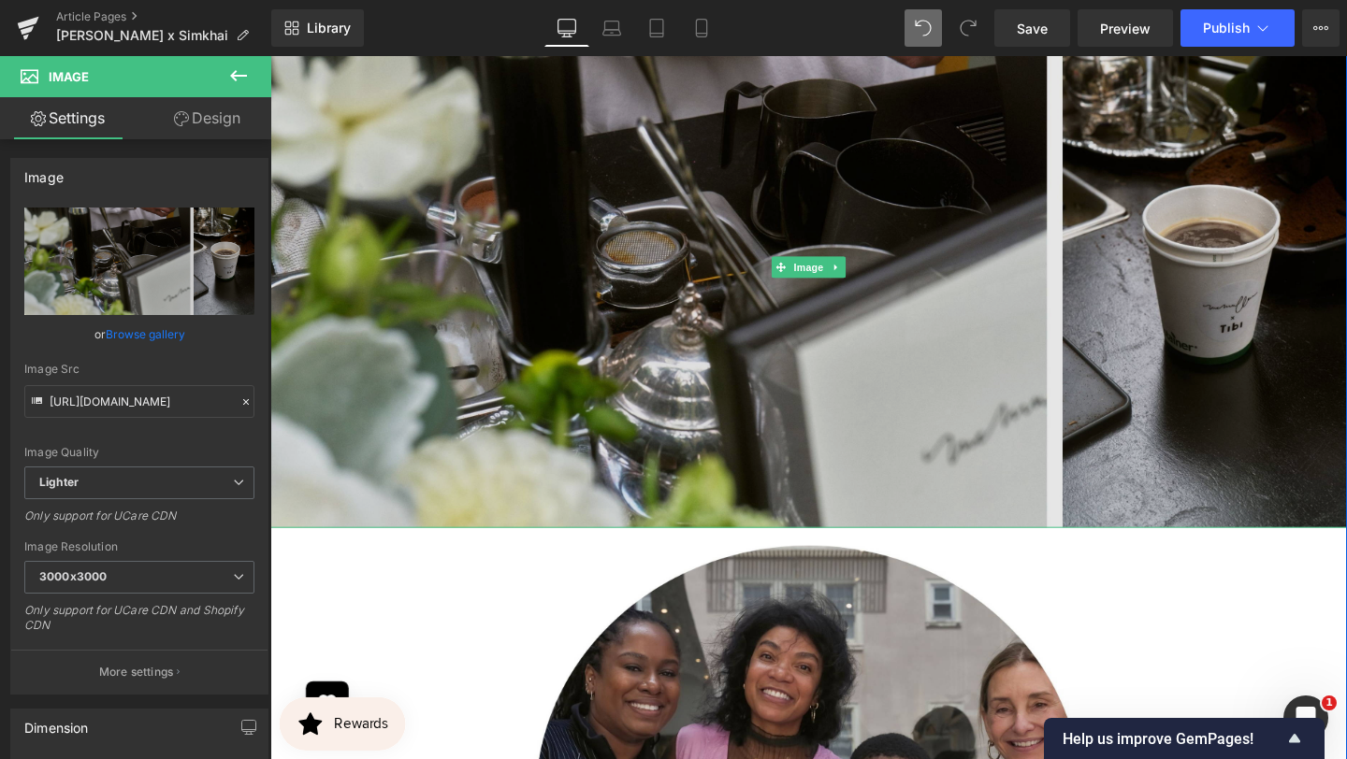
click at [773, 291] on img at bounding box center [836, 277] width 1132 height 549
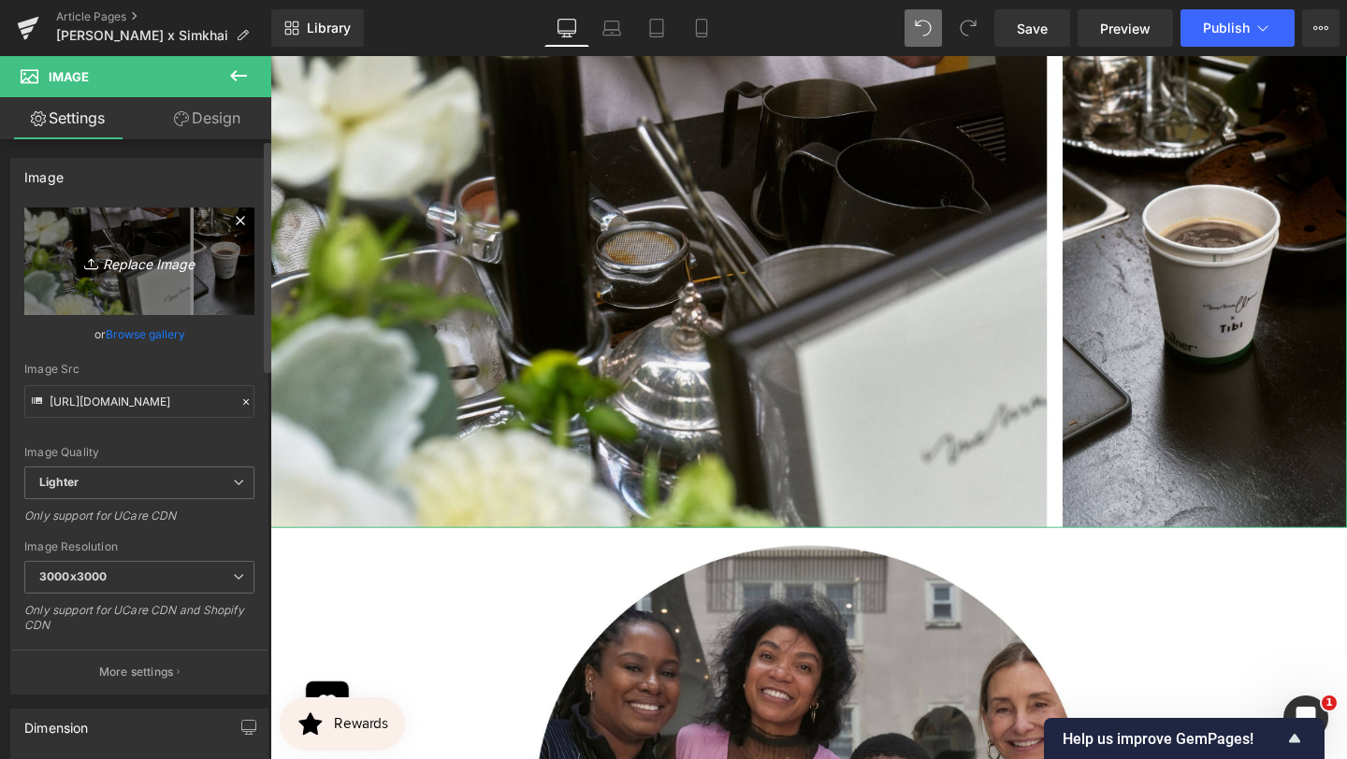
click at [144, 256] on icon "Replace Image" at bounding box center [140, 261] width 150 height 23
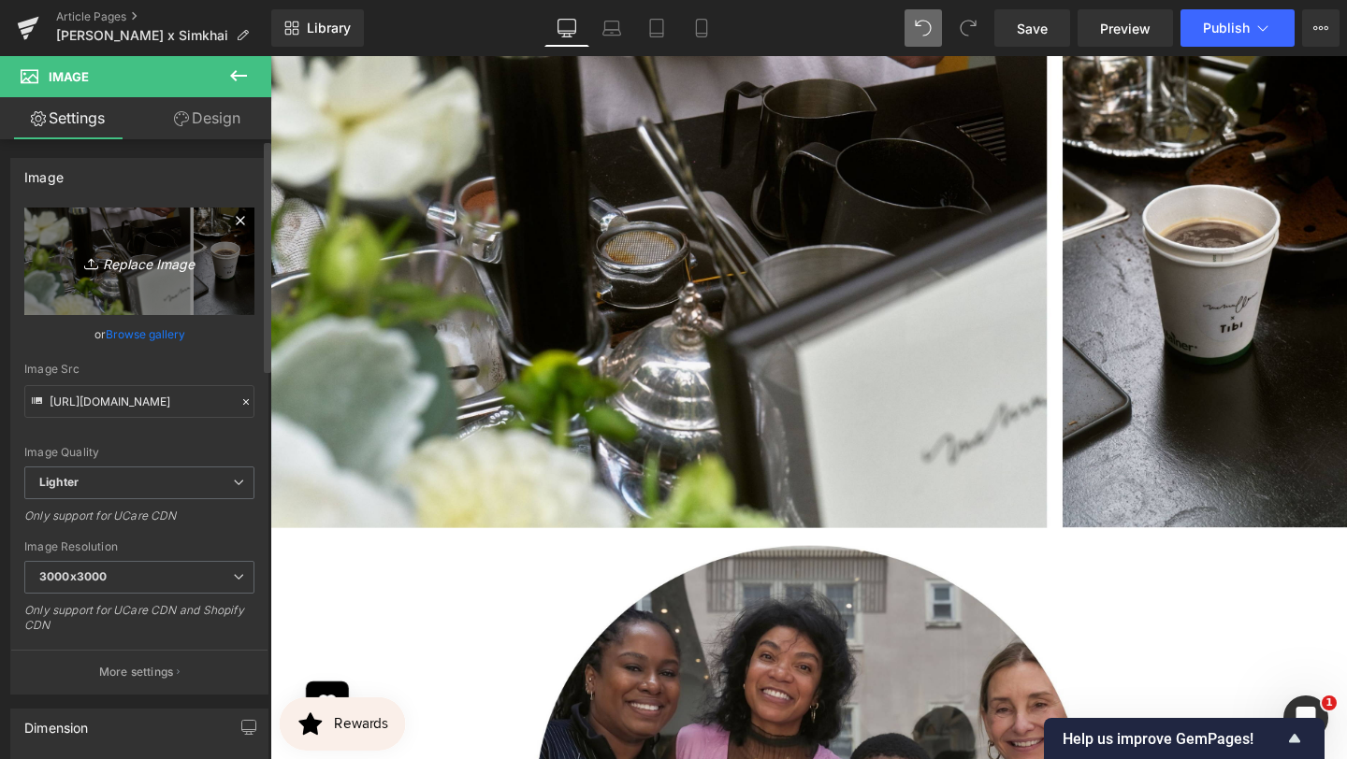
type input "C:\fakepath\BANNER REAL SIZE SITE (10).jpg"
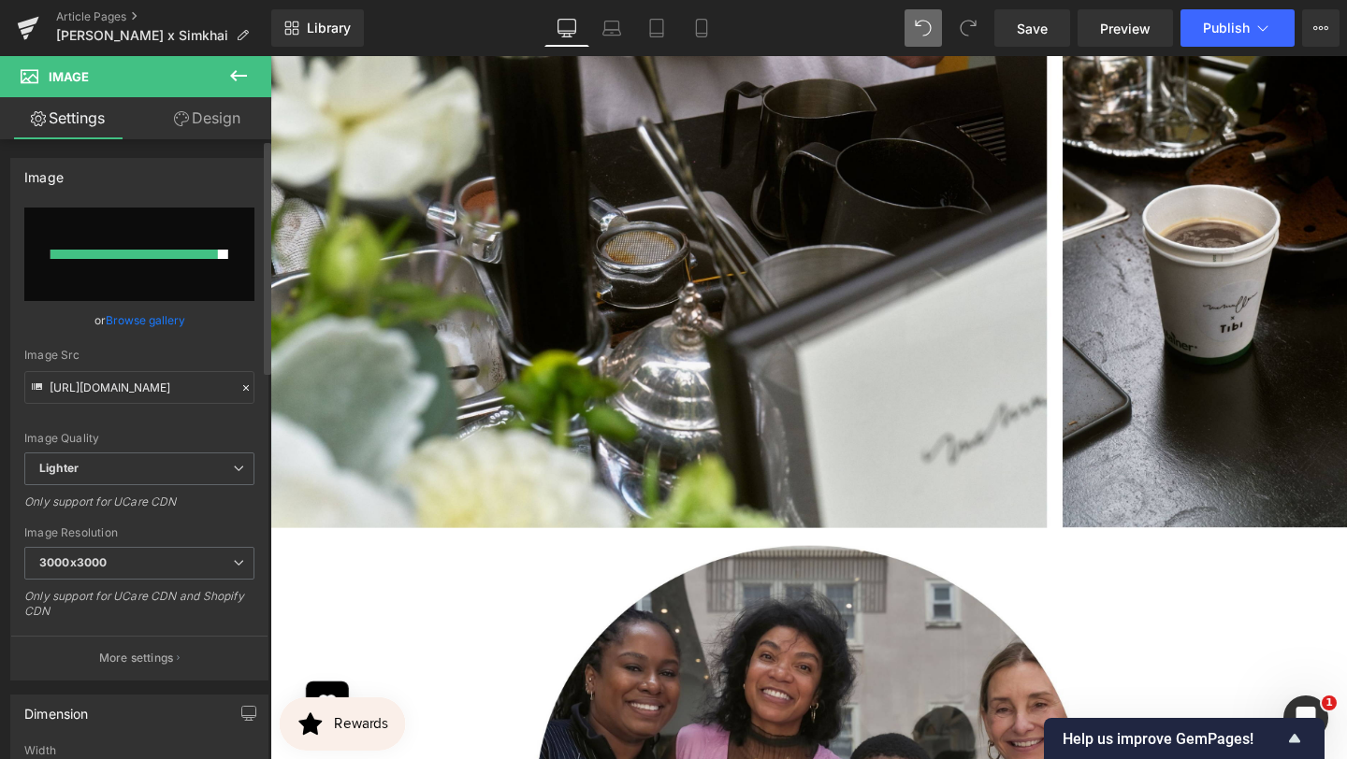
type input "[URL][DOMAIN_NAME]"
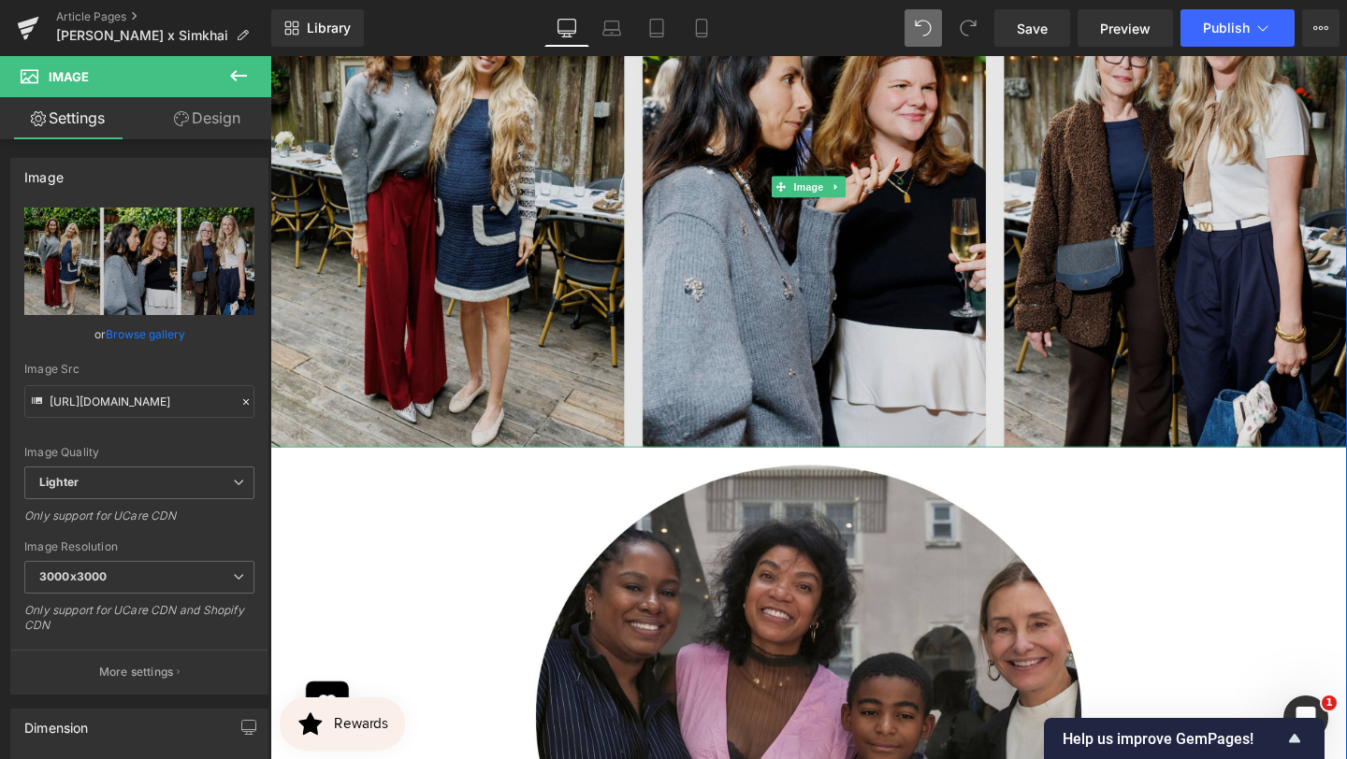
scroll to position [7505, 0]
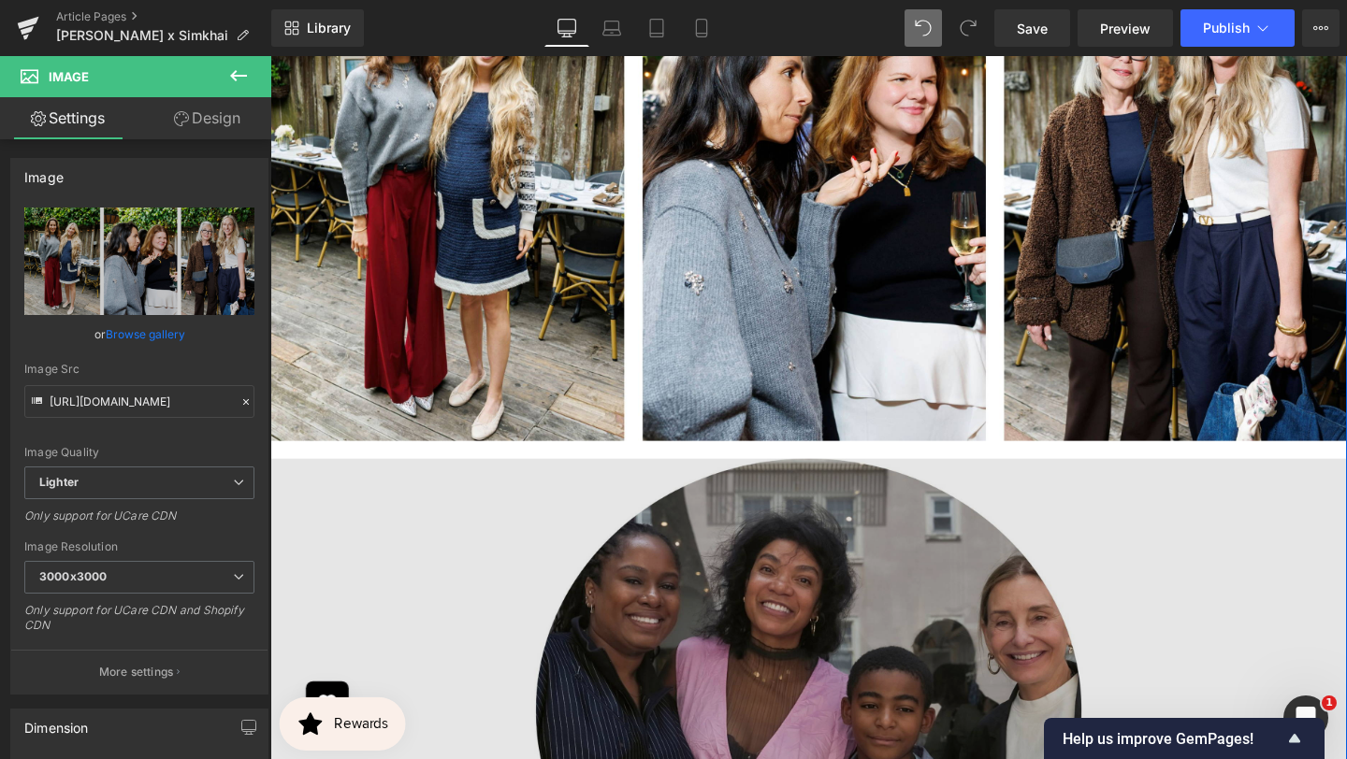
click at [801, 596] on img at bounding box center [836, 735] width 1132 height 549
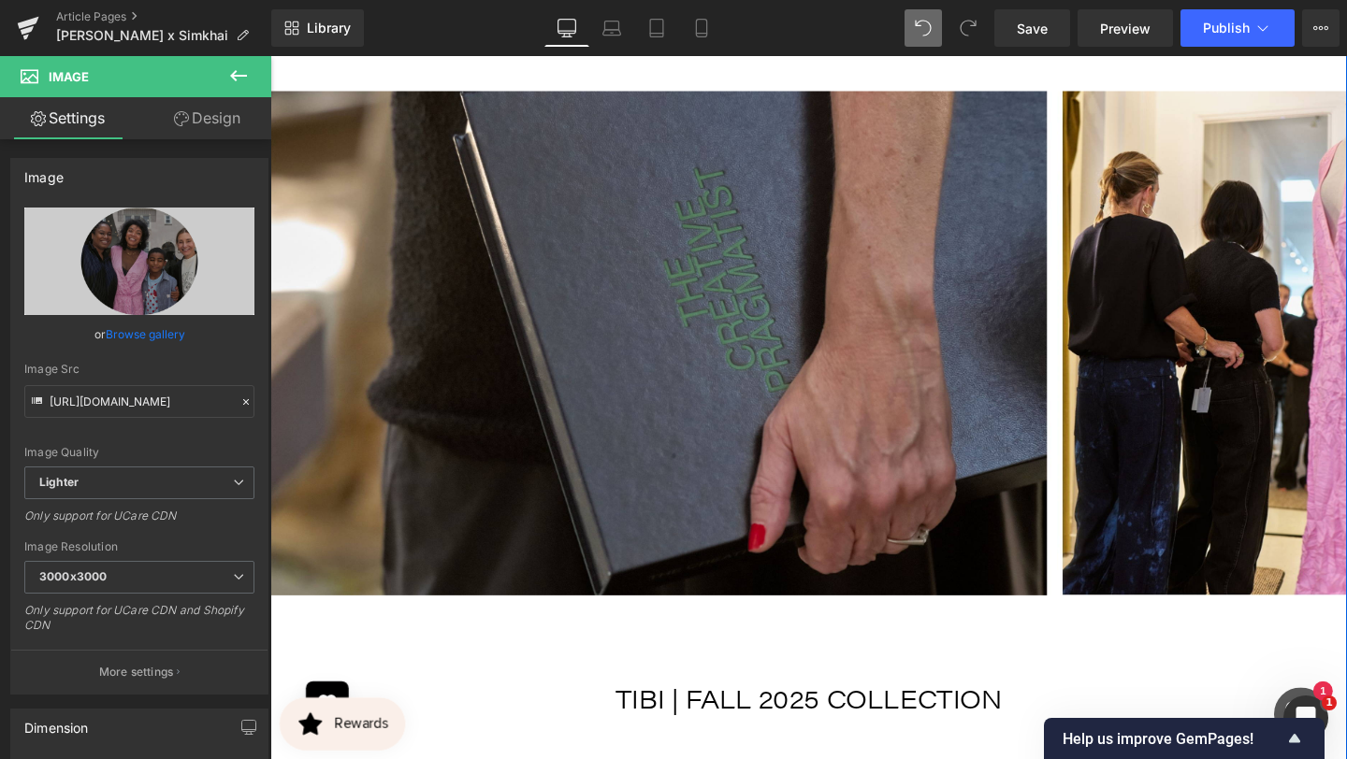
scroll to position [8744, 0]
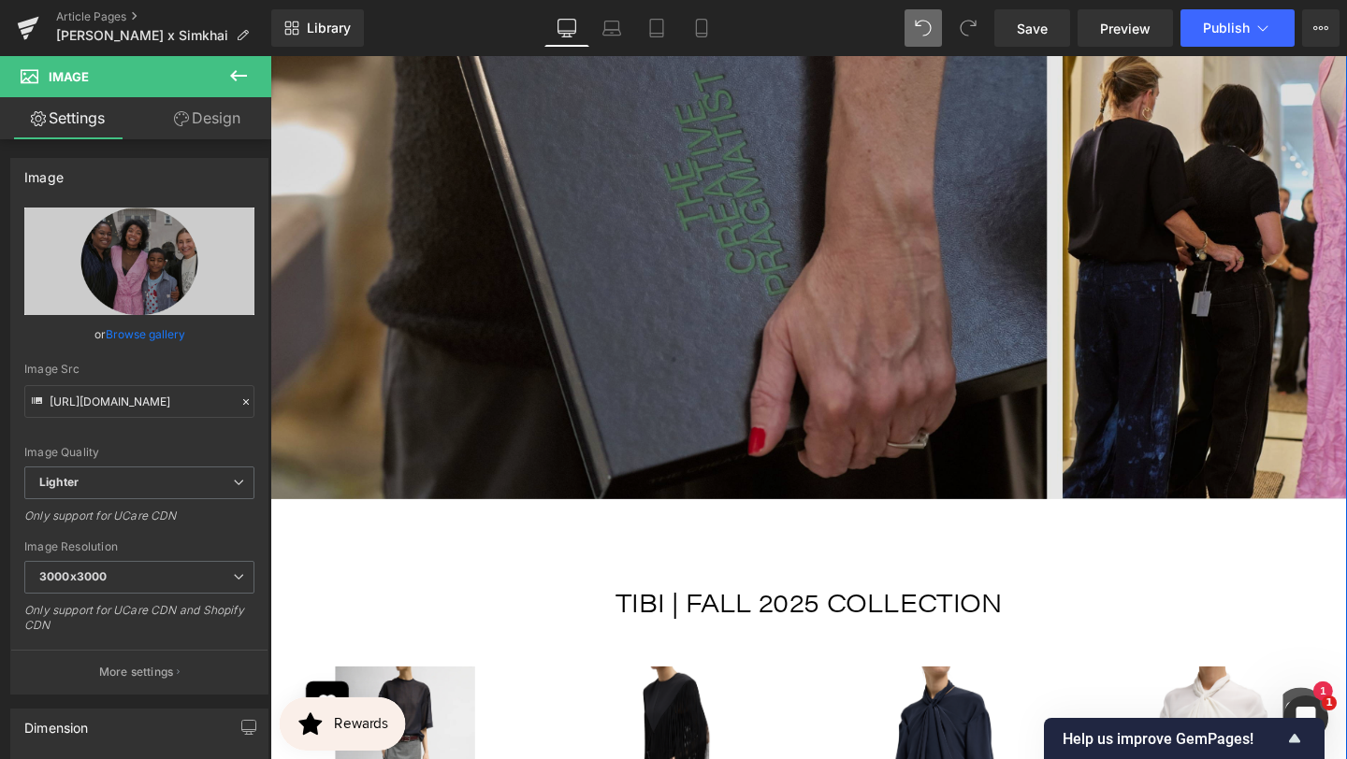
click at [984, 437] on img at bounding box center [836, 247] width 1132 height 549
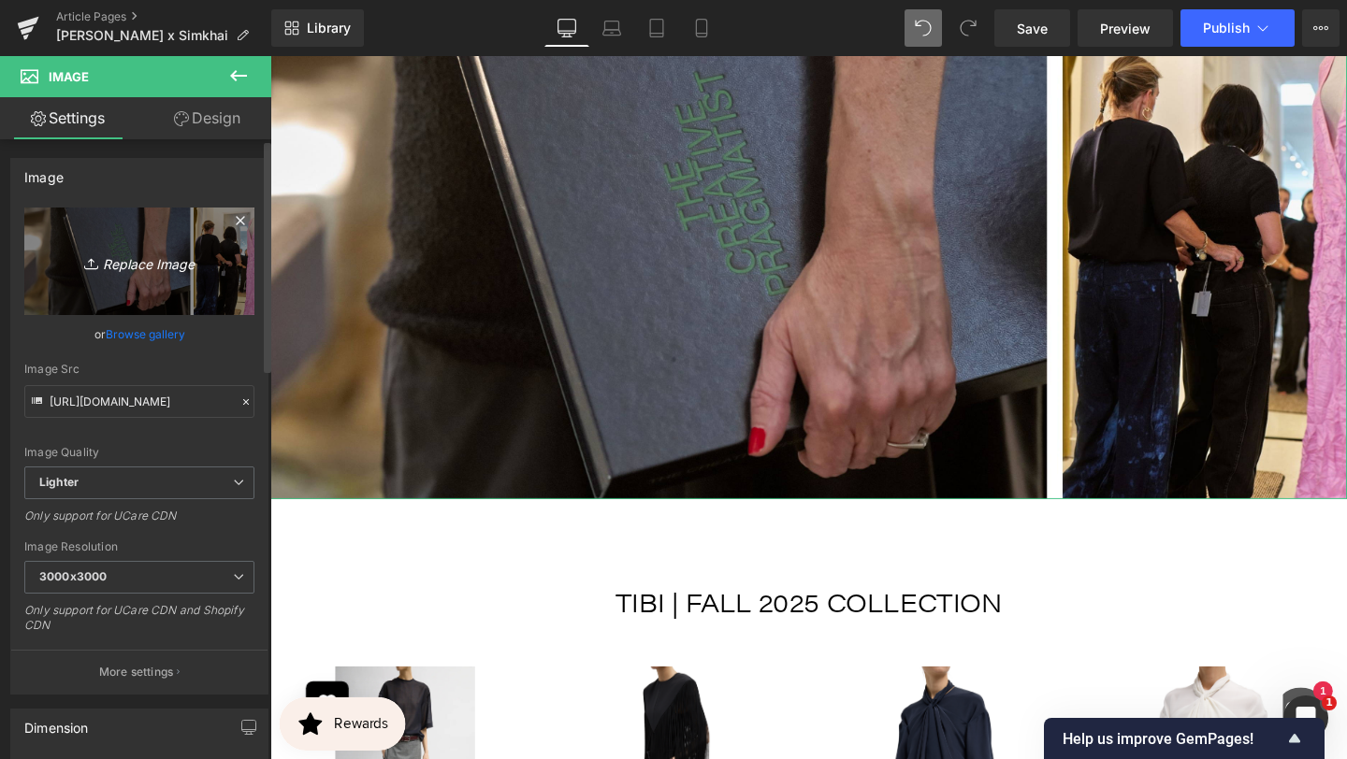
click at [155, 264] on icon "Replace Image" at bounding box center [140, 261] width 150 height 23
type input "C:\fakepath\BANNER REAL SIZE SITE (11).jpg"
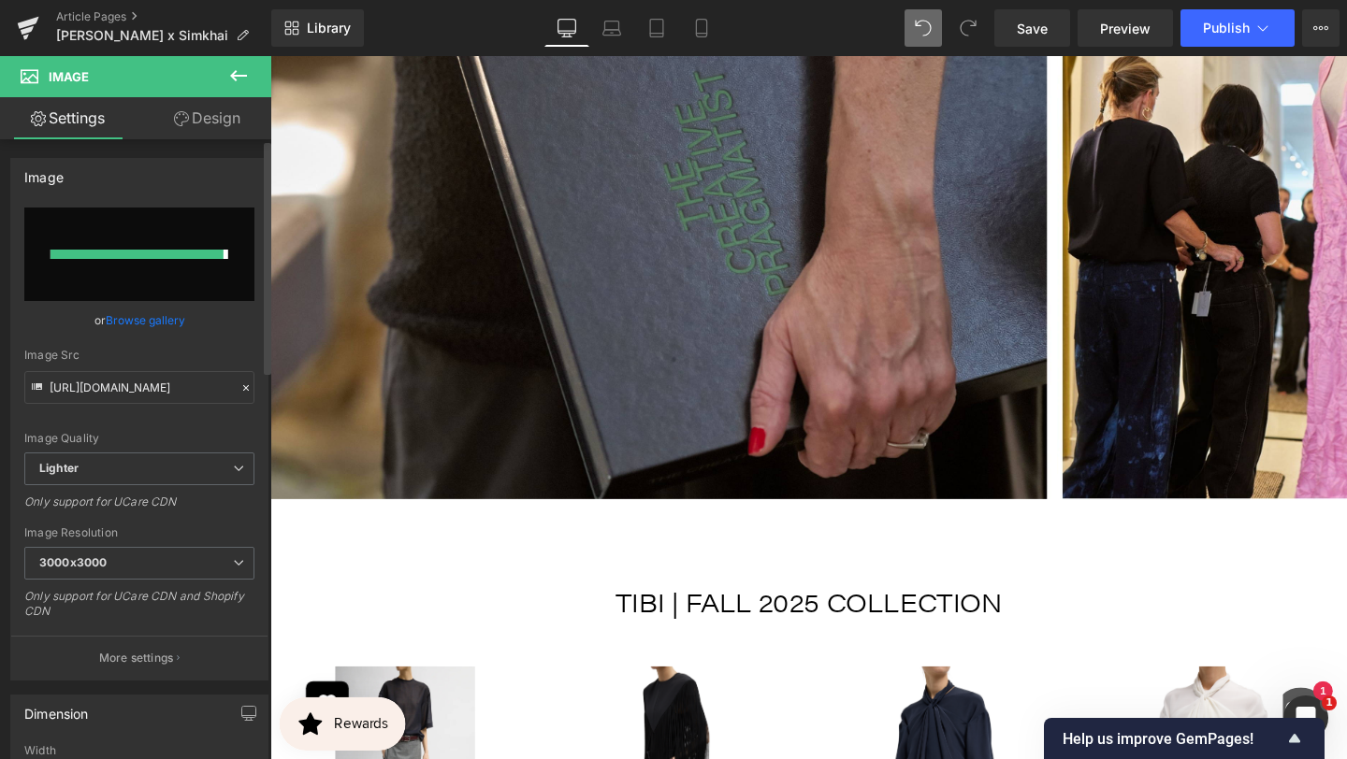
type input "[URL][DOMAIN_NAME]"
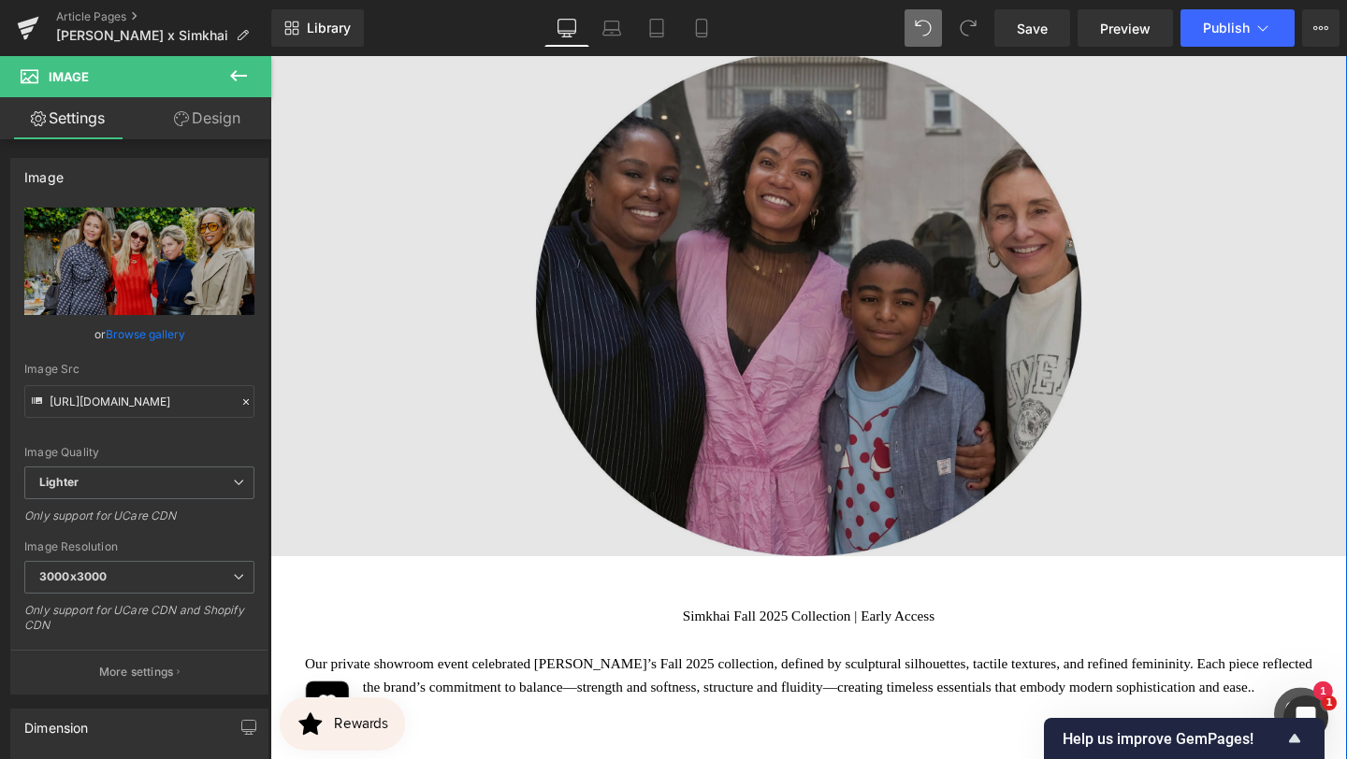
scroll to position [7872, 0]
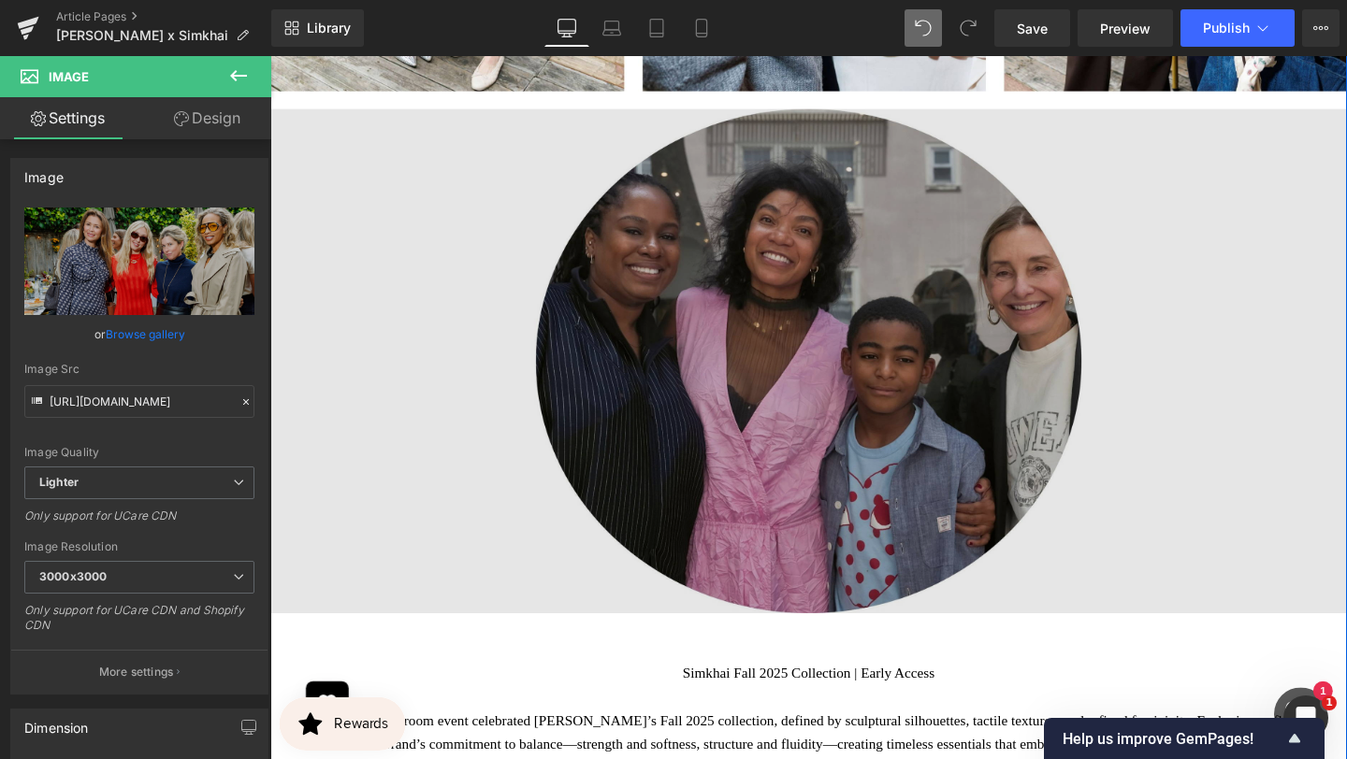
click at [824, 327] on img at bounding box center [836, 368] width 1132 height 549
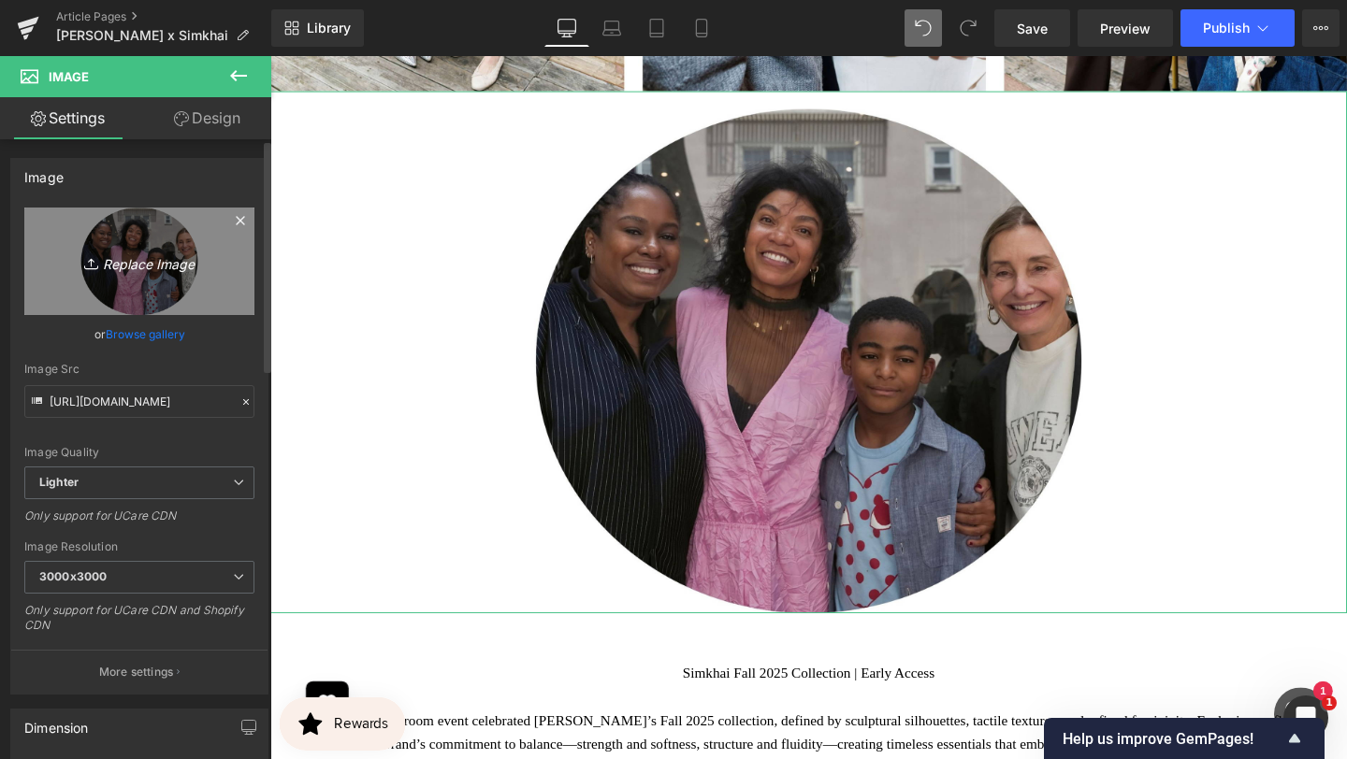
click at [157, 268] on icon "Replace Image" at bounding box center [140, 261] width 150 height 23
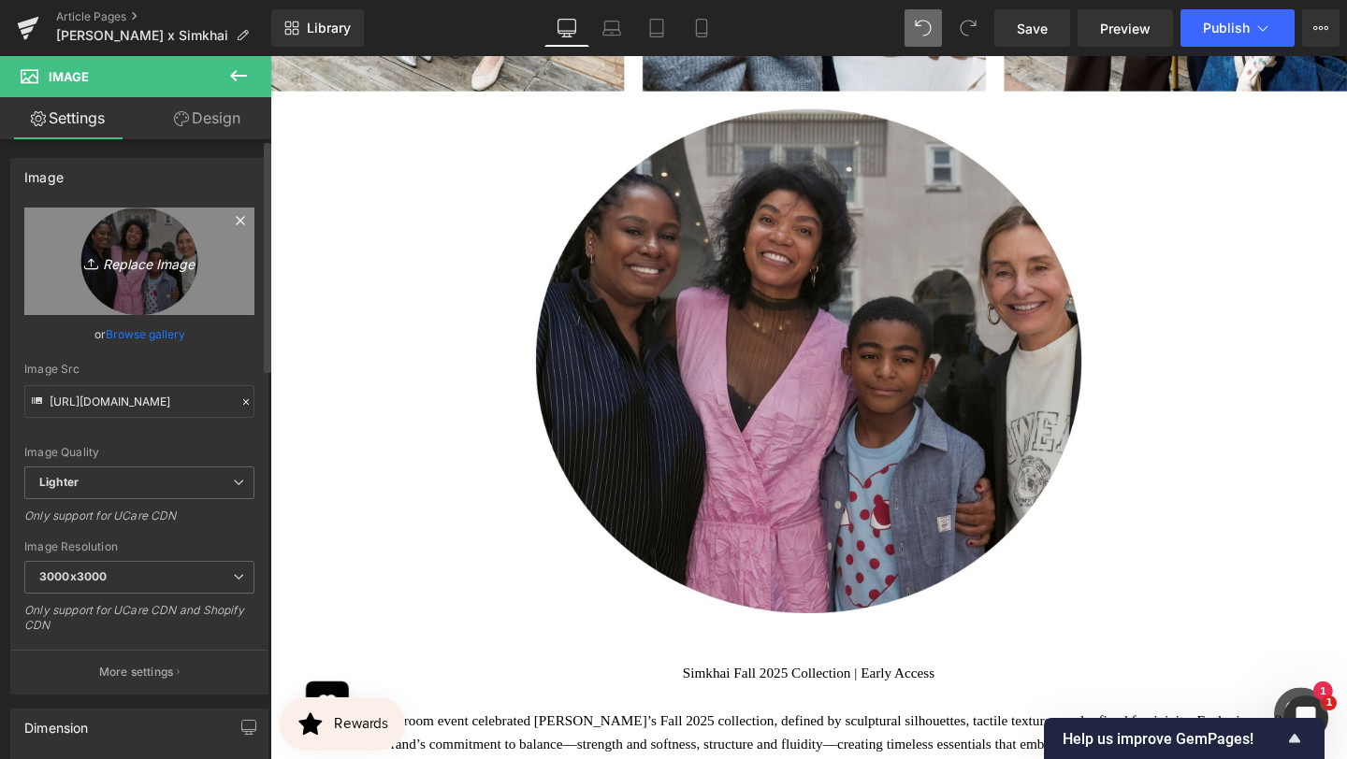
type input "C:\fakepath\BANNER REAL SIZE SITE (11).jpg"
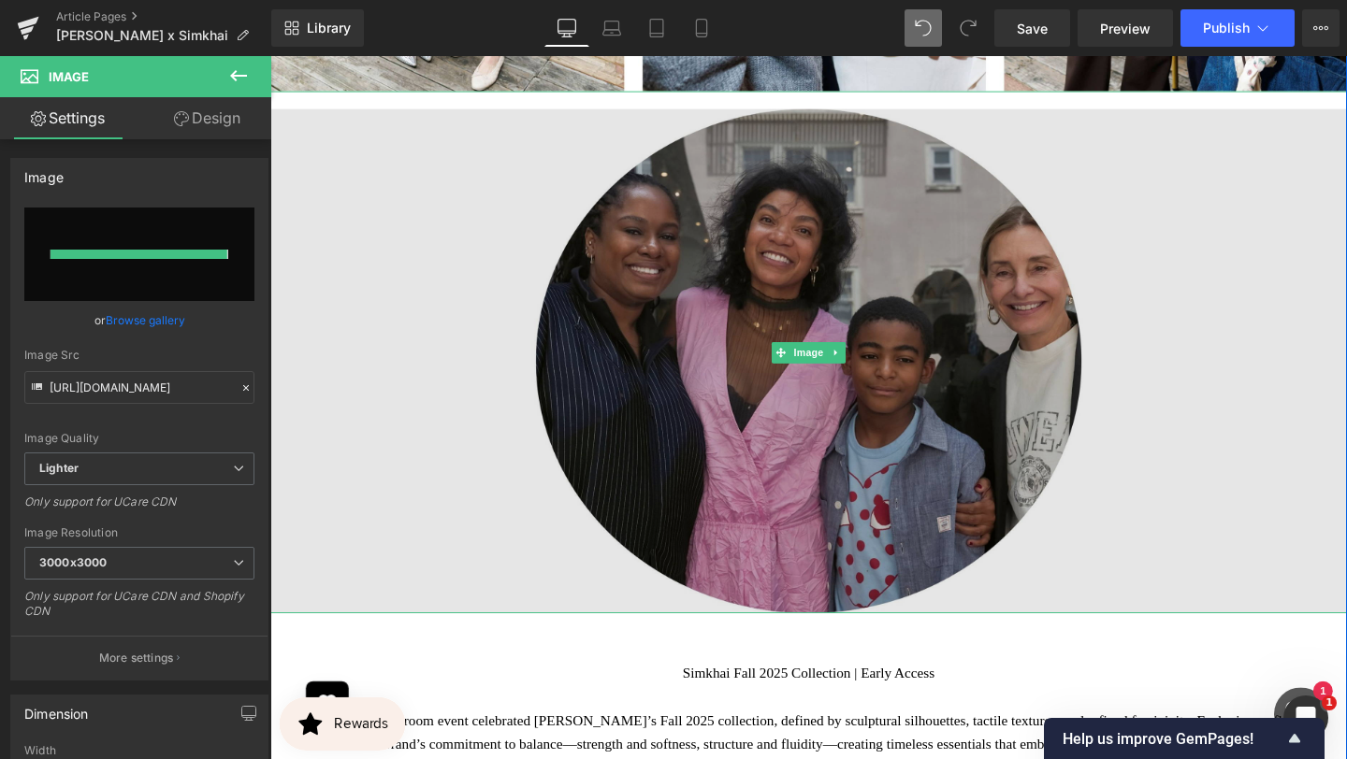
type input "[URL][DOMAIN_NAME]"
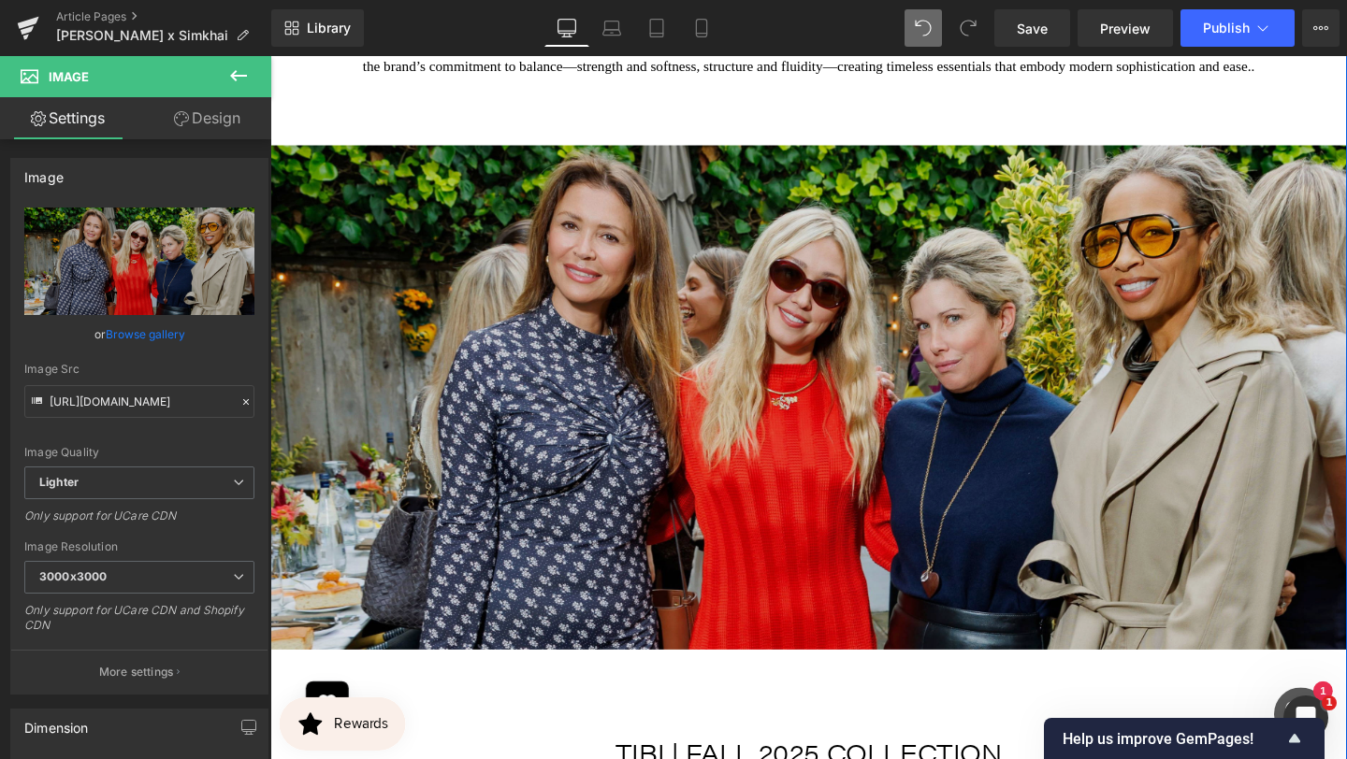
scroll to position [8558, 0]
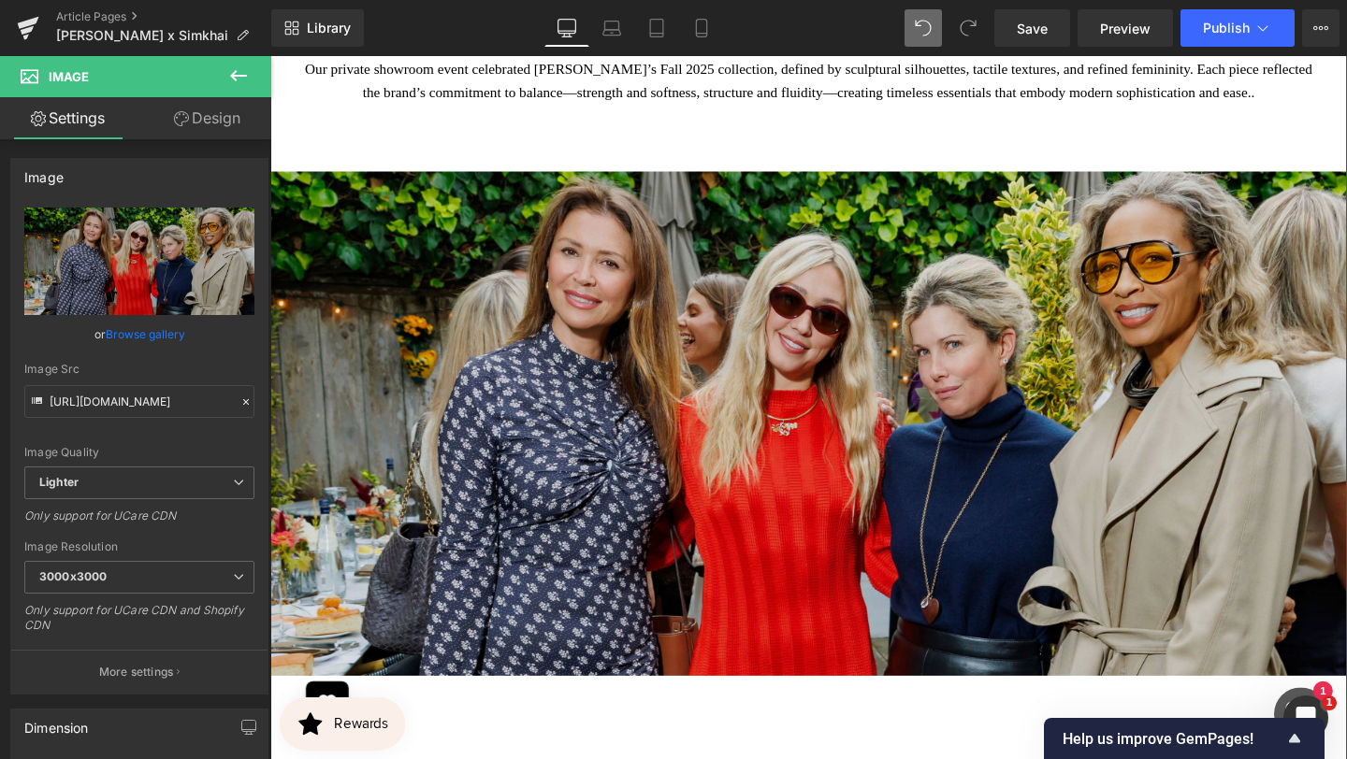
click at [942, 404] on img at bounding box center [836, 433] width 1132 height 549
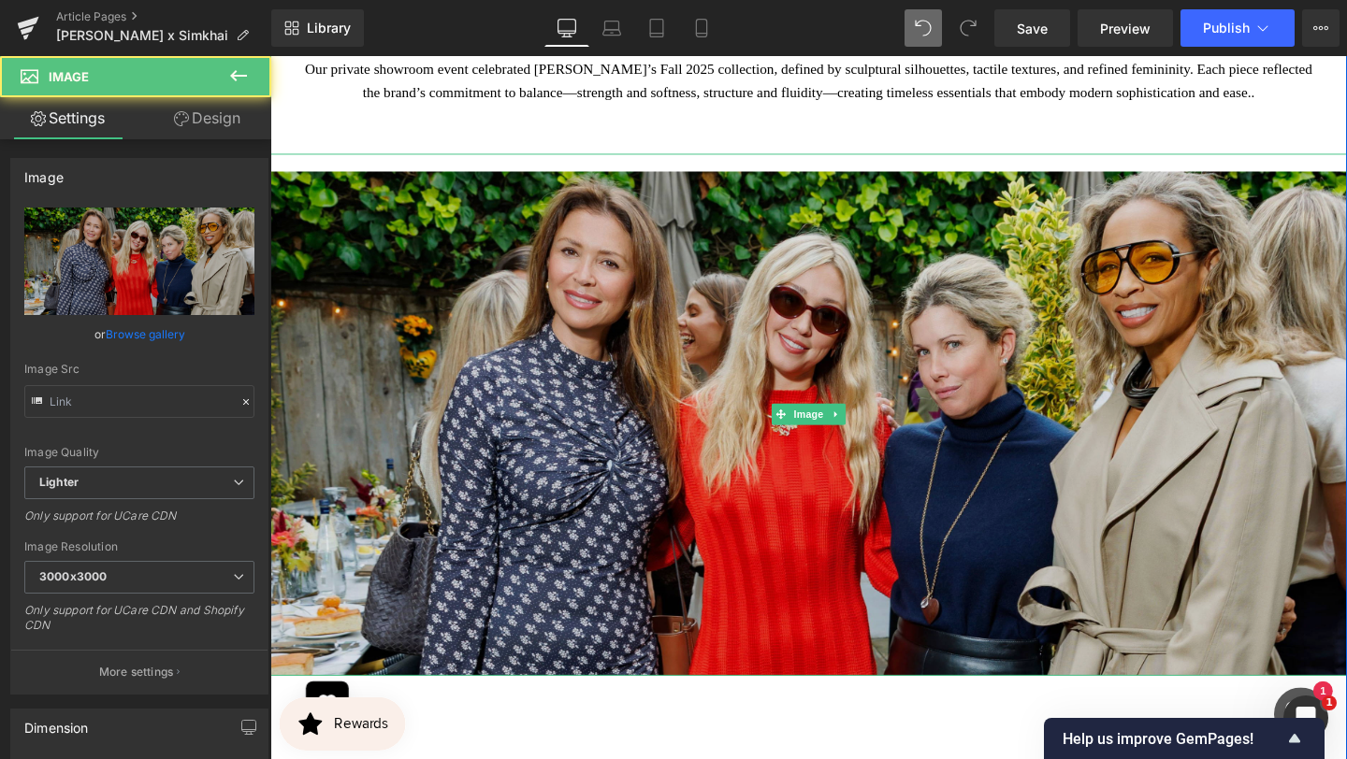
type input "[URL][DOMAIN_NAME]"
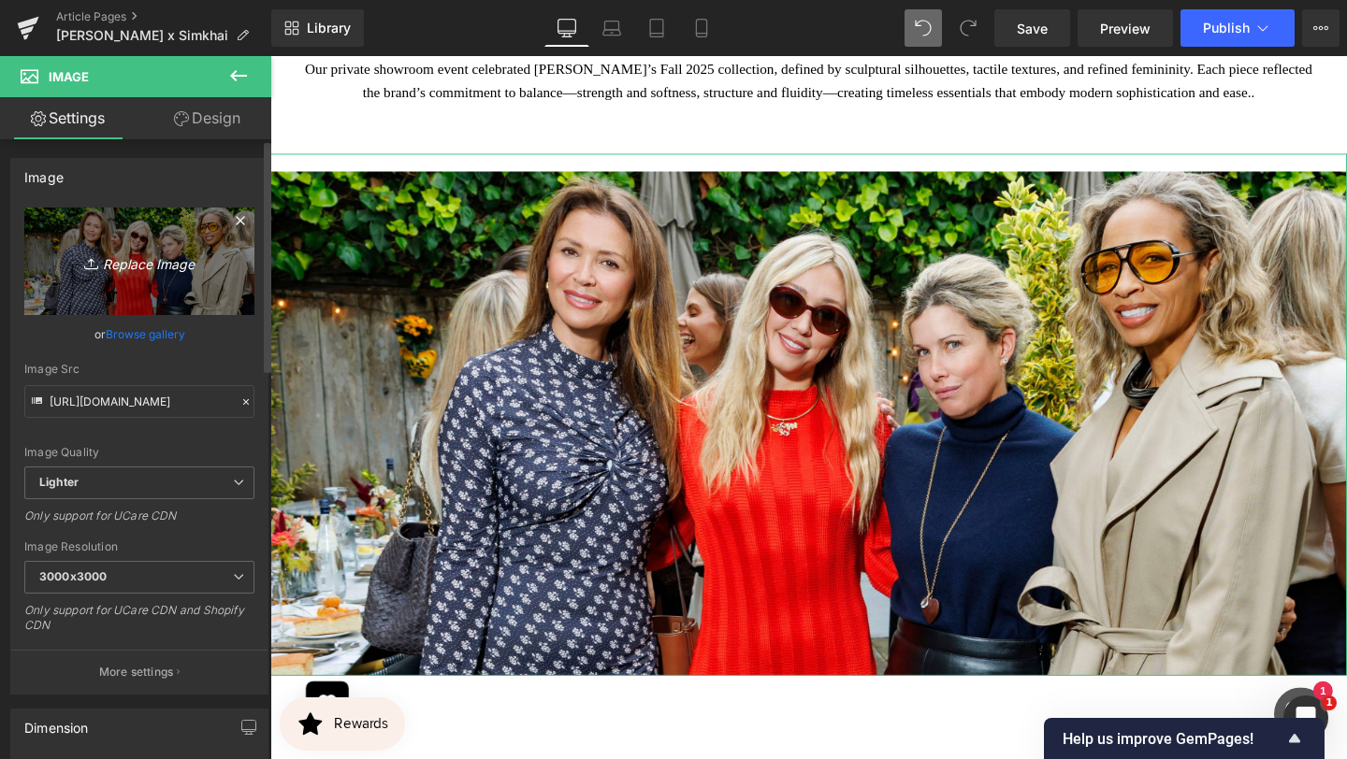
click at [166, 267] on icon "Replace Image" at bounding box center [140, 261] width 150 height 23
type input "C:\fakepath\BANNER REAL SIZE SITE (12).jpg"
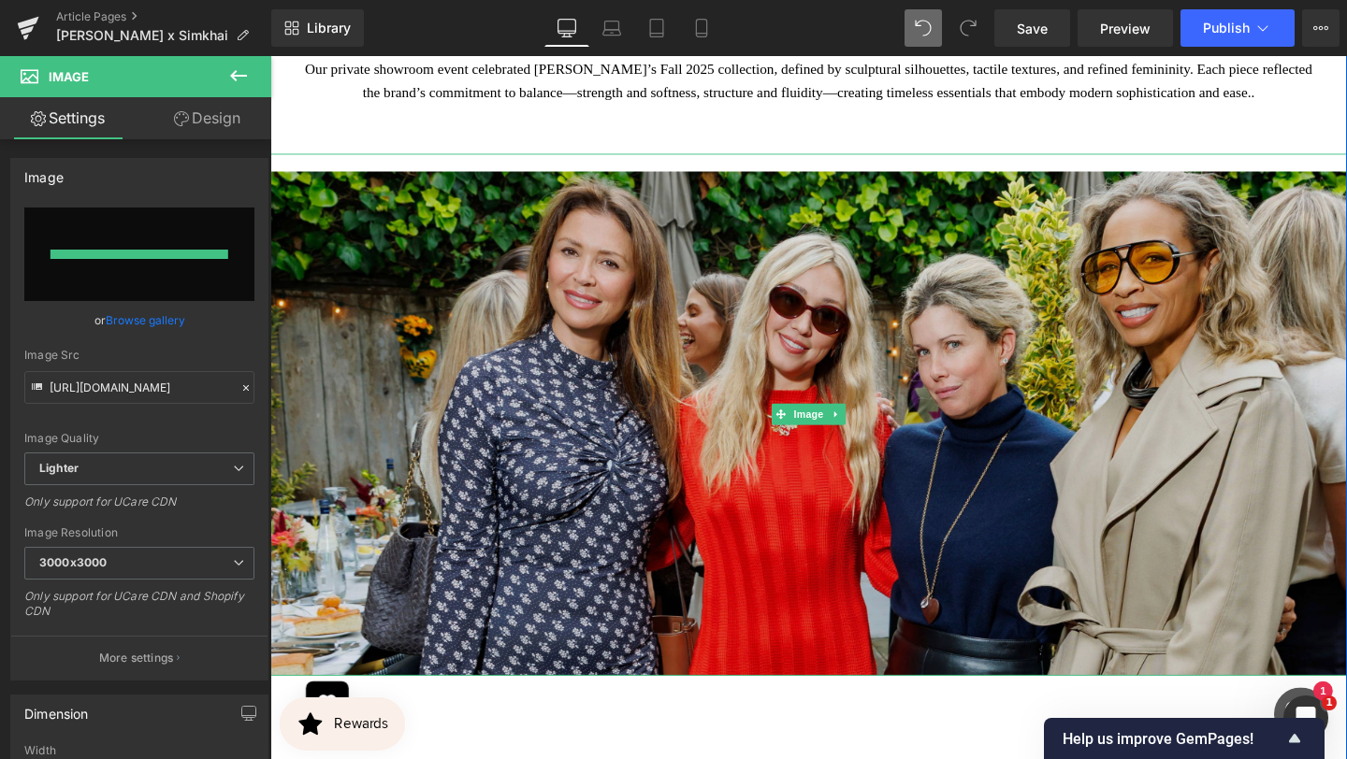
type input "[URL][DOMAIN_NAME]"
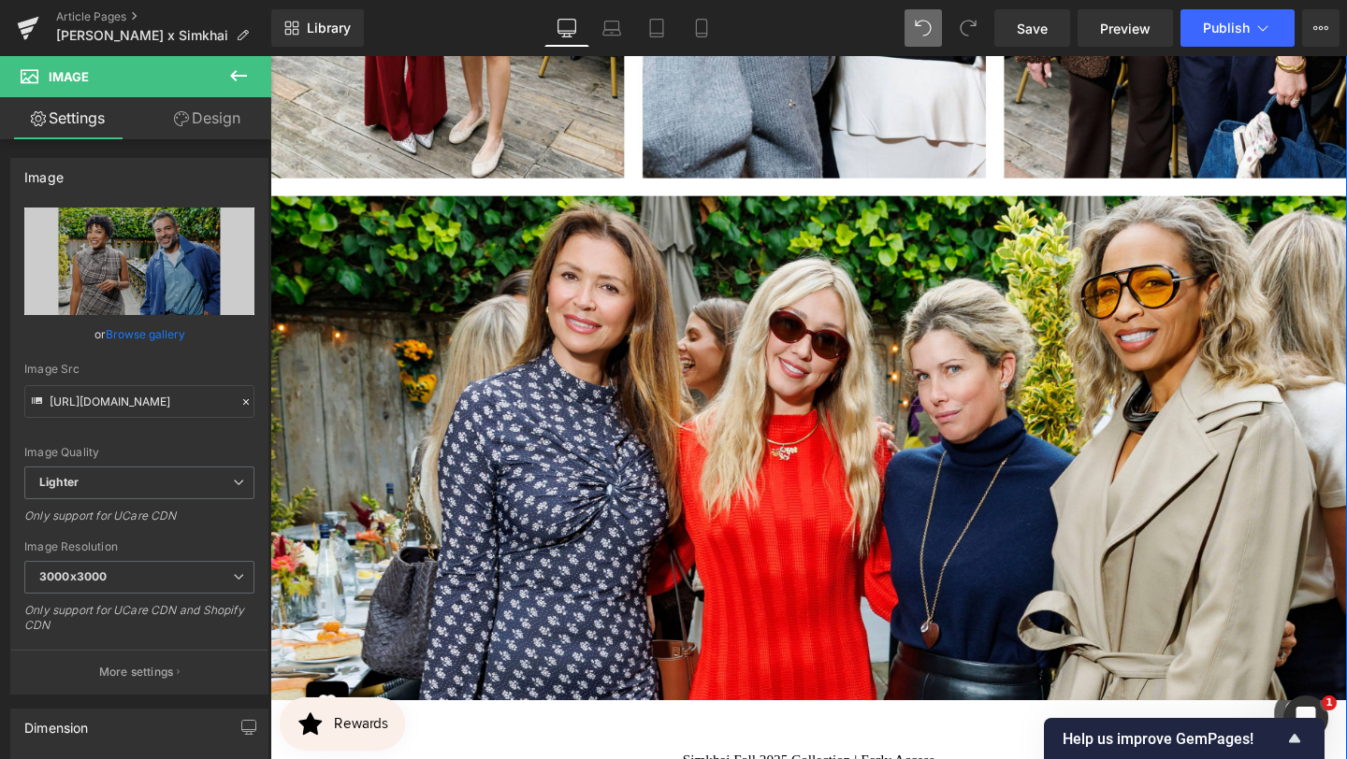
scroll to position [9150, 0]
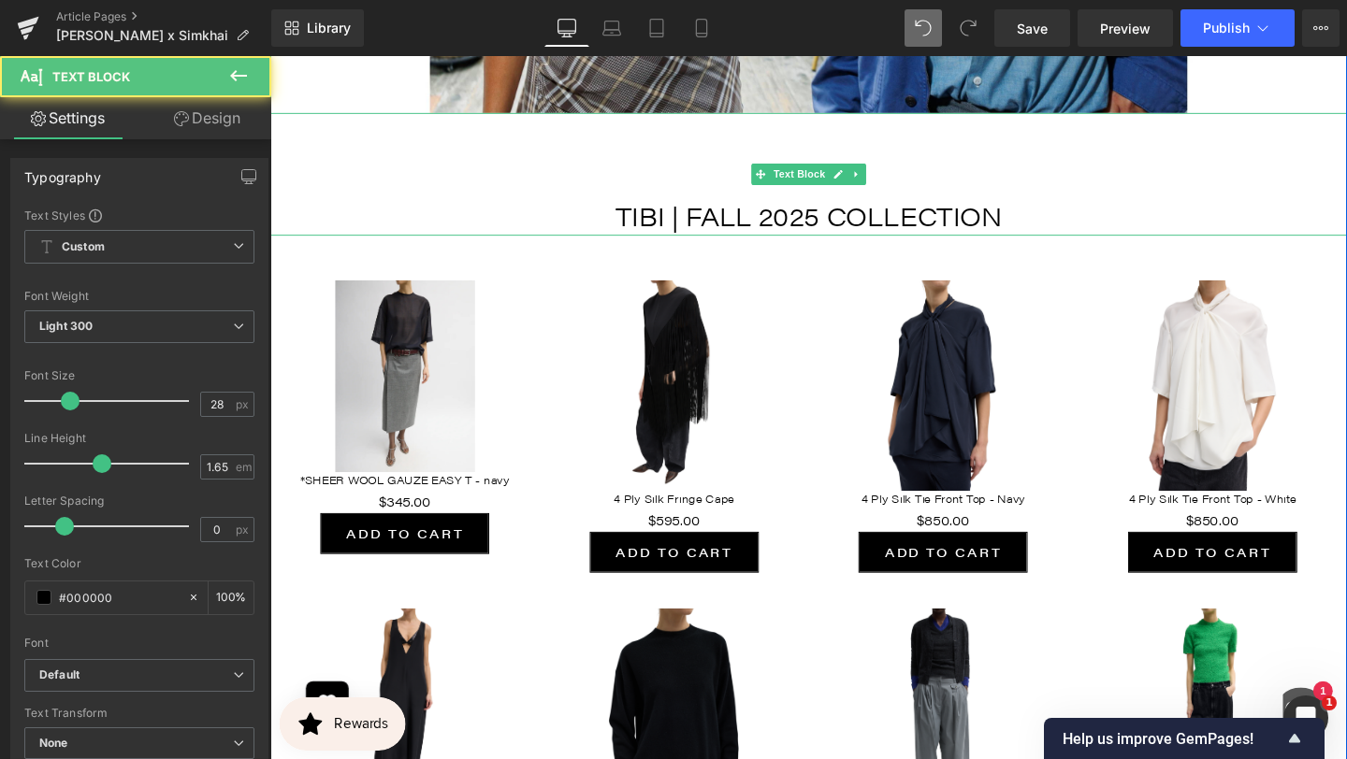
click at [990, 217] on p "TIBI | FALL 2025 COLLECTION" at bounding box center [836, 223] width 1132 height 43
click at [679, 227] on p "TIBI | FALL 2025 COLLECTION" at bounding box center [836, 223] width 1132 height 43
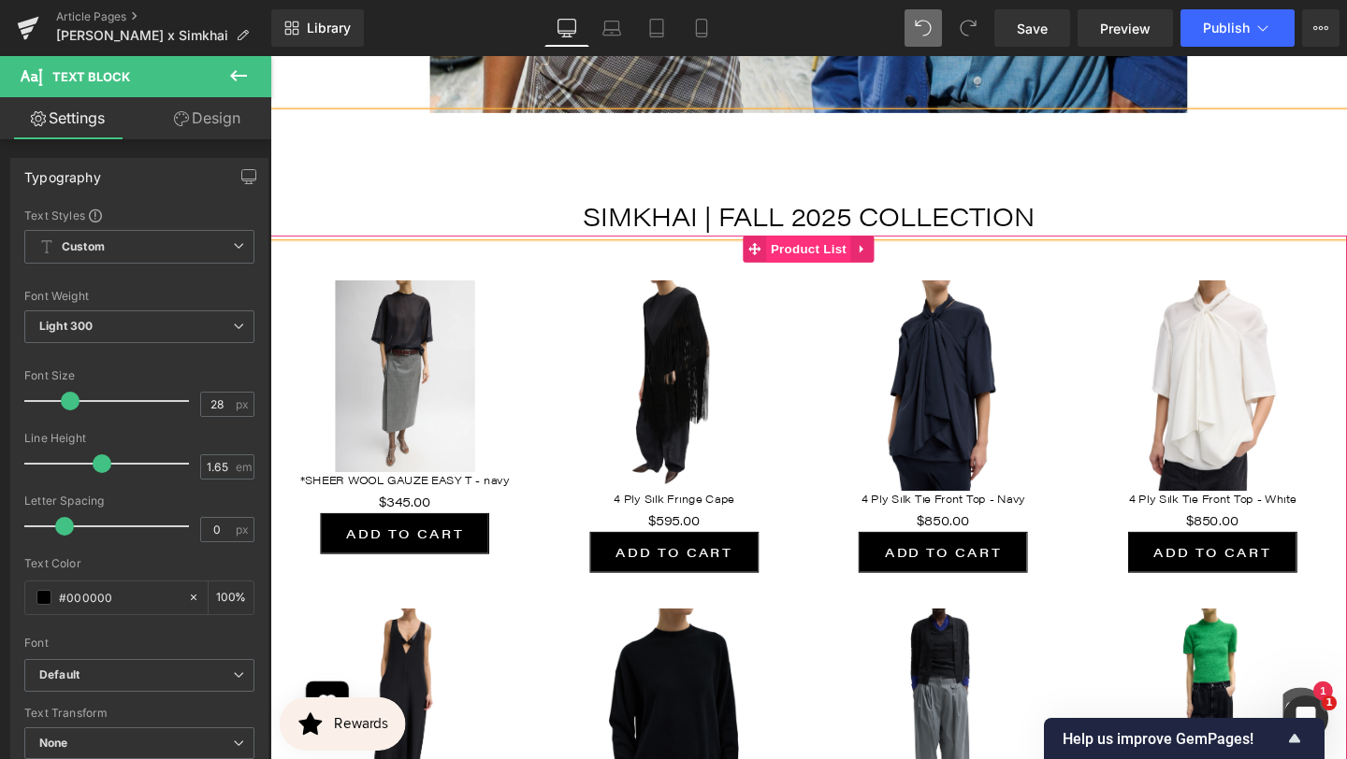
click at [838, 256] on span "Product List" at bounding box center [835, 259] width 89 height 28
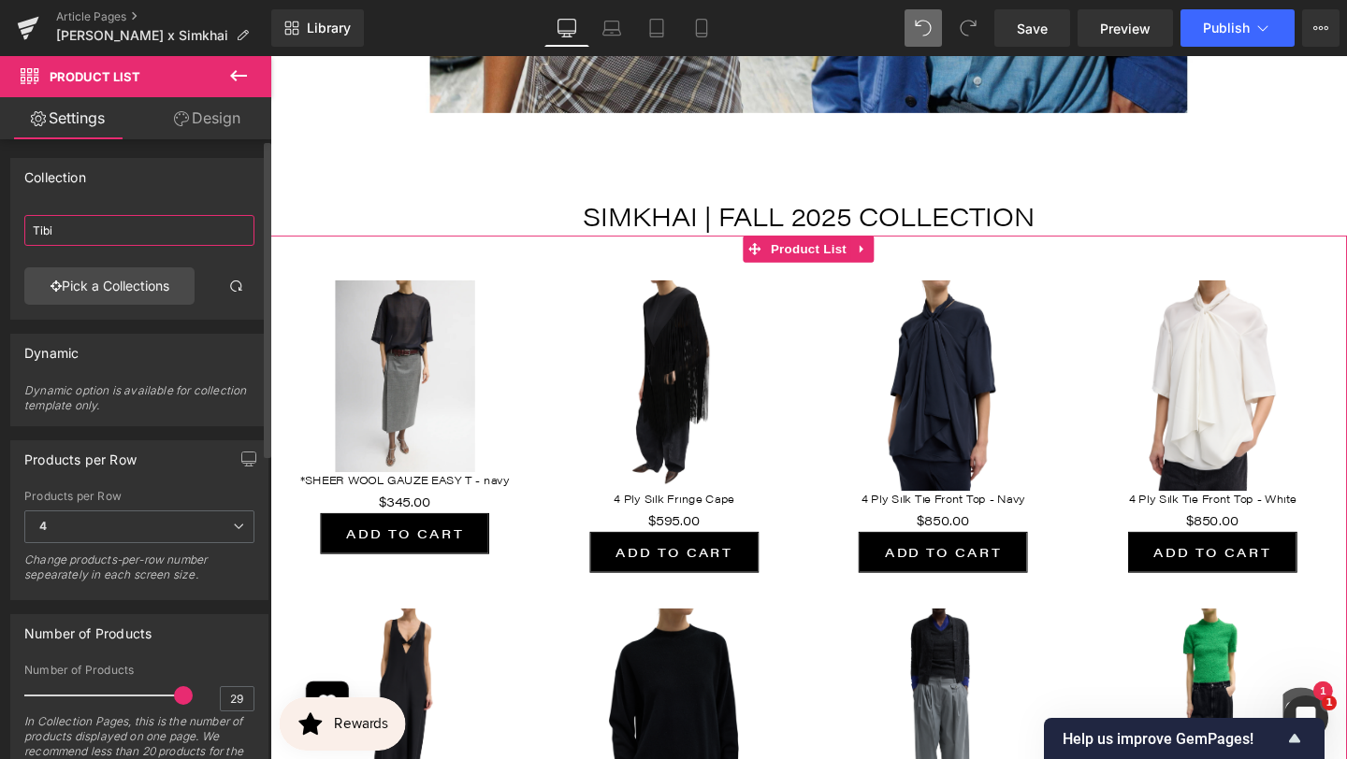
click at [115, 238] on input "Tibi" at bounding box center [139, 230] width 230 height 31
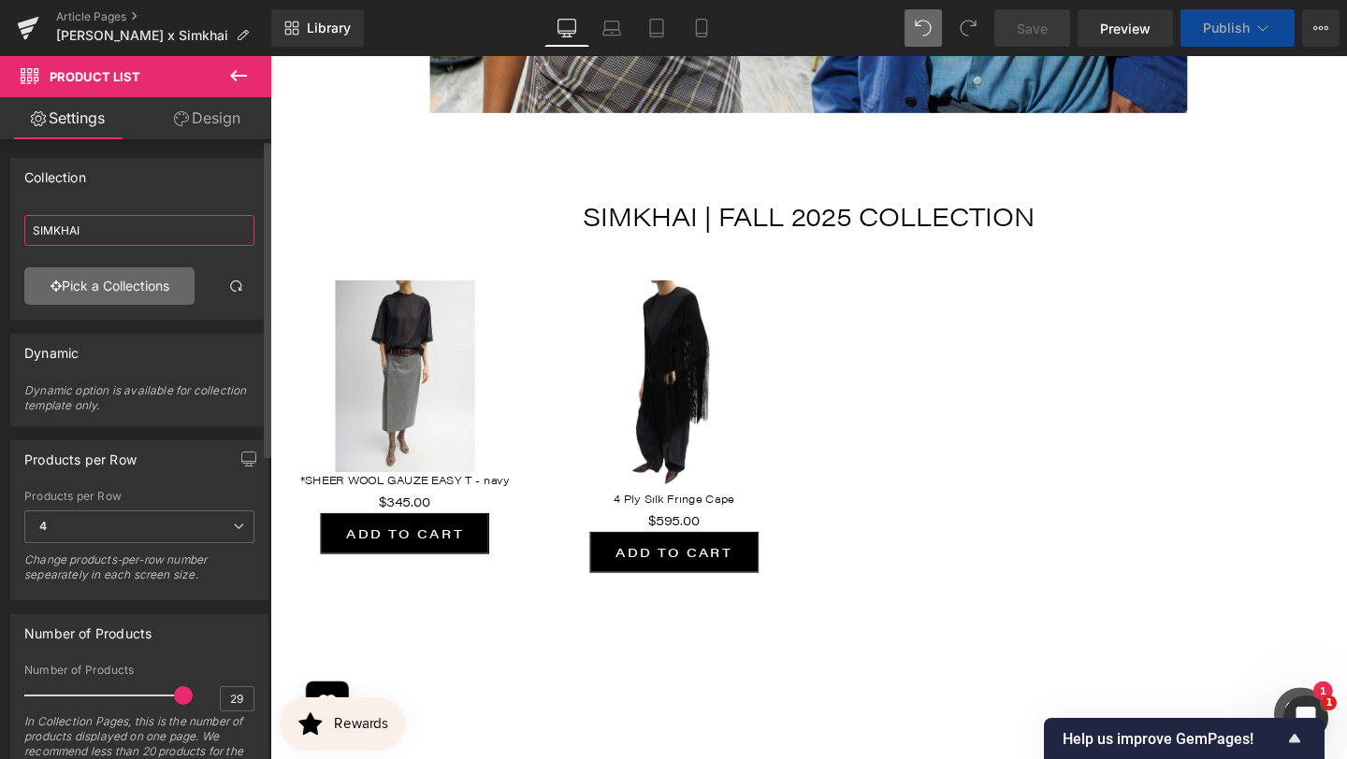
type input "SIMKHAI"
click at [151, 285] on link "Pick a Collections" at bounding box center [109, 285] width 170 height 37
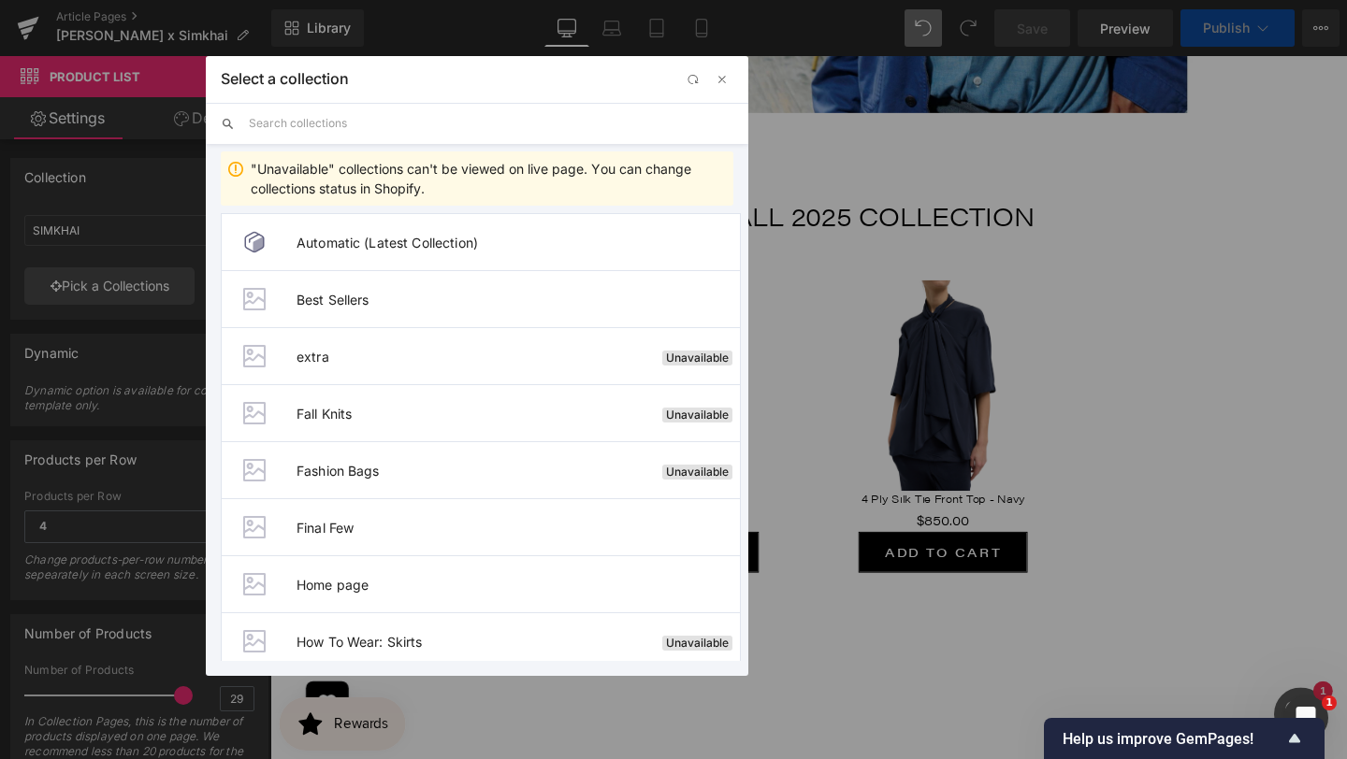
click at [365, 122] on input "text" at bounding box center [491, 123] width 484 height 41
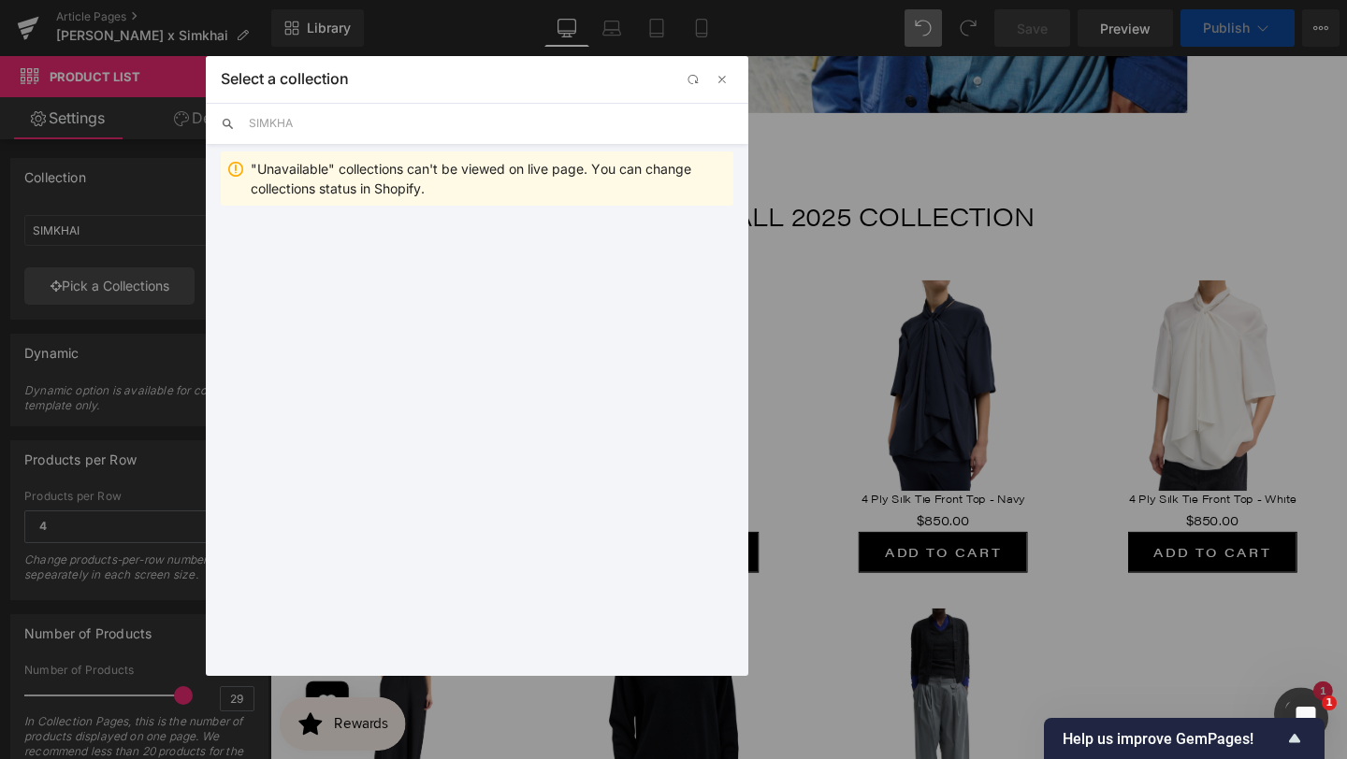
type input "SIMKHAI"
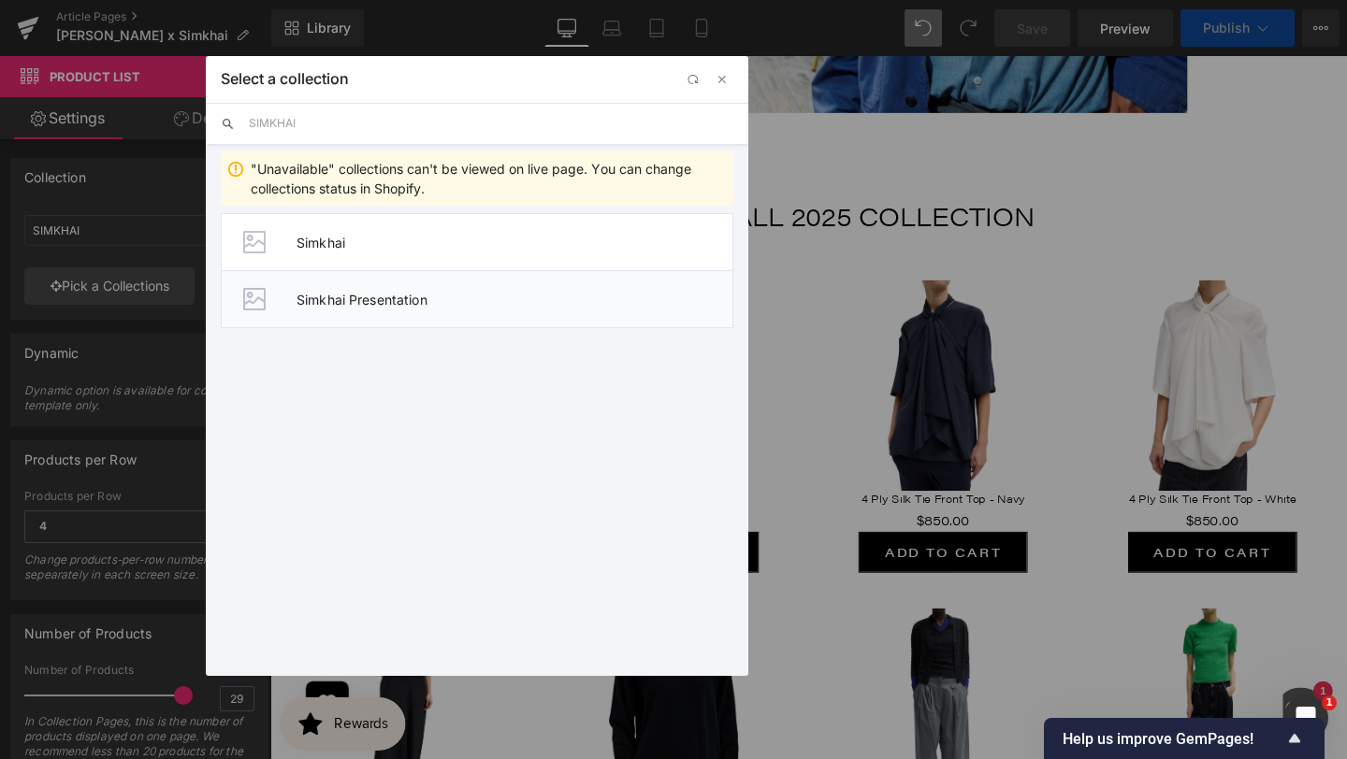
click at [387, 311] on li "Simkhai Presentation" at bounding box center [477, 299] width 513 height 58
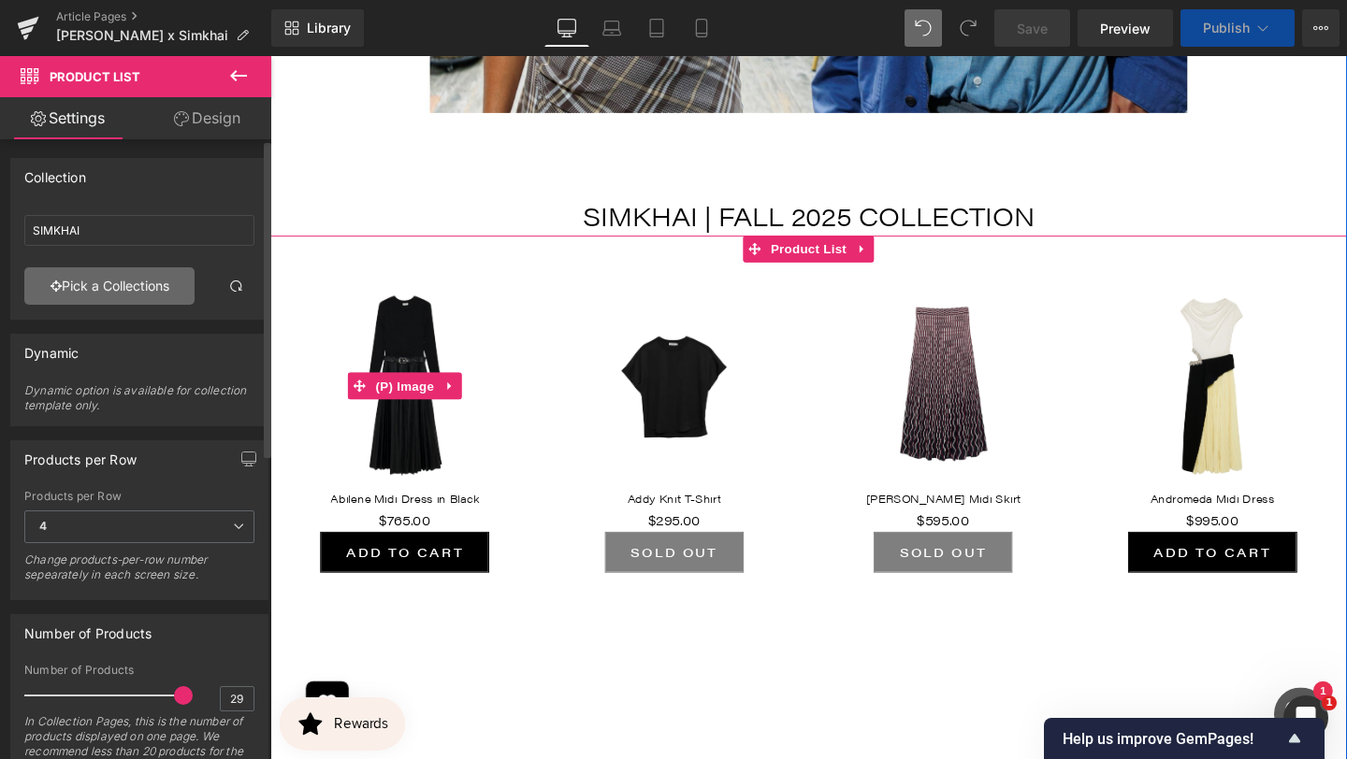
click at [114, 274] on link "Pick a Collections" at bounding box center [109, 285] width 170 height 37
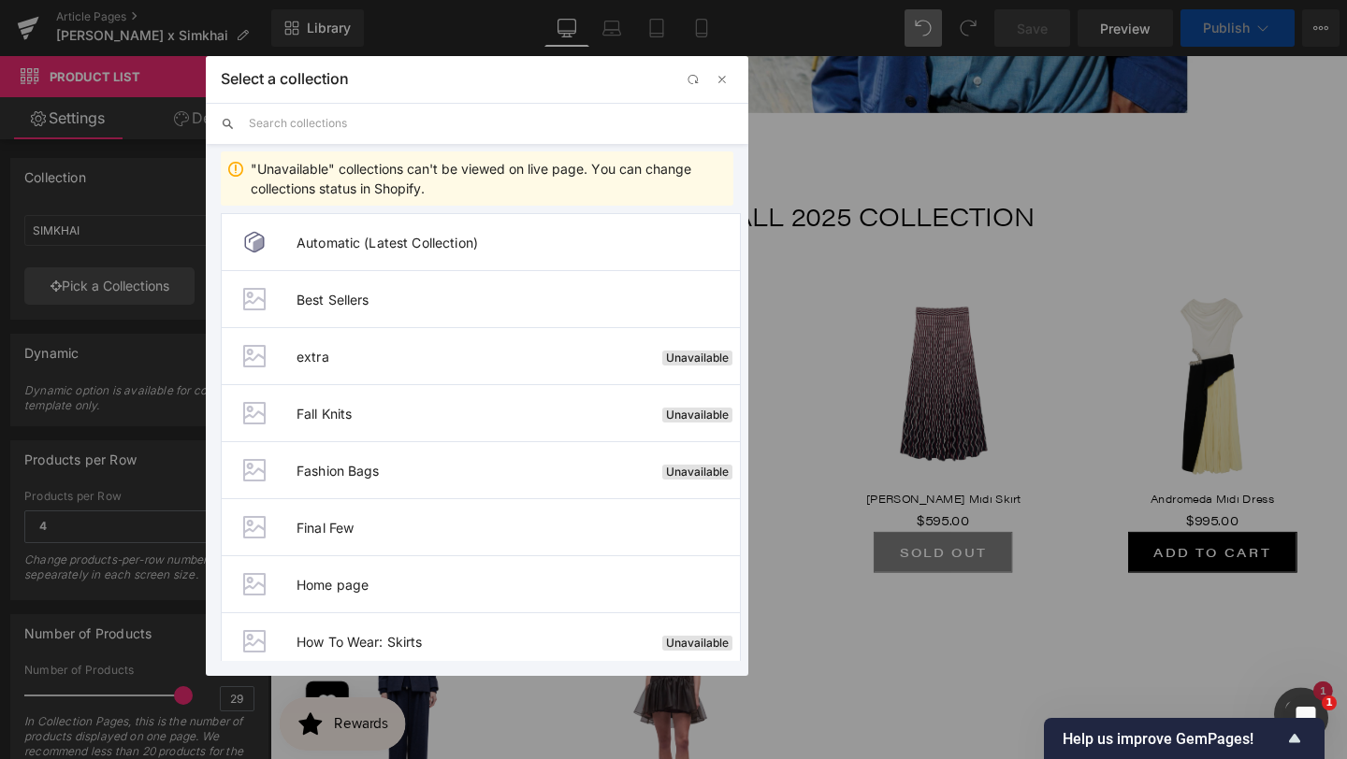
click at [391, 121] on input "text" at bounding box center [491, 123] width 484 height 41
type input "SIMKHAI"
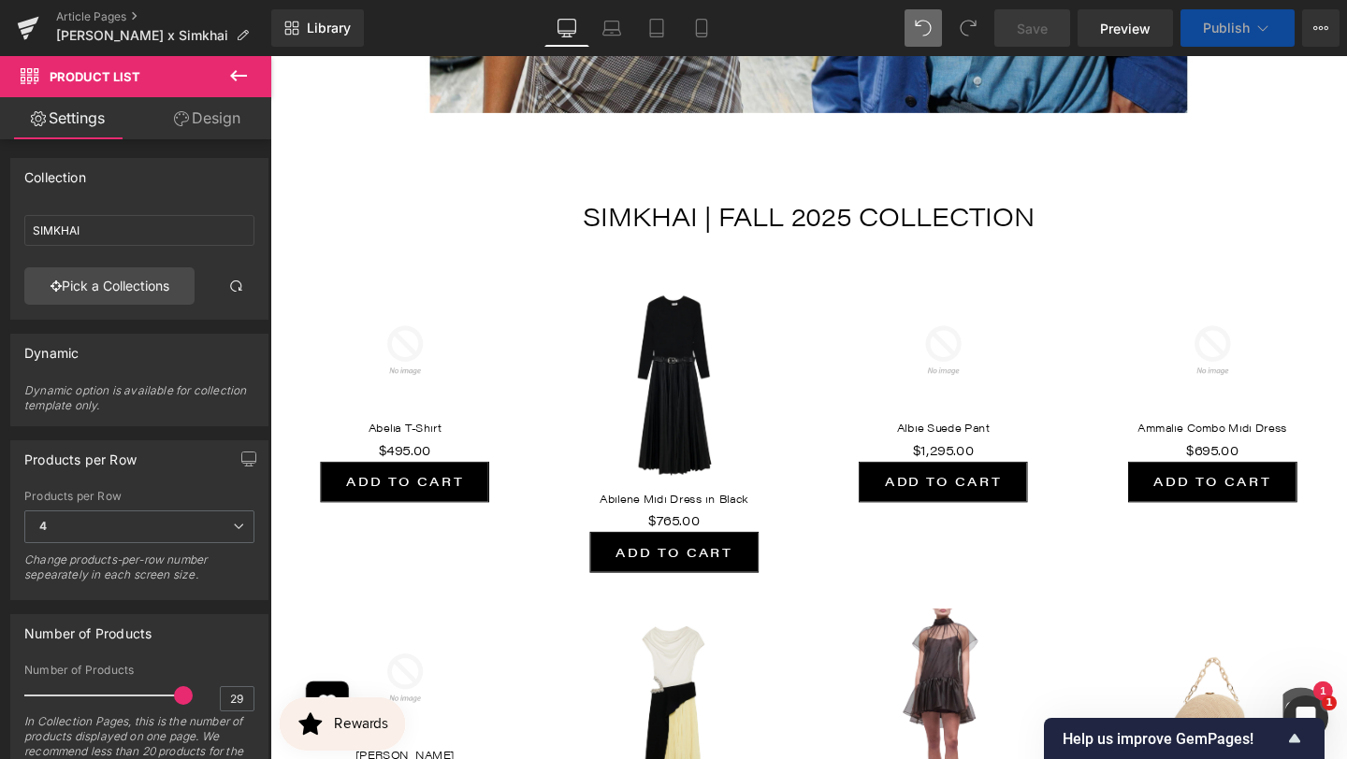
click at [1265, 23] on icon at bounding box center [1262, 28] width 19 height 19
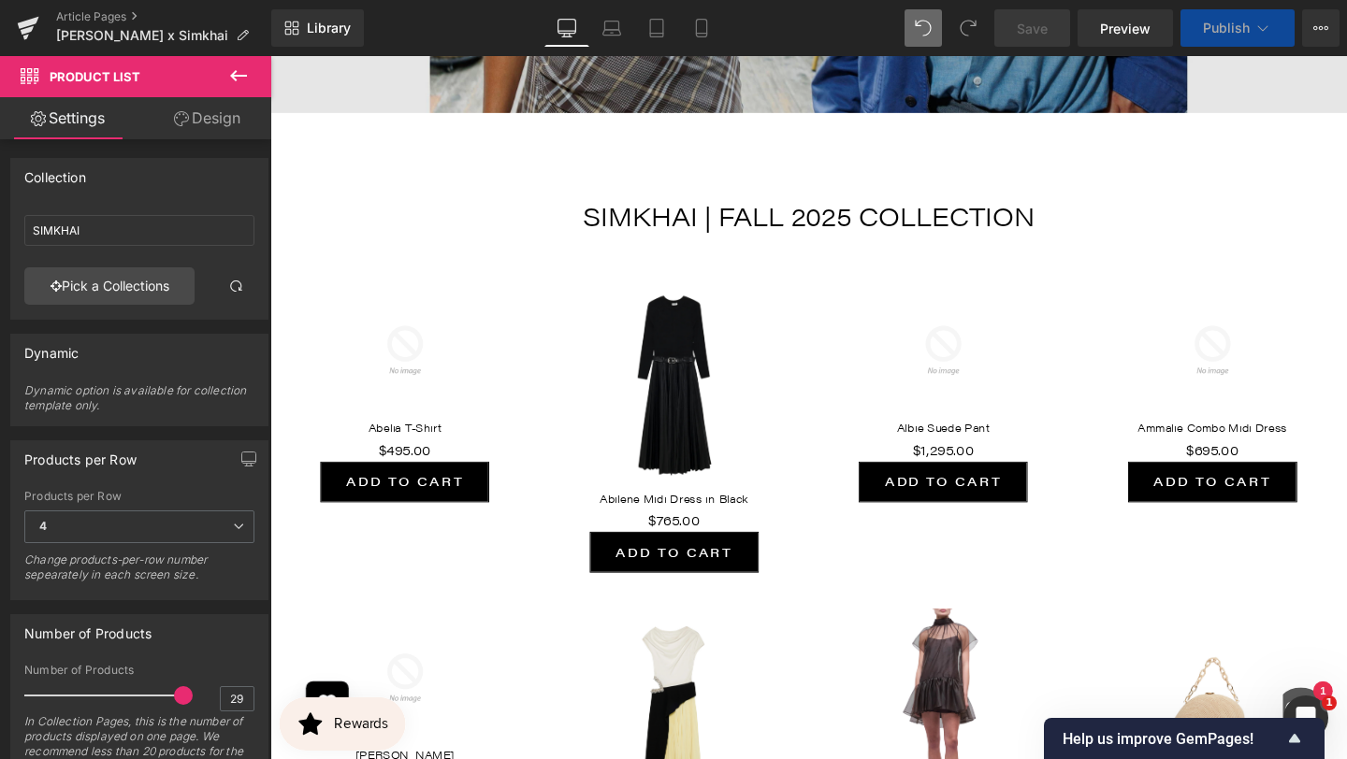
scroll to position [6629, 0]
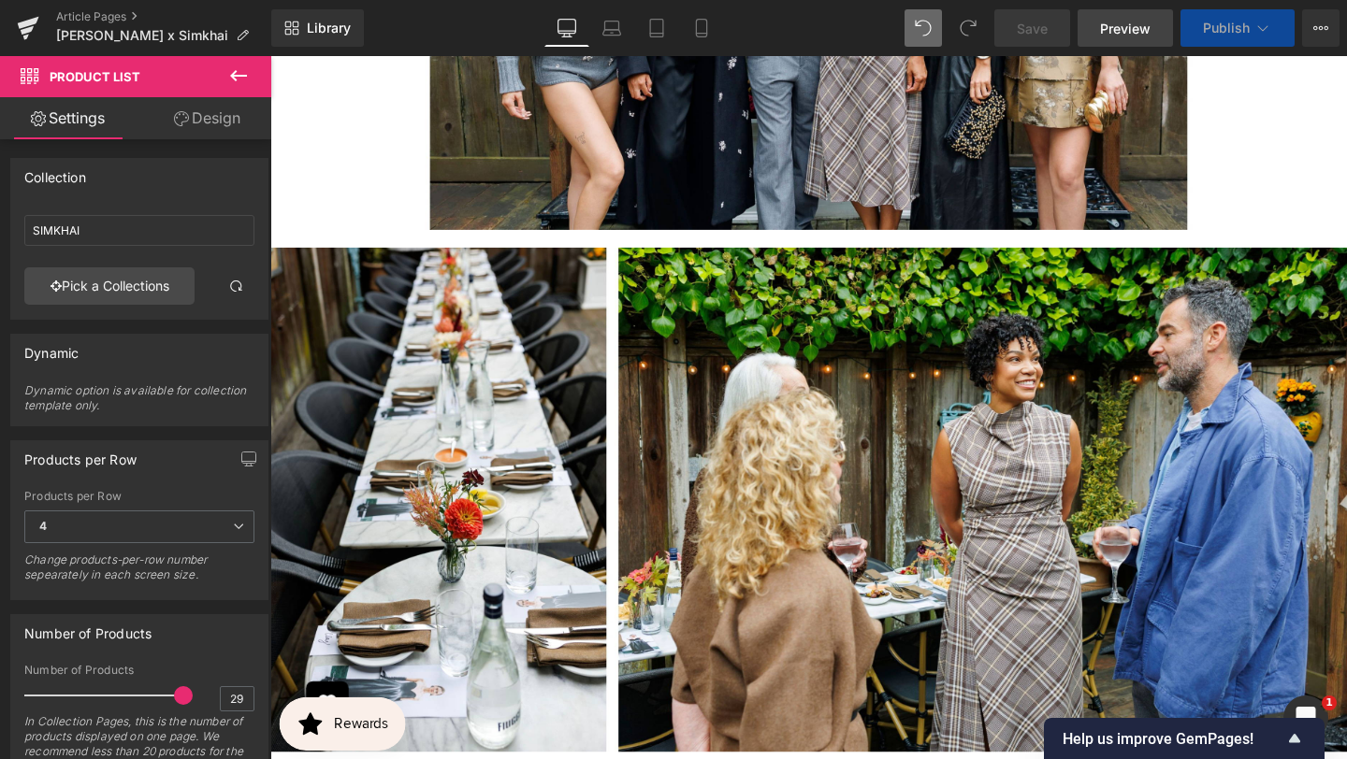
click at [1212, 32] on span "Publish" at bounding box center [1226, 28] width 47 height 15
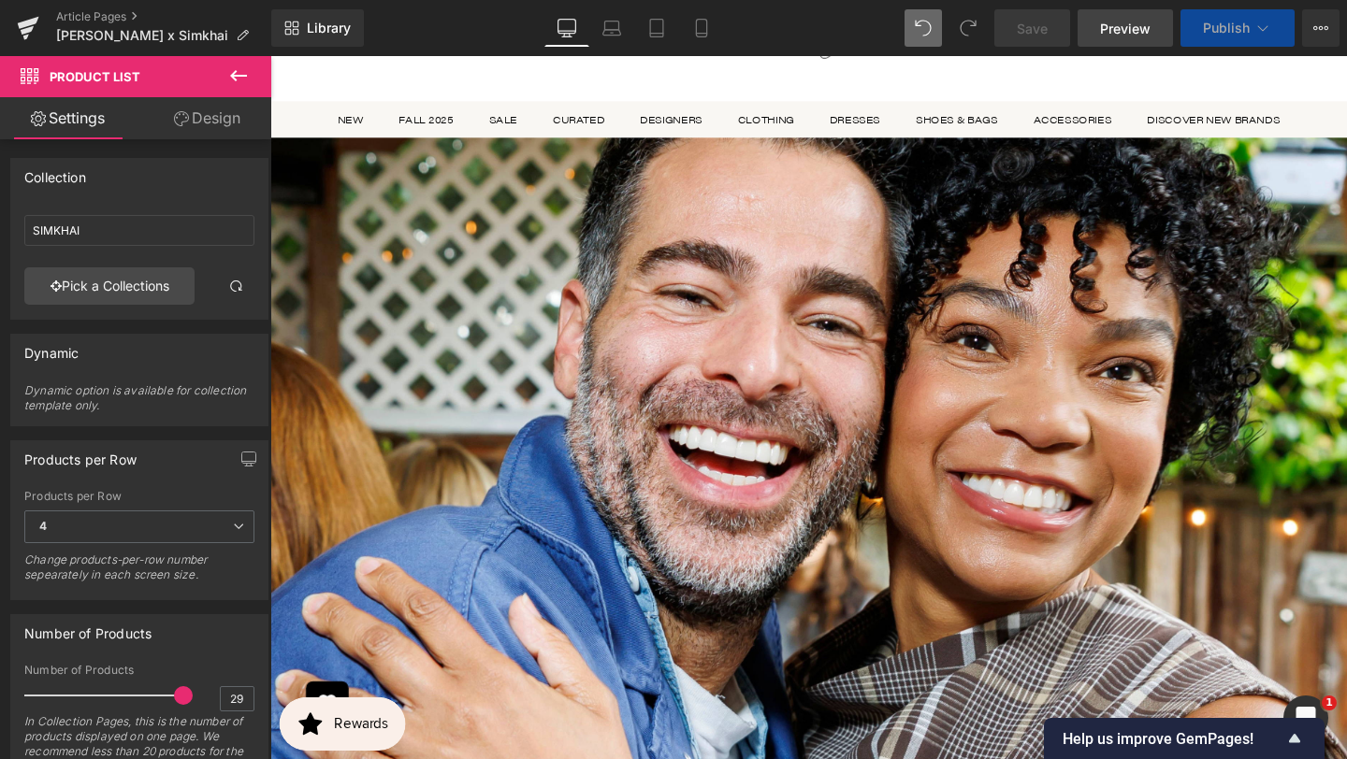
click at [1122, 22] on span "Preview" at bounding box center [1125, 29] width 51 height 20
click at [1266, 26] on icon at bounding box center [1262, 28] width 19 height 19
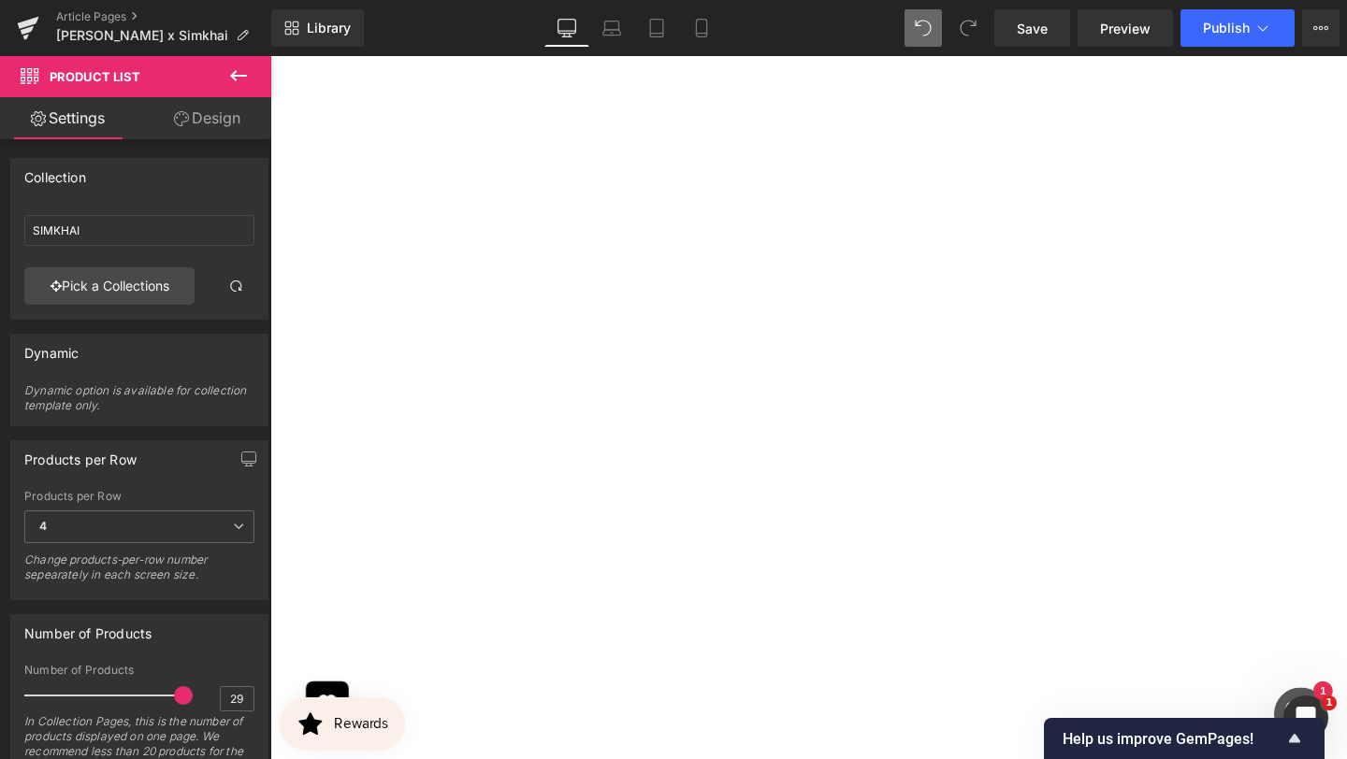
scroll to position [13680, 0]
click at [174, 693] on span at bounding box center [183, 696] width 19 height 19
drag, startPoint x: 156, startPoint y: 695, endPoint x: 127, endPoint y: 690, distance: 29.4
click at [127, 690] on span at bounding box center [135, 696] width 19 height 19
click at [129, 696] on span at bounding box center [135, 696] width 19 height 19
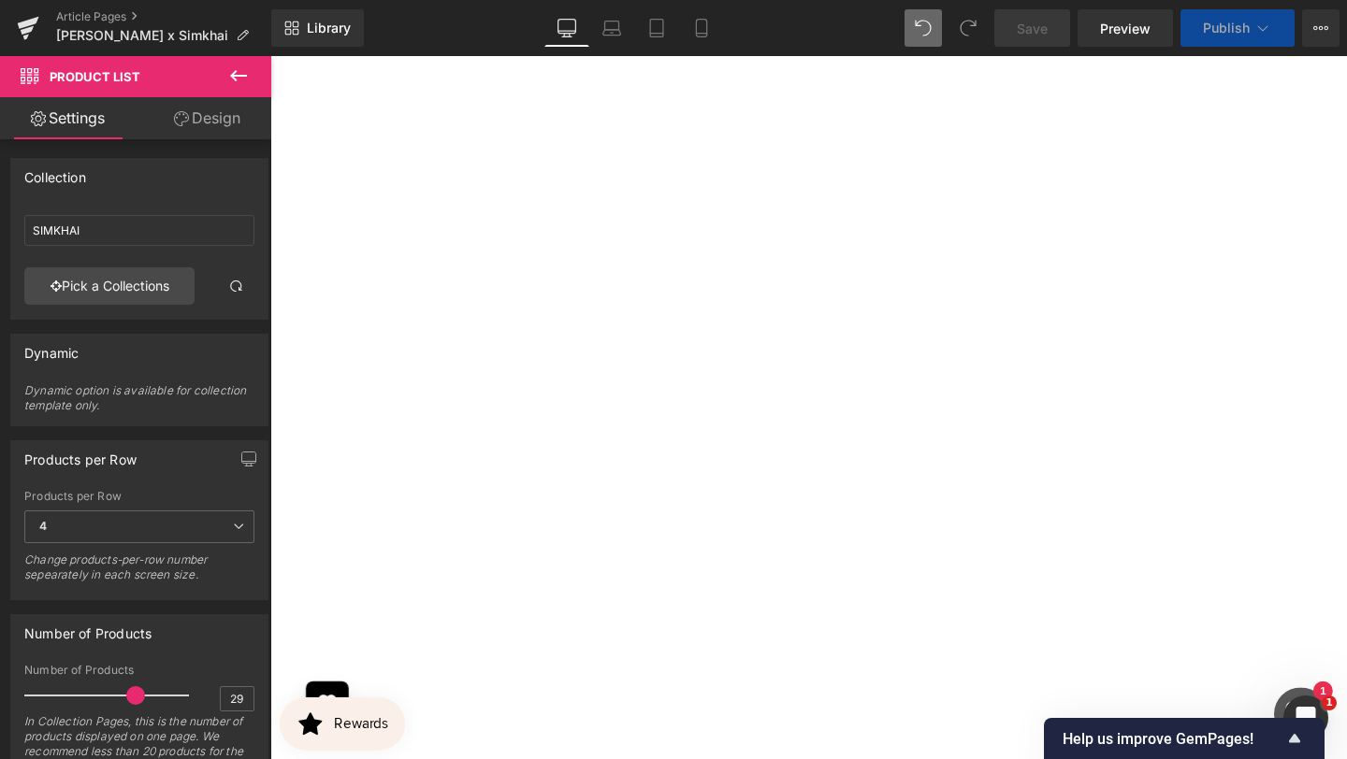
scroll to position [12751, 0]
click at [1277, 22] on button "Publish" at bounding box center [1237, 27] width 114 height 37
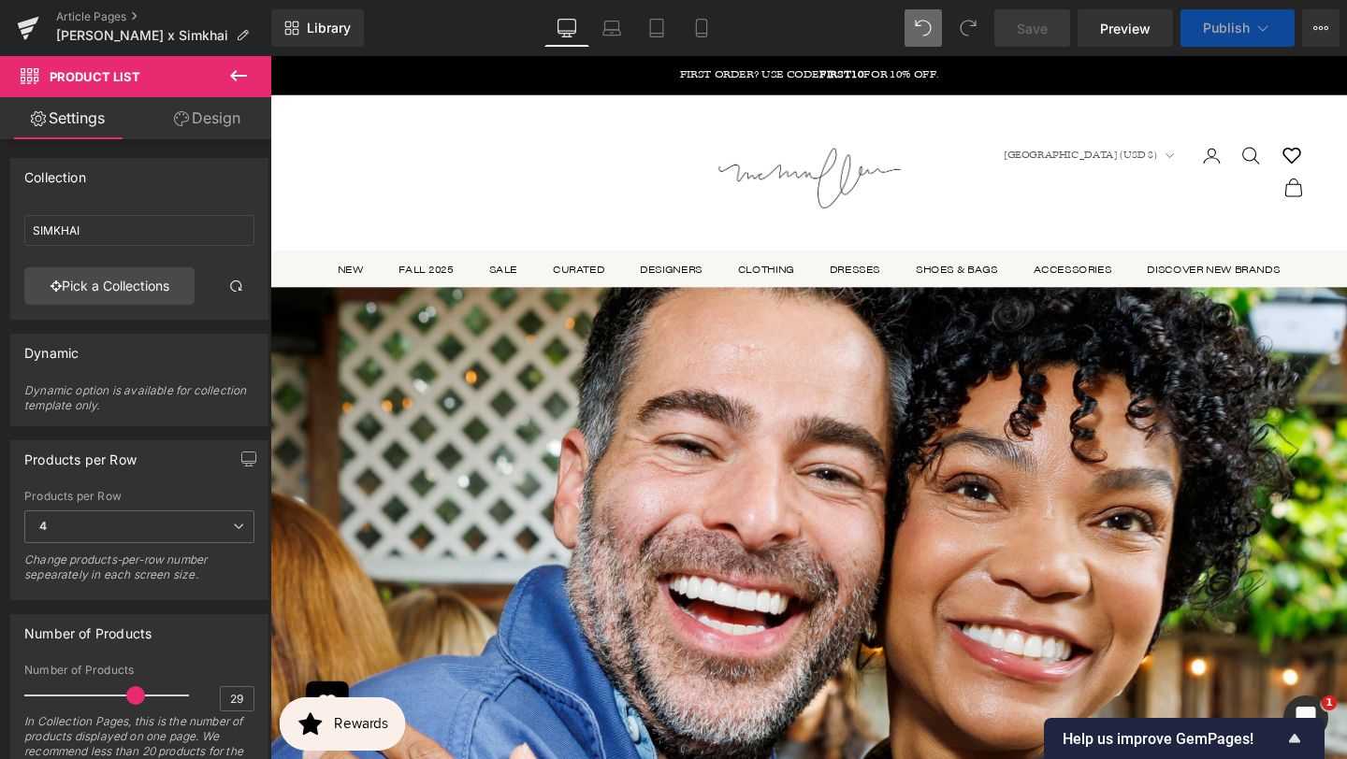
click at [1037, 31] on span "Save" at bounding box center [1032, 29] width 31 height 20
click at [1045, 23] on span "Save" at bounding box center [1032, 29] width 31 height 20
